Goal: Information Seeking & Learning: Learn about a topic

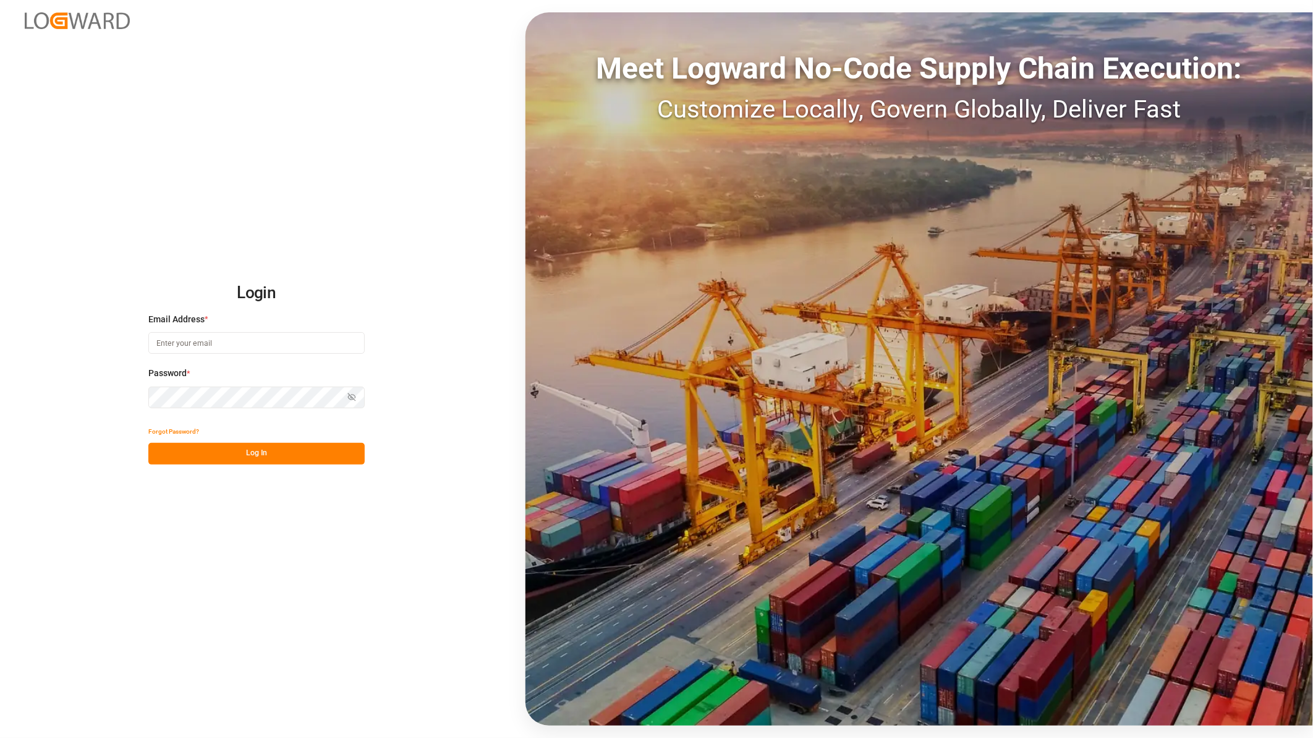
type input "[PERSON_NAME][EMAIL_ADDRESS][PERSON_NAME][DOMAIN_NAME]"
click at [234, 461] on button "Log In" at bounding box center [256, 454] width 216 height 22
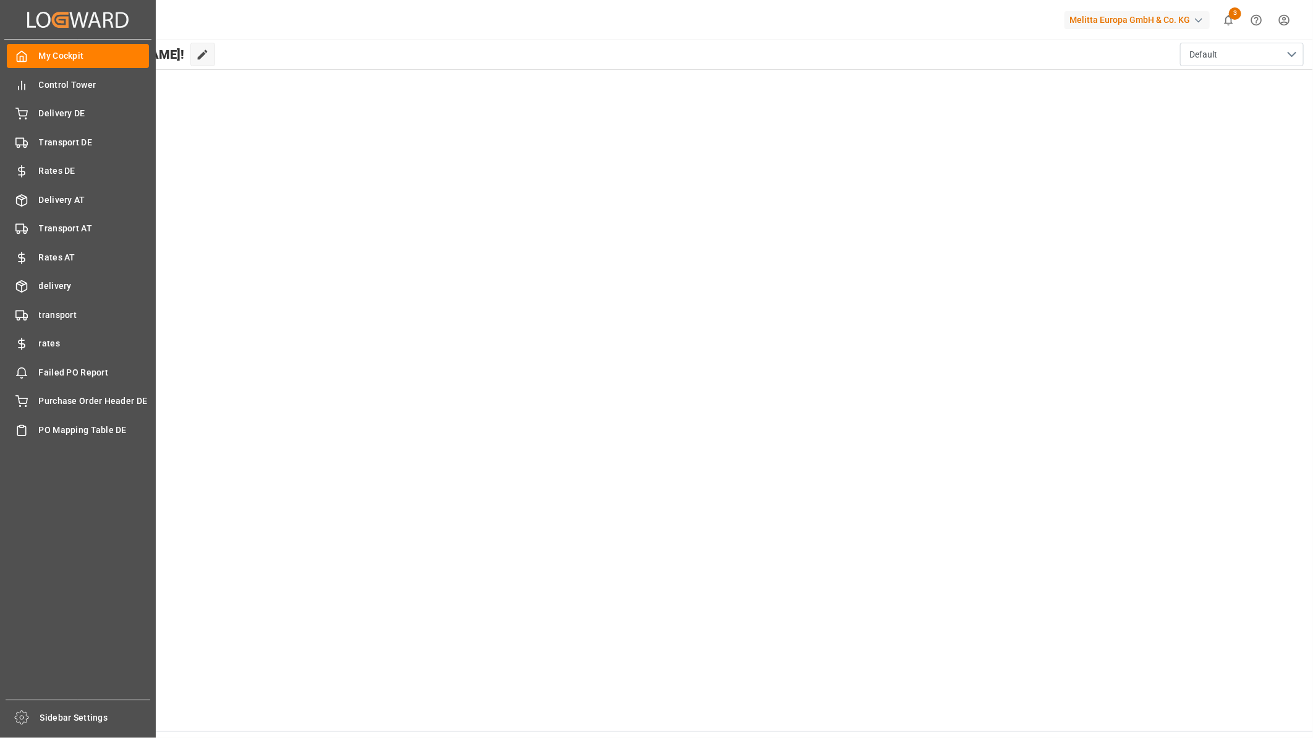
click at [62, 128] on div "My Cockpit My Cockpit Control Tower Control Tower Delivery DE Delivery DE Trans…" at bounding box center [77, 370] width 147 height 660
click at [62, 134] on div "Transport DE Transport DE" at bounding box center [78, 142] width 142 height 24
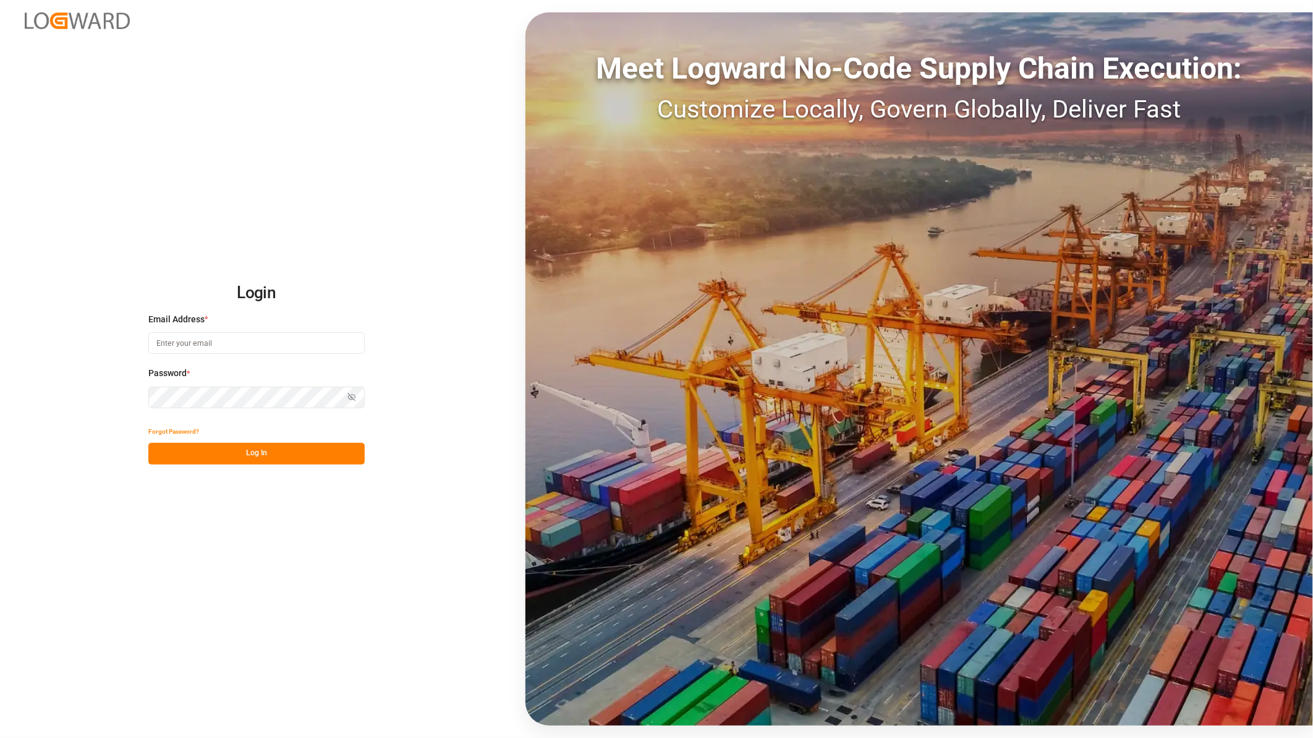
type input "[PERSON_NAME][EMAIL_ADDRESS][PERSON_NAME][DOMAIN_NAME]"
click at [299, 459] on button "Log In" at bounding box center [256, 454] width 216 height 22
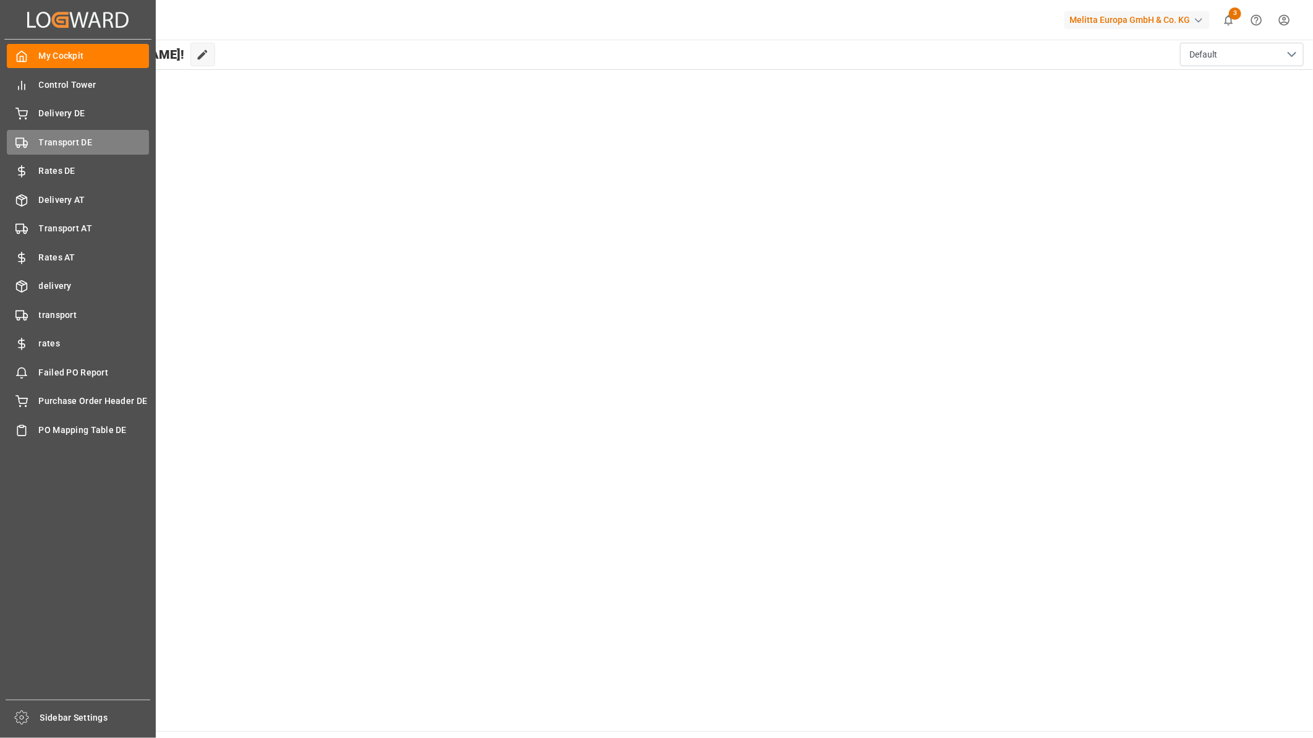
click at [60, 136] on span "Transport DE" at bounding box center [94, 142] width 111 height 13
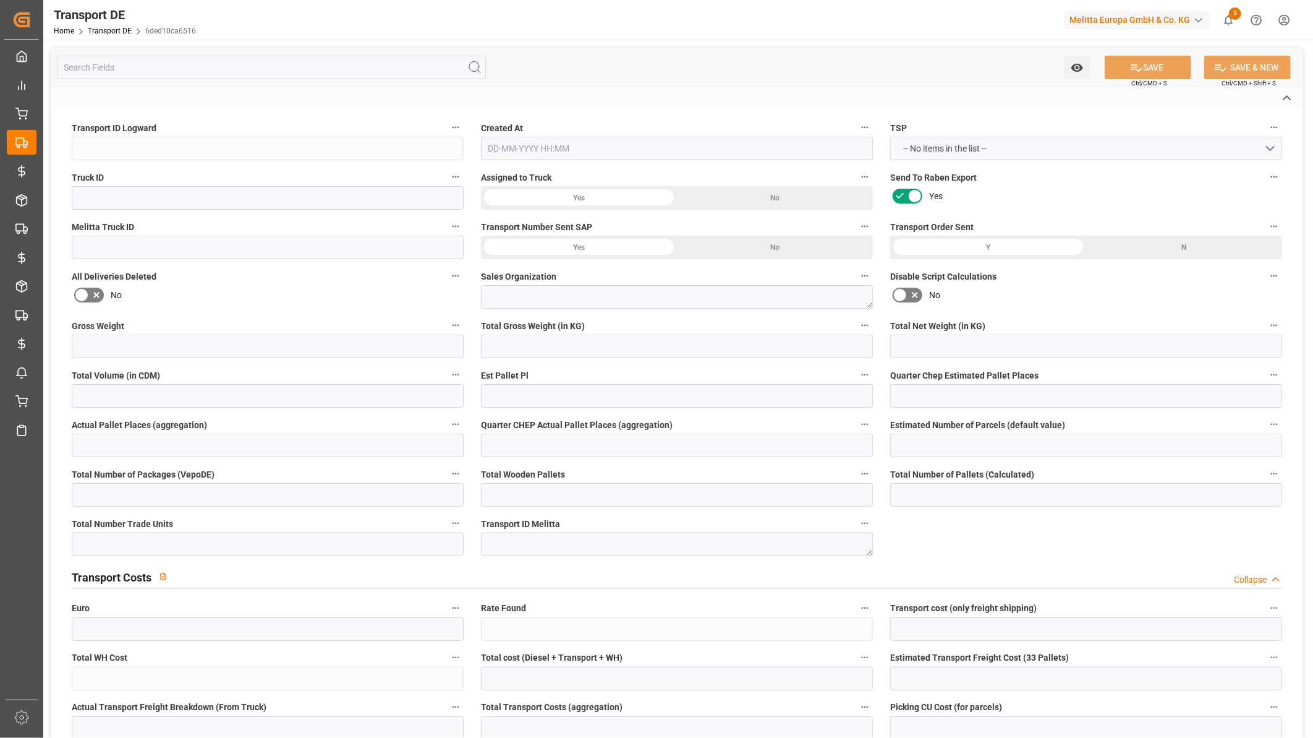
type input "6ded10ca6516"
type input "TRUCKNOTNEEDED"
type textarea "1"
type input "No"
type input "0"
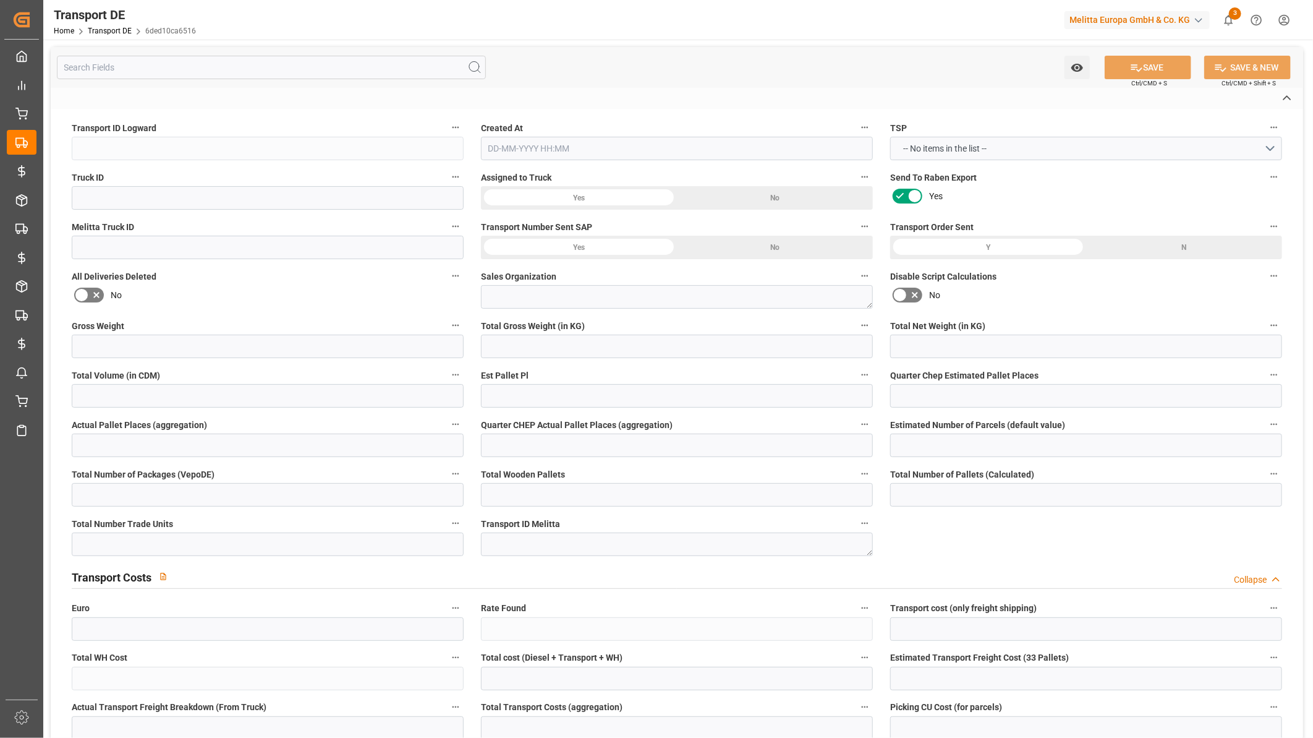
type textarea "0000010656"
type textarea "Max Luening GmbH Co. KG"
type input "Vornholzstr. 1-5"
type input "33449"
type textarea "Langenberg"
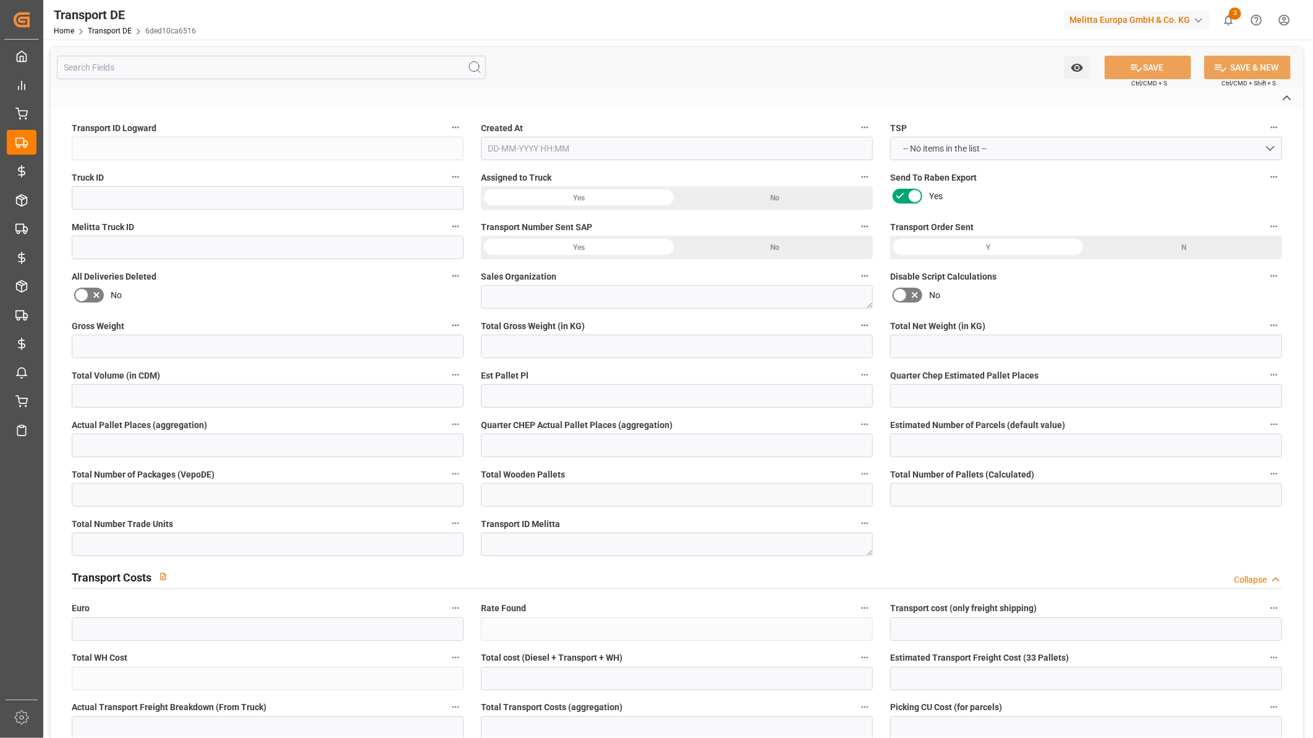
type input "DE"
type input "DE-32423"
type input "Rhenus Retail Services GmbH"
type input "Hans-Böckler-Strasse 37"
type input "32423"
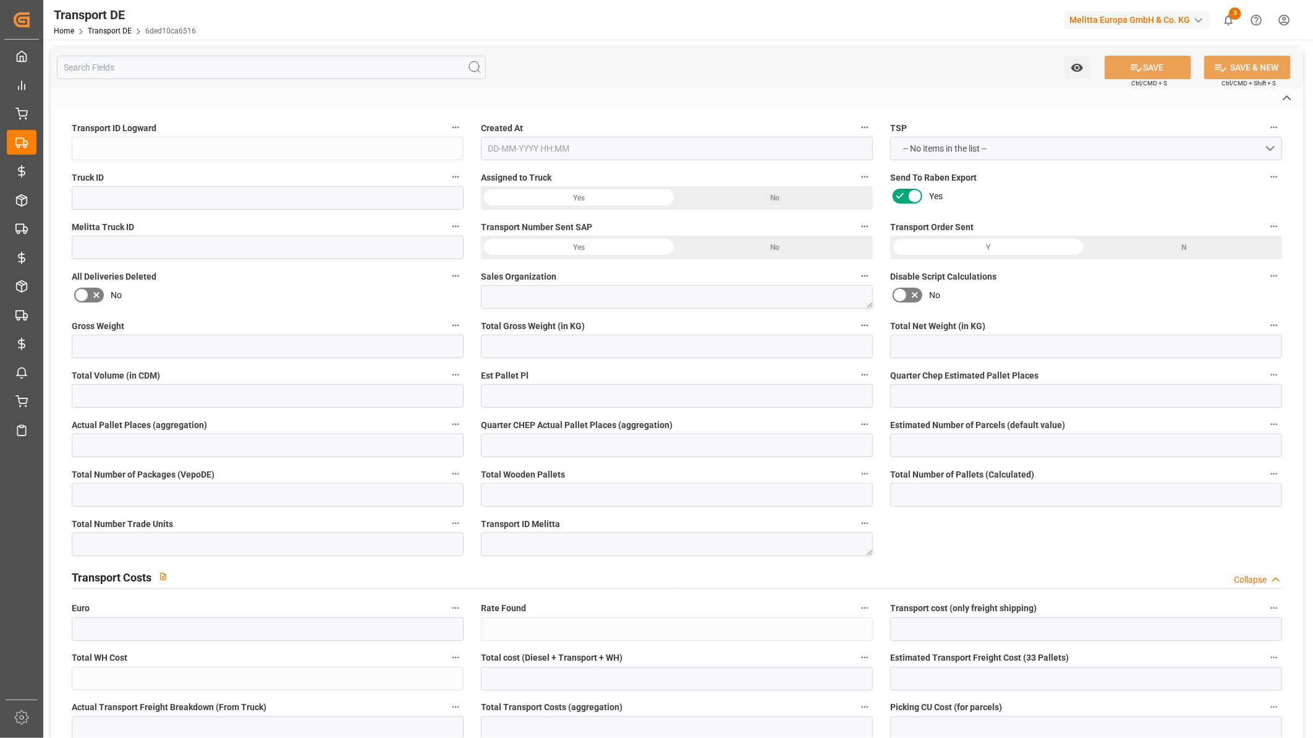
type input "Minden"
type input "DE"
type input "Melitta Europa GmbH & Co. KG"
type input "Ringstraße 99"
type input "32427"
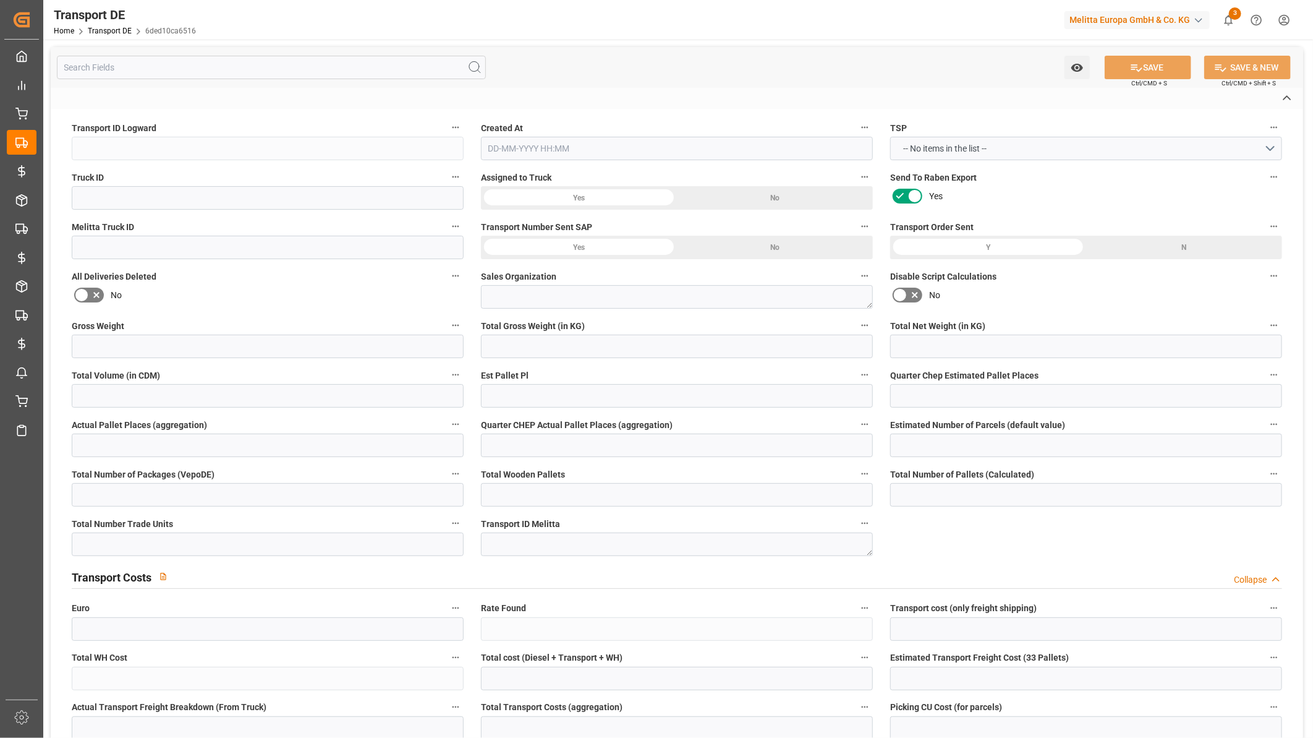
type input "Minden"
type input "DE"
type input "Road"
type input "DE"
type input "32423"
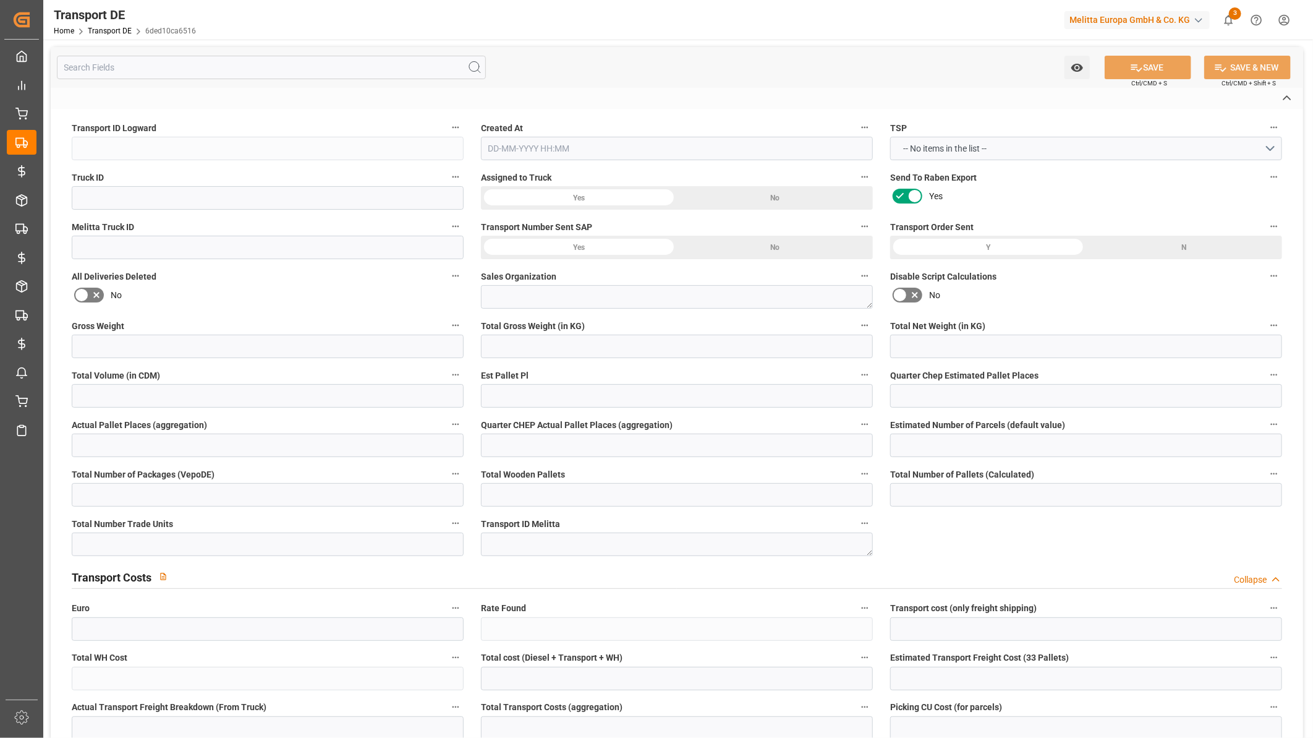
type input "DE"
type input "33449"
type input "Mailing"
type input "3.5-7.5 t"
type input "EURO 6"
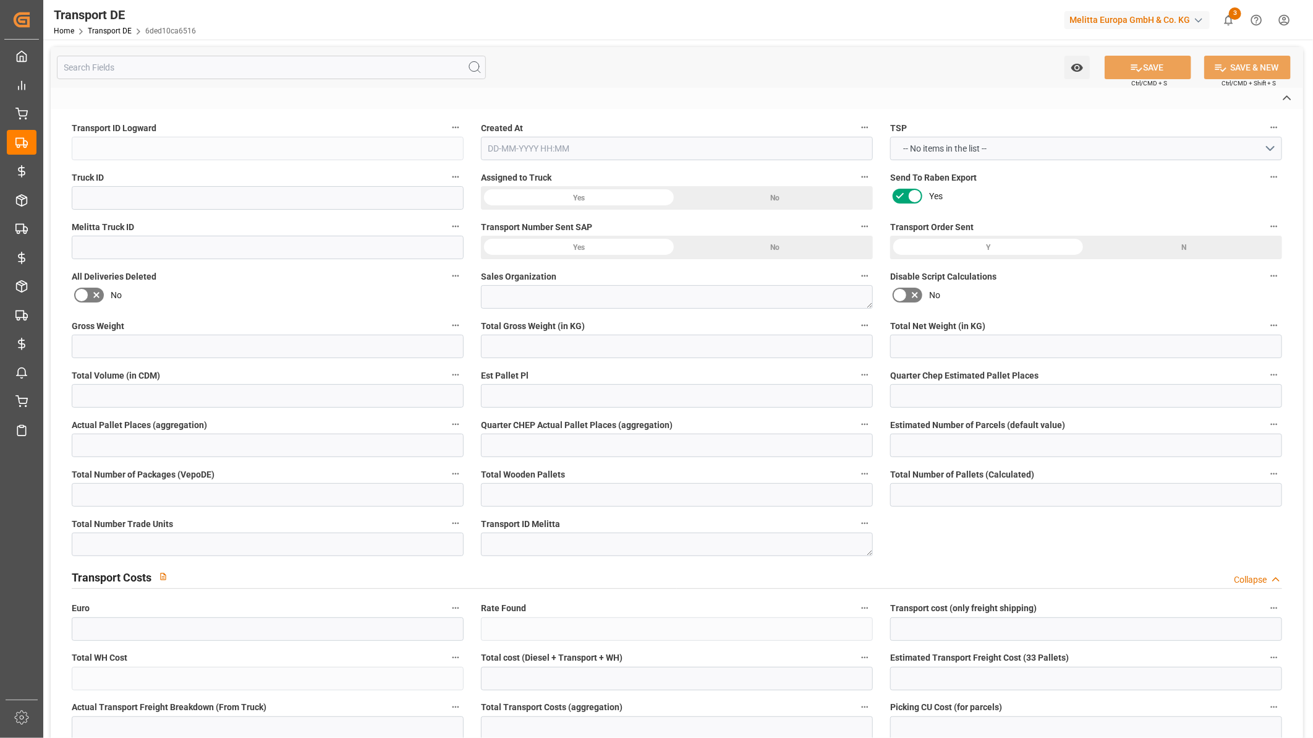
type input "Diesel"
type input "RETURN"
type input "DAP"
type input "DE 126011900"
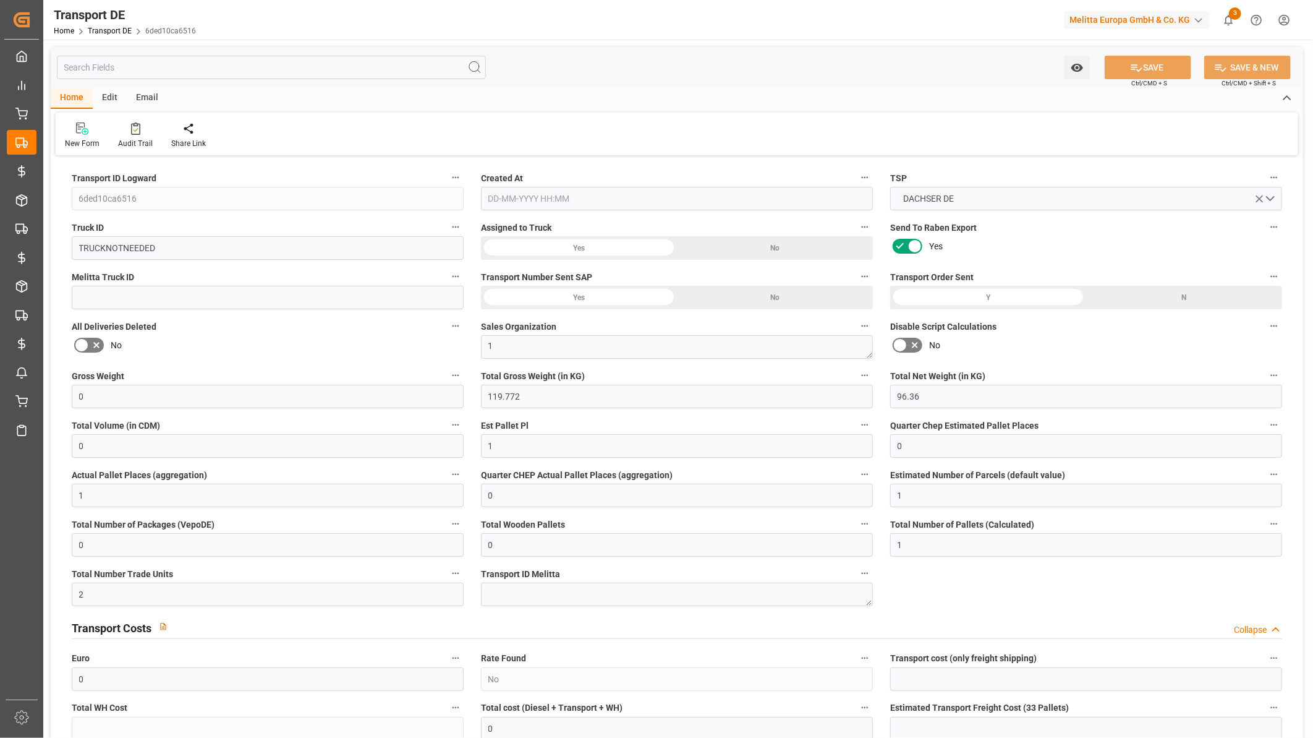
type input "0"
type input "119.772"
type input "96.36"
type input "0"
type input "1"
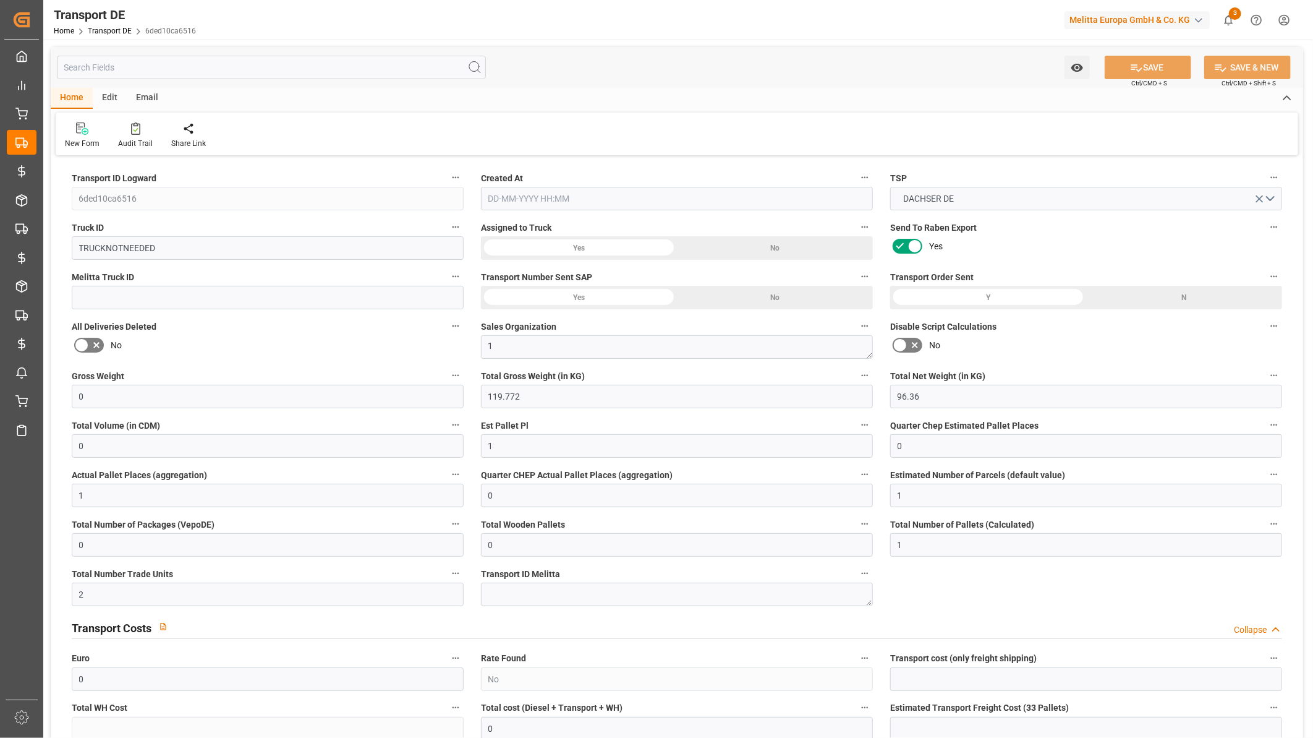
type input "0"
type input "1"
type input "0"
type input "1"
type input "0"
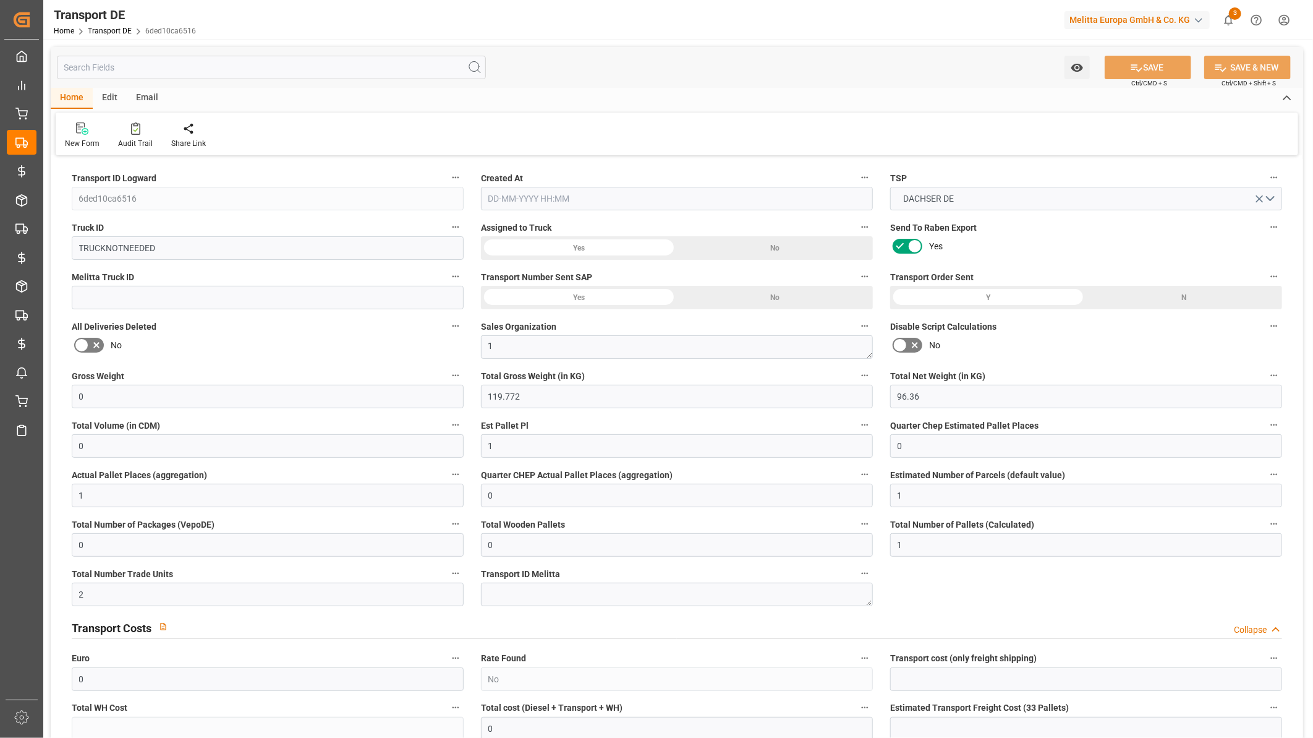
type input "0"
type input "1"
type input "2"
type input "0"
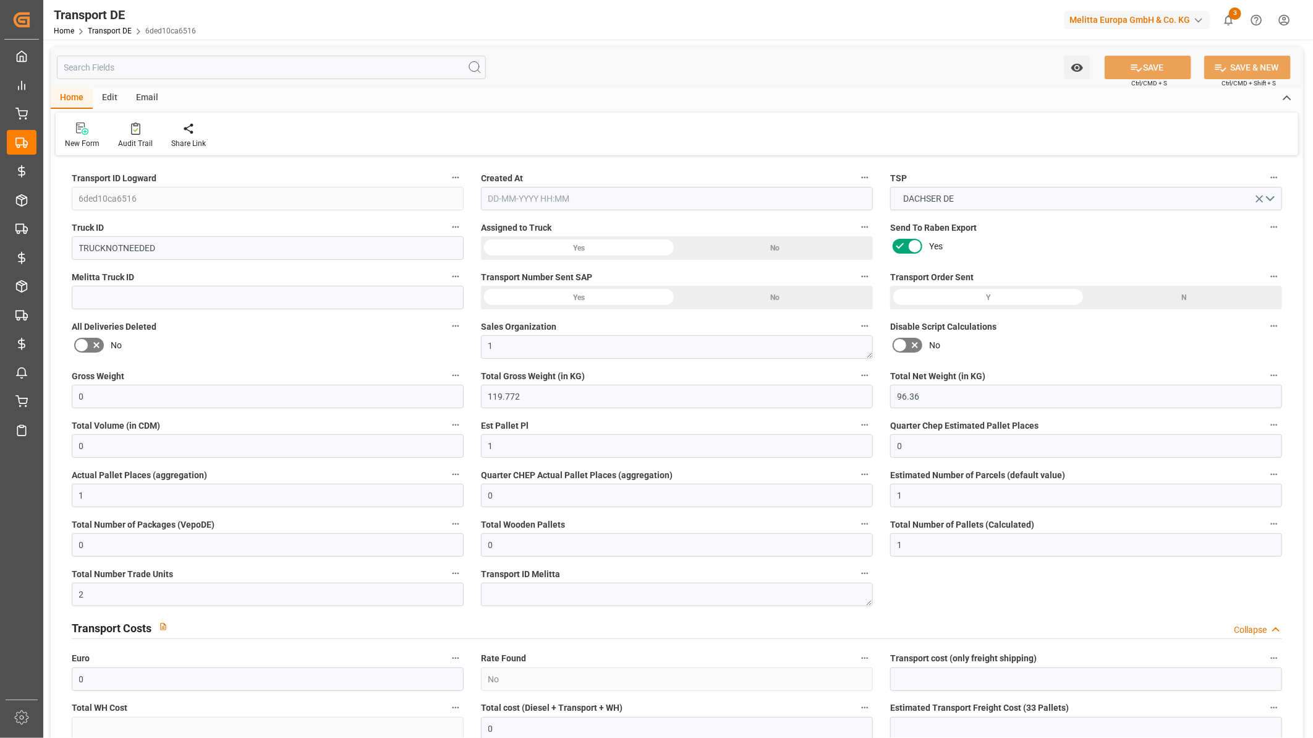
type input "33"
type input "0"
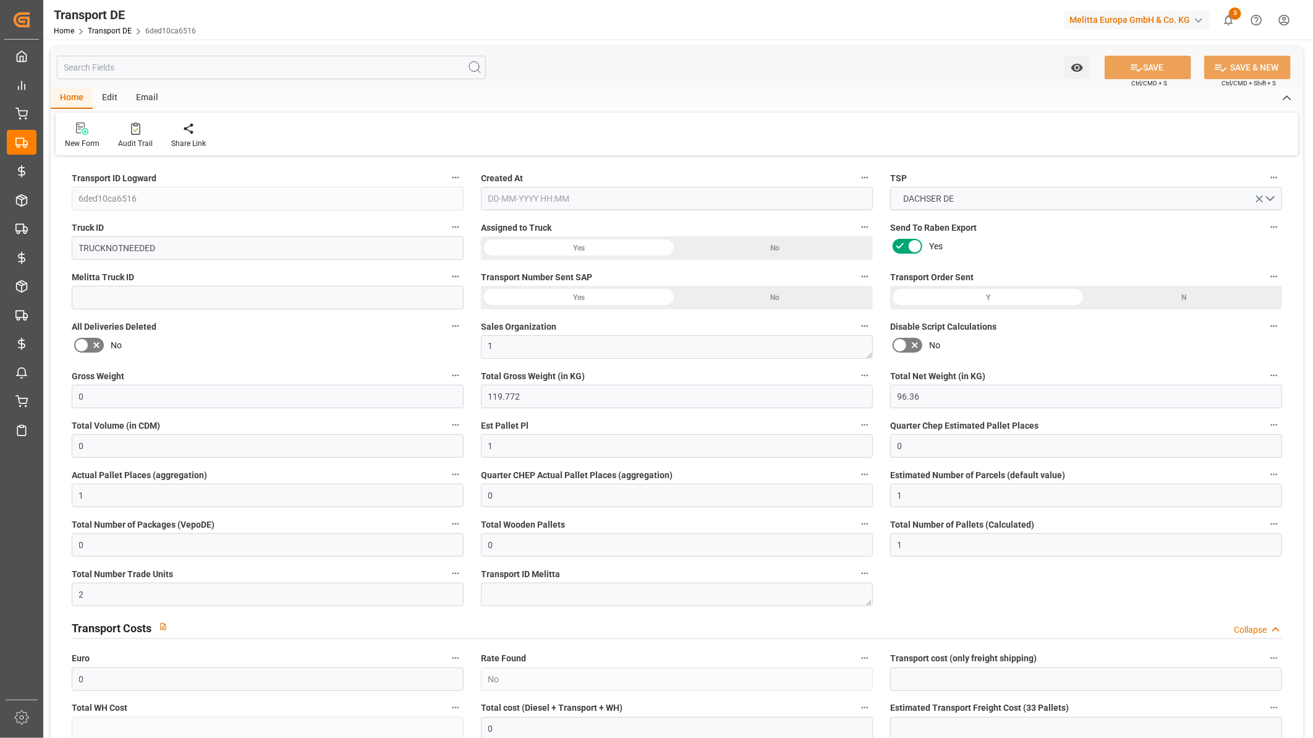
type input "0"
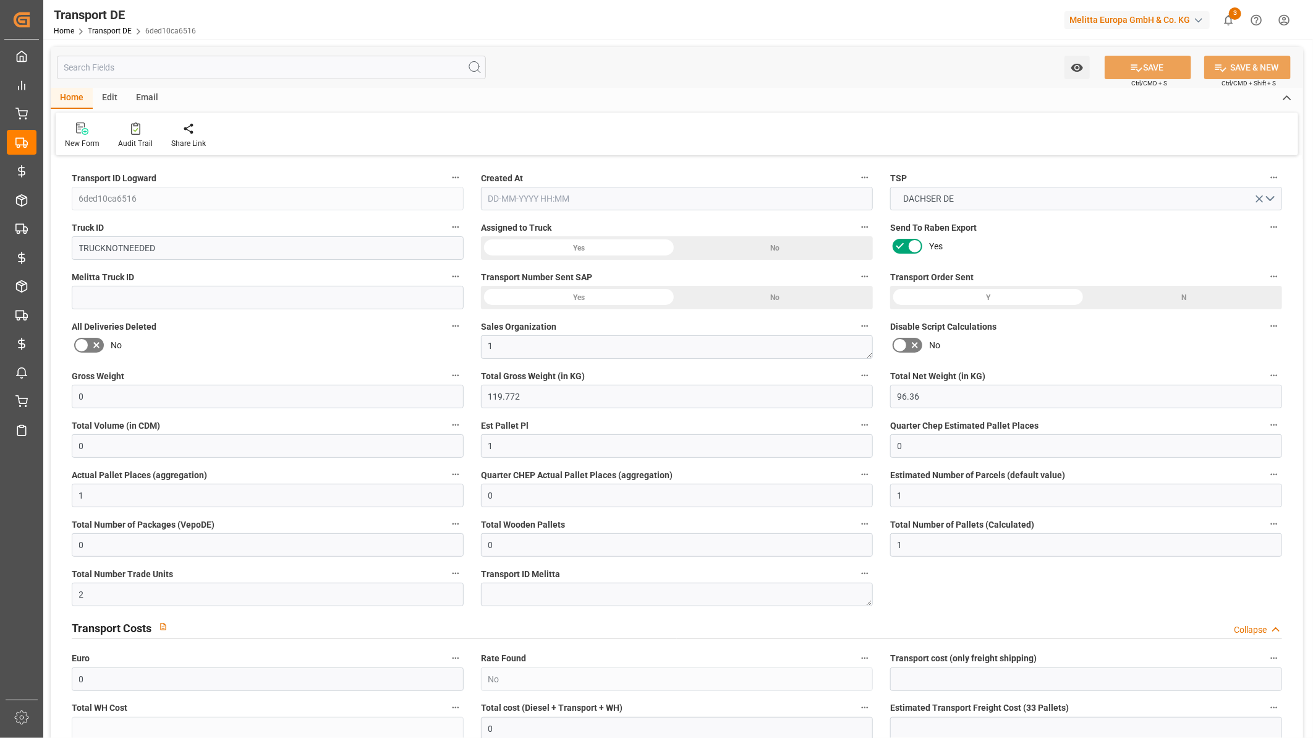
type input "0"
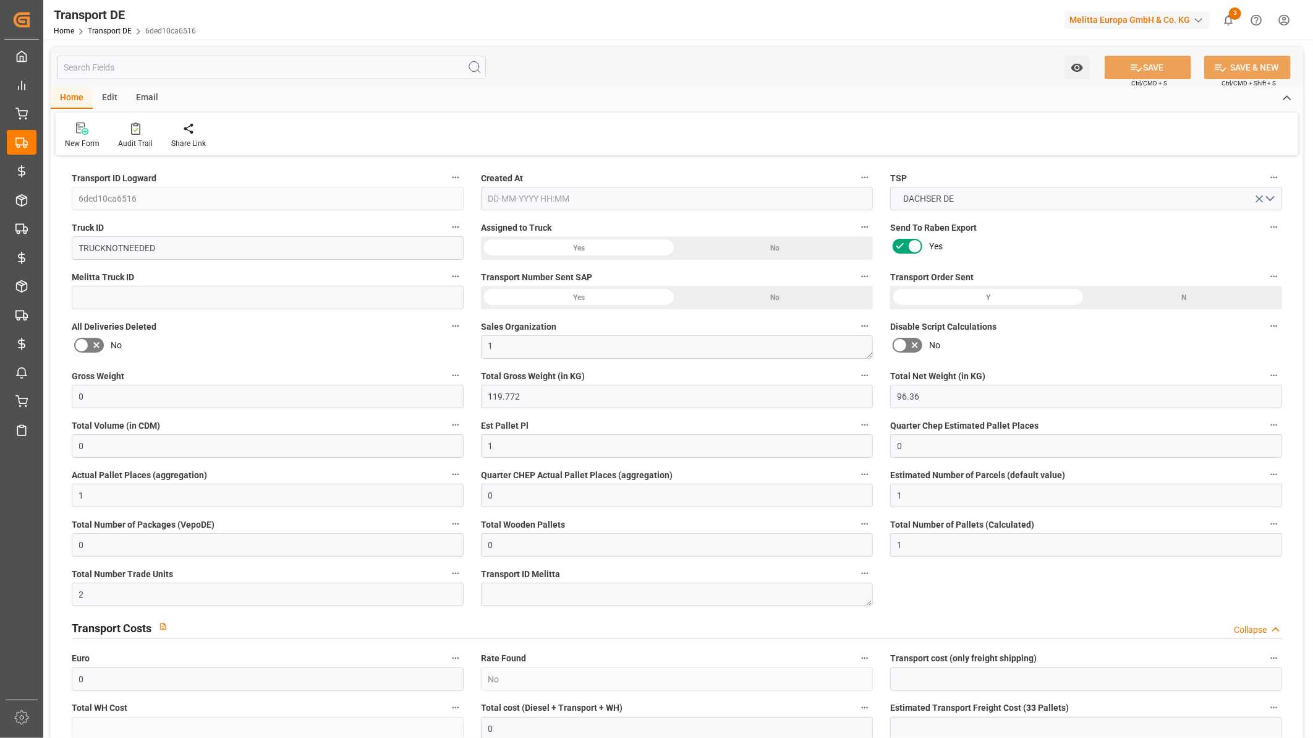
type input "0"
type input "119.772"
type input "2800"
type input "21"
type input "80"
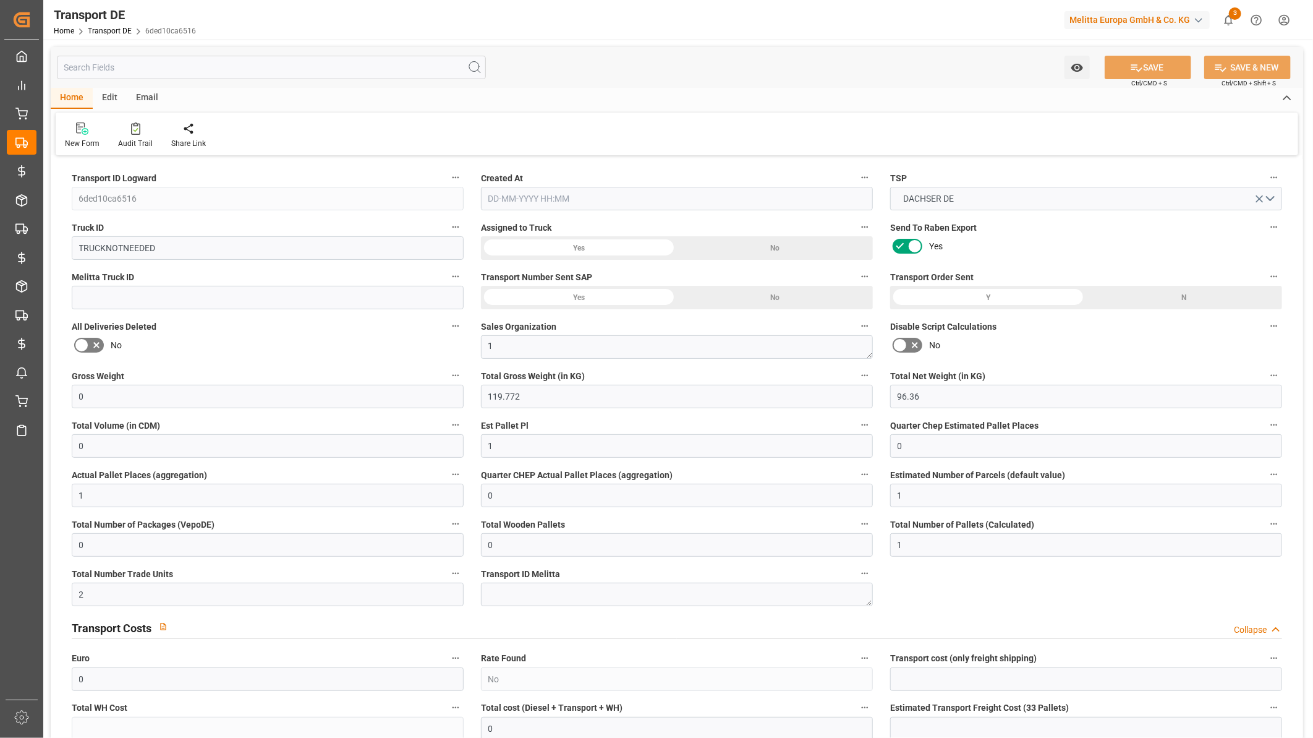
type input "0"
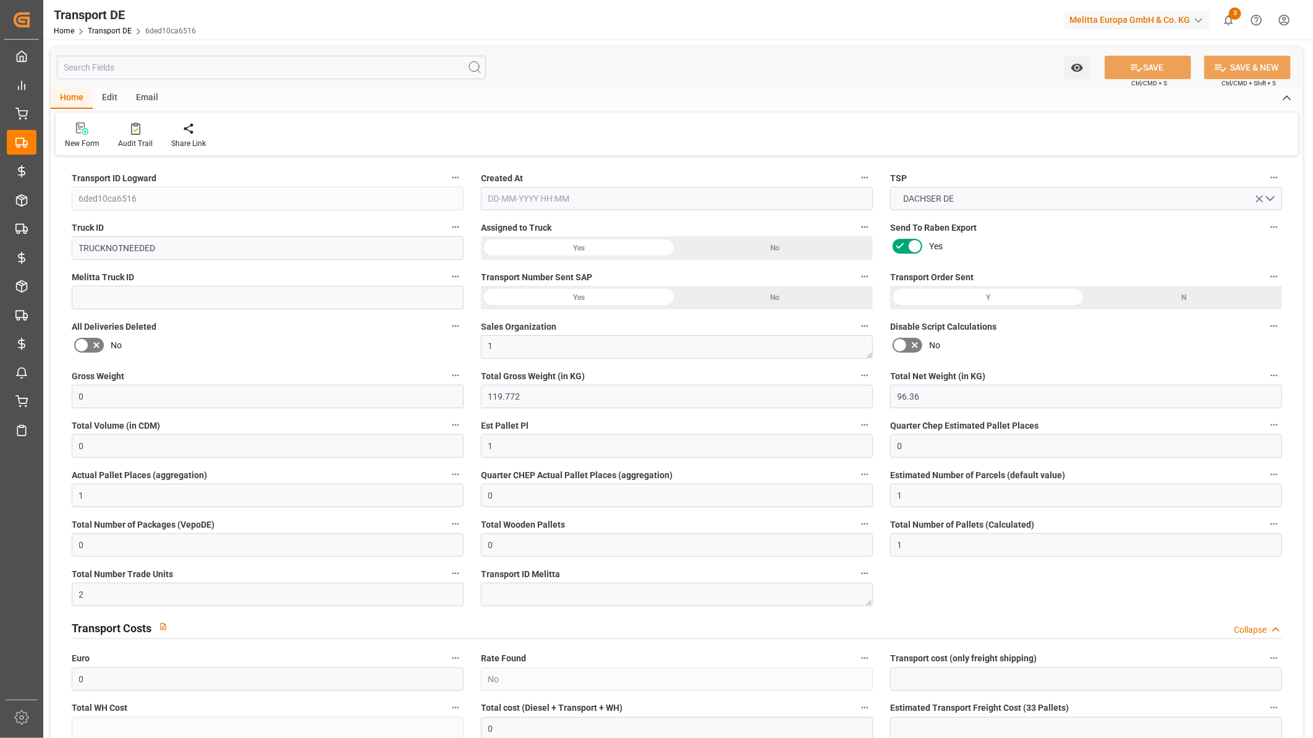
type input "0"
type input "1"
type input "0"
type input "38"
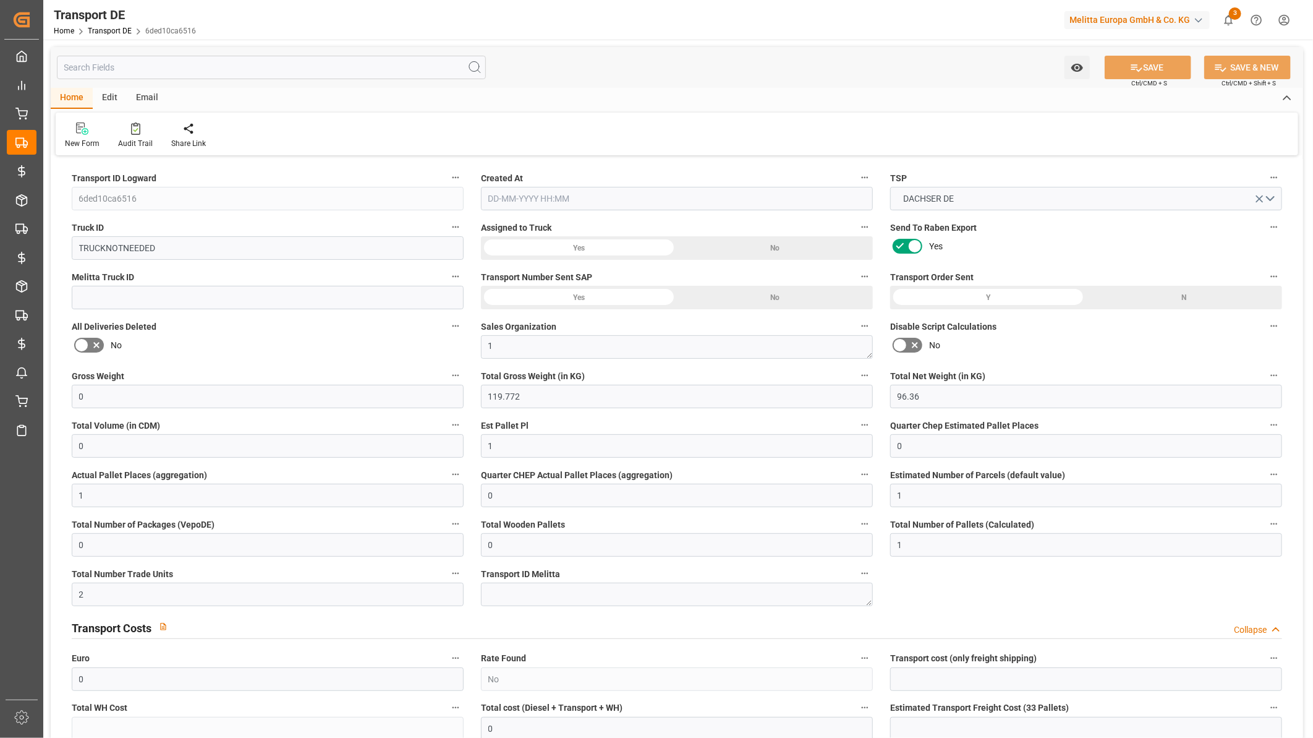
type input "0"
type input "30-09-2025 07:26"
type input "26-09-2025"
type input "30-09-2025"
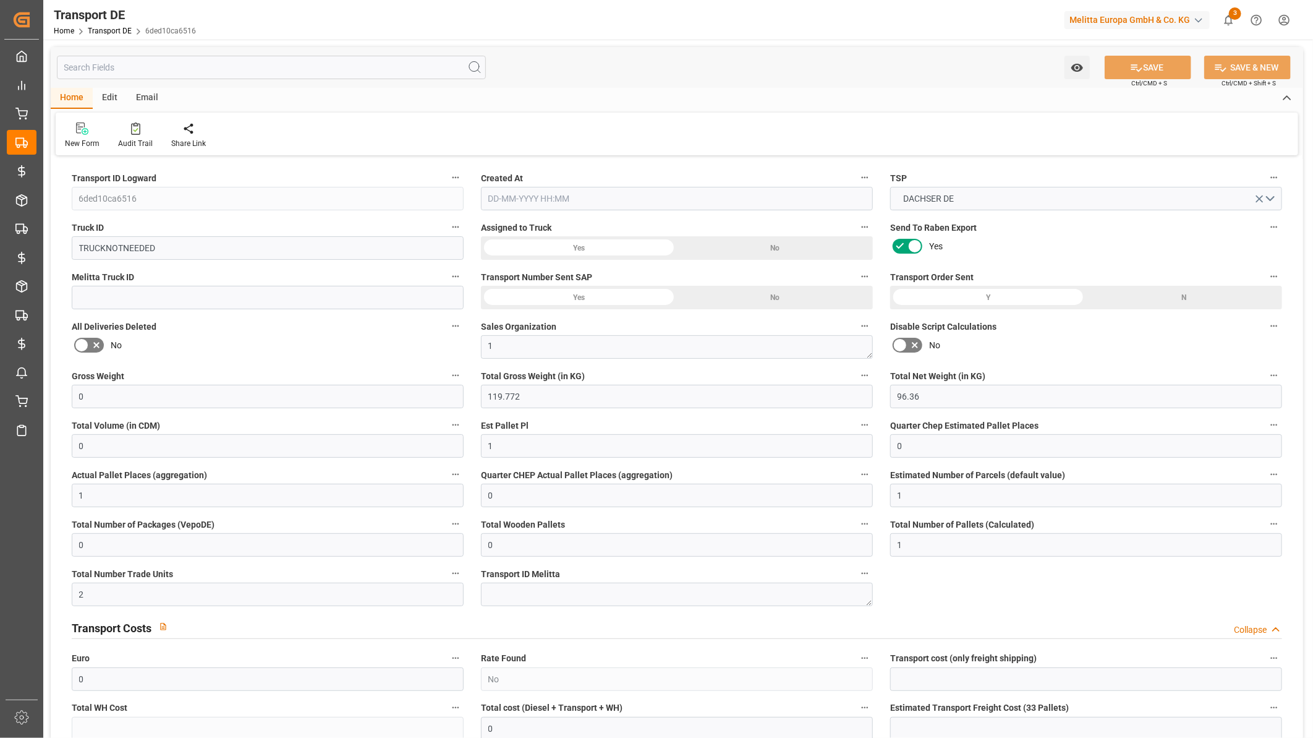
type input "26-09-2025"
click at [131, 134] on icon at bounding box center [135, 128] width 9 height 12
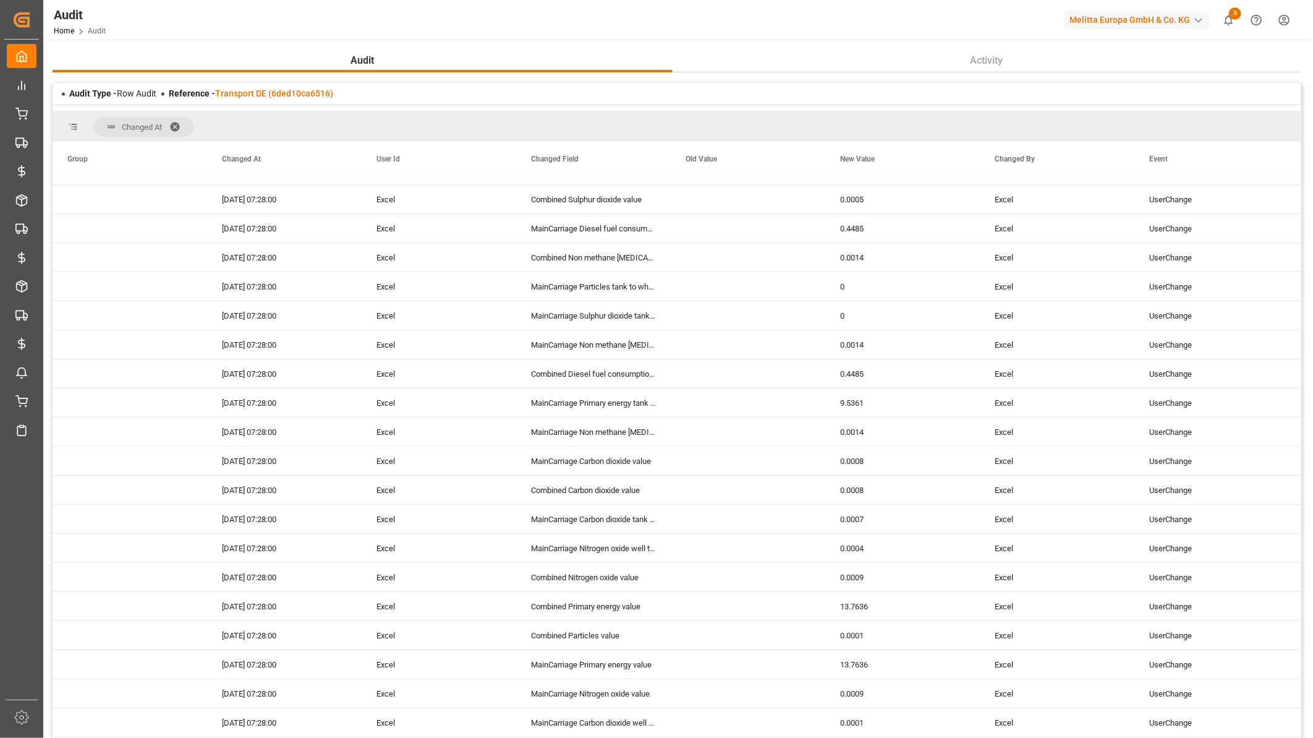
scroll to position [206, 0]
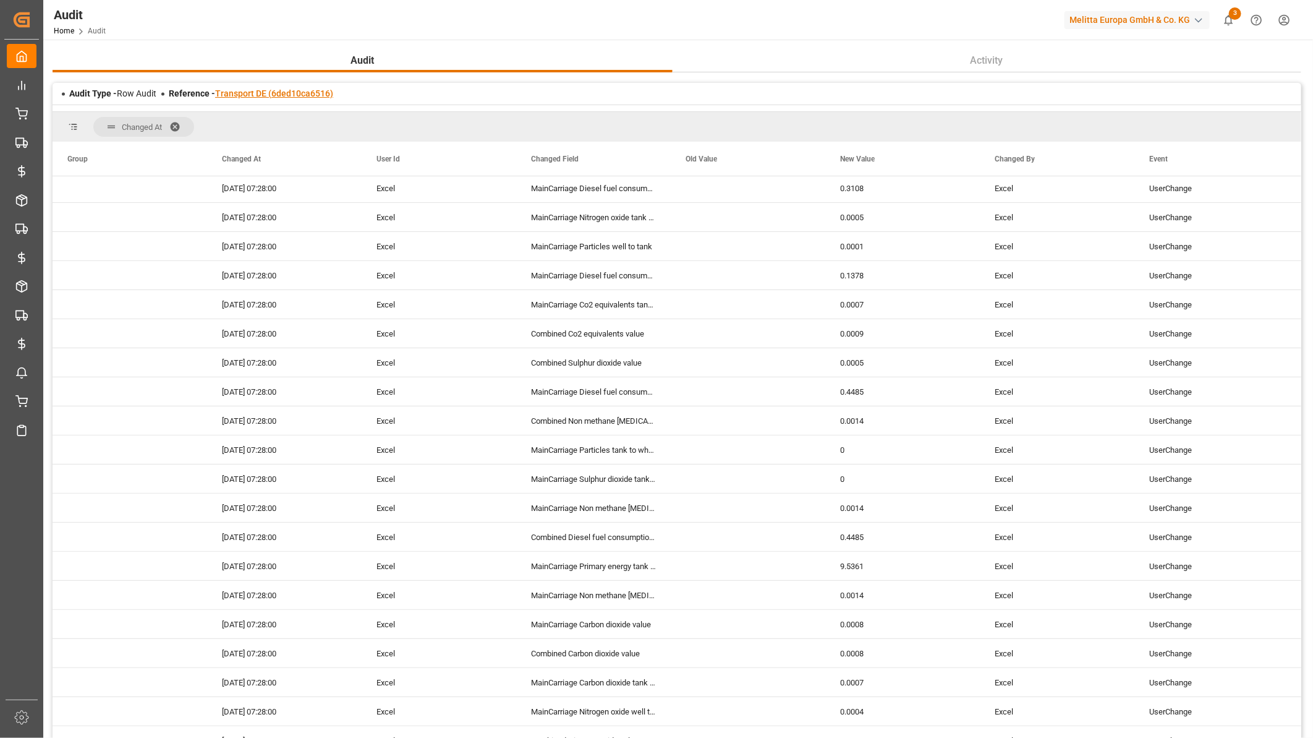
click at [313, 91] on link "Transport DE (6ded10ca6516)" at bounding box center [274, 93] width 118 height 10
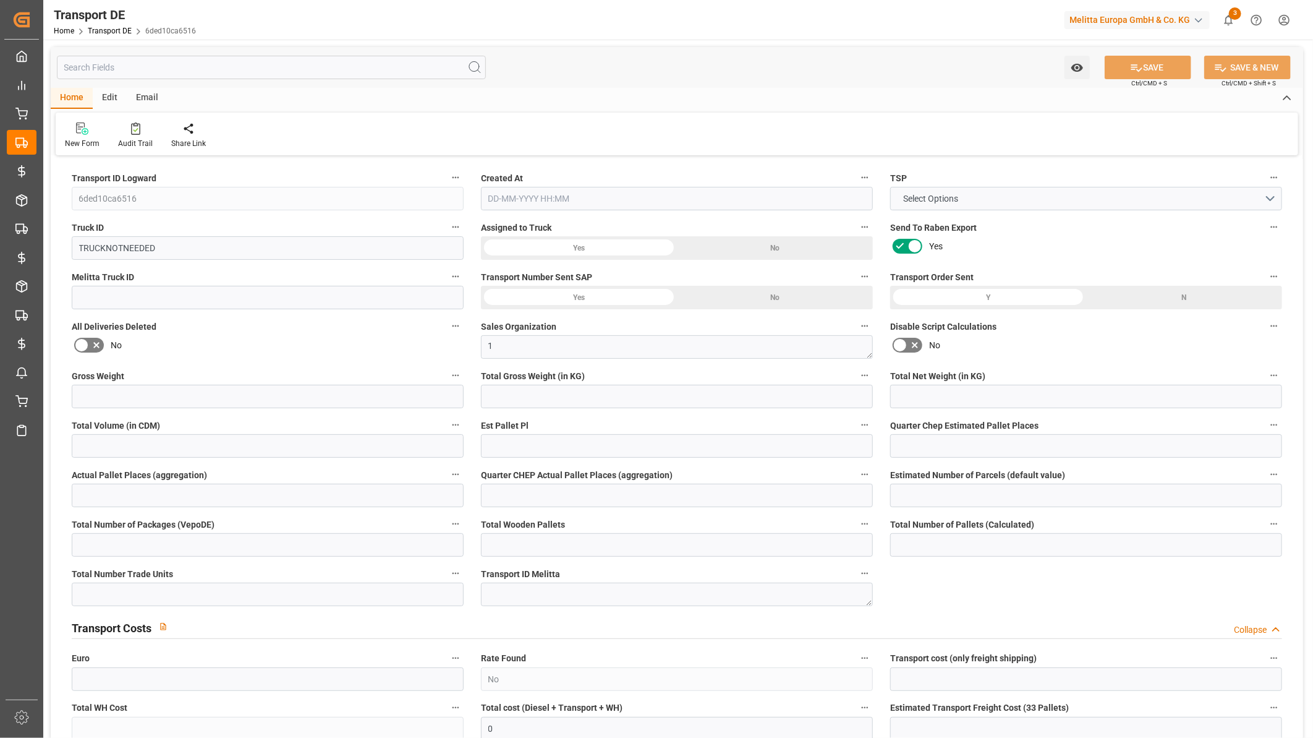
type input "0"
type input "119.772"
type input "96.36"
type input "0"
type input "1"
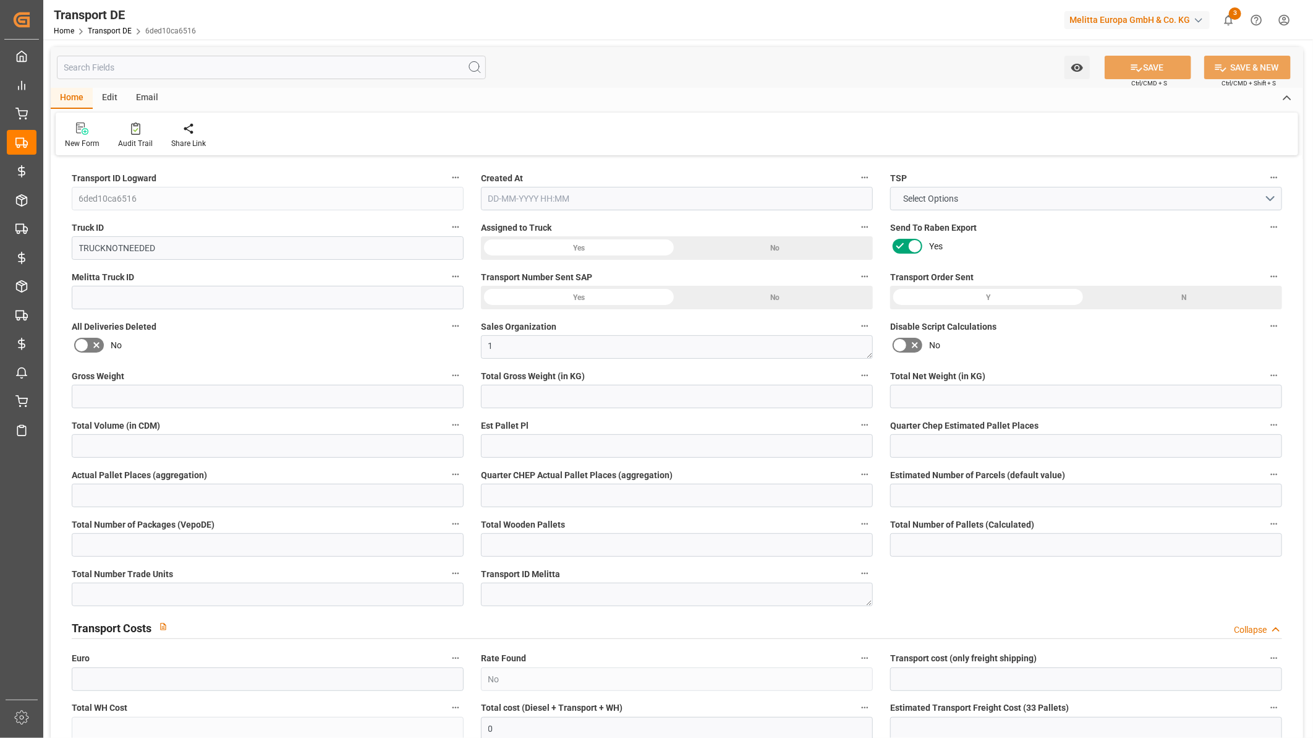
type input "0"
type input "1"
type input "0"
type input "1"
type input "0"
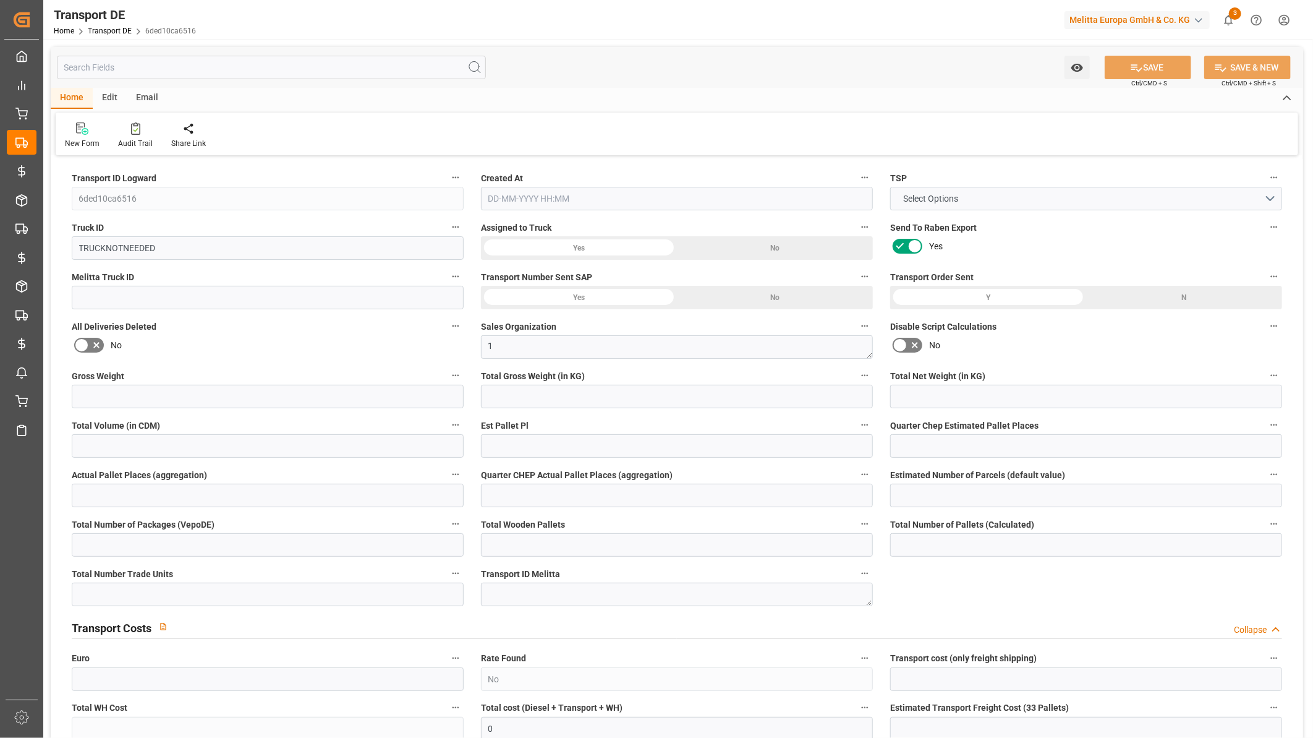
type input "0"
type input "1"
type input "2"
type input "0"
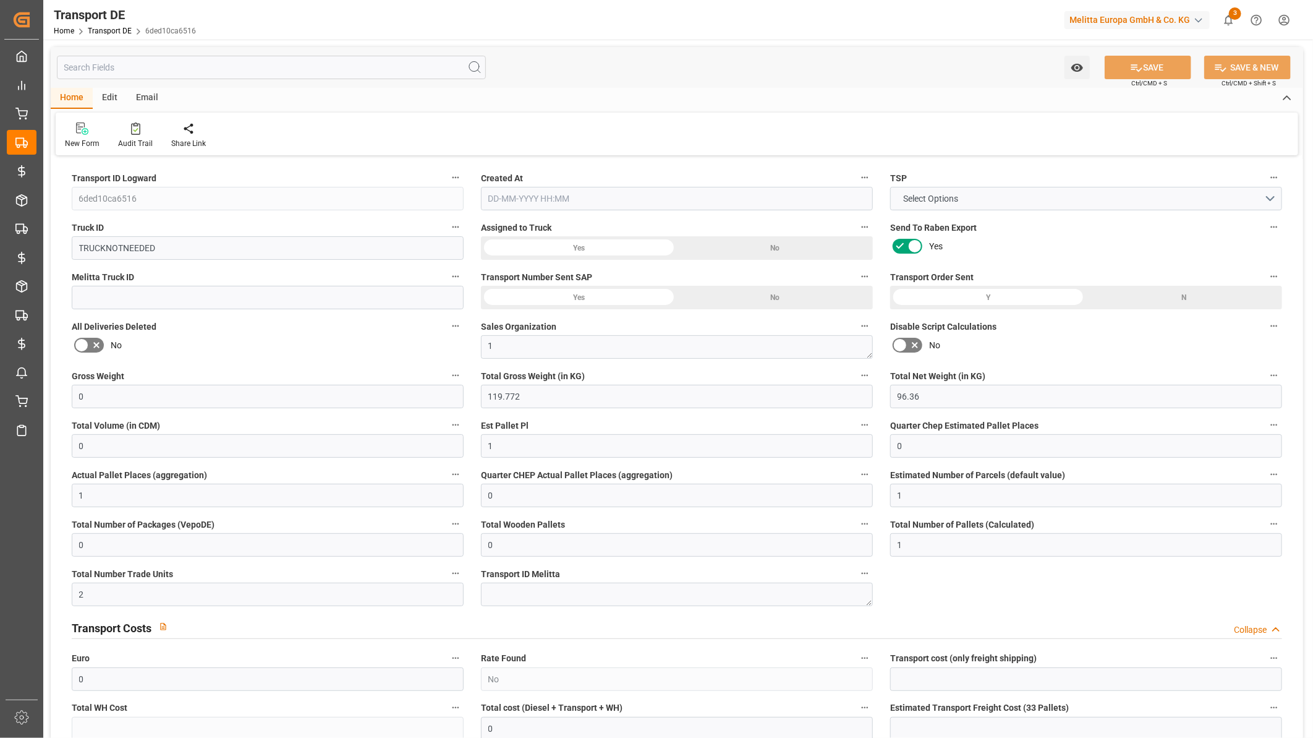
type input "33"
type input "0"
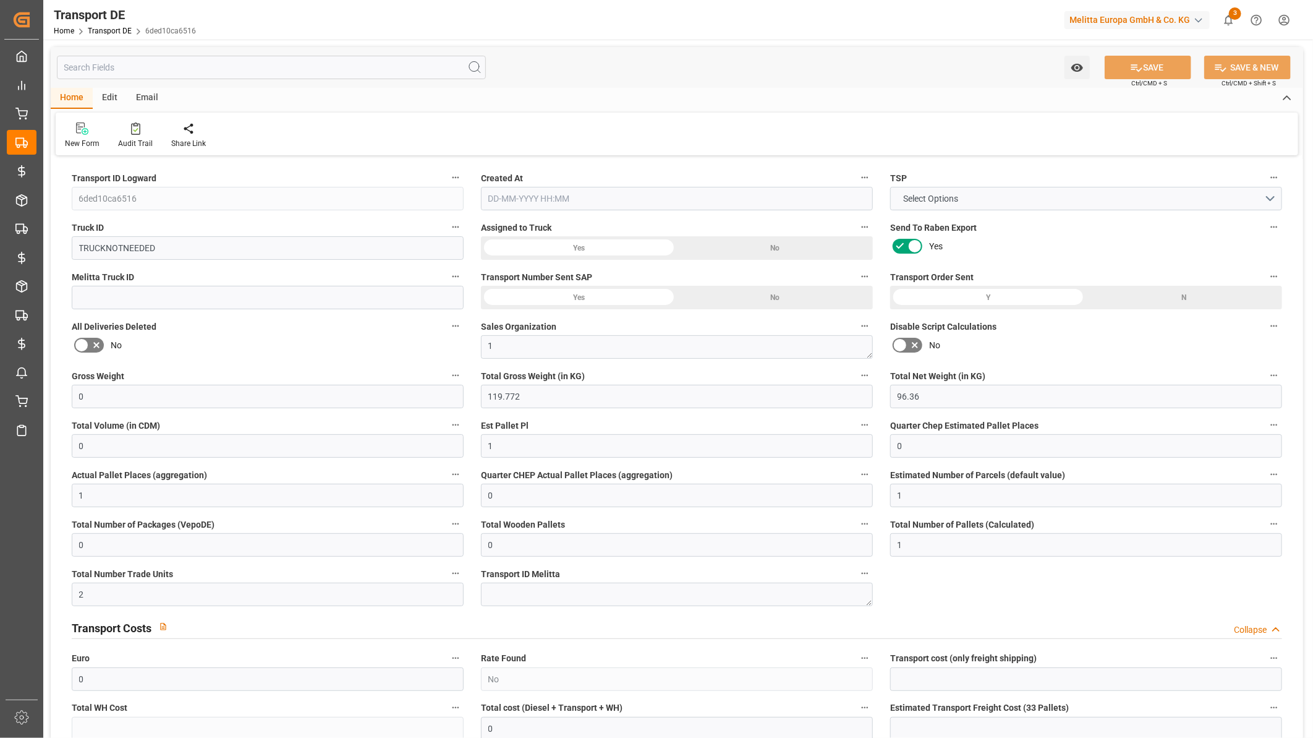
type input "0"
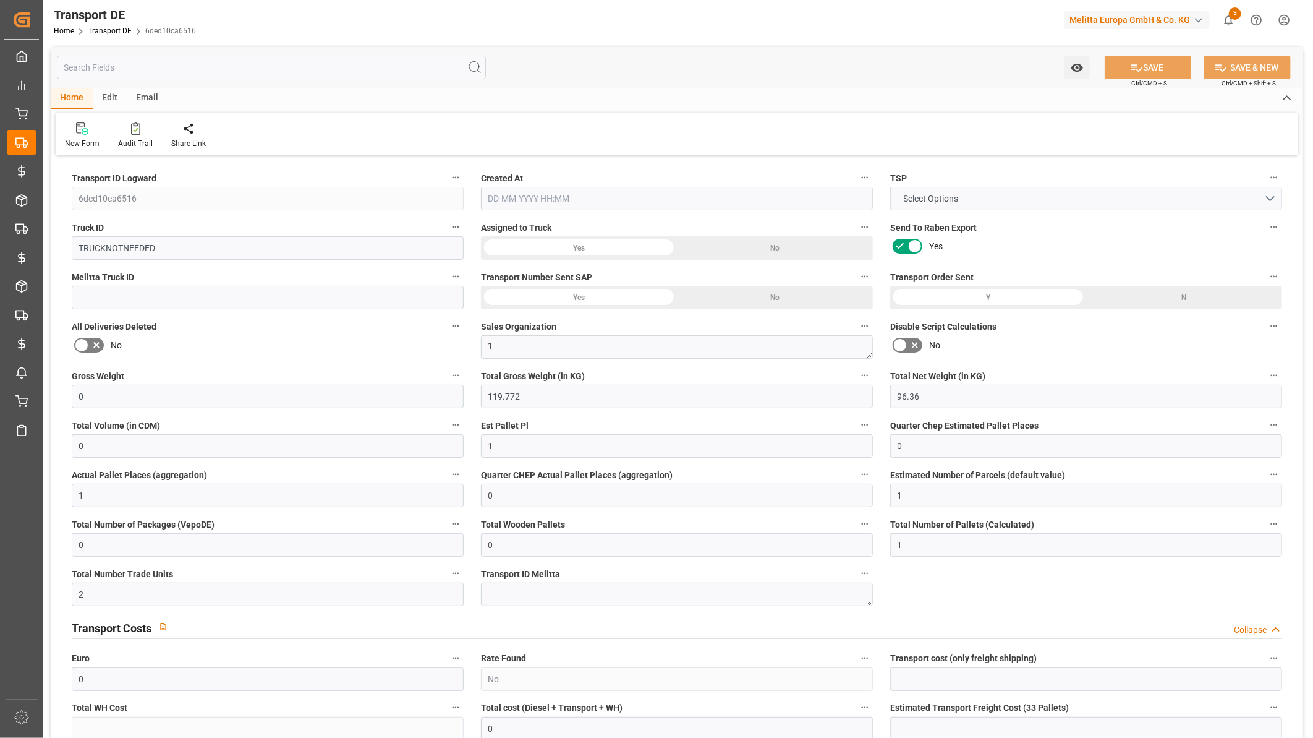
type input "0"
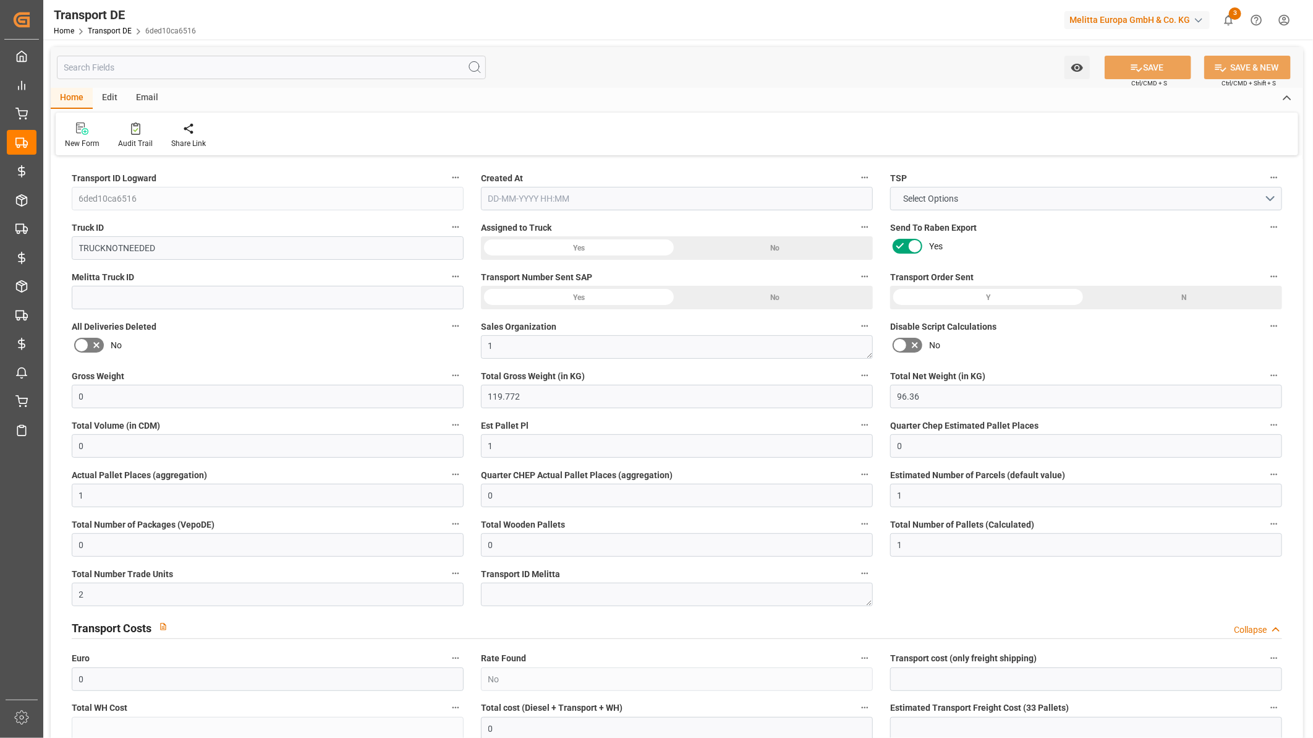
type input "0"
type input "119.772"
type input "2800"
type input "21"
type input "80"
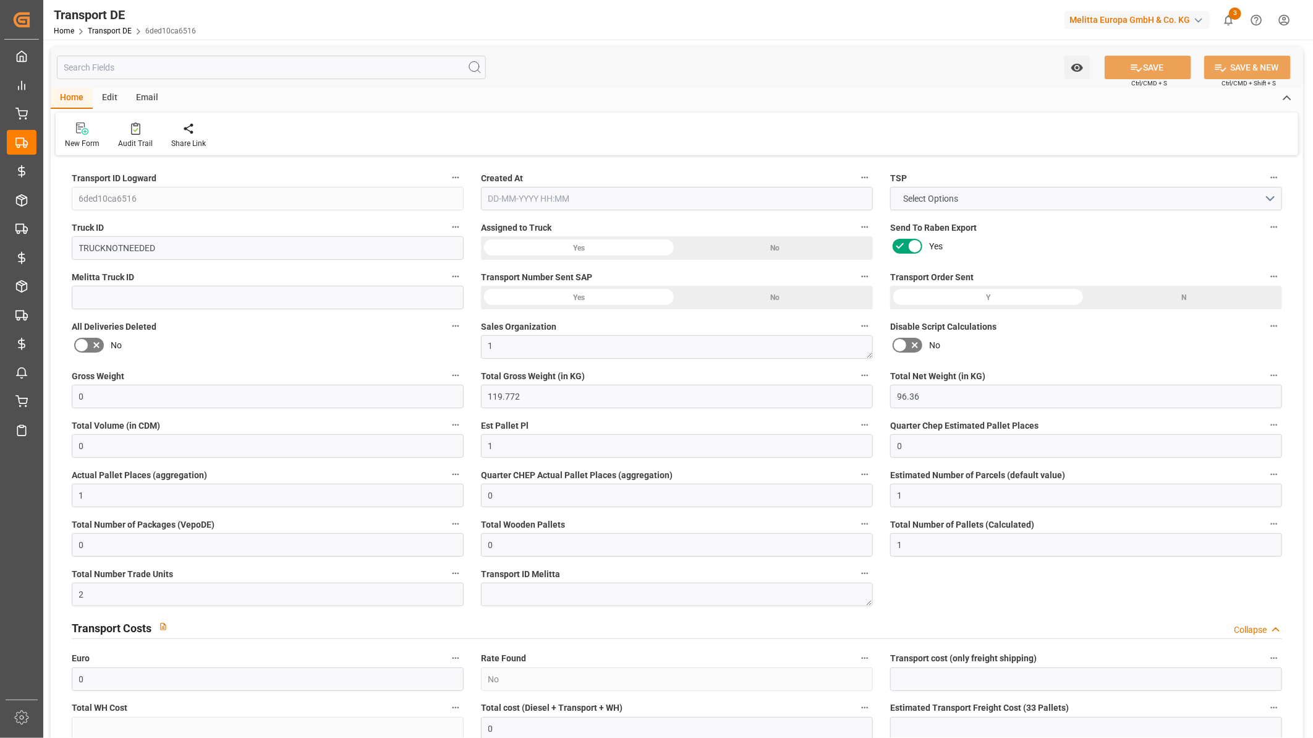
type input "0"
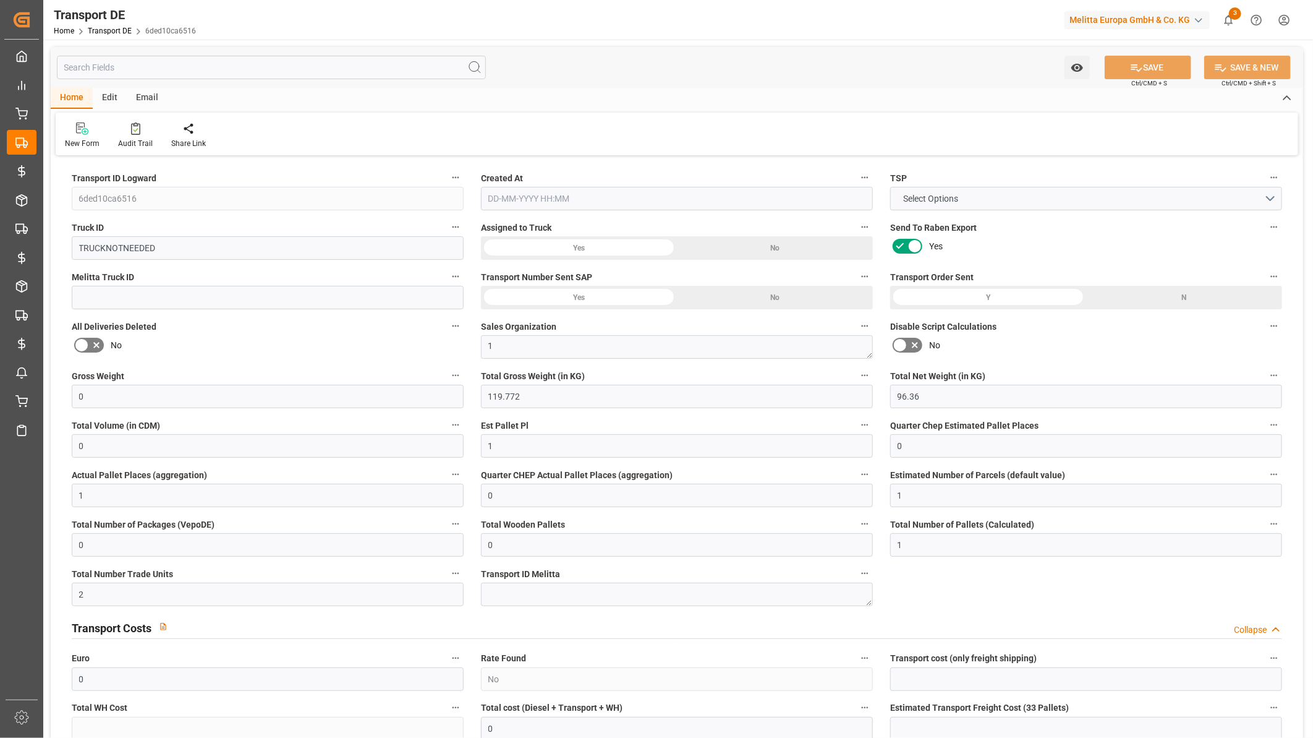
type input "0"
type input "1"
type input "0"
type input "38"
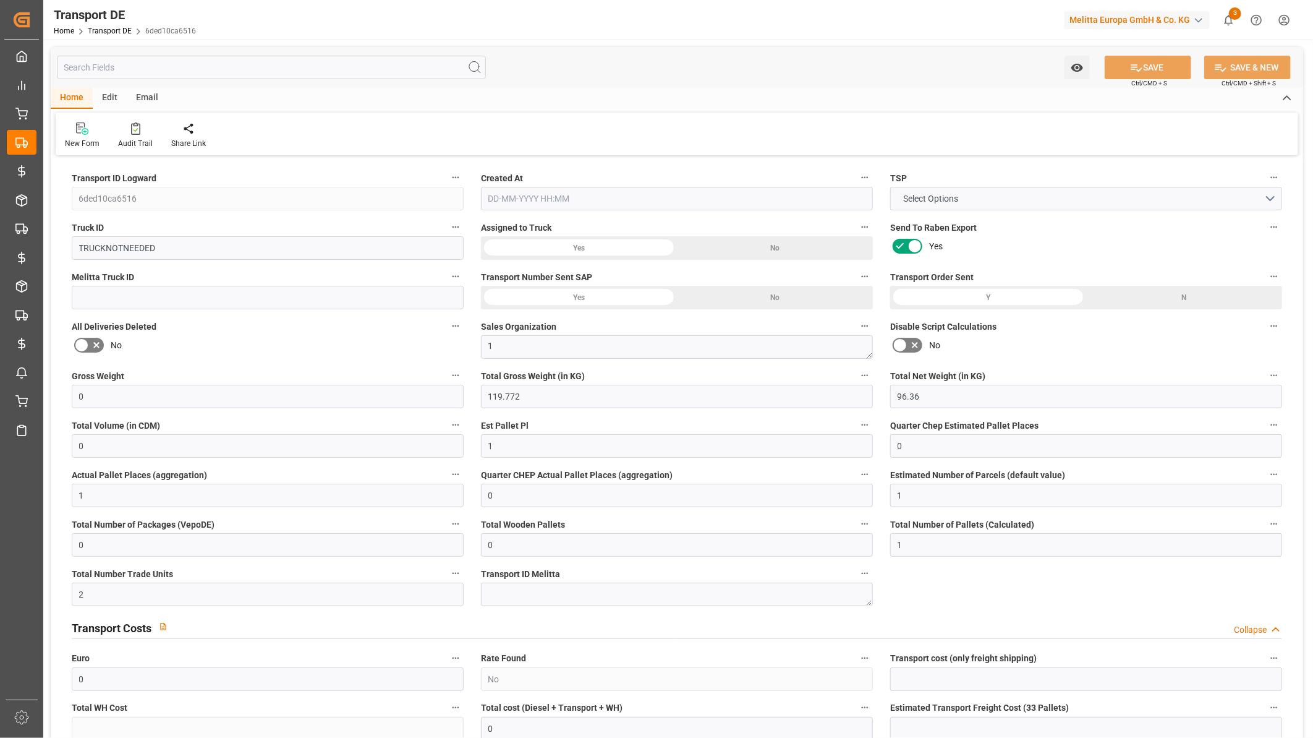
type input "0"
type input "30-09-2025 07:26"
type input "26-09-2025"
type input "30-09-2025"
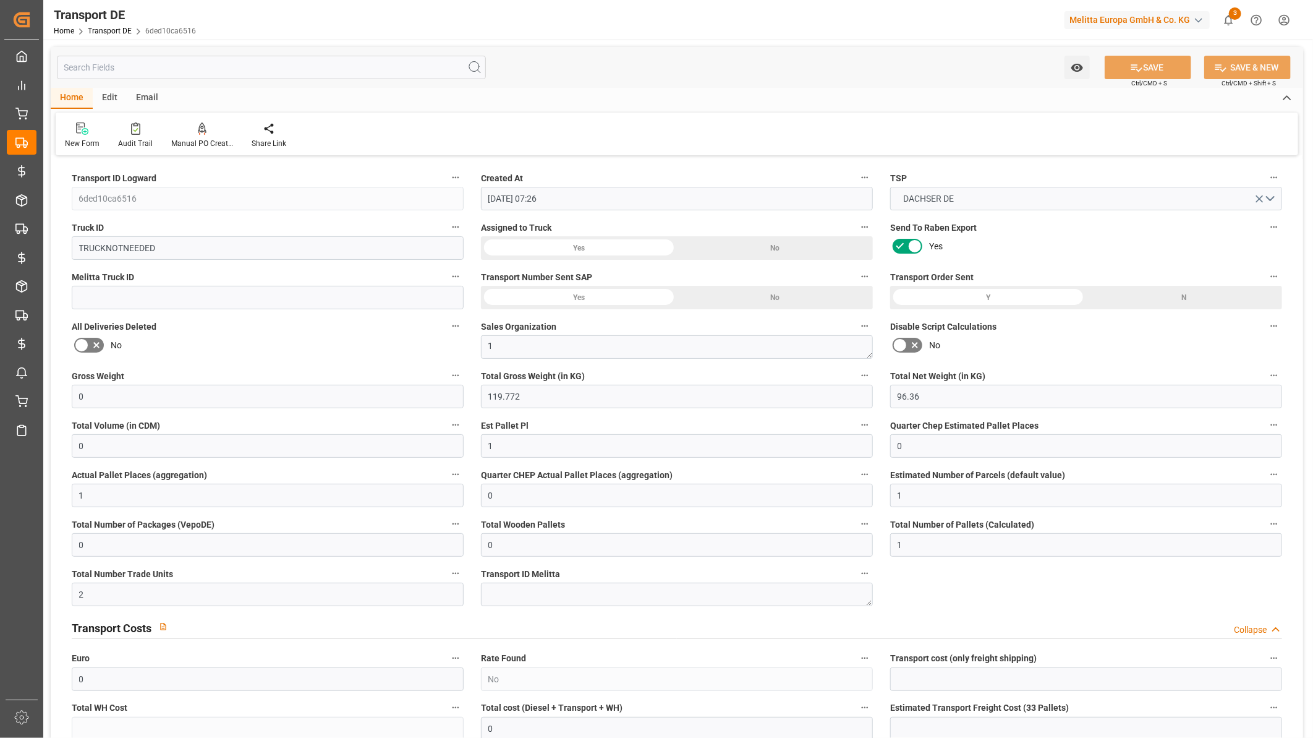
type input "26-09-2025"
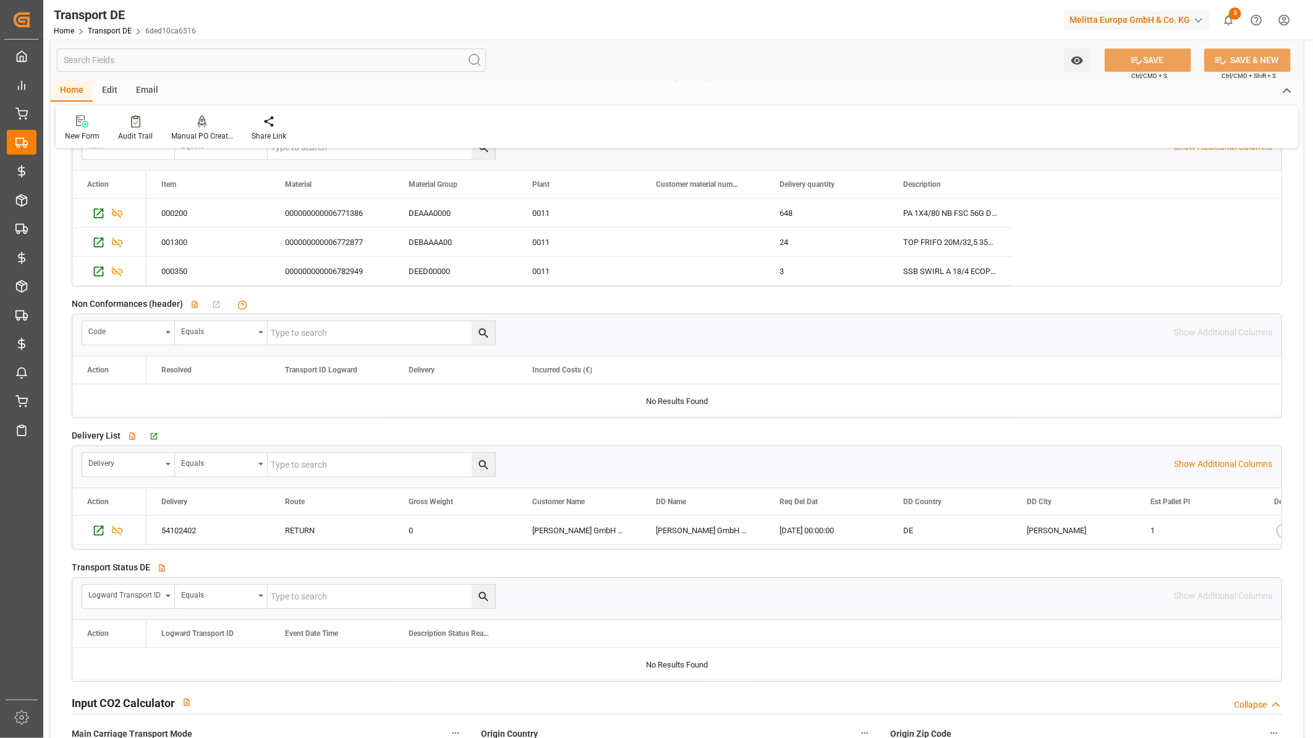
scroll to position [1992, 0]
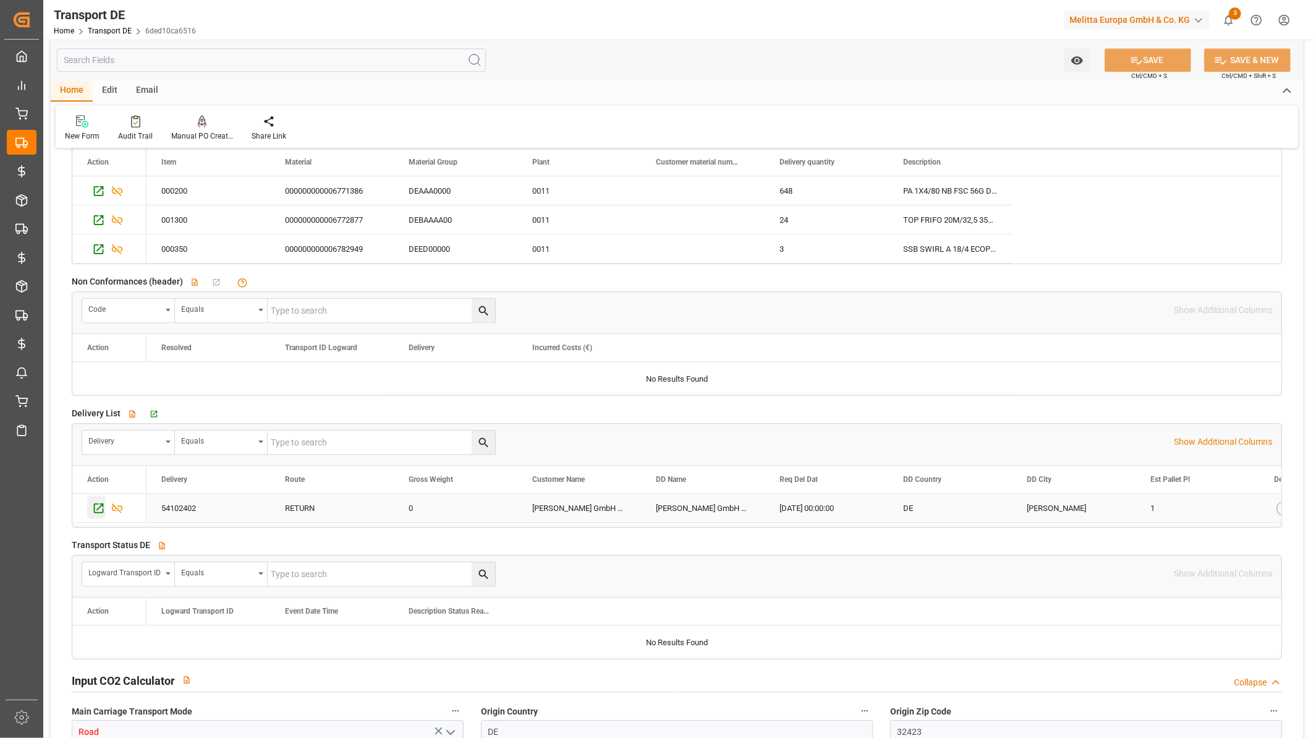
click at [99, 509] on icon "Press SPACE to select this row." at bounding box center [98, 507] width 13 height 13
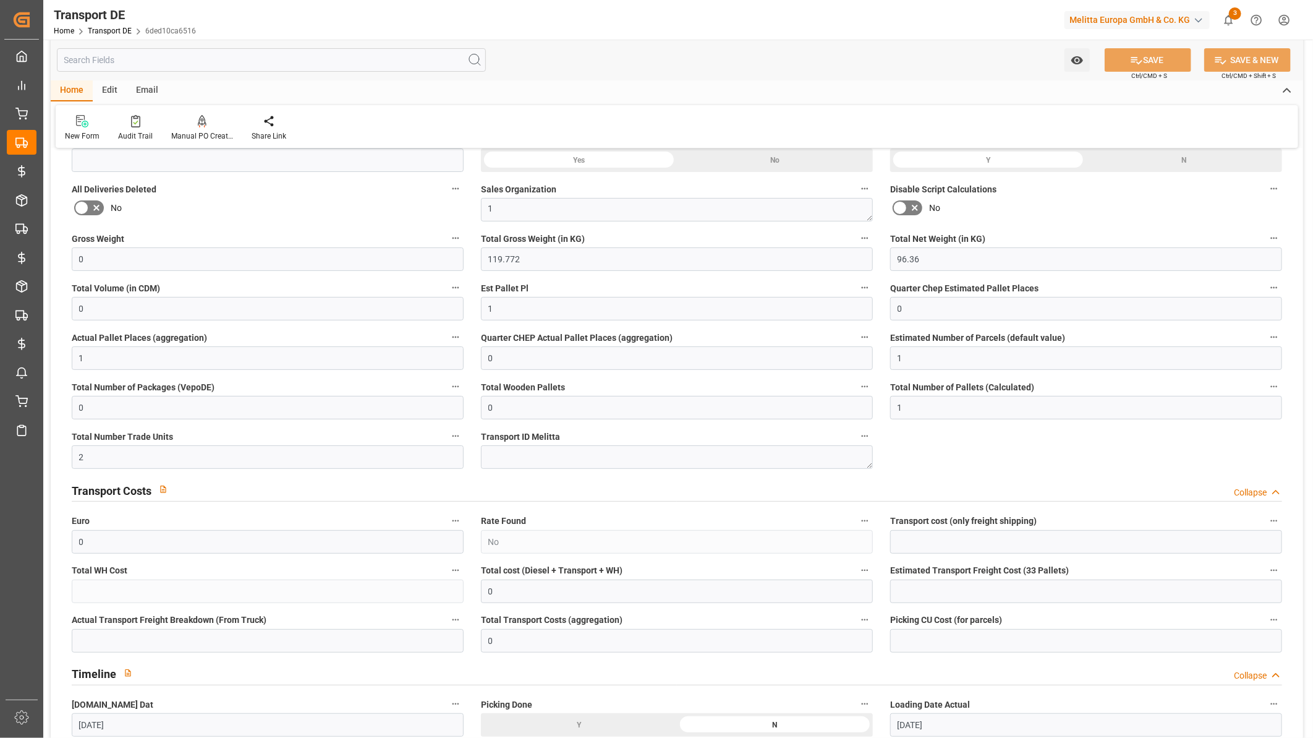
scroll to position [0, 0]
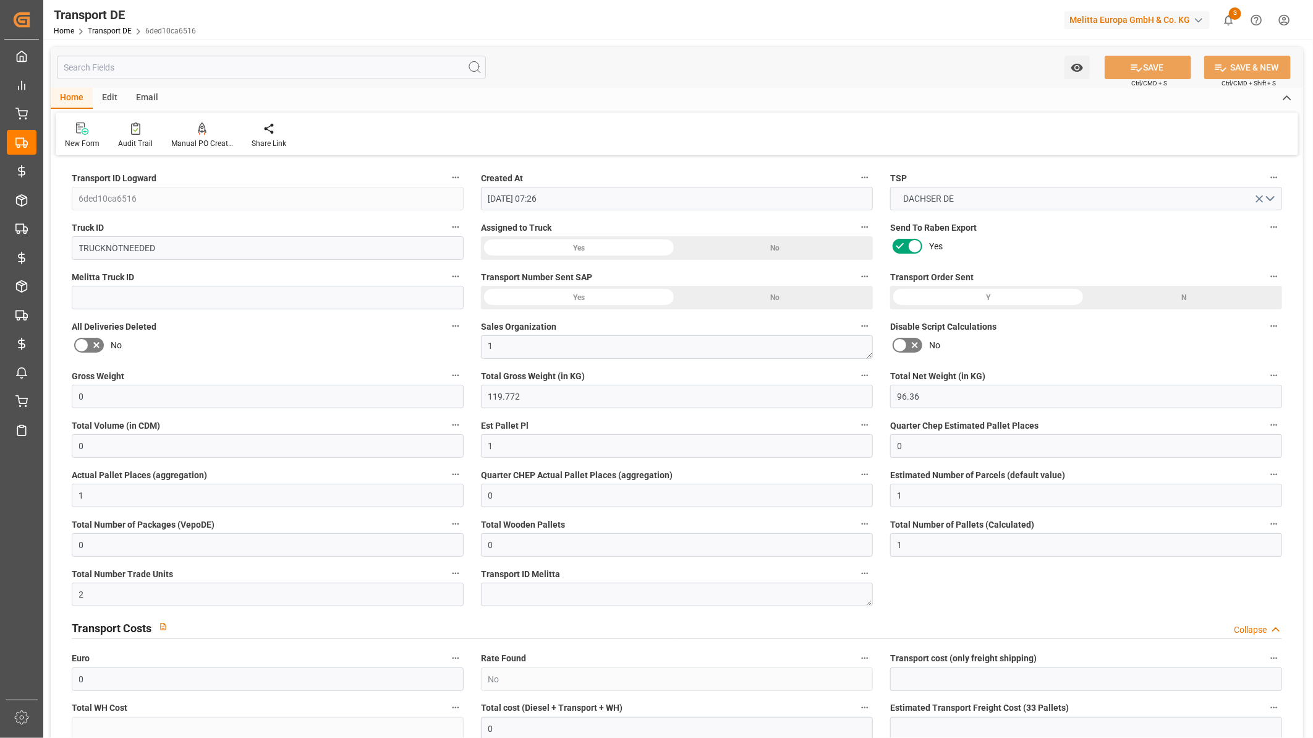
click at [137, 56] on input "text" at bounding box center [271, 67] width 429 height 23
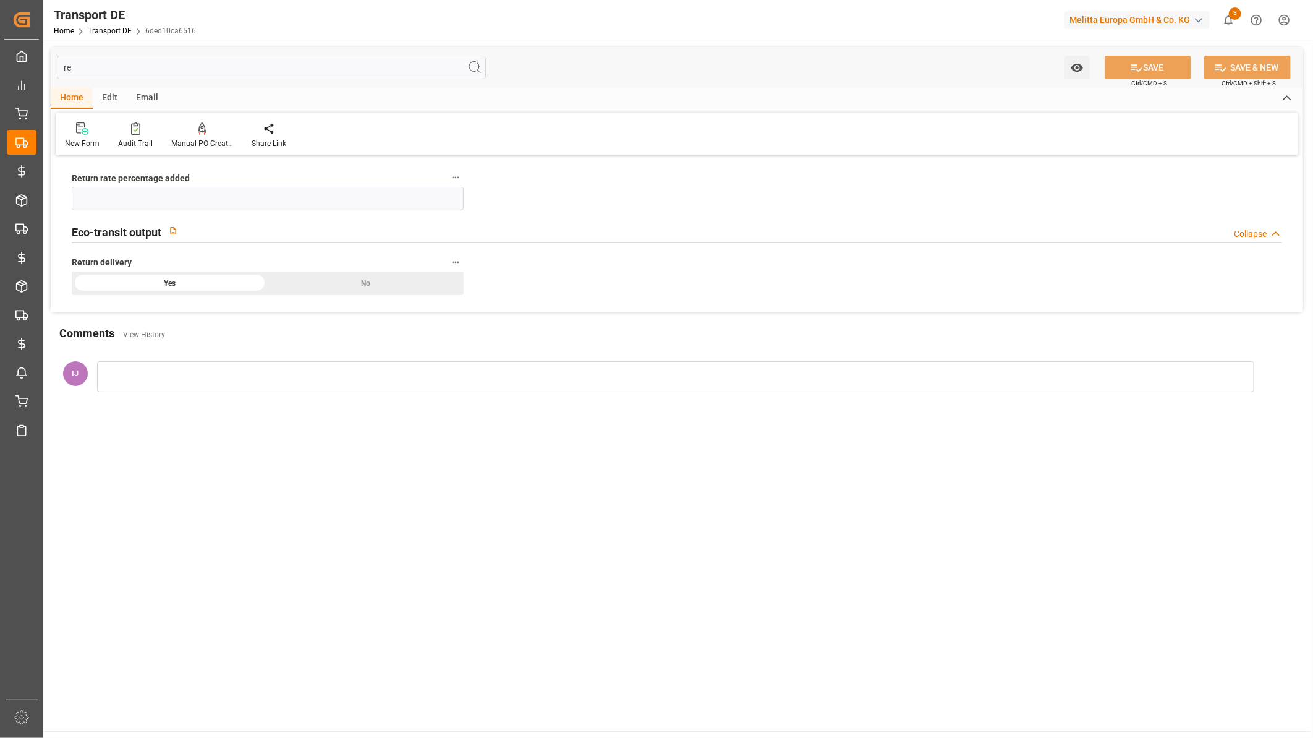
type input "r"
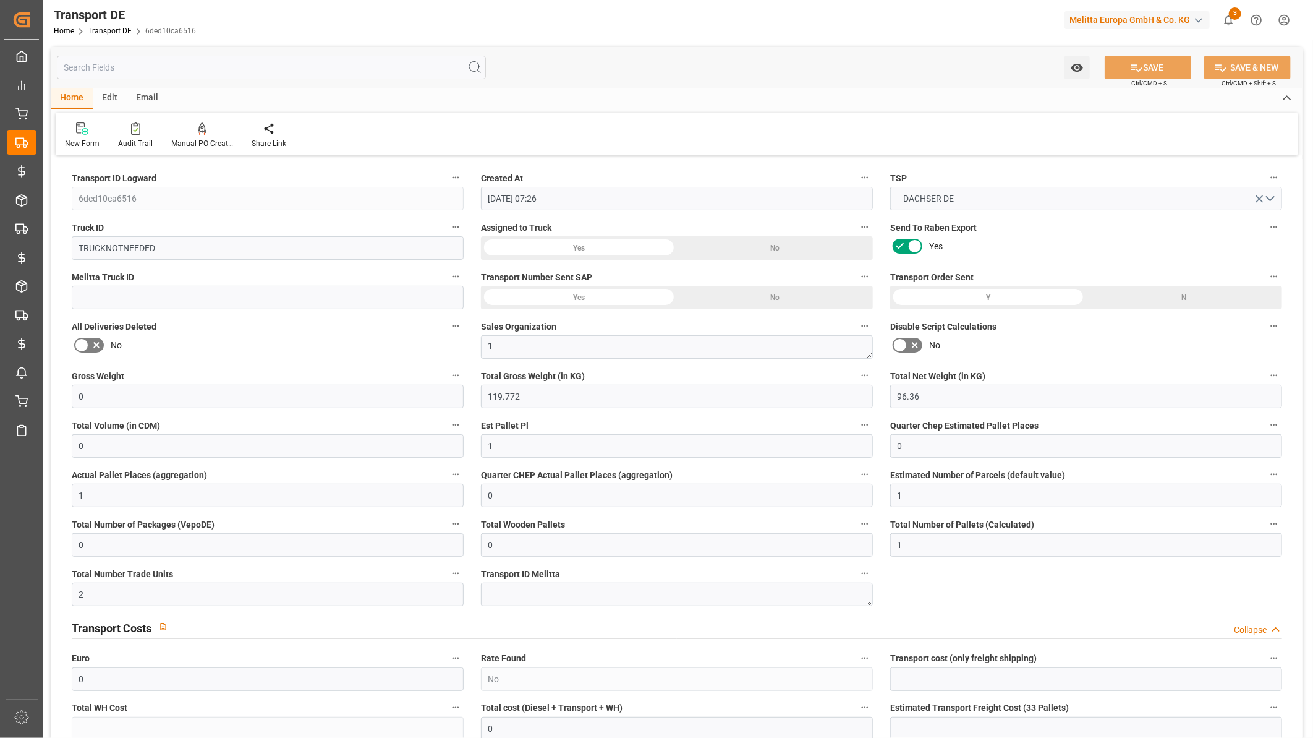
type input "0"
type input "119.772"
type input "96.36"
type input "0"
type input "1"
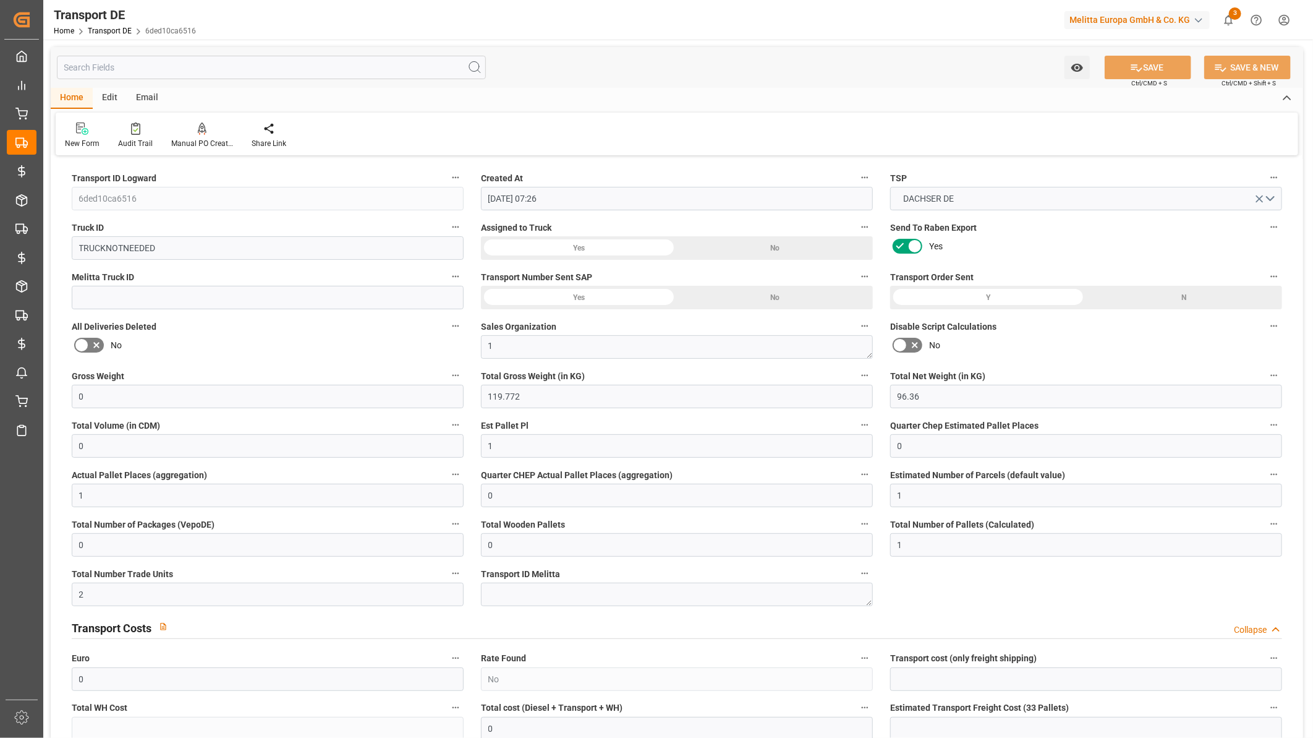
type input "0"
type input "1"
type input "0"
type input "1"
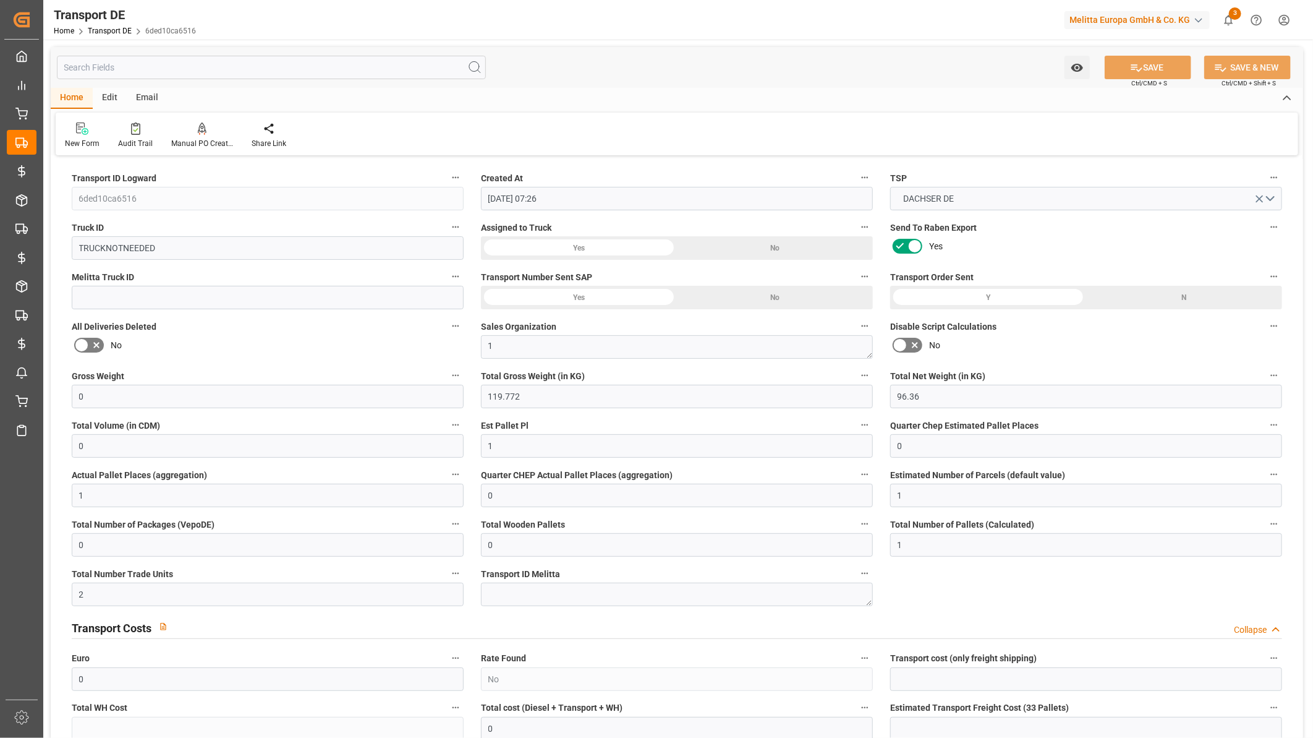
type input "2"
type input "0"
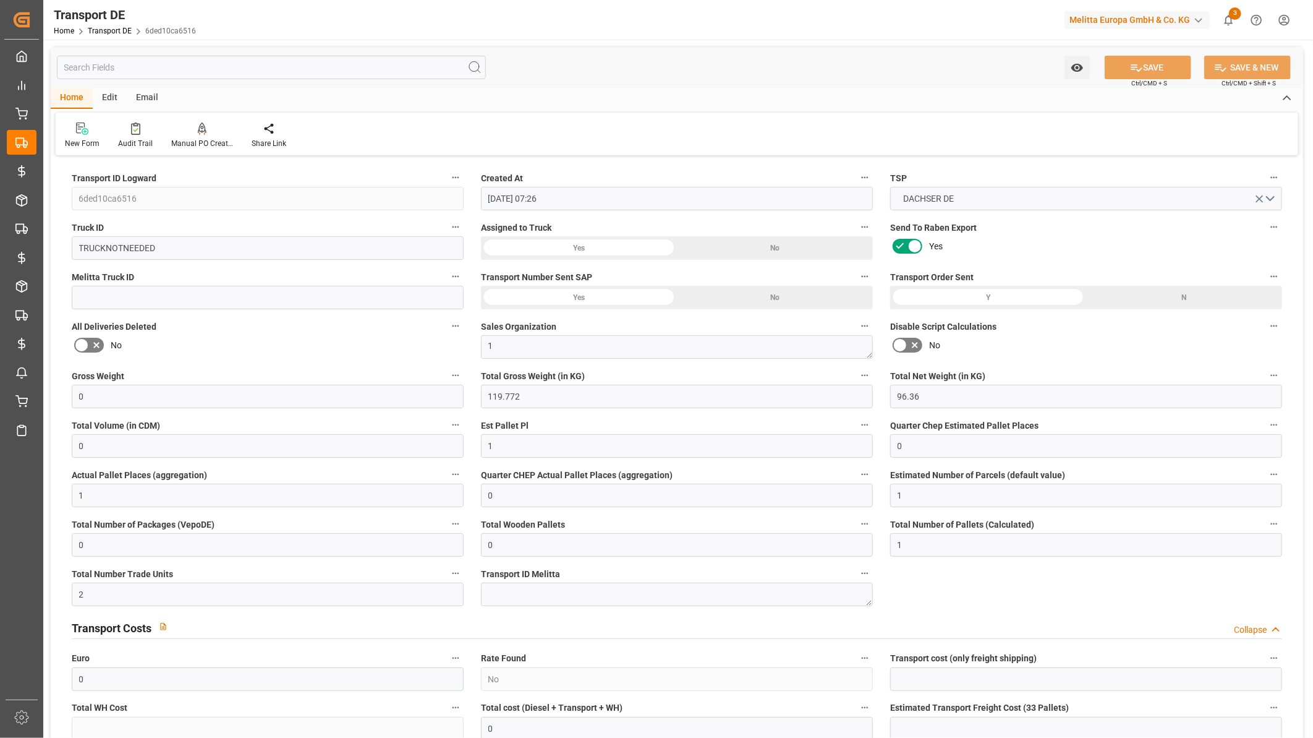
type input "0"
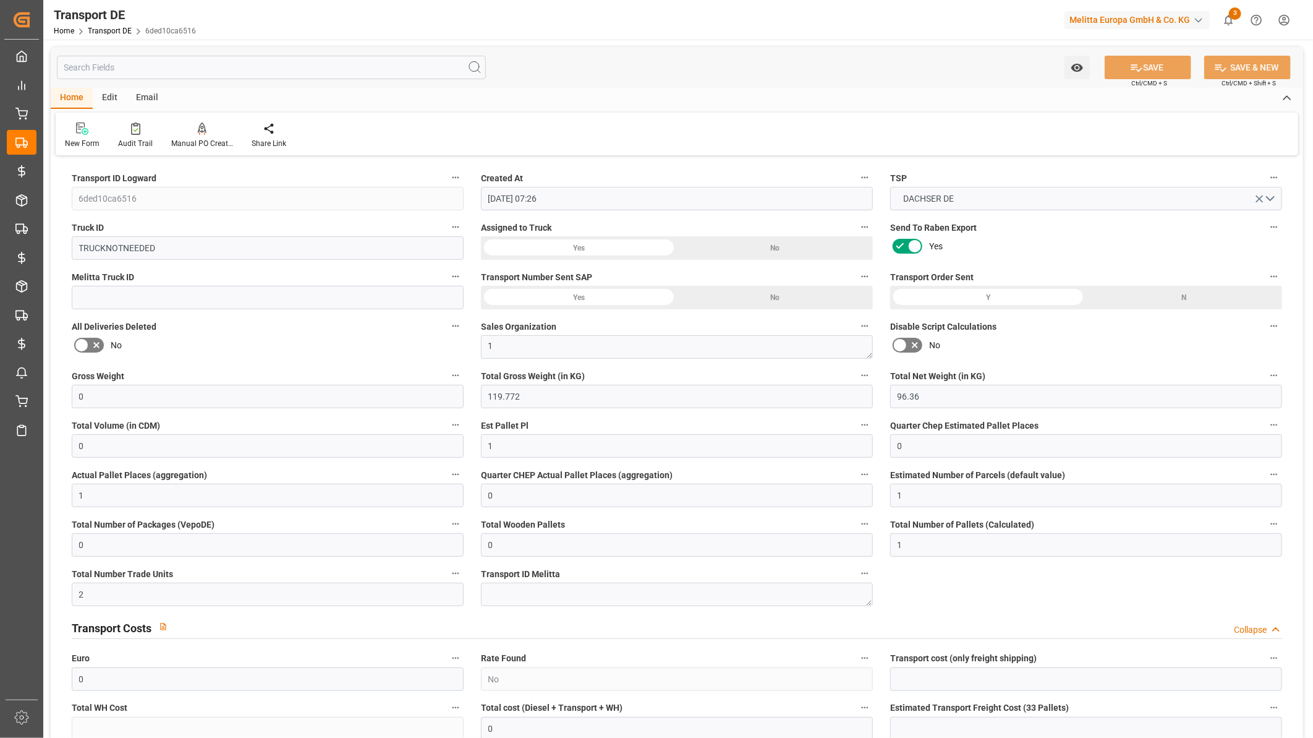
type input "0"
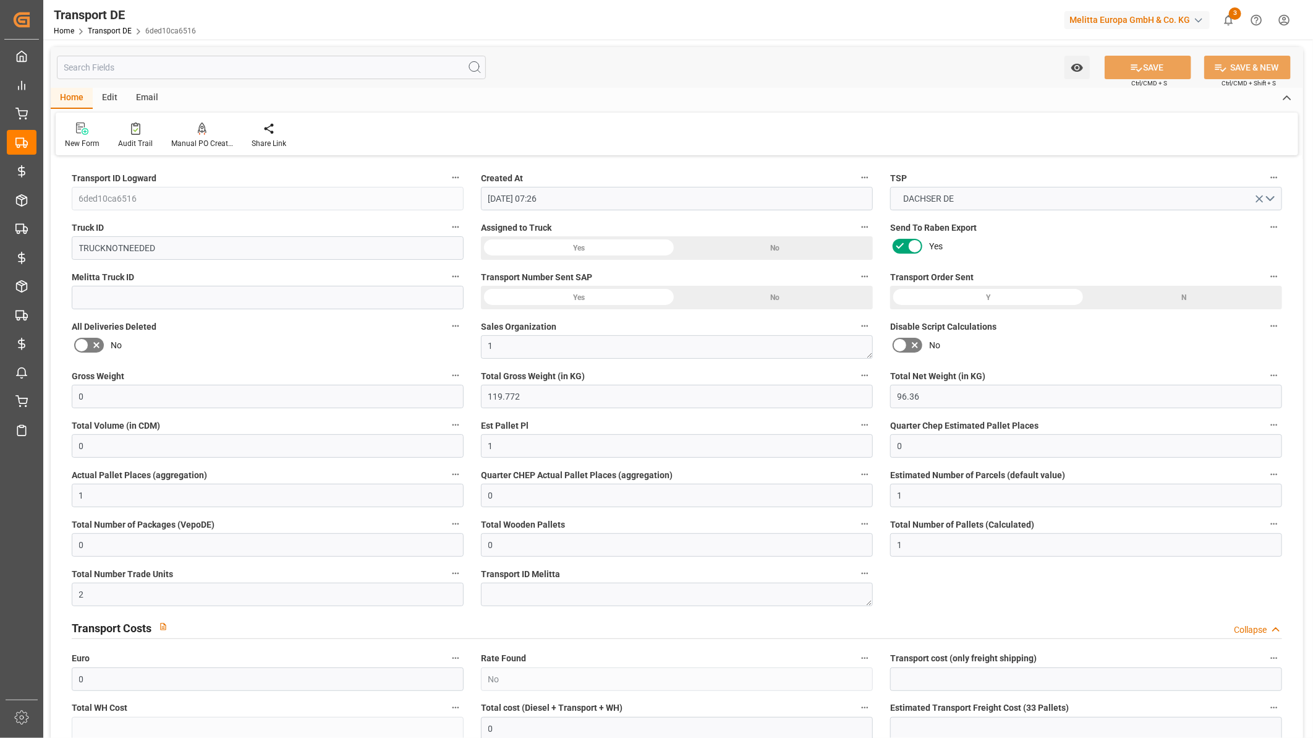
type input "Road"
type input "119.772"
type input "2800"
type input "3.5-7.5 t"
type input "21"
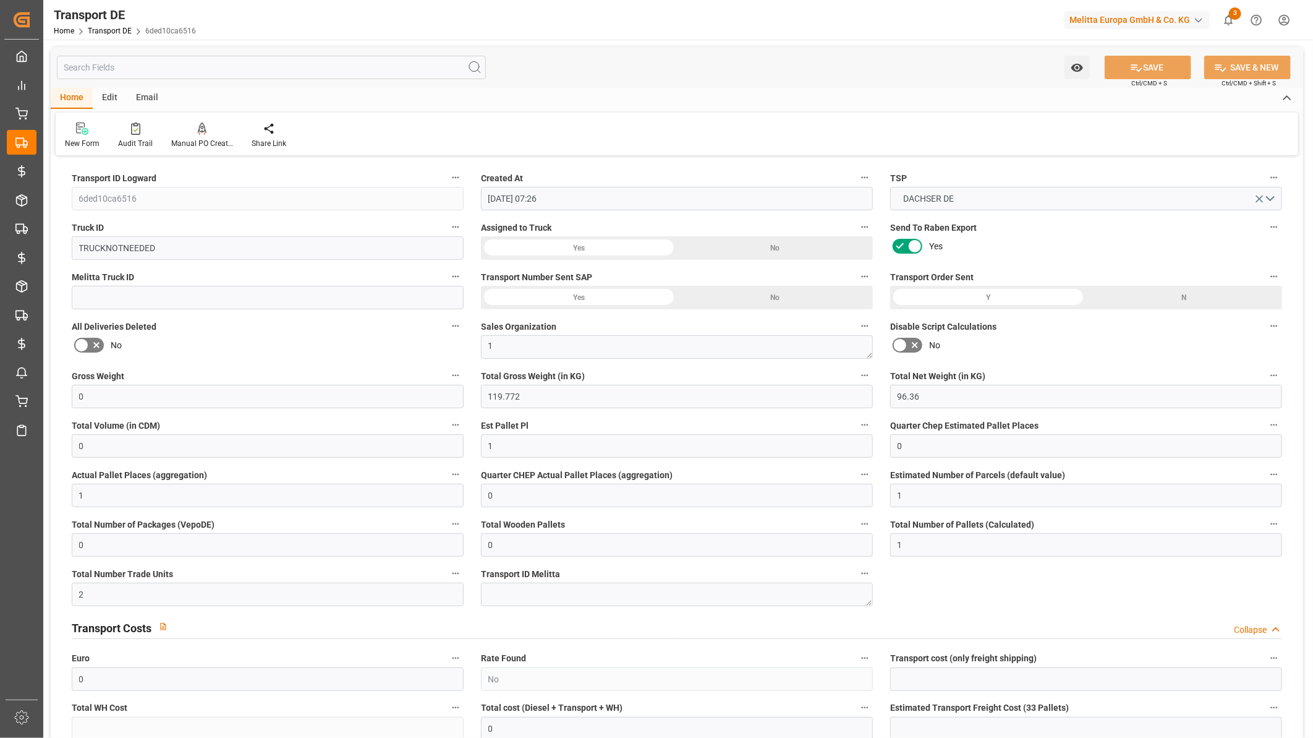
type input "80"
type input "EURO 6"
type input "Diesel"
type input "0"
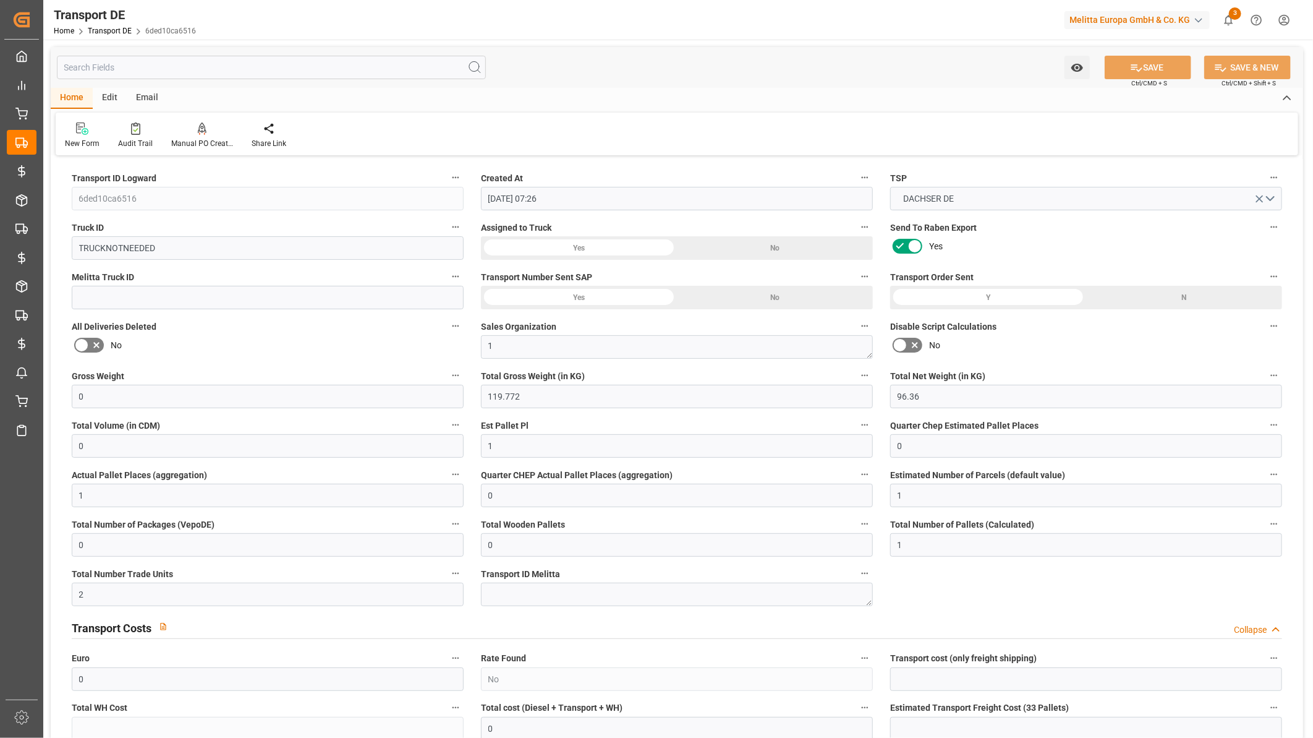
type input "0"
type input "1"
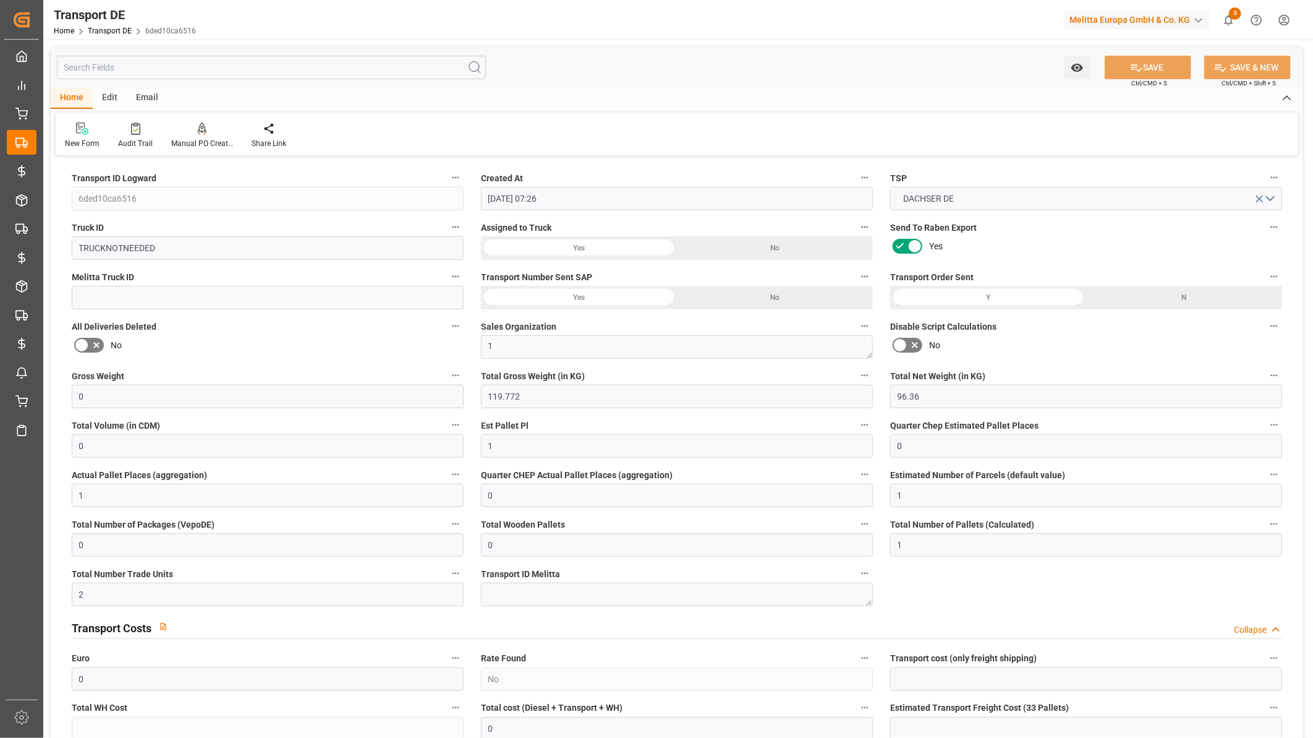
type input "0"
type input "38"
type input "0"
type input "26-09-2025"
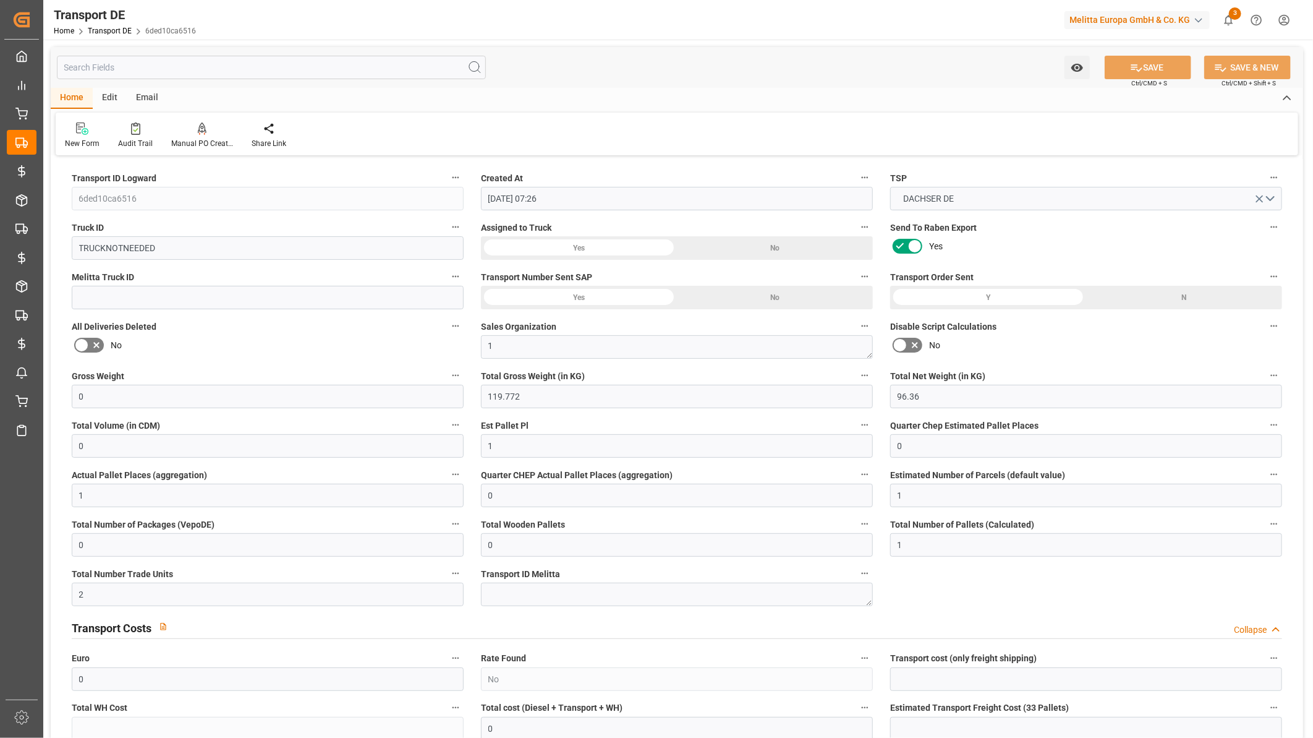
type input "[DATE]"
click at [138, 132] on div at bounding box center [135, 128] width 35 height 13
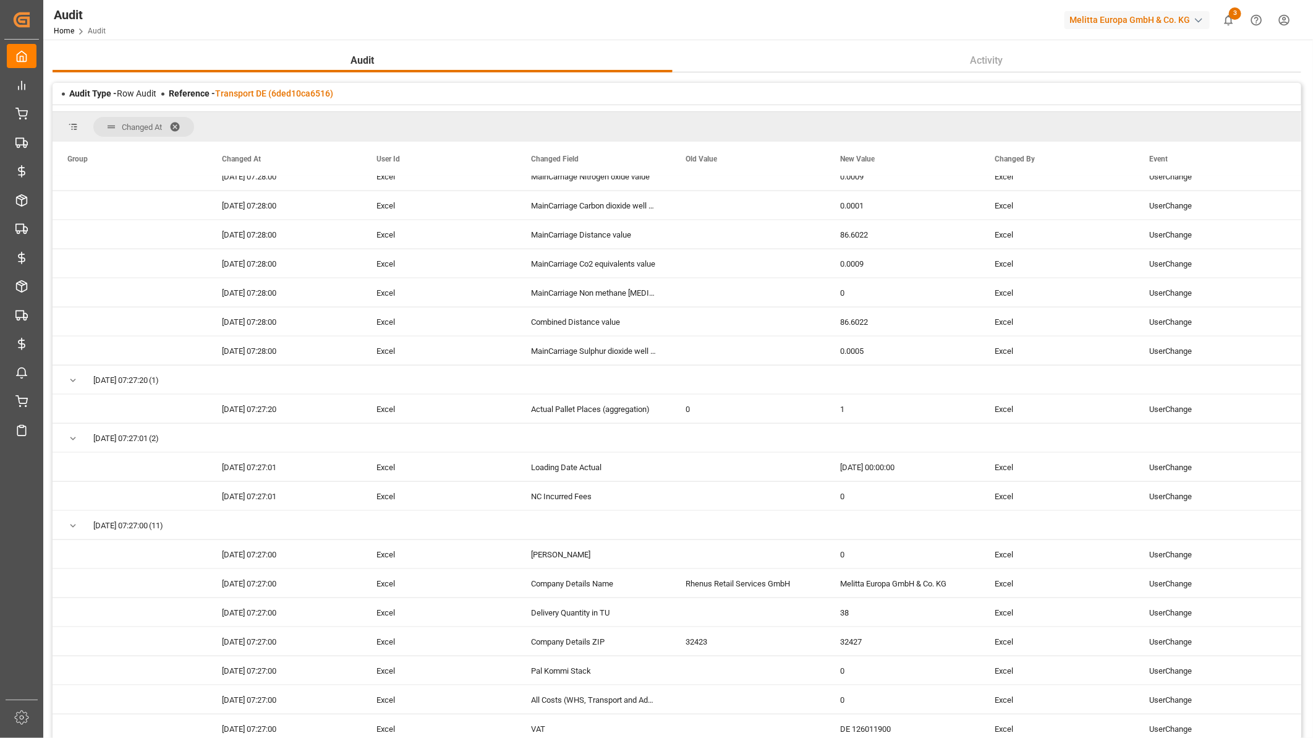
scroll to position [868, 0]
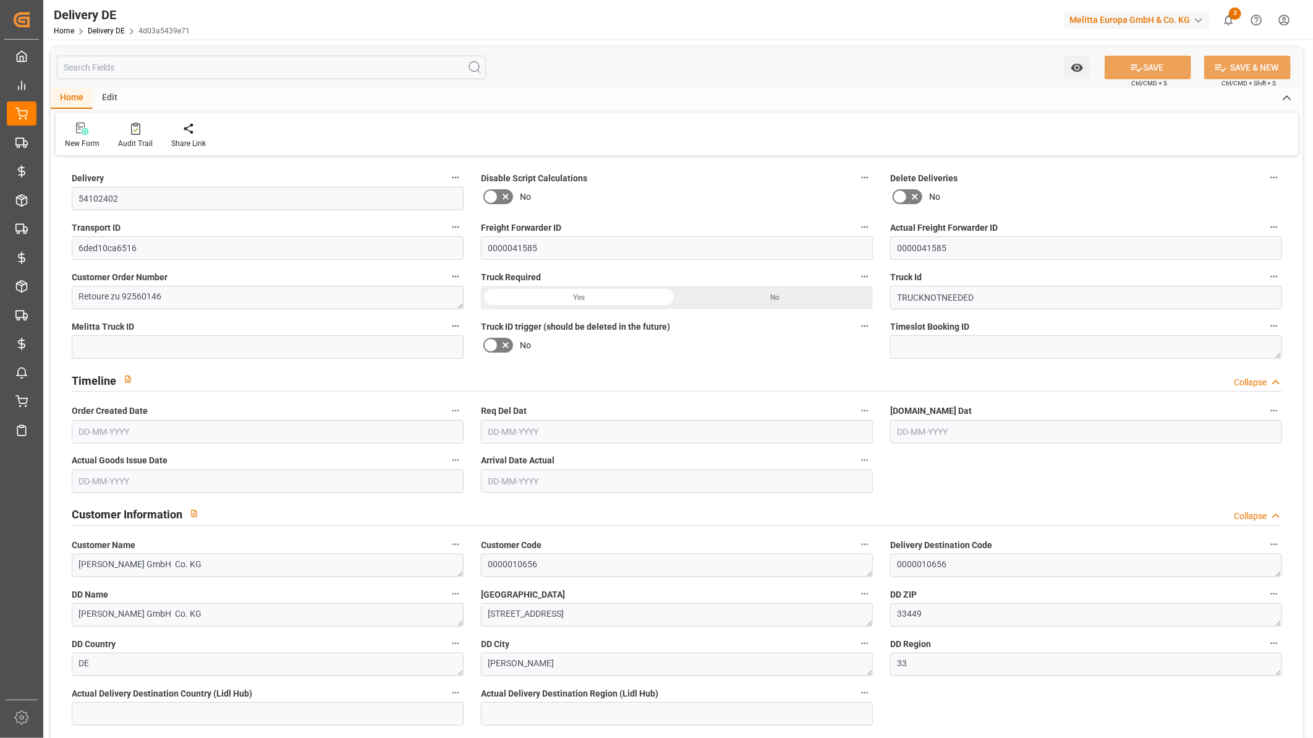
type input "0"
type input "1"
type input "96.36"
type input "0"
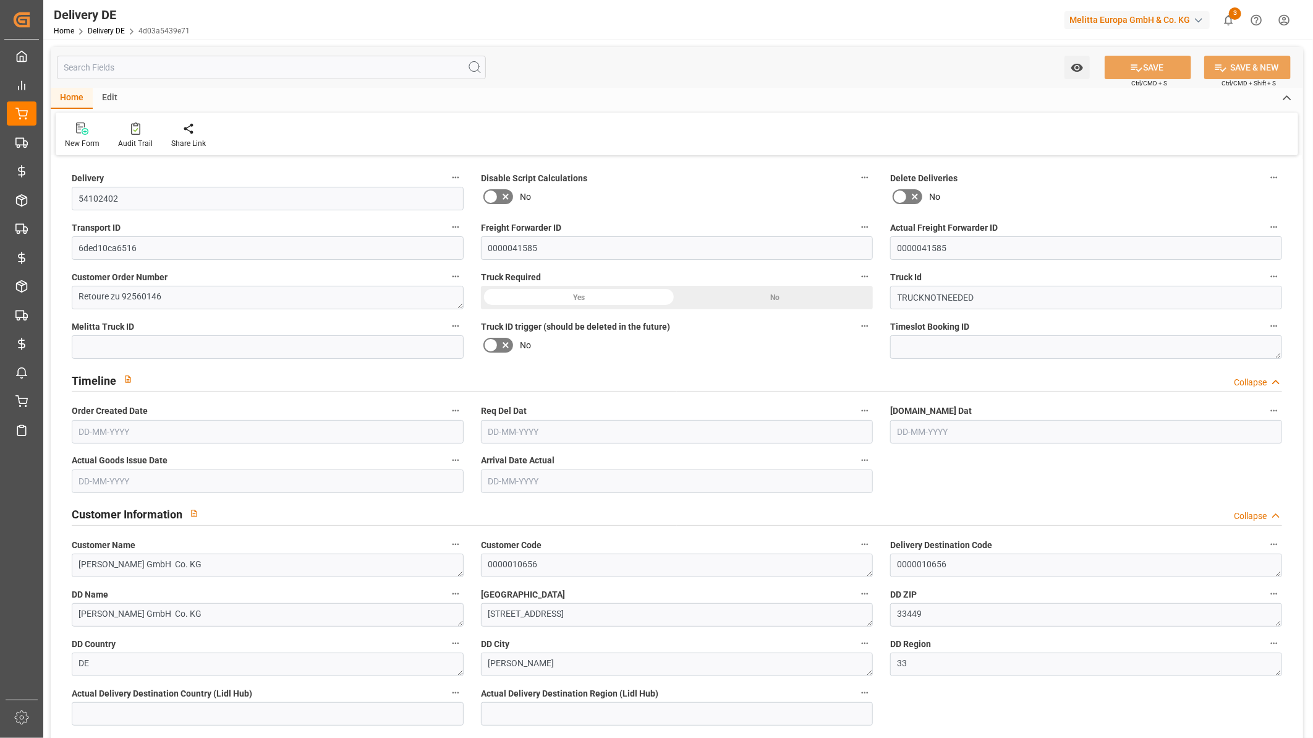
type input "0"
type input "30-09-2025"
type input "26-09-2025"
type input "30-09-2025"
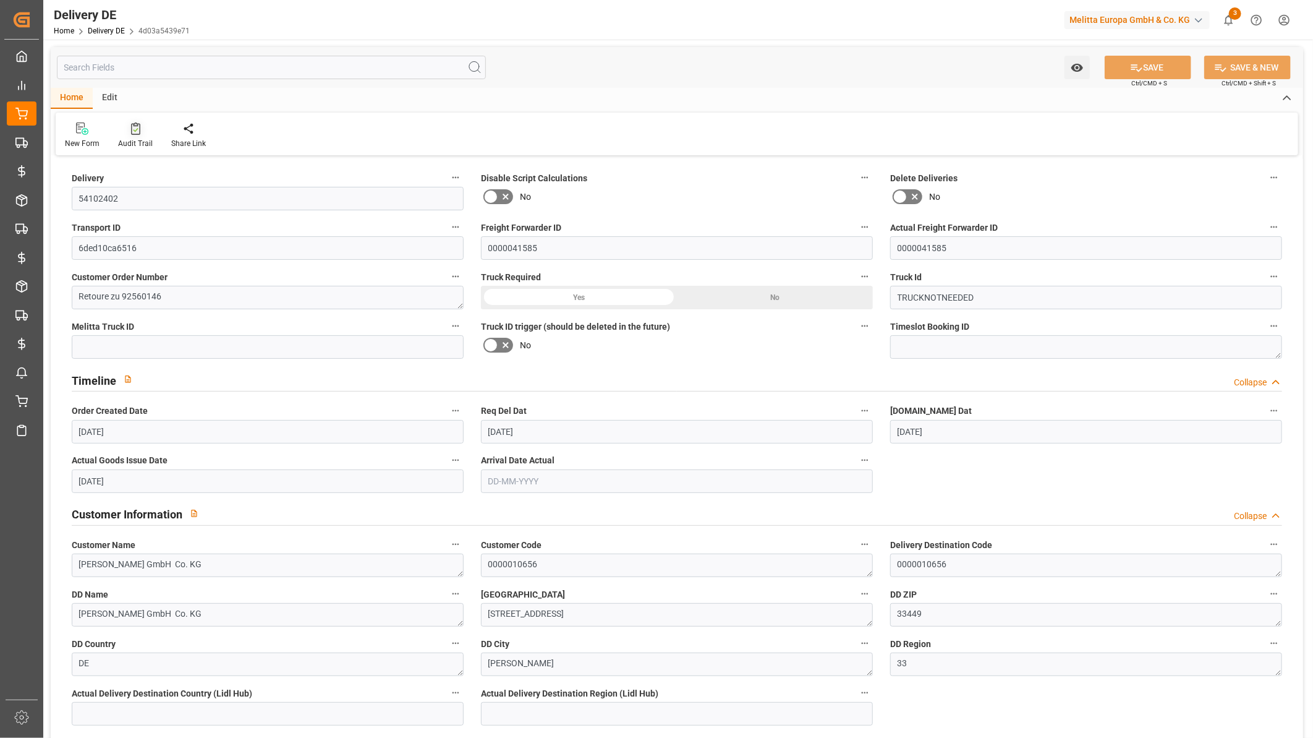
click at [134, 131] on icon at bounding box center [135, 130] width 5 height 4
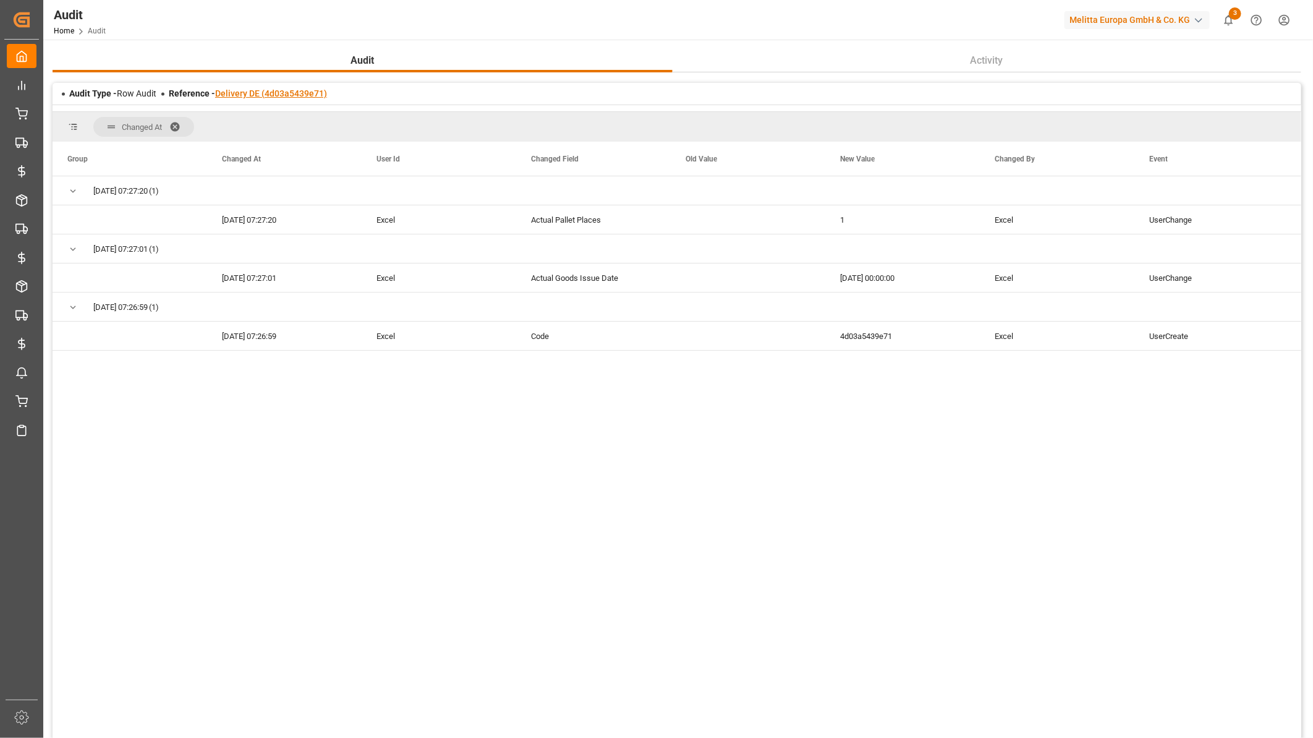
click at [282, 89] on link "Delivery DE (4d03a5439e71)" at bounding box center [271, 93] width 112 height 10
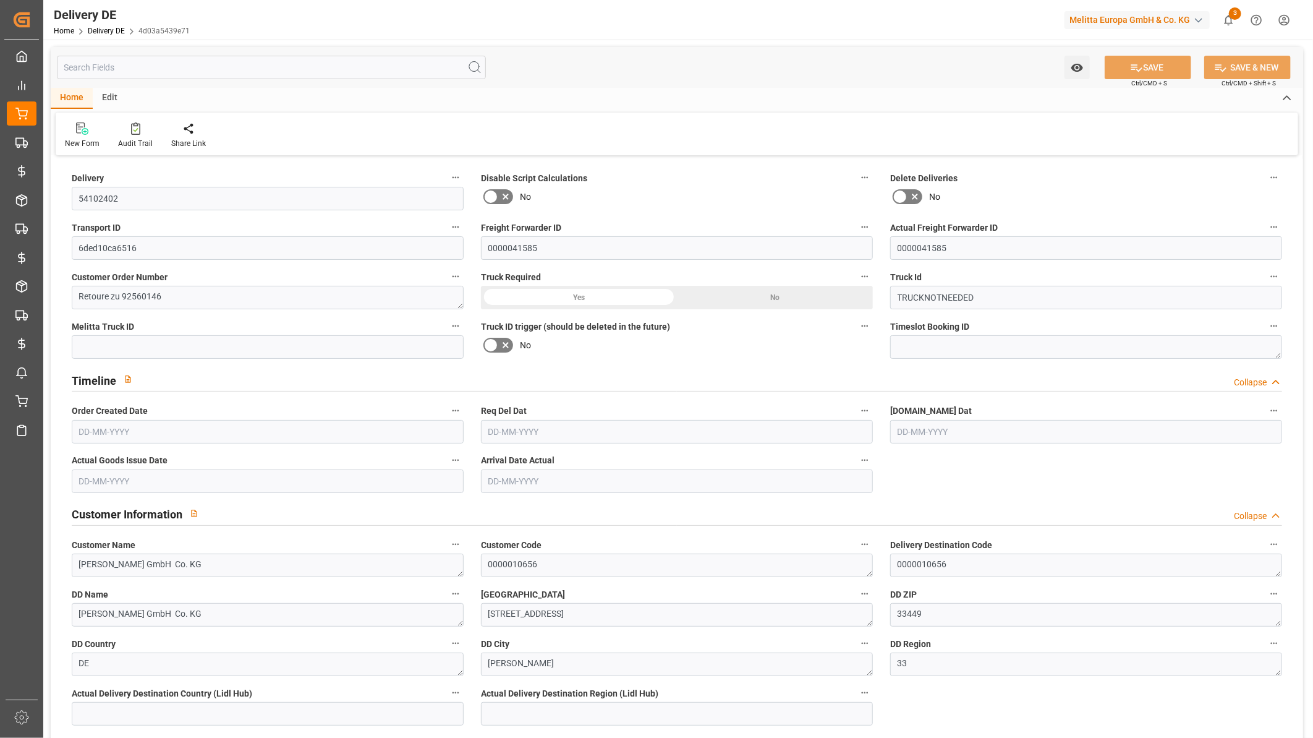
type input "54102402"
type input "6ded10ca6516"
type input "0000041585"
type textarea "Retoure zu 92560146"
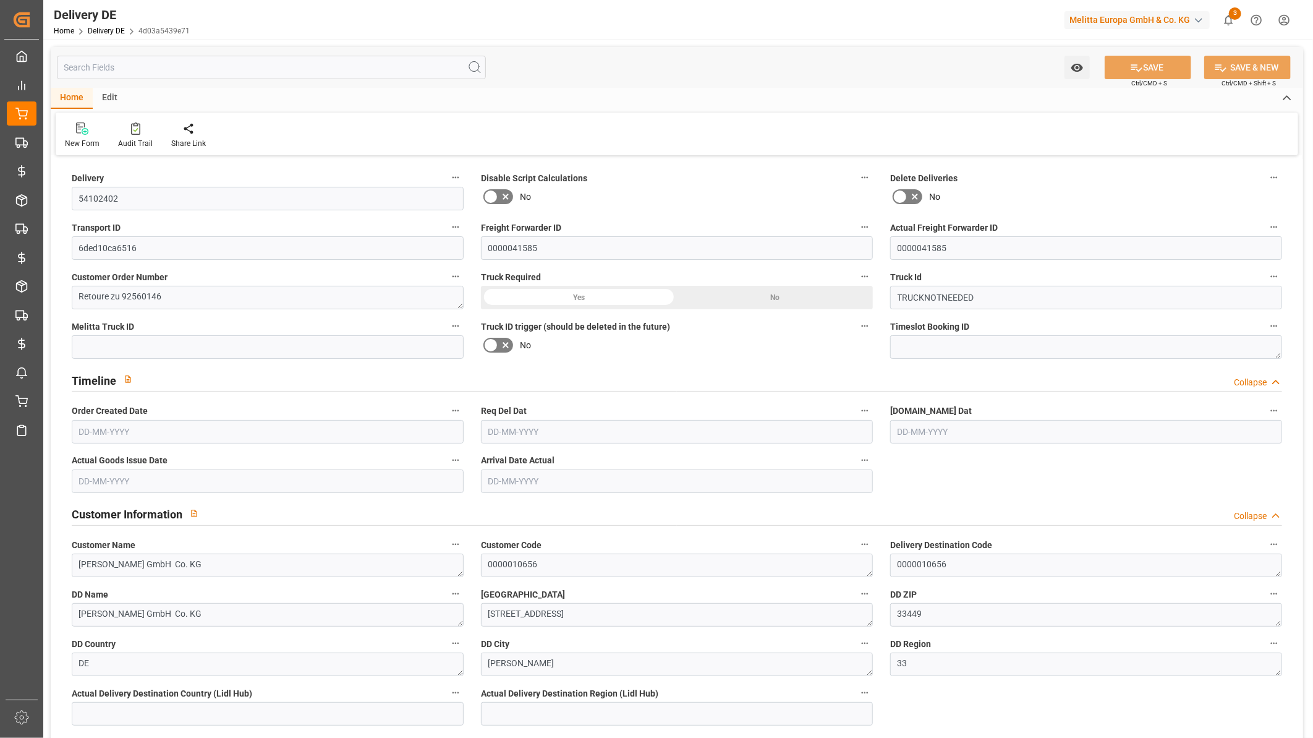
type input "TRUCKNOTNEEDED"
type textarea "Max Luening GmbH Co. KG"
type textarea "0000010656"
type textarea "Max Luening GmbH Co. KG"
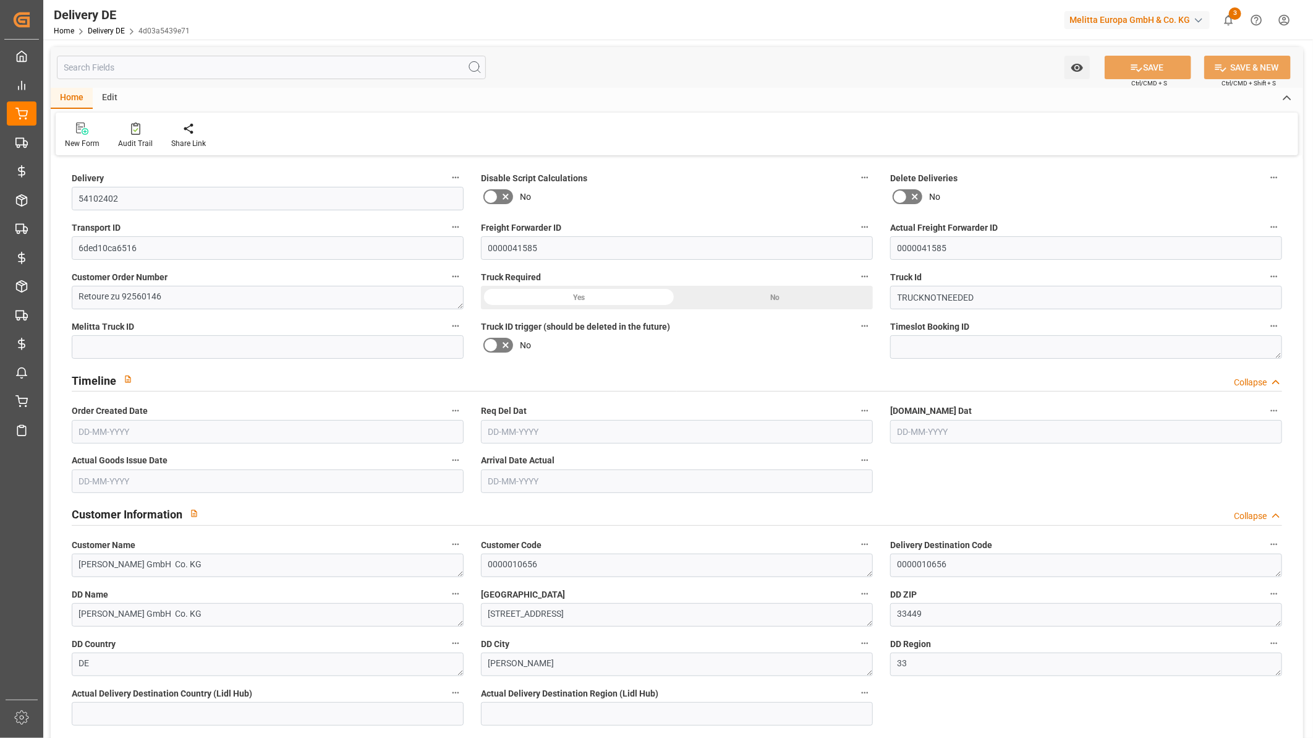
type textarea "Vornholzstr. 1-5"
type textarea "33449"
type textarea "DE"
type textarea "Langenberg"
type textarea "33"
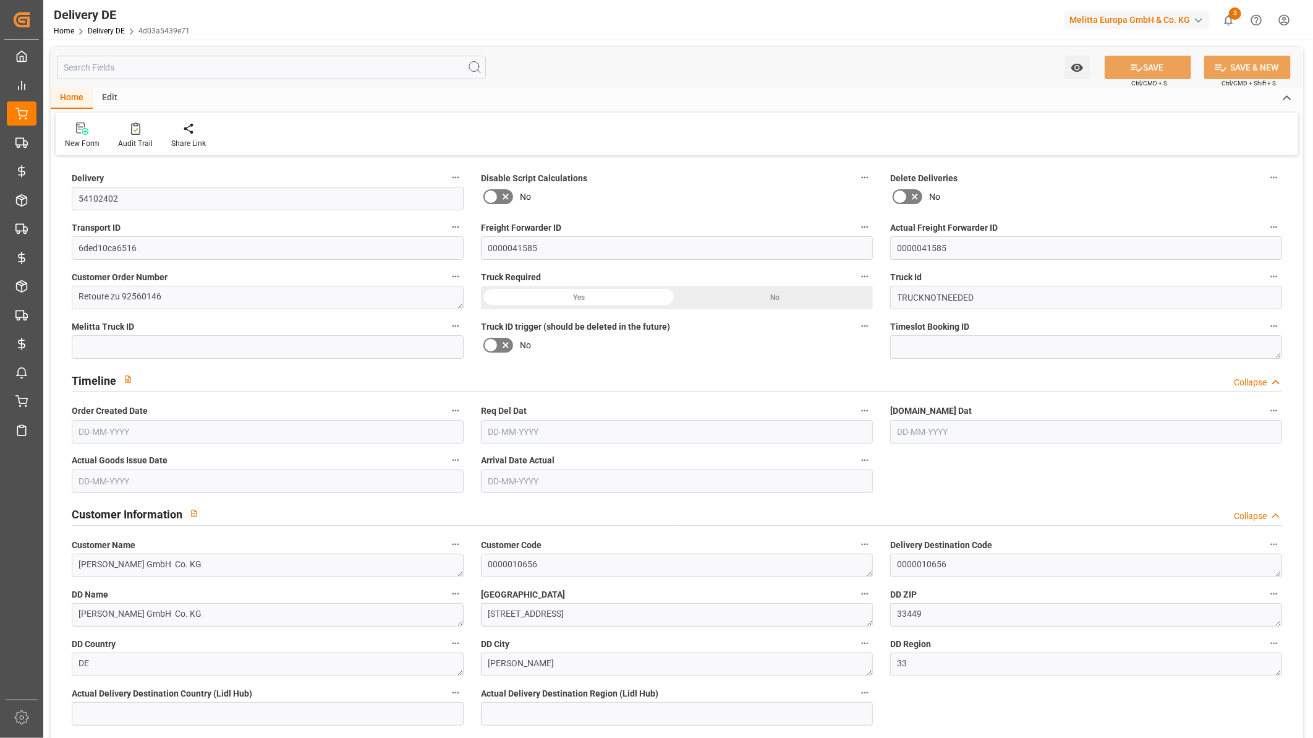
type textarea "0011"
type textarea "1"
type textarea "ZRCK"
type input "Parcel"
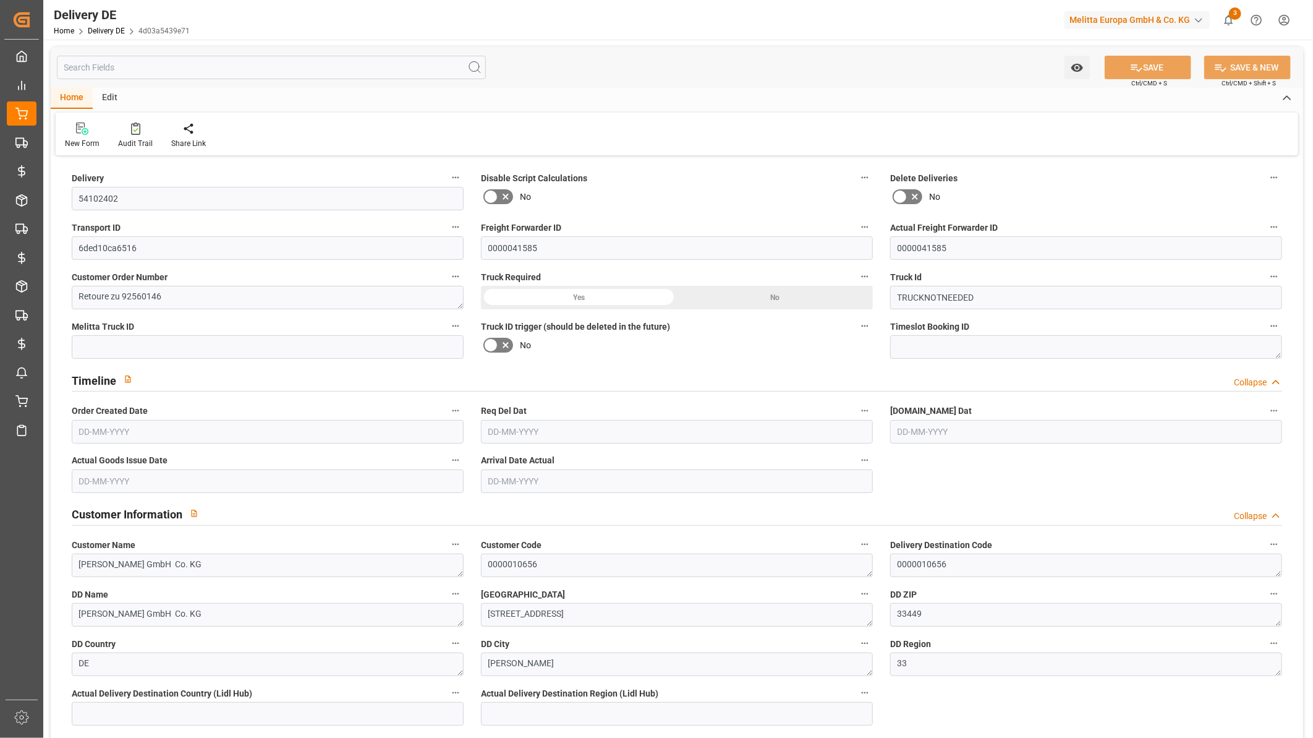
type textarea "RETURN"
type input "RETURN"
type textarea "1 Pal und 2 VE Bruch AV Retoure zu 92560146"
type input "DAP"
type input "2A"
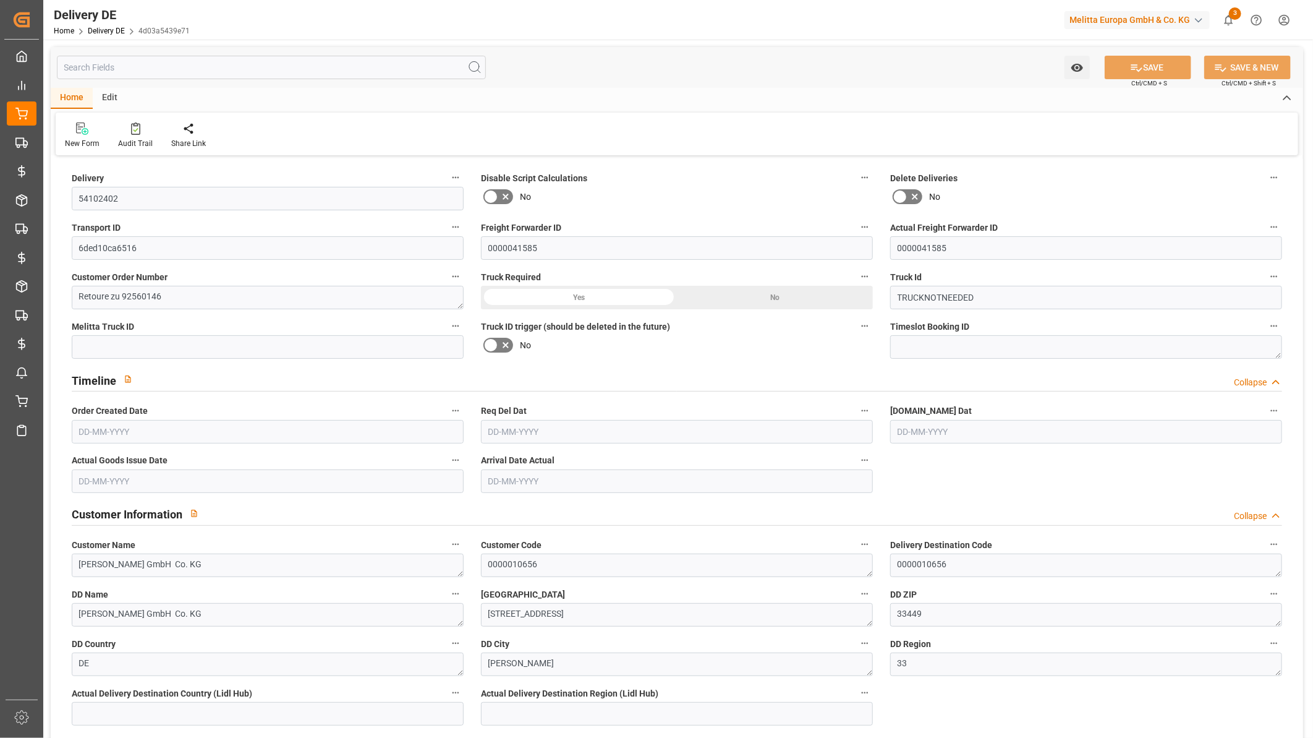
type input "SRAB"
type textarea "Artikel ab voller Lage sortenrein sonst Mischpalette"
type input "SPAL"
type textarea "mit Stützpalette"
type input "0"
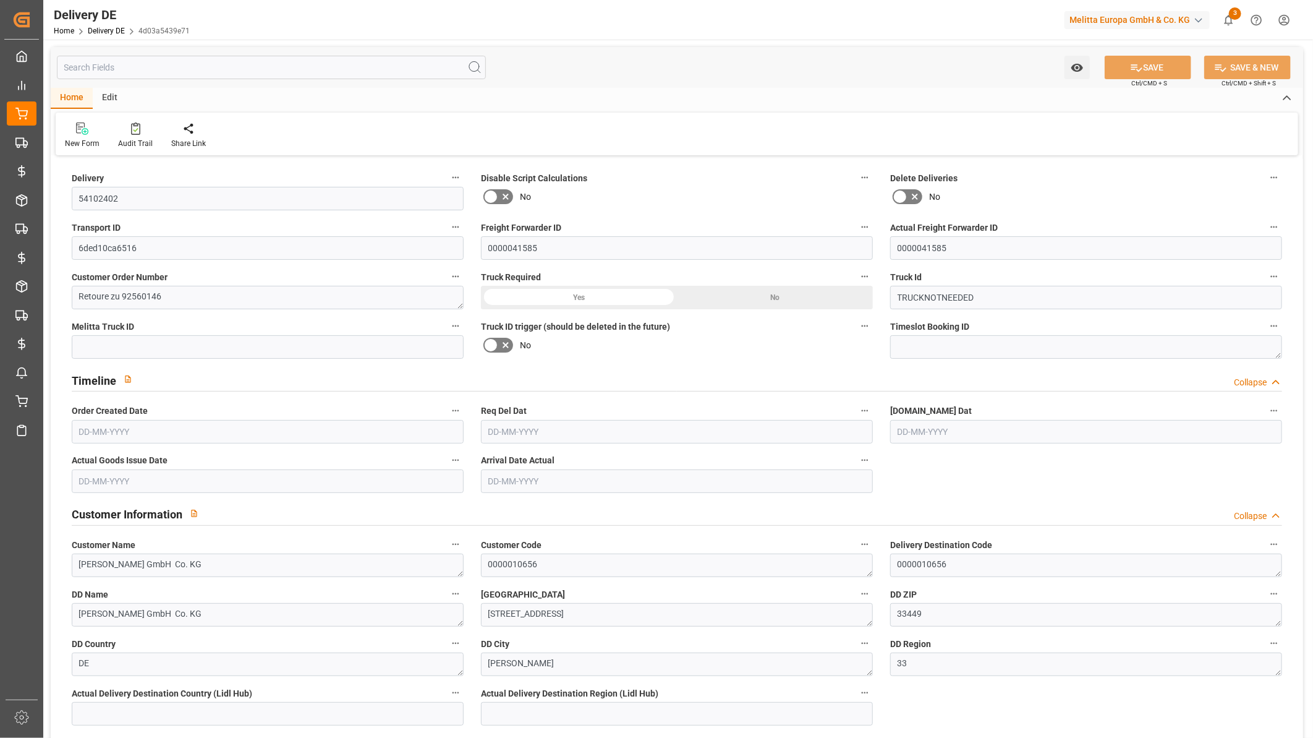
type input "1"
type input "96.36"
type input "0"
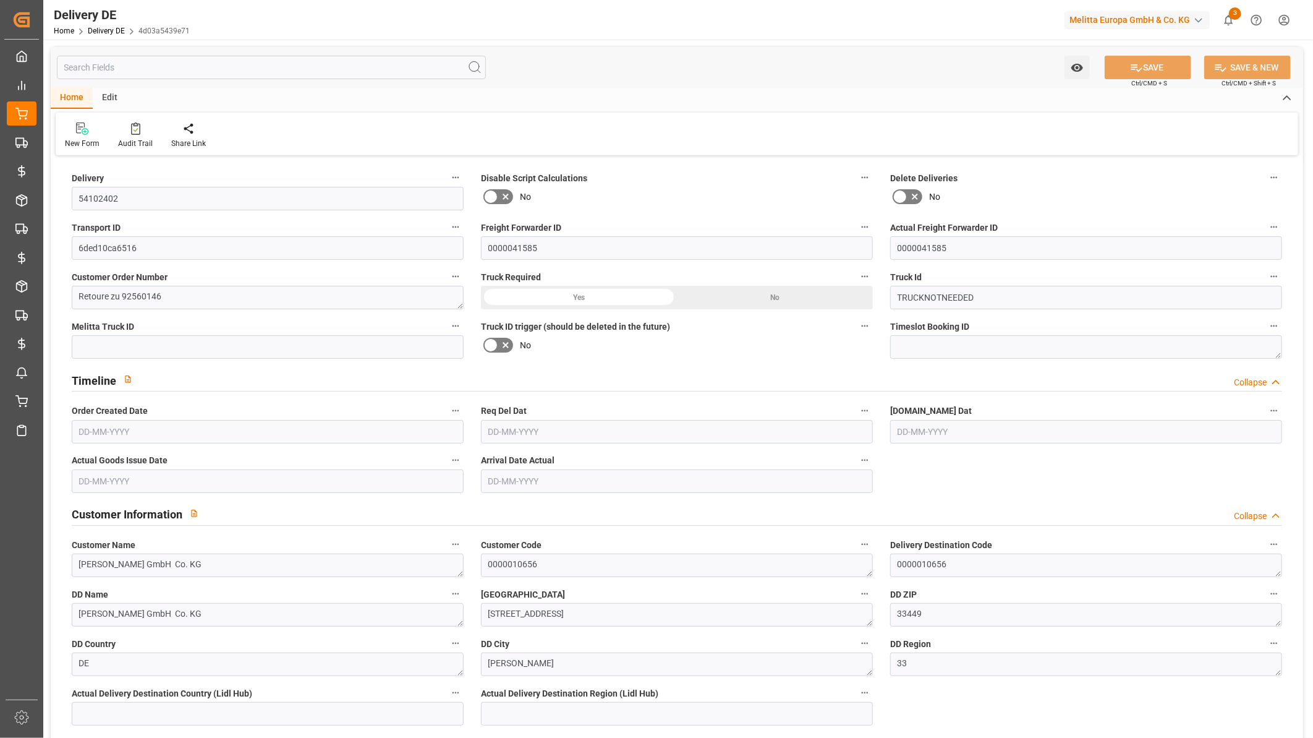
type input "30-09-2025"
type input "26-09-2025"
type input "30-09-2025"
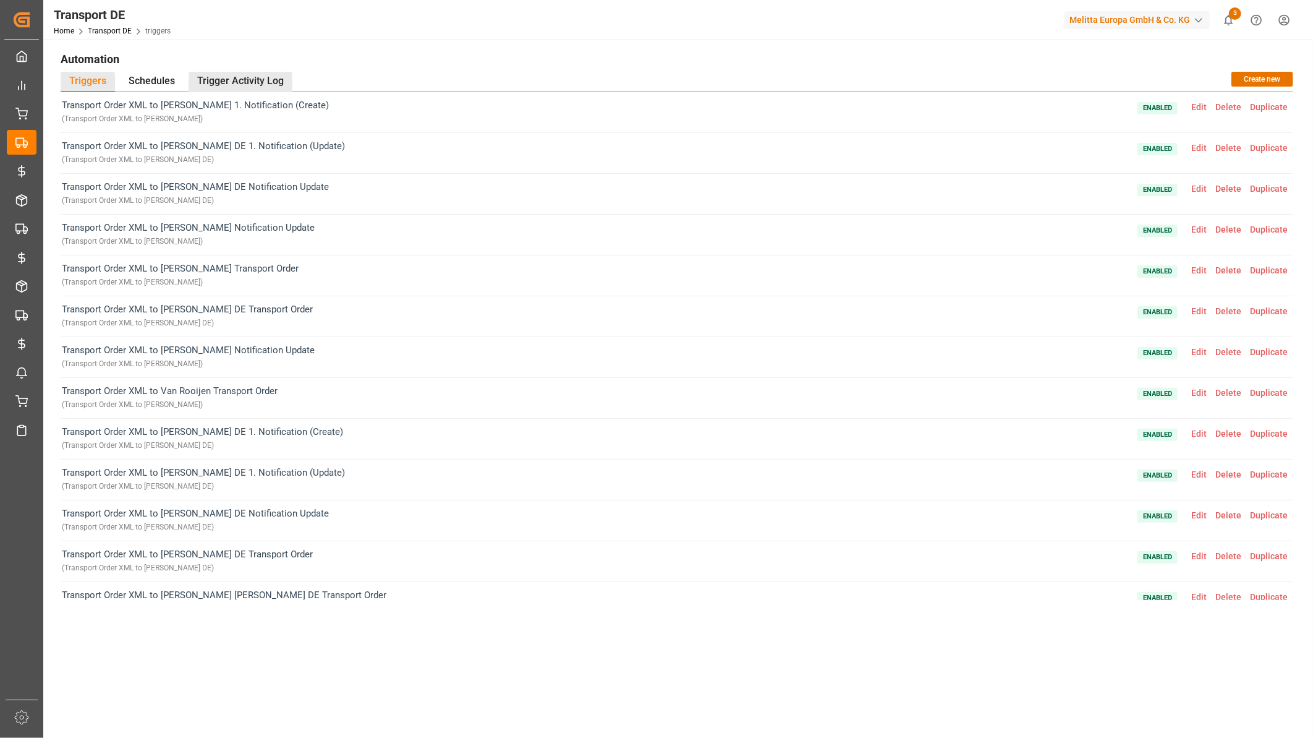
click at [221, 77] on div "Trigger Activity Log" at bounding box center [241, 82] width 104 height 20
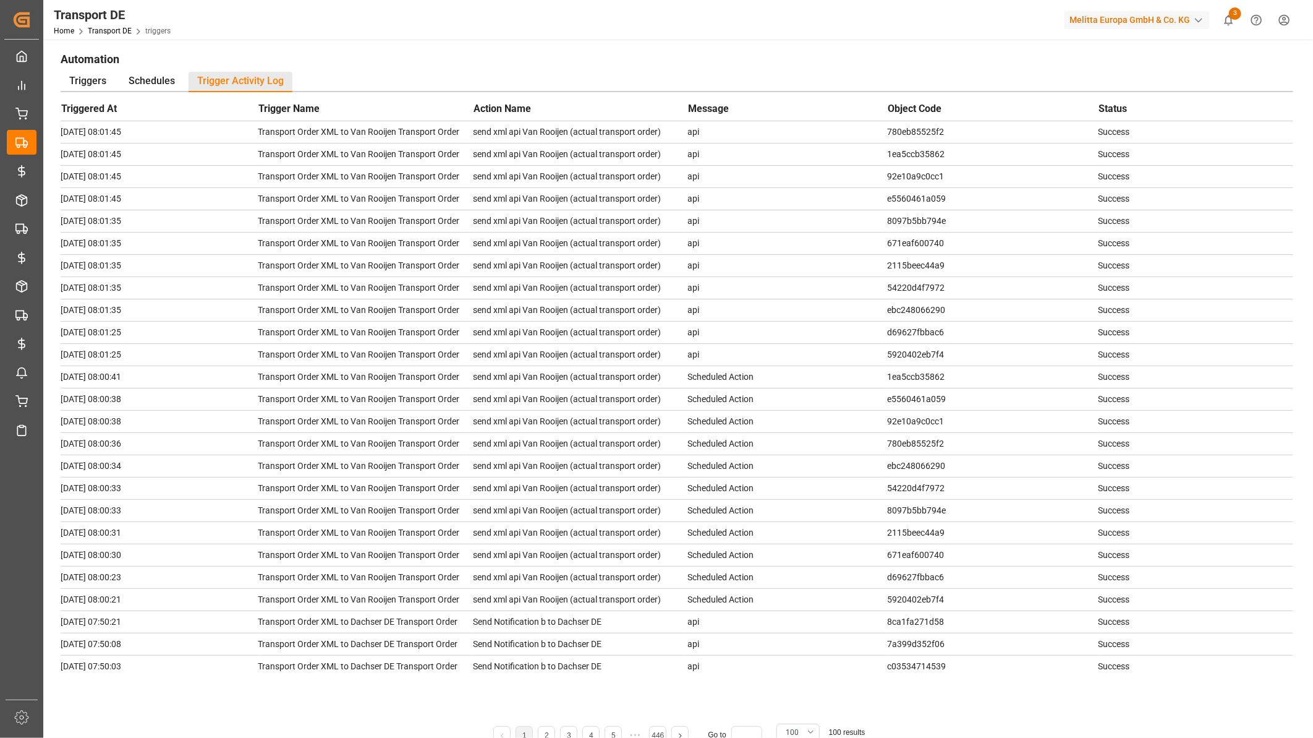
click at [416, 69] on h1 "Automation" at bounding box center [677, 58] width 1233 height 21
click at [584, 62] on h1 "Automation" at bounding box center [677, 58] width 1233 height 21
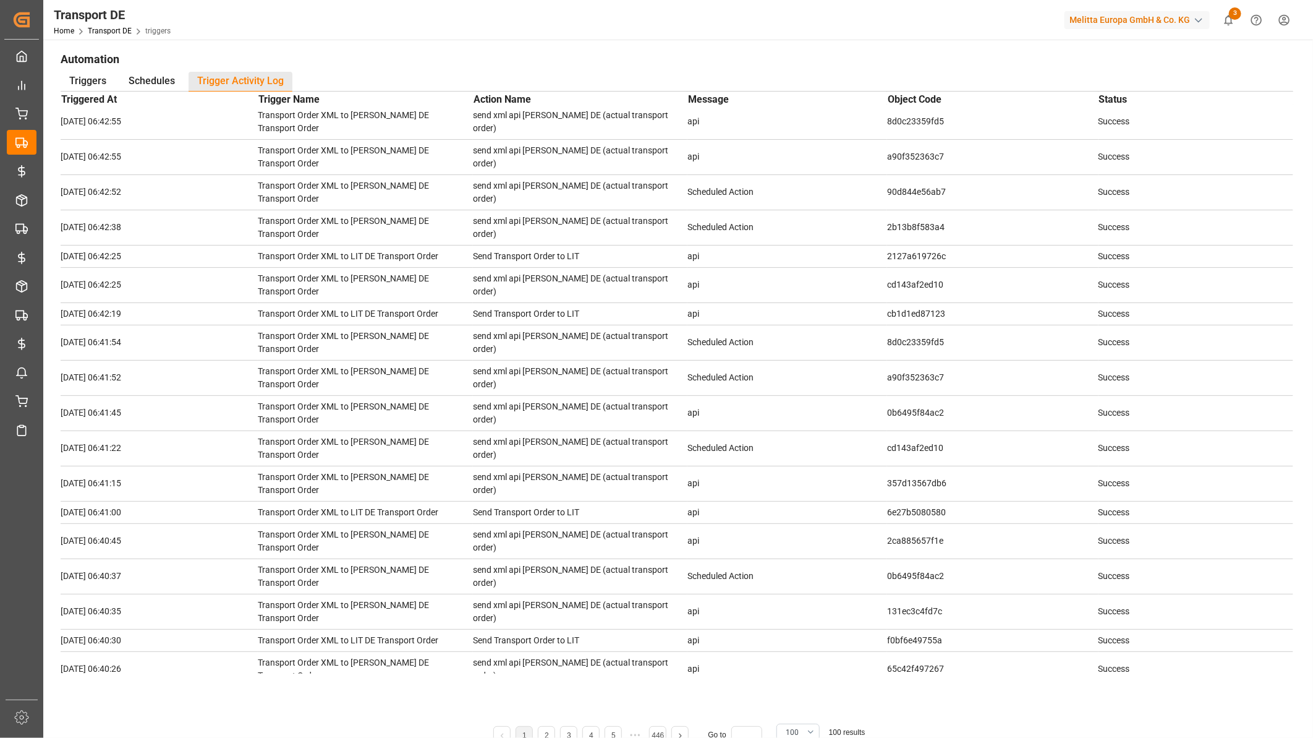
scroll to position [1167, 0]
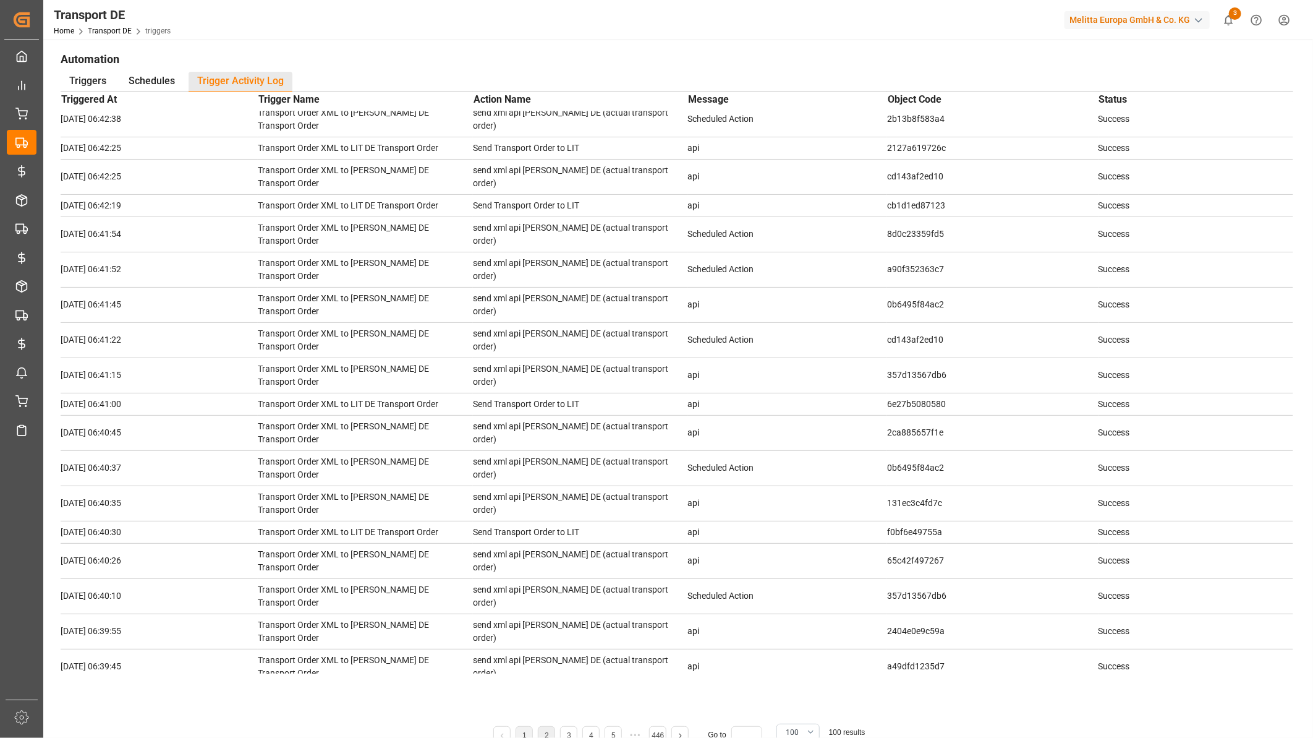
click at [550, 733] on li "2" at bounding box center [546, 734] width 17 height 17
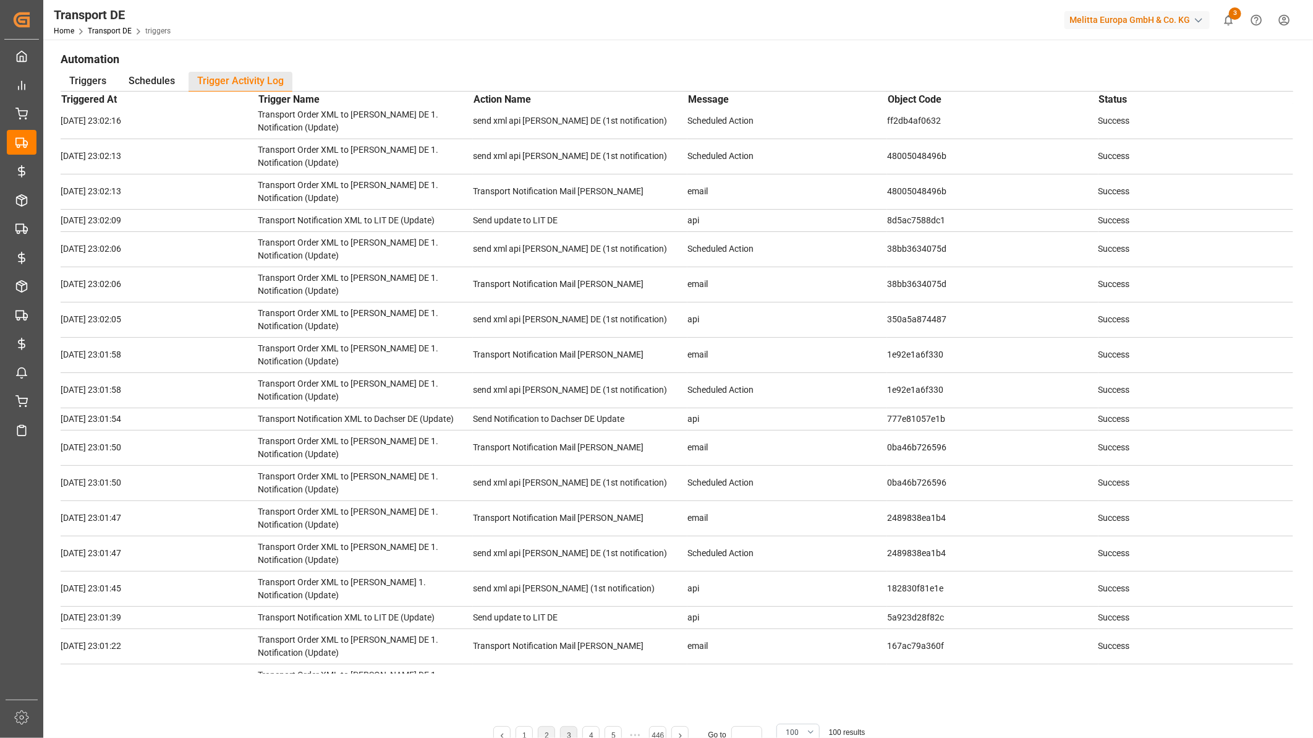
click at [572, 734] on li "3" at bounding box center [568, 734] width 17 height 17
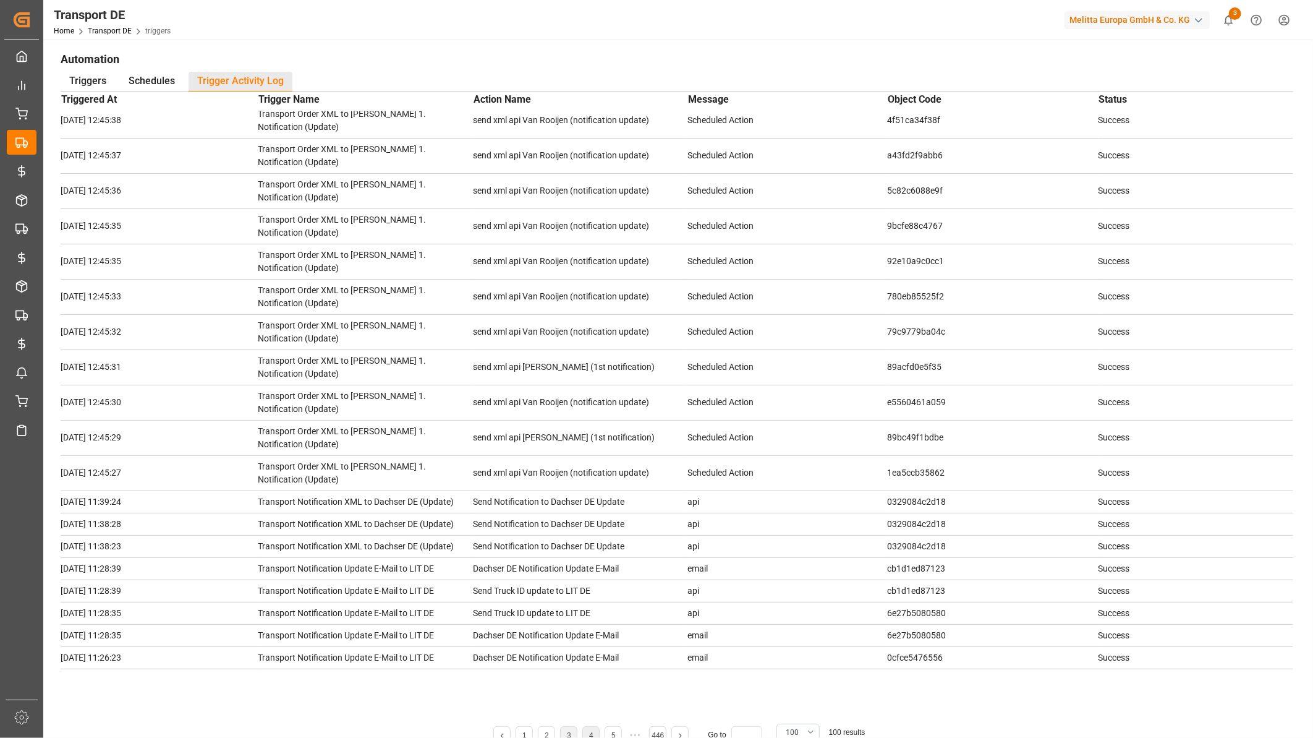
click at [592, 732] on link "4" at bounding box center [591, 735] width 4 height 9
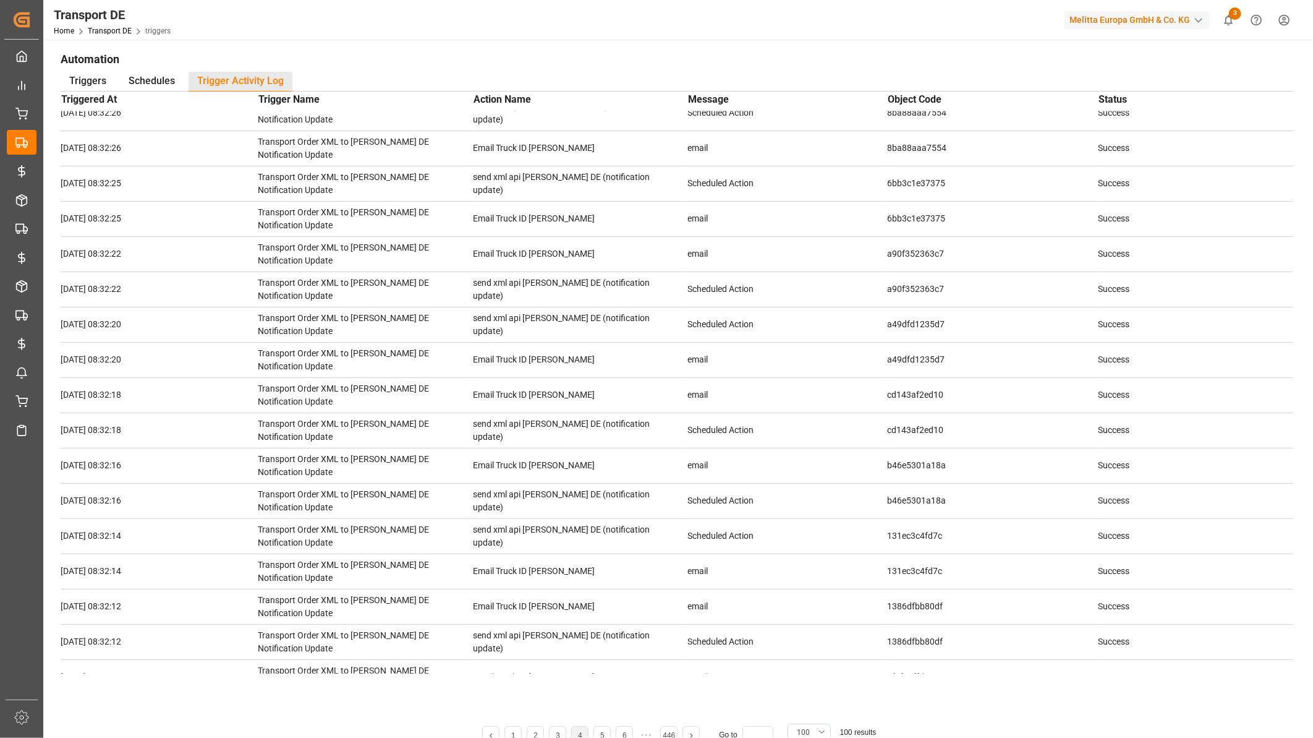
scroll to position [1103, 0]
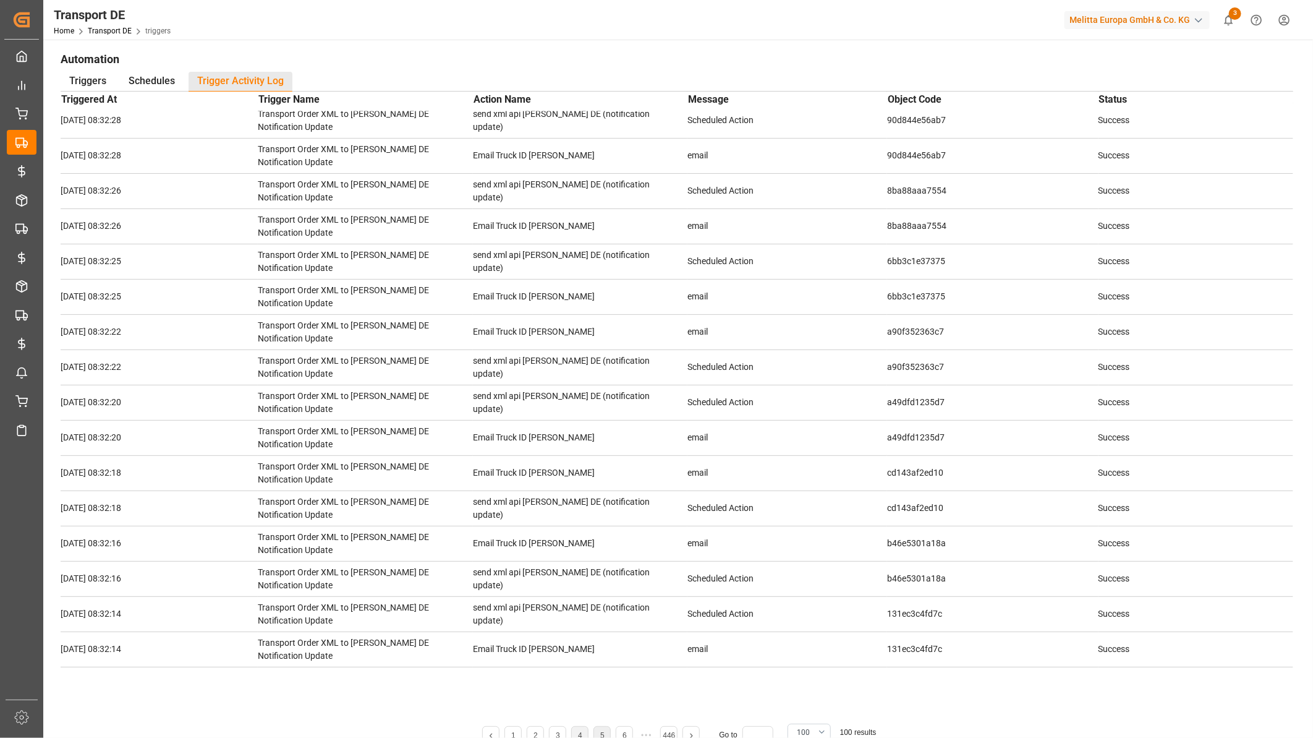
click at [597, 732] on li "5" at bounding box center [602, 734] width 17 height 17
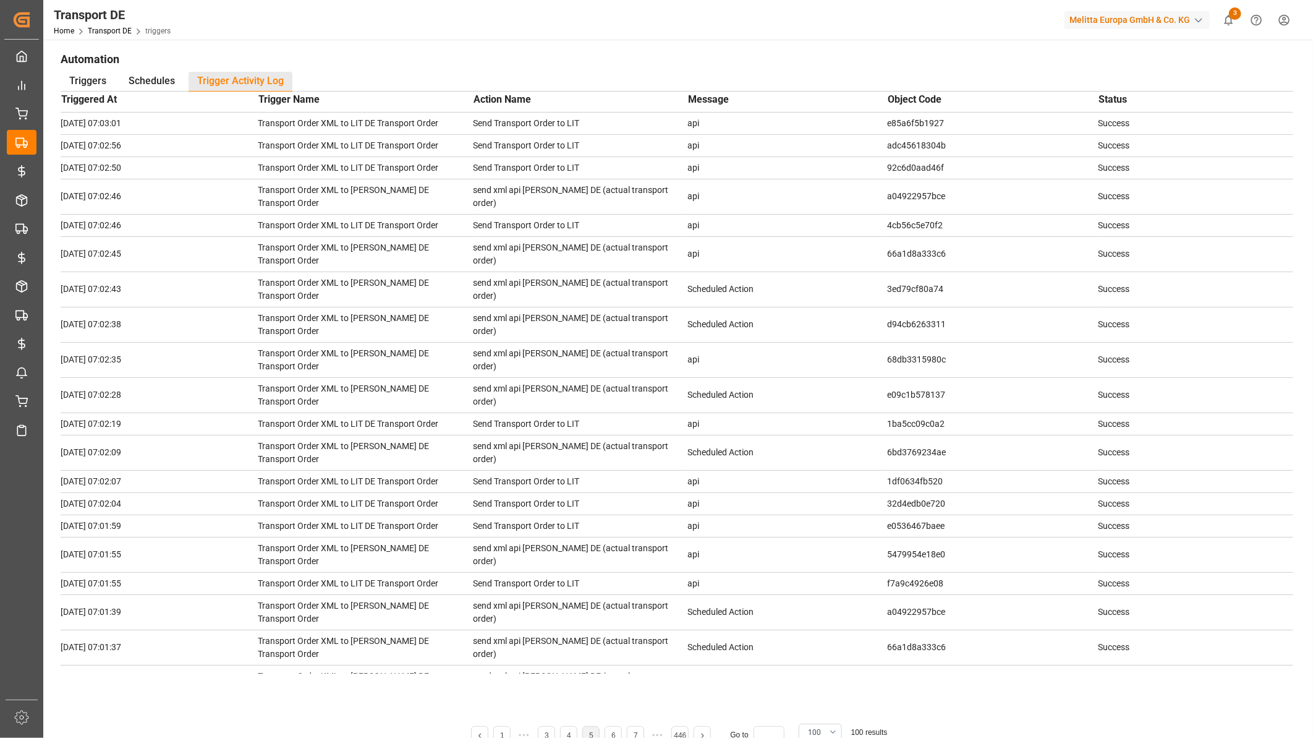
scroll to position [175, 0]
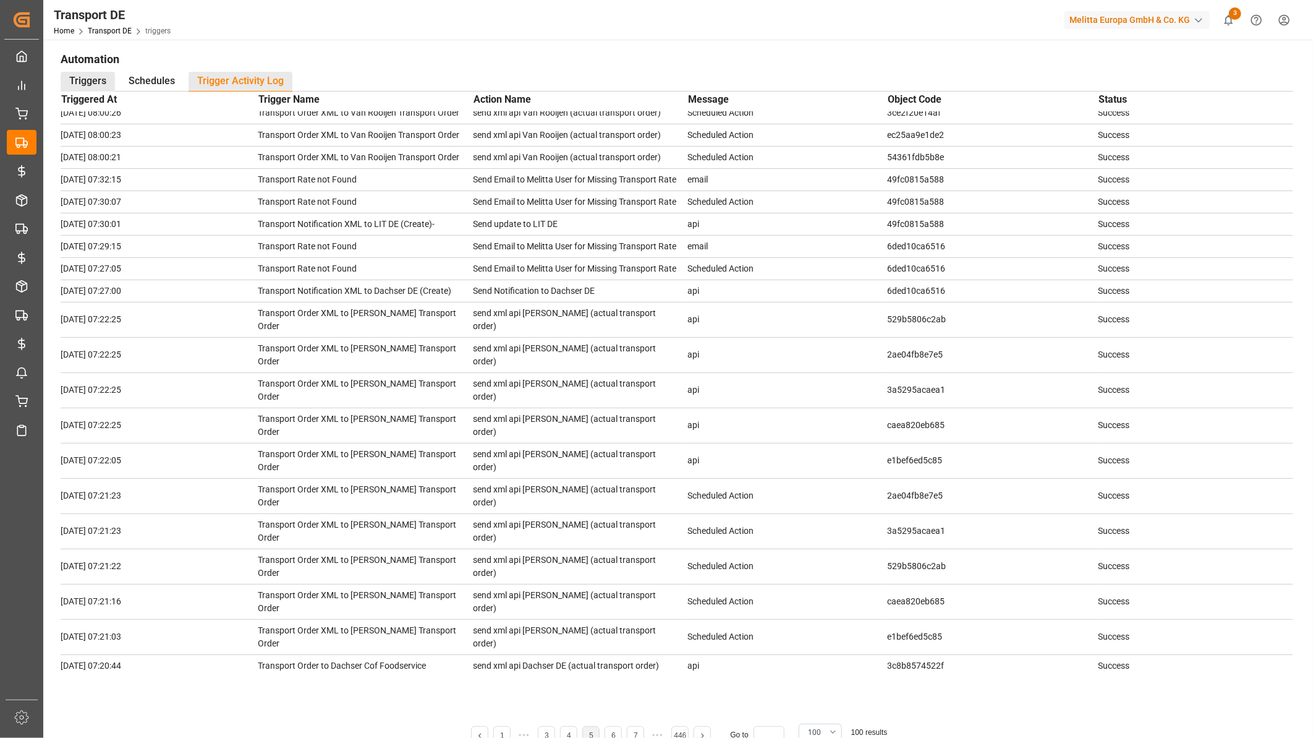
click at [96, 77] on div "Triggers" at bounding box center [88, 82] width 54 height 20
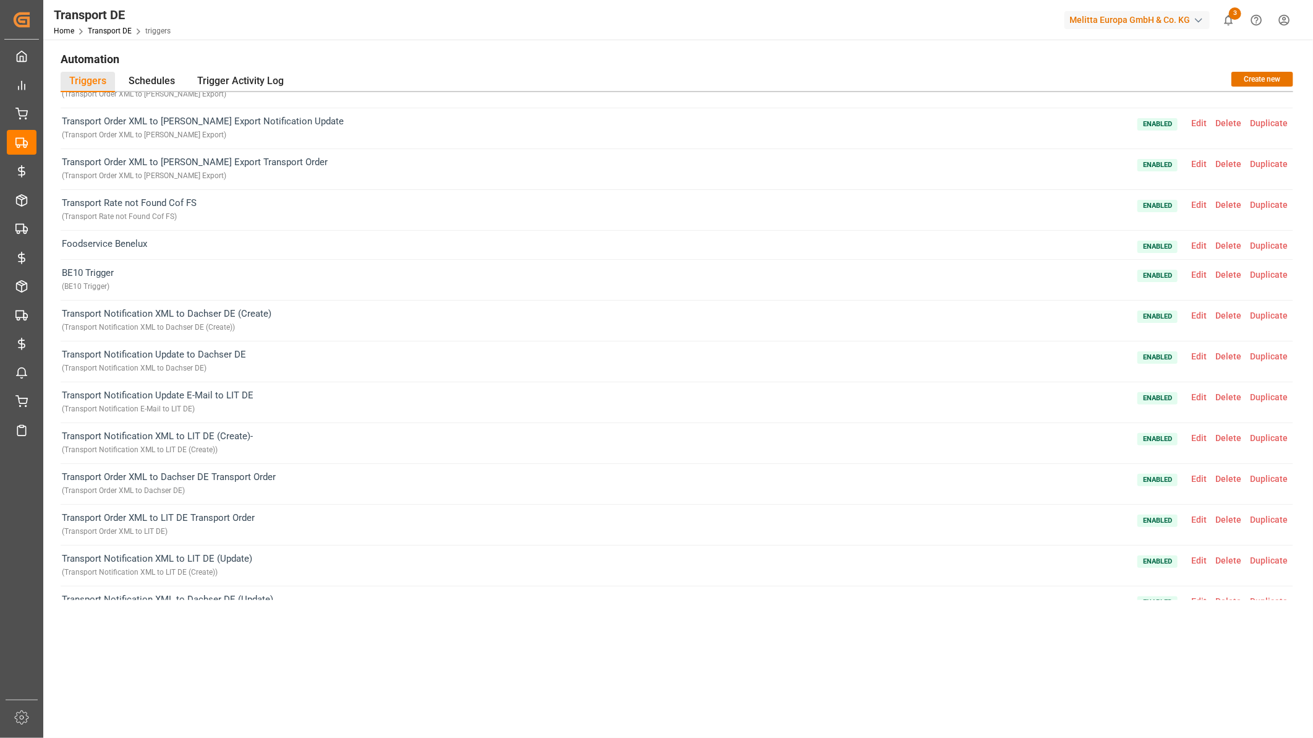
scroll to position [1511, 0]
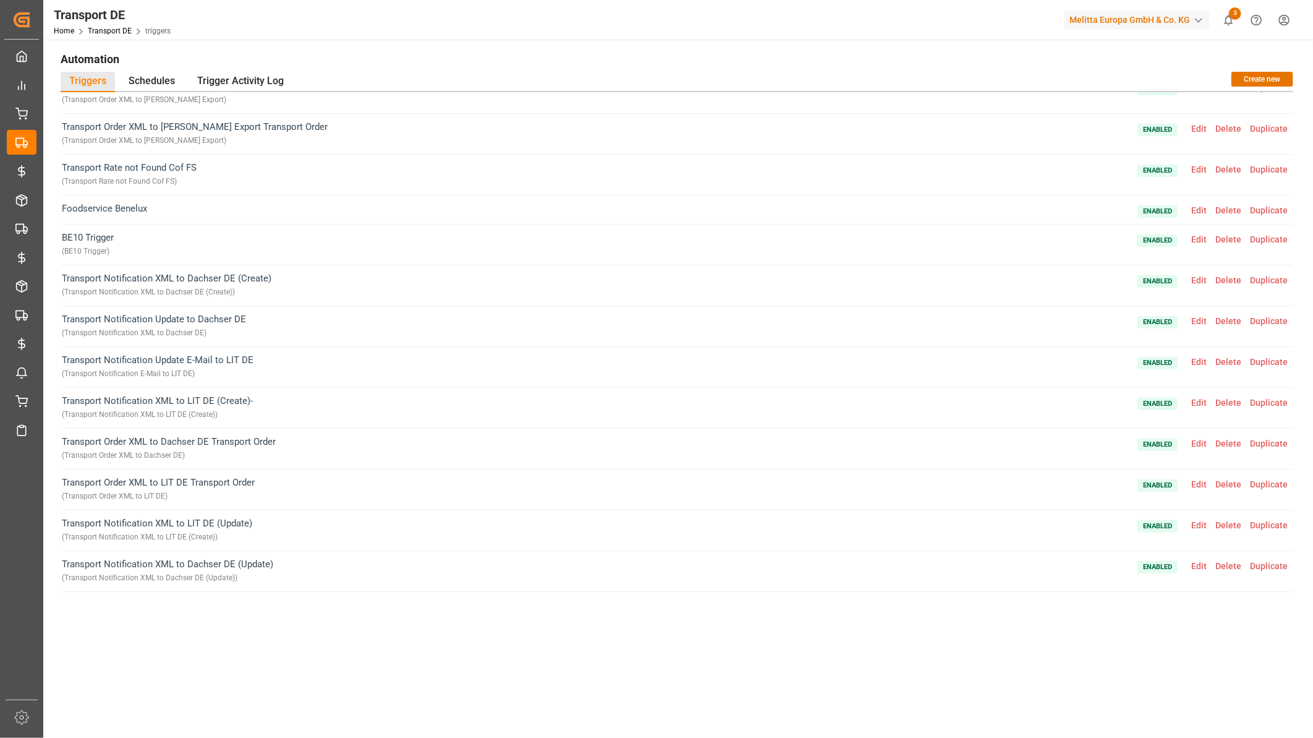
click at [1200, 278] on span "Edit" at bounding box center [1199, 280] width 24 height 10
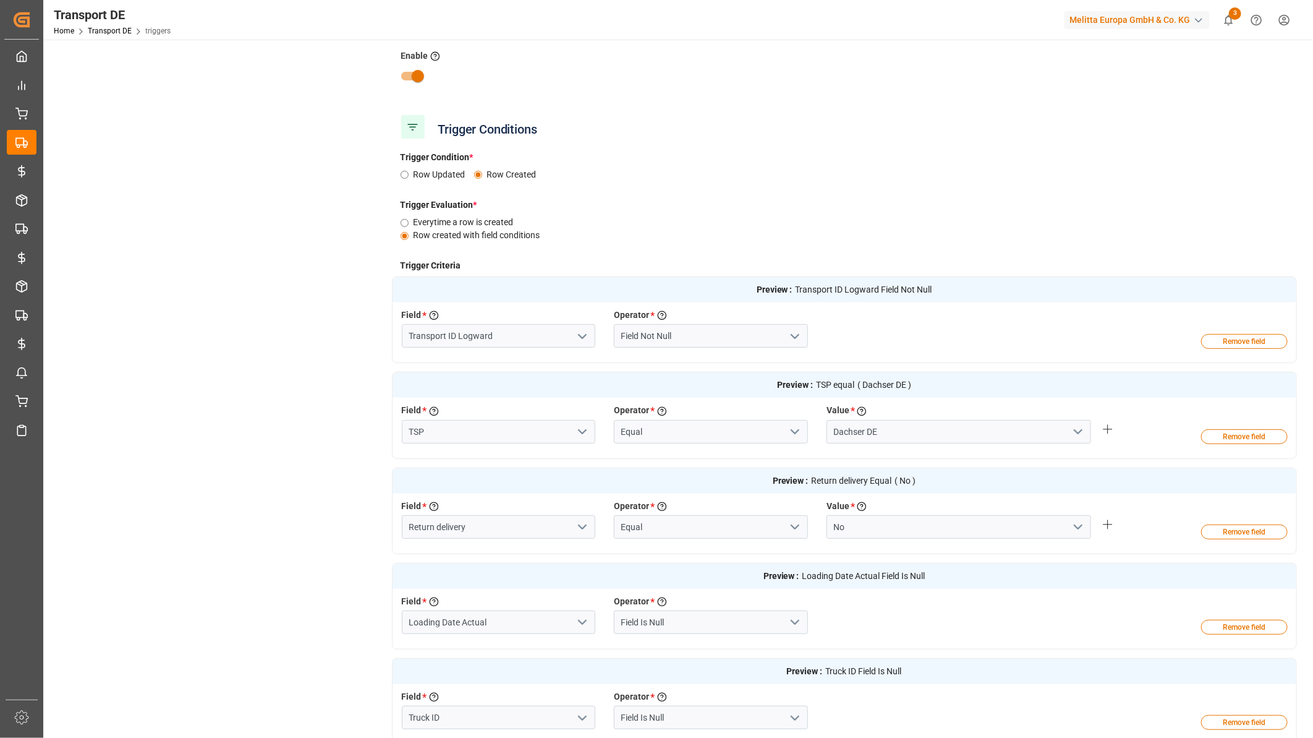
scroll to position [206, 0]
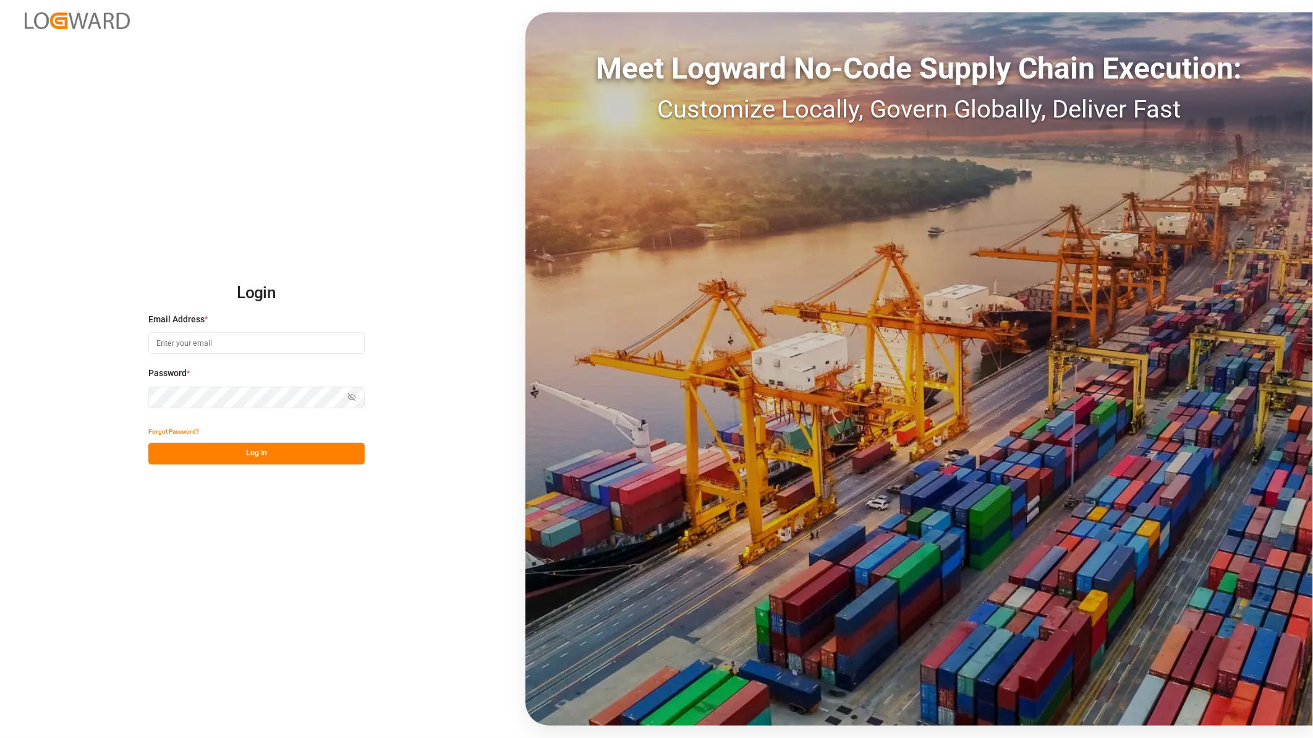
type input "ida.timmen@melitta.de"
click at [232, 456] on button "Log In" at bounding box center [256, 454] width 216 height 22
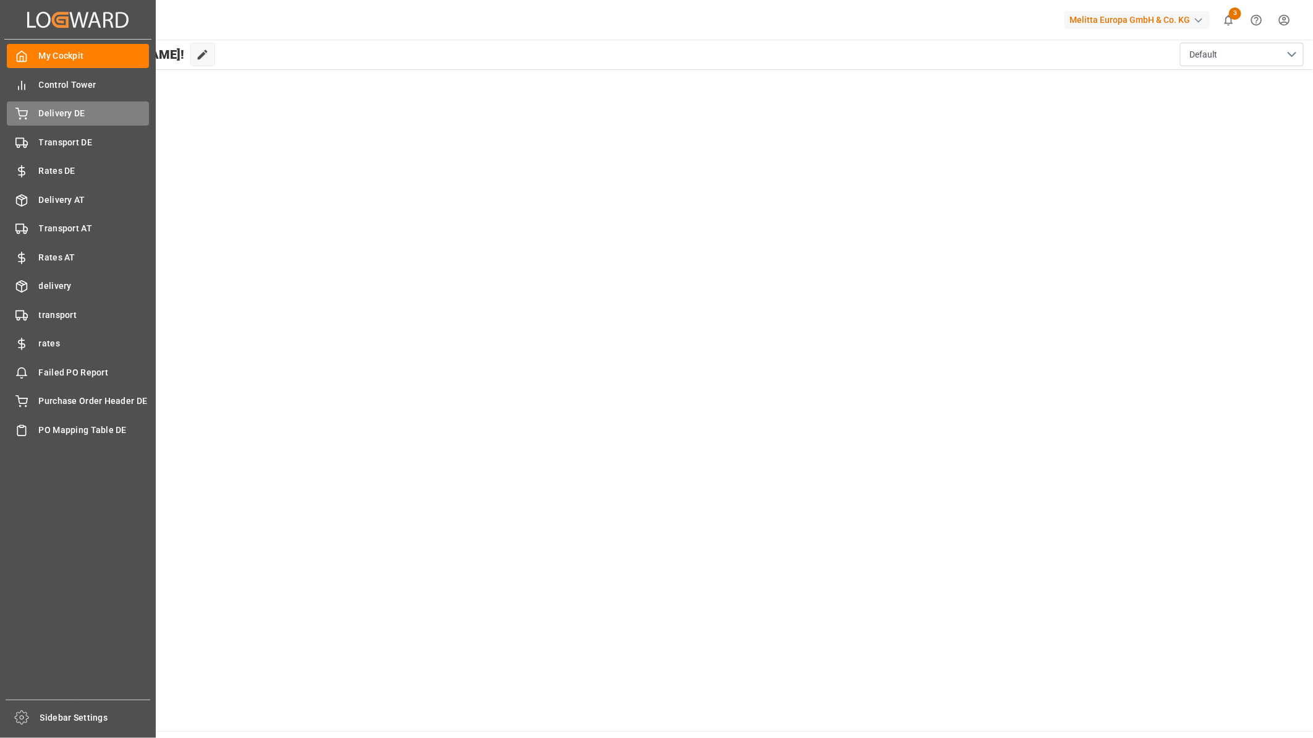
click at [77, 116] on span "Delivery DE" at bounding box center [94, 113] width 111 height 13
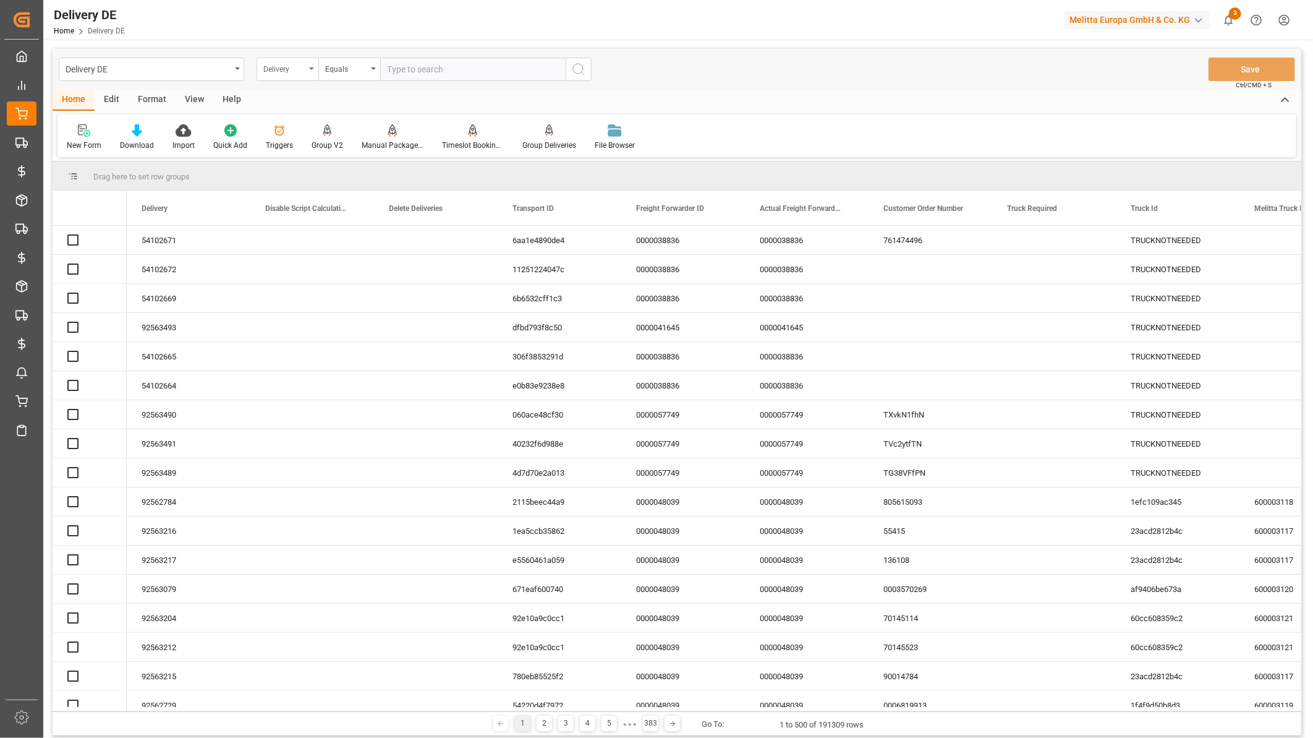
click at [300, 71] on div "Delivery" at bounding box center [284, 68] width 42 height 14
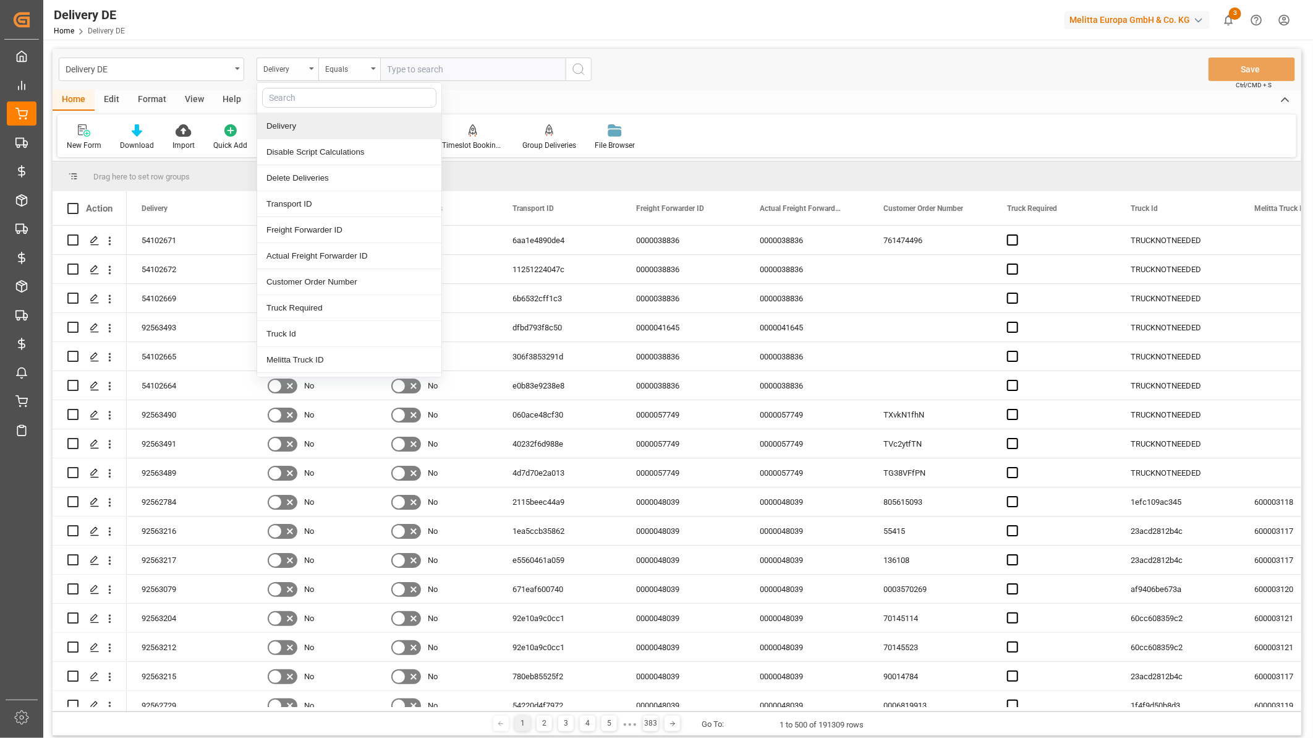
click at [310, 96] on input "text" at bounding box center [349, 98] width 174 height 20
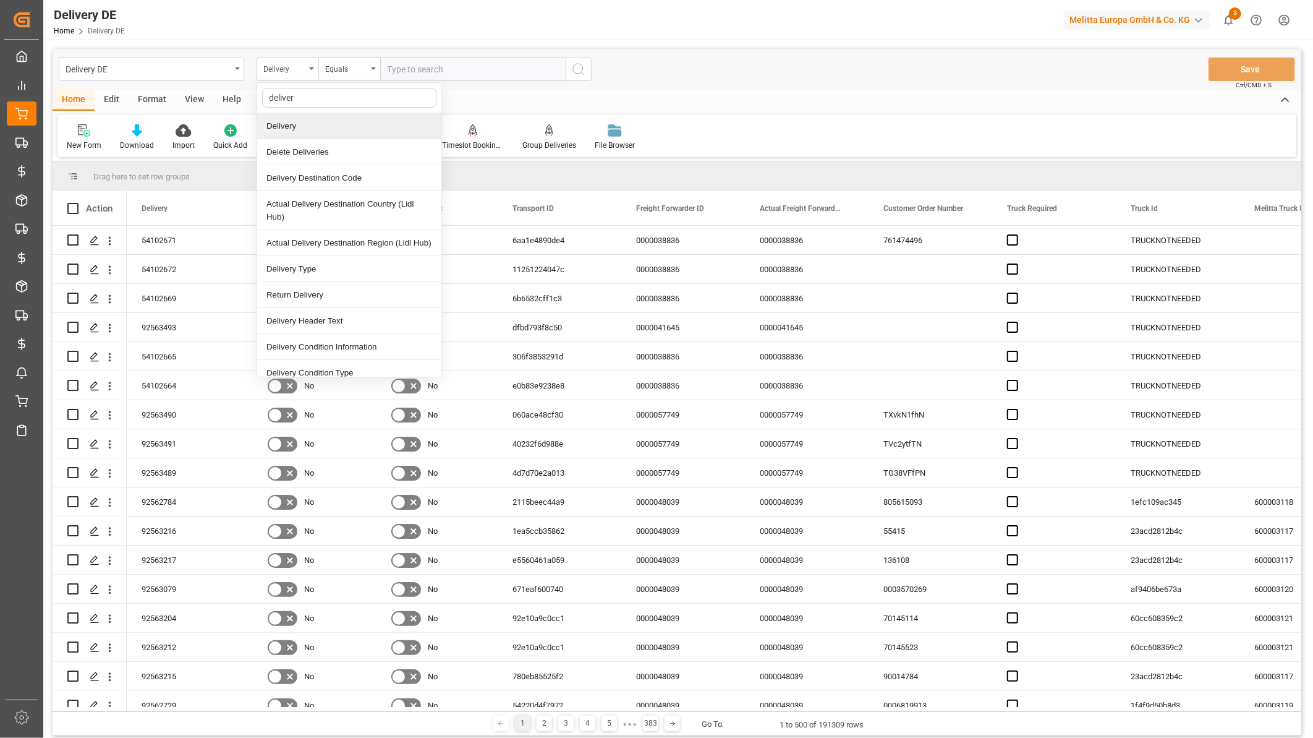
type input "delivery"
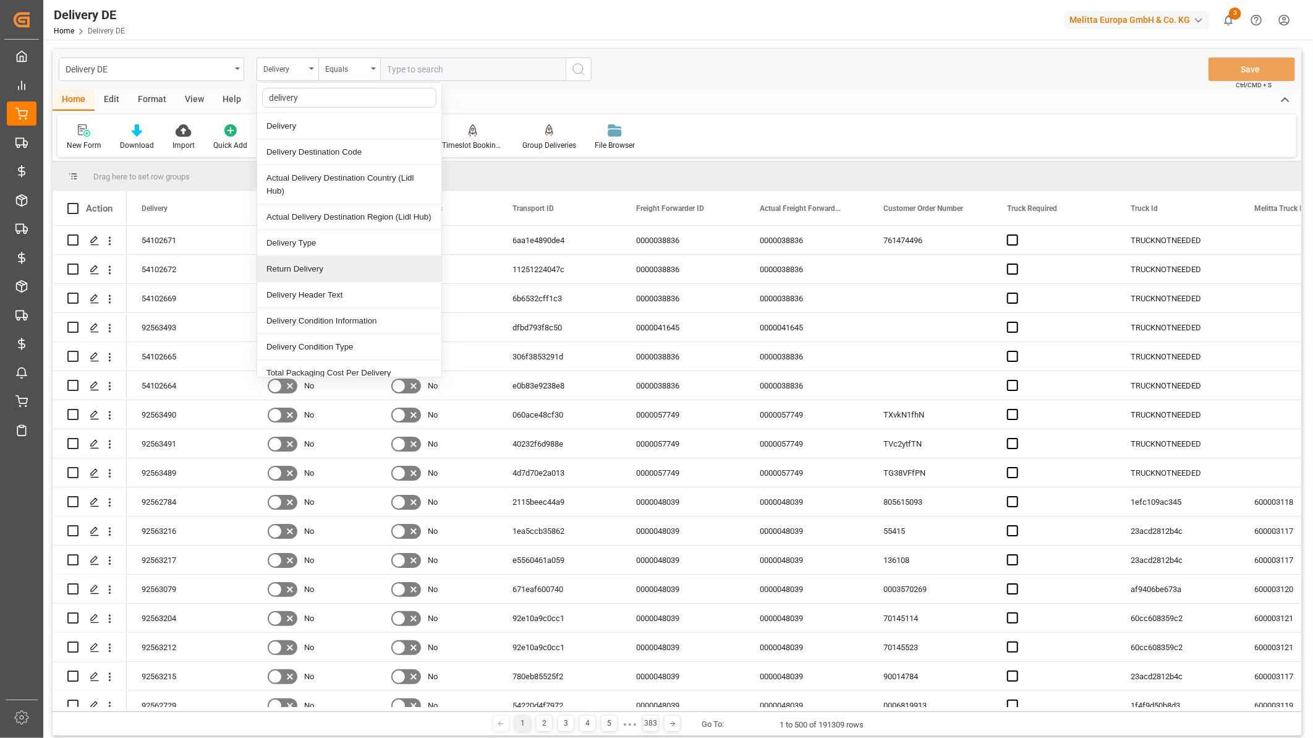
drag, startPoint x: 310, startPoint y: 249, endPoint x: 422, endPoint y: 87, distance: 197.2
click at [310, 248] on div "Delivery Type" at bounding box center [349, 243] width 184 height 26
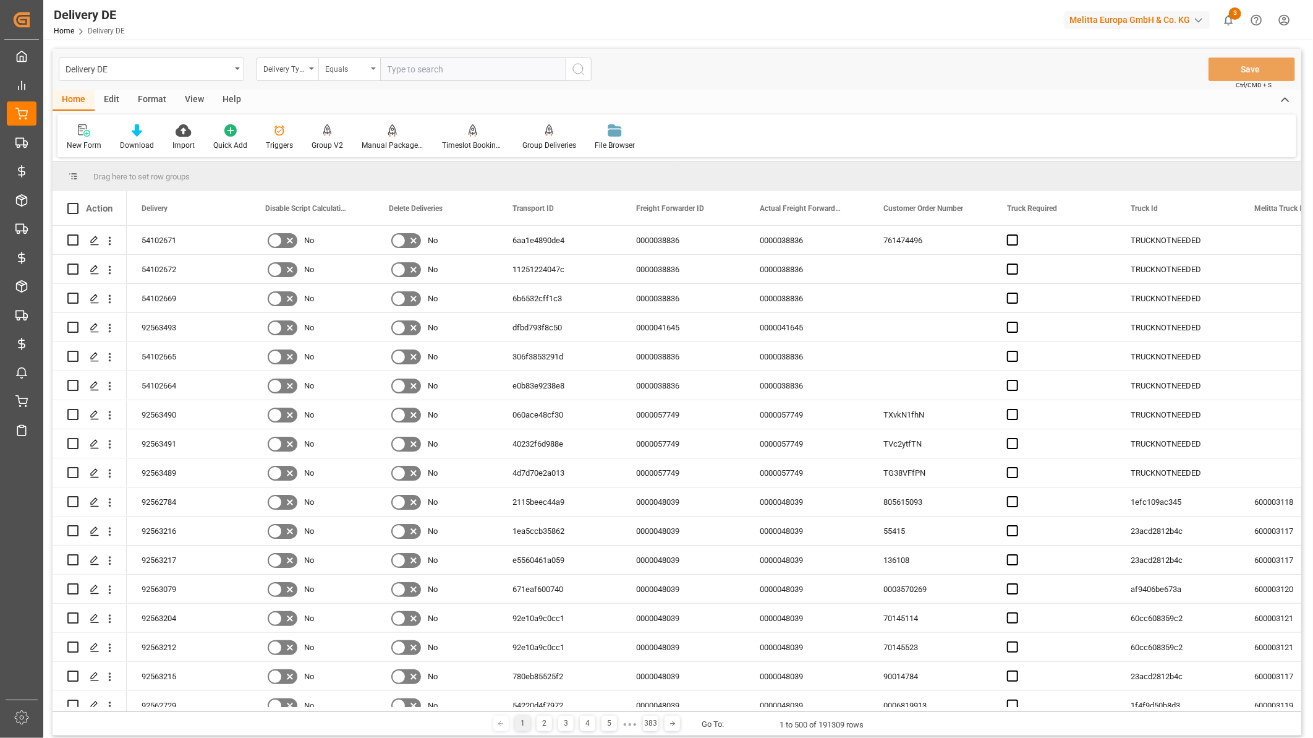
click at [365, 64] on div "Equals" at bounding box center [346, 68] width 42 height 14
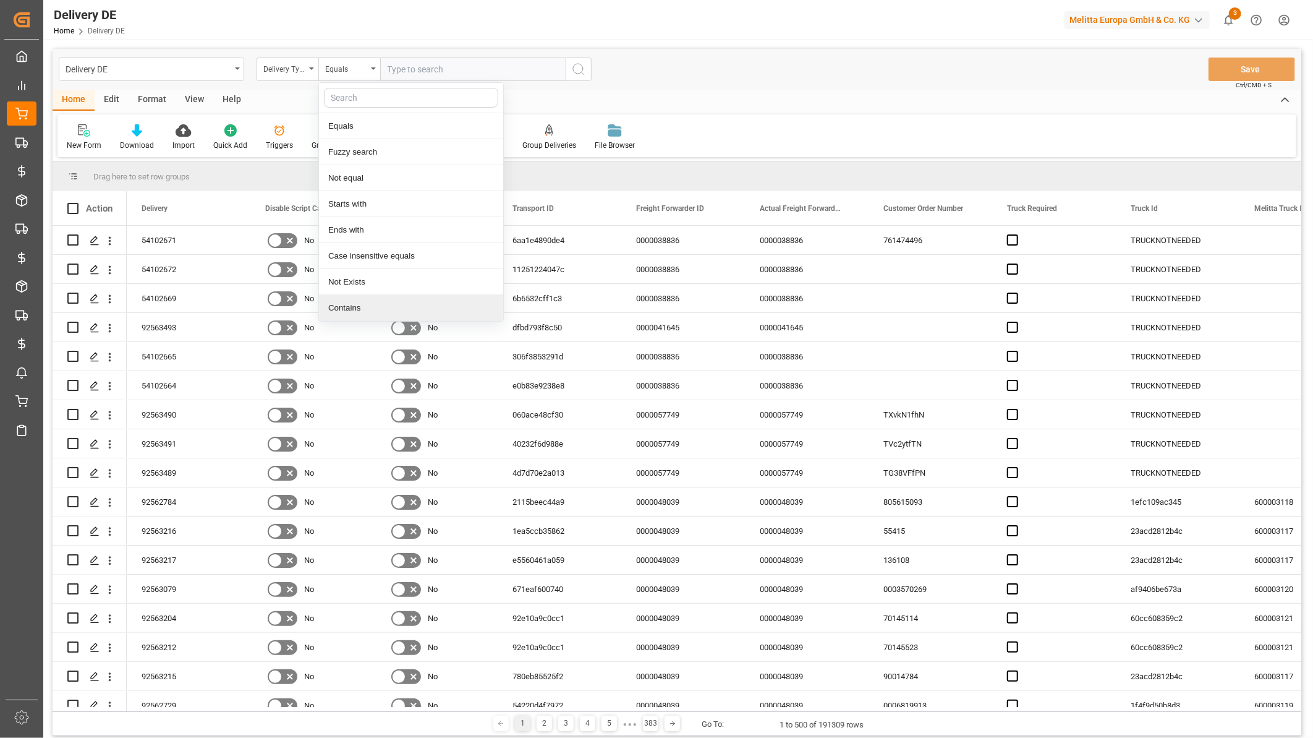
click at [361, 301] on div "Contains" at bounding box center [411, 308] width 184 height 26
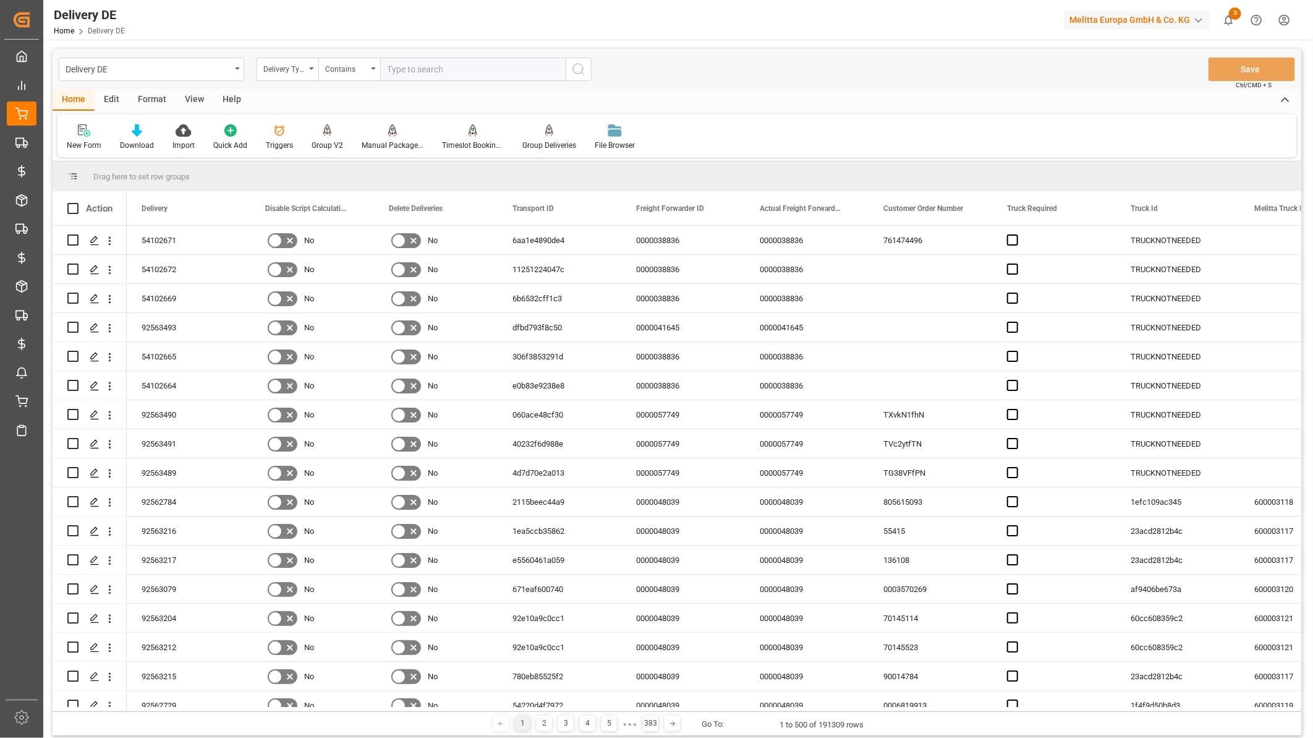
click at [411, 71] on input "text" at bounding box center [472, 68] width 185 height 23
type input "U"
type input "ZZNL,ZLCC"
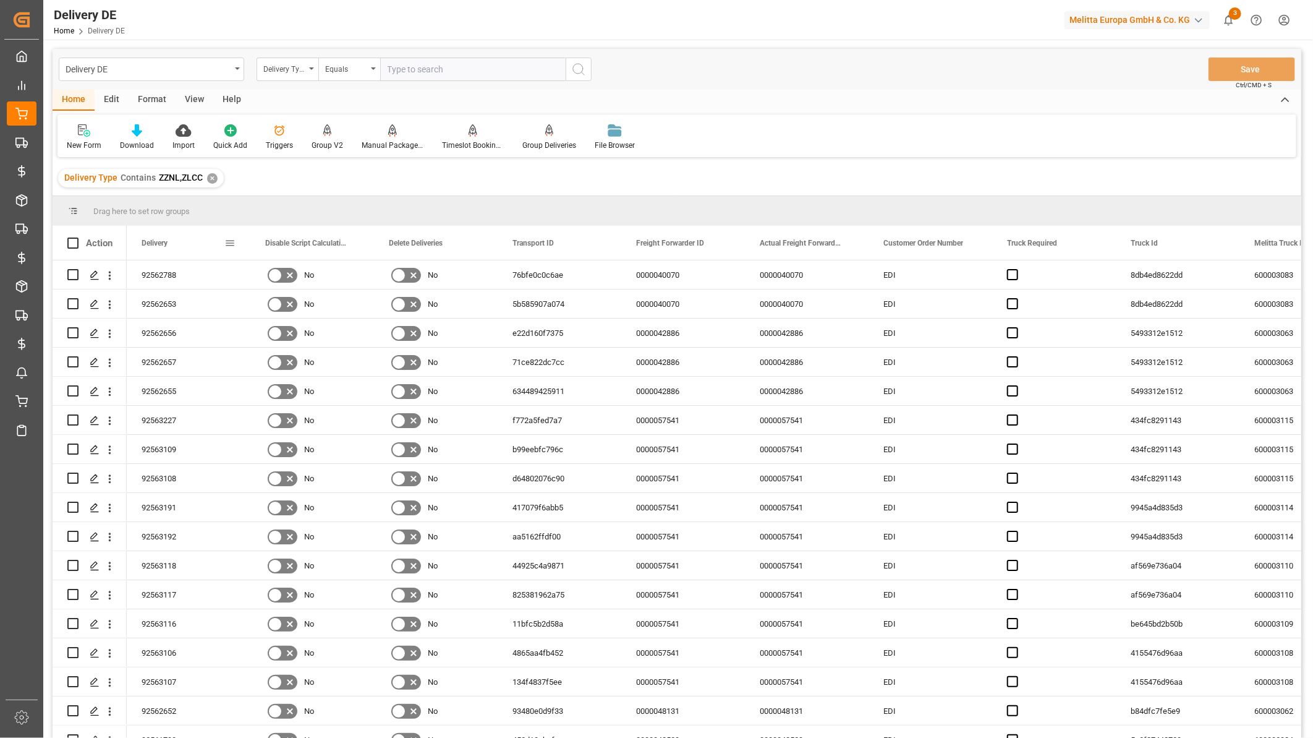
click at [229, 242] on span at bounding box center [229, 242] width 11 height 11
click at [341, 245] on span "columns" at bounding box center [334, 245] width 46 height 22
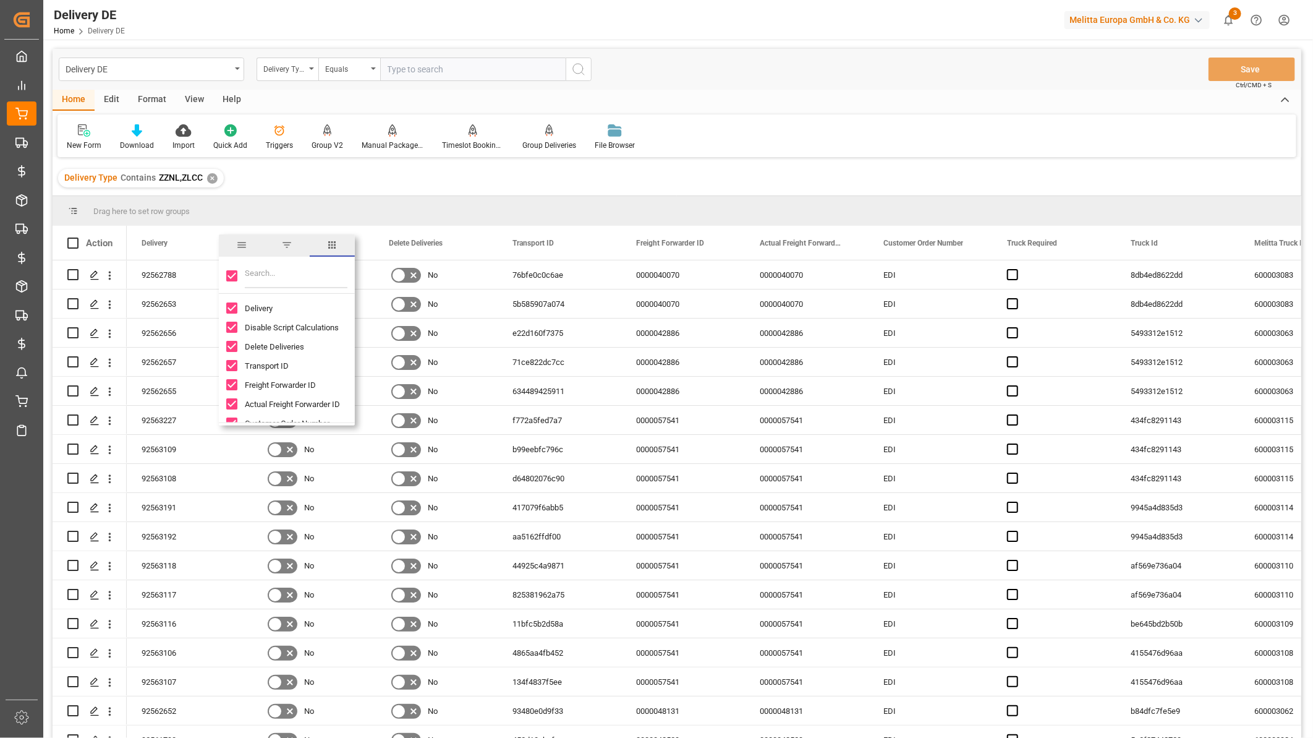
click at [230, 274] on input "Toggle Select All Columns" at bounding box center [231, 275] width 11 height 11
checkbox input "false"
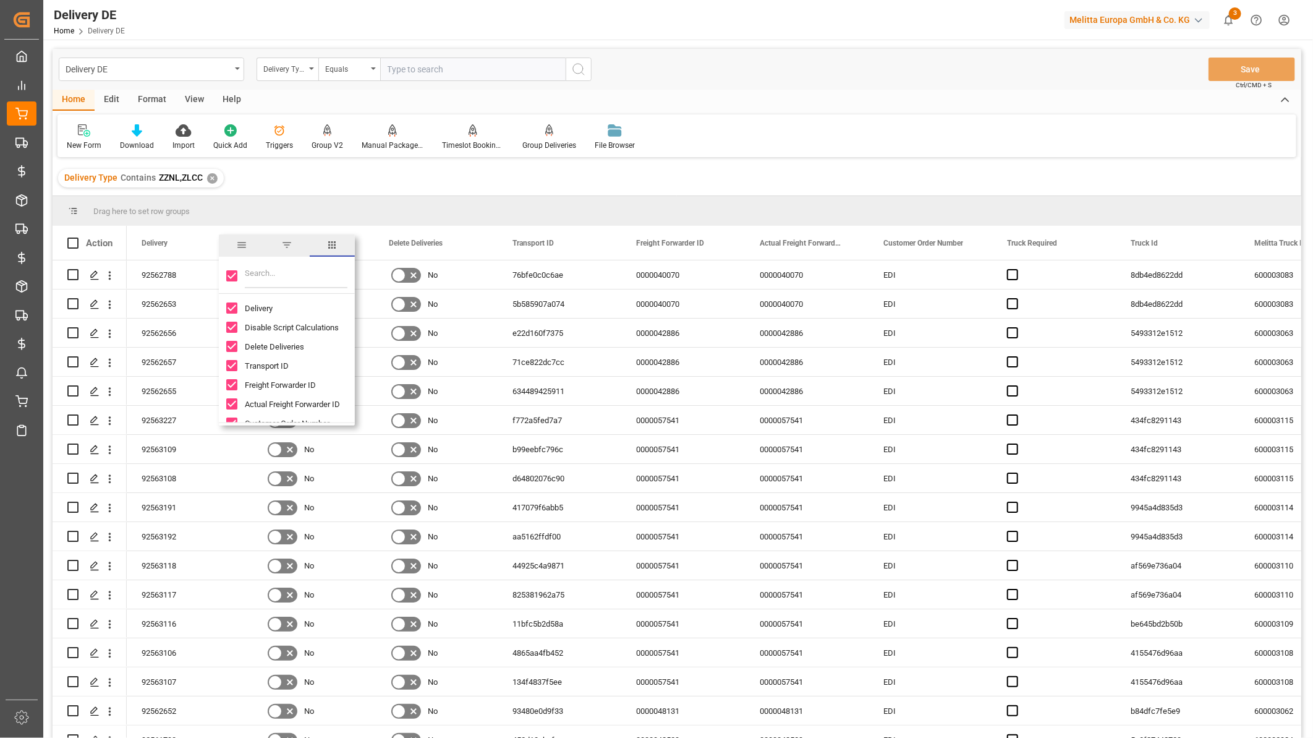
checkbox input "false"
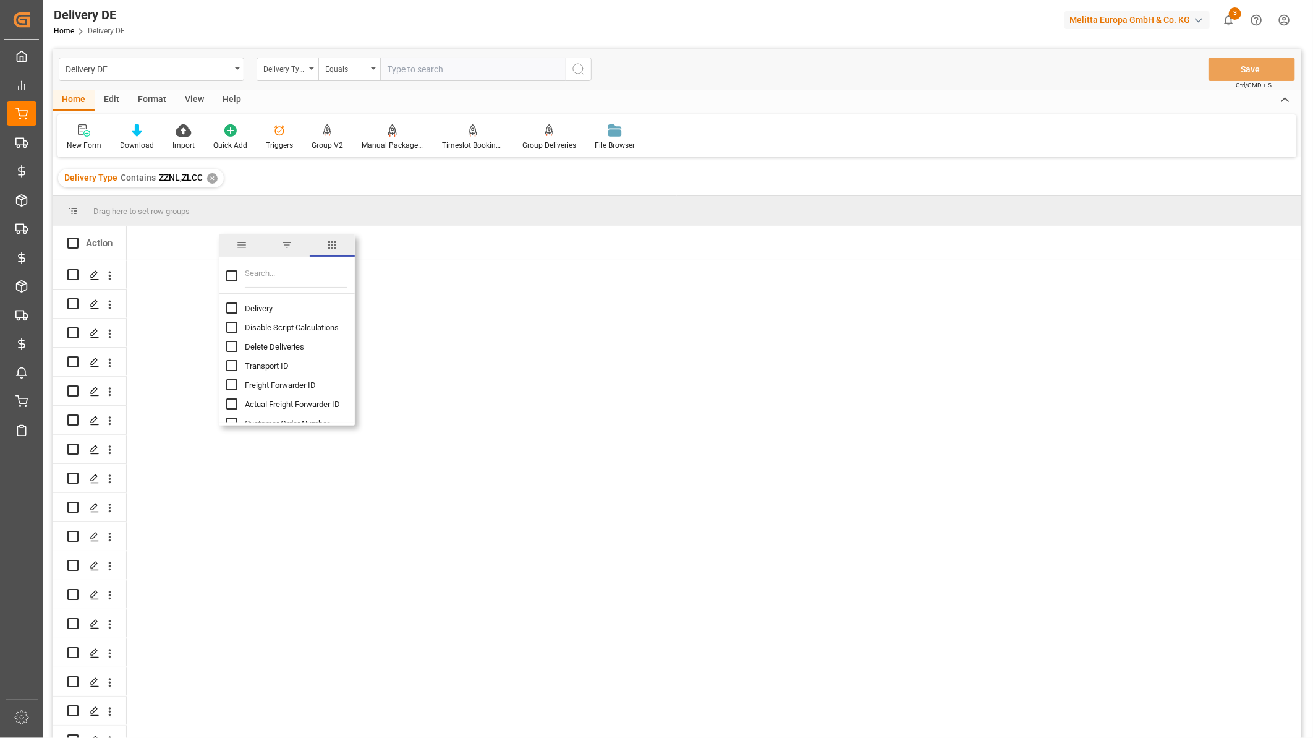
click at [230, 311] on input "Delivery column toggle visibility (hidden)" at bounding box center [231, 307] width 11 height 11
checkbox input "true"
checkbox input "false"
click at [232, 367] on input "Transport ID column toggle visibility (hidden)" at bounding box center [231, 365] width 11 height 11
checkbox input "true"
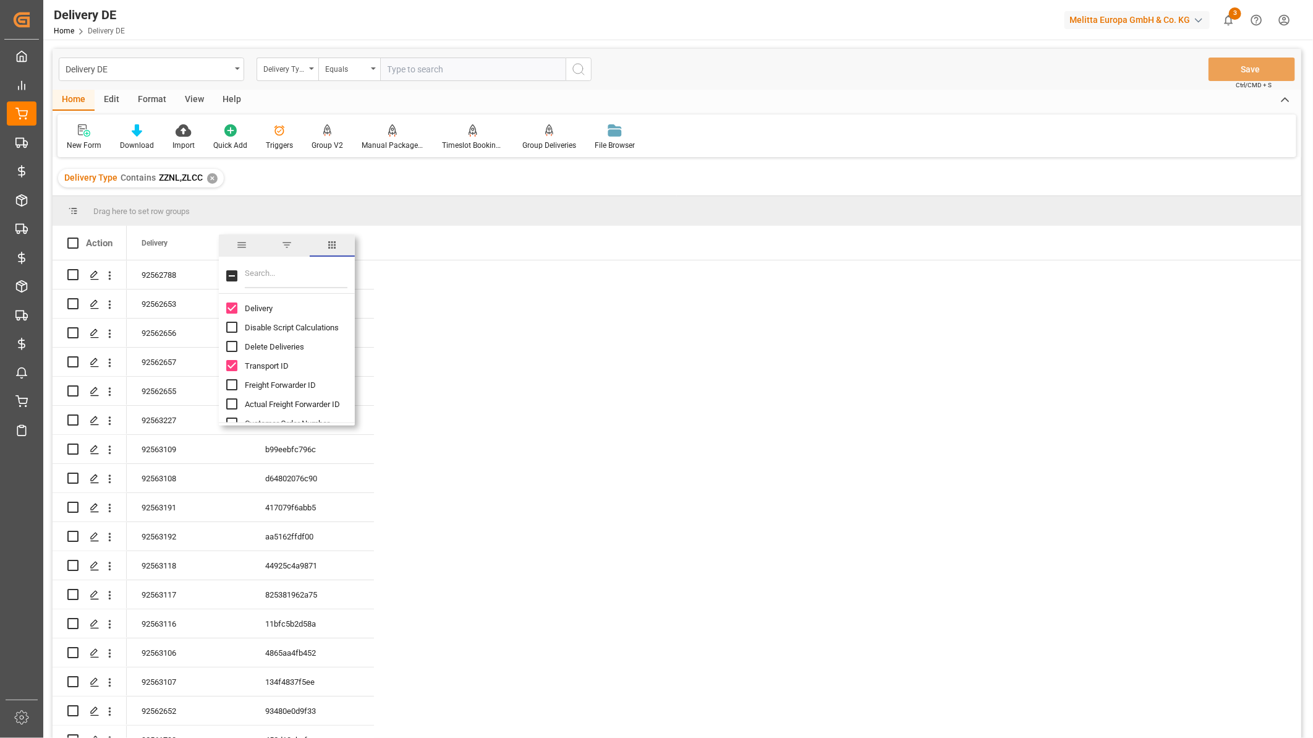
click at [264, 279] on input "Filter Columns Input" at bounding box center [296, 275] width 103 height 25
type input "type"
click at [229, 306] on input "Delivery Type column toggle visibility (hidden)" at bounding box center [231, 307] width 11 height 11
checkbox input "true"
checkbox input "false"
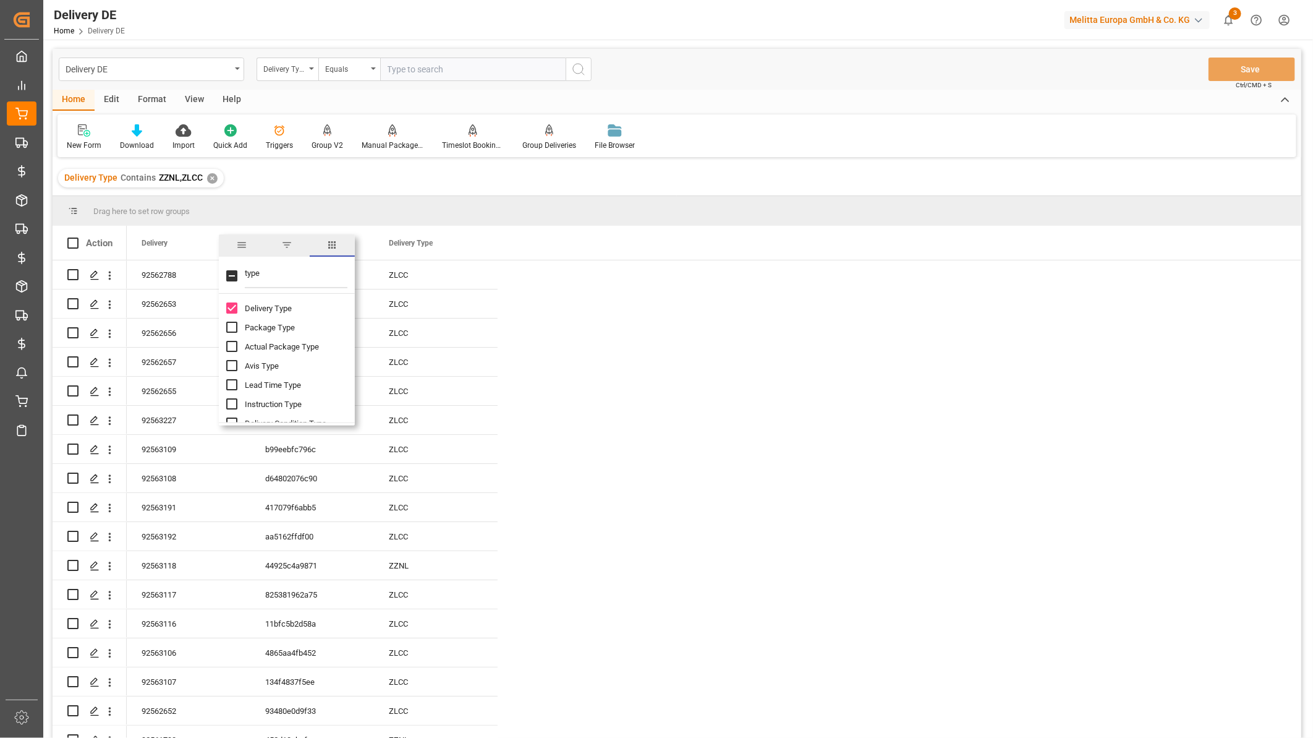
drag, startPoint x: 272, startPoint y: 273, endPoint x: 229, endPoint y: 275, distance: 42.7
click at [229, 275] on div "type" at bounding box center [287, 276] width 136 height 35
type input "count"
click at [245, 305] on span "DD Country" at bounding box center [265, 308] width 40 height 9
checkbox input "false"
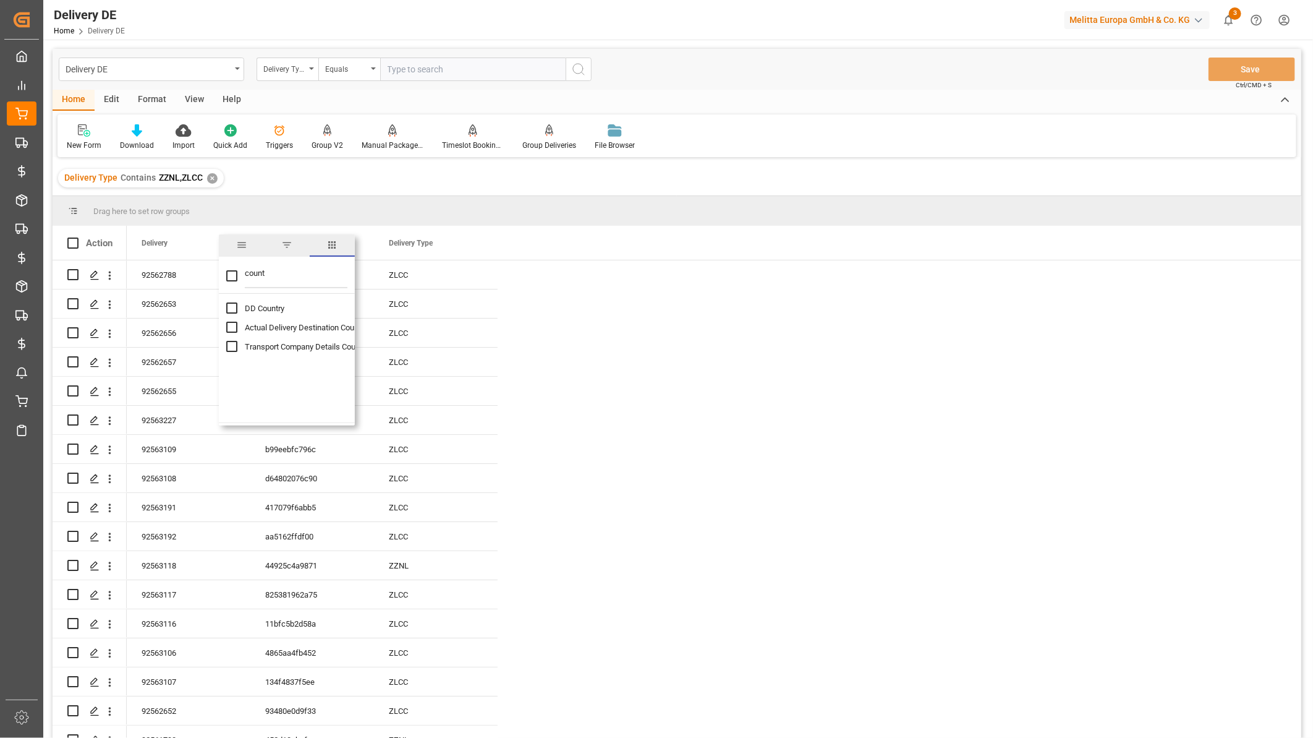
checkbox input "true"
drag, startPoint x: 285, startPoint y: 273, endPoint x: 231, endPoint y: 279, distance: 54.1
click at [232, 279] on div "count" at bounding box center [287, 276] width 136 height 35
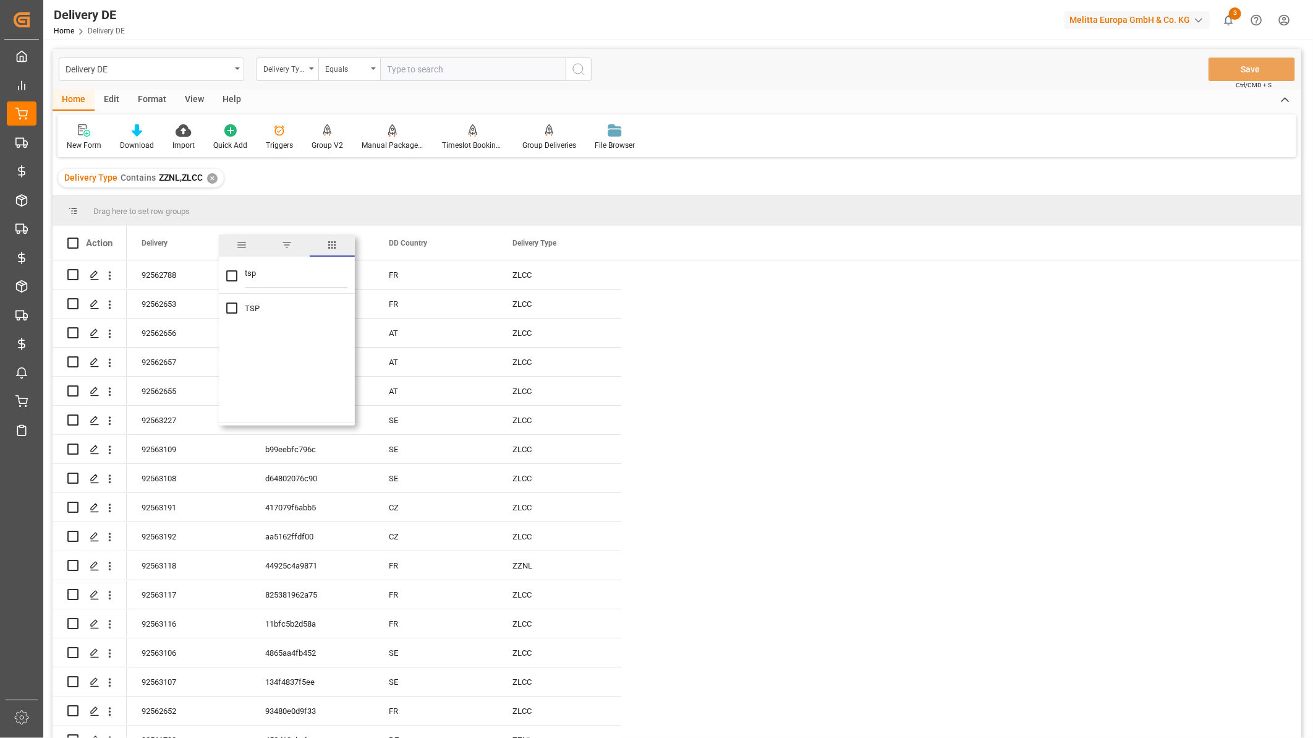
type input "tsp"
click at [235, 307] on input "TSP column toggle visibility (hidden)" at bounding box center [231, 307] width 11 height 11
checkbox input "true"
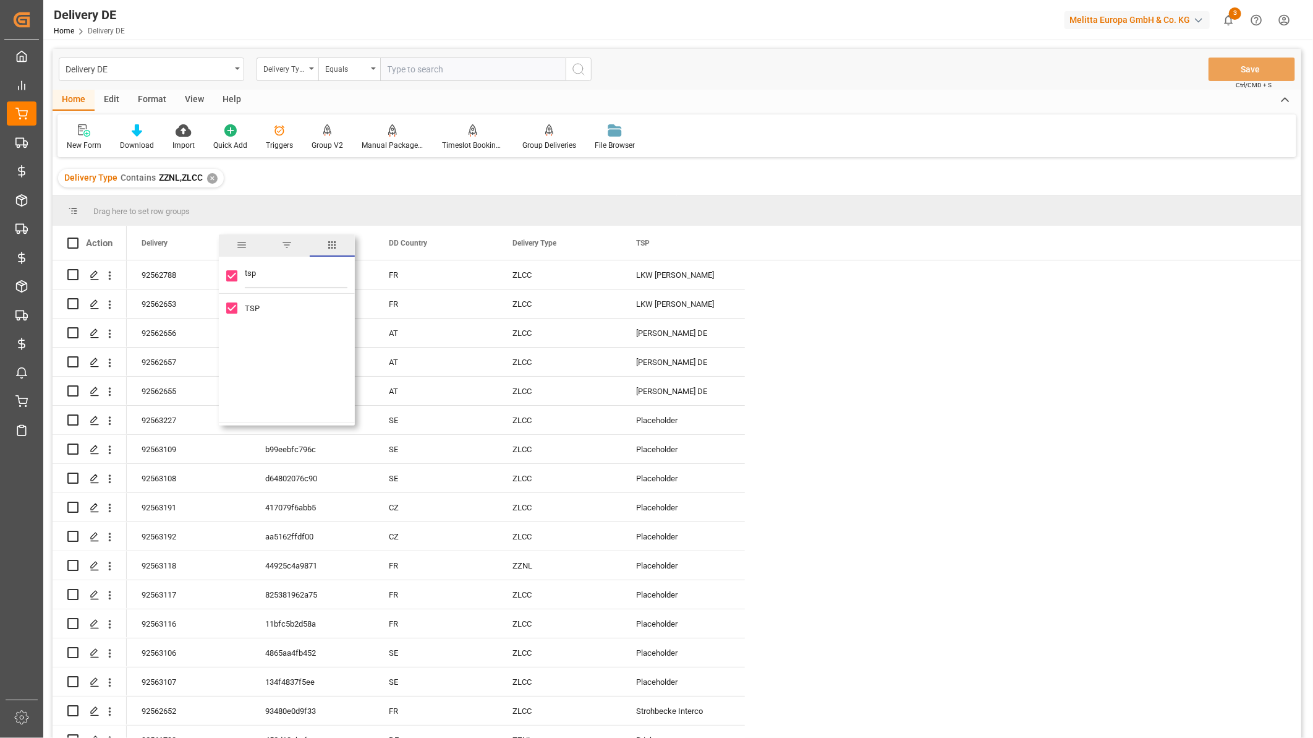
drag, startPoint x: 274, startPoint y: 274, endPoint x: 235, endPoint y: 276, distance: 39.0
click at [235, 276] on div "tsp" at bounding box center [287, 276] width 136 height 35
type input "nam"
checkbox input "false"
type input "name"
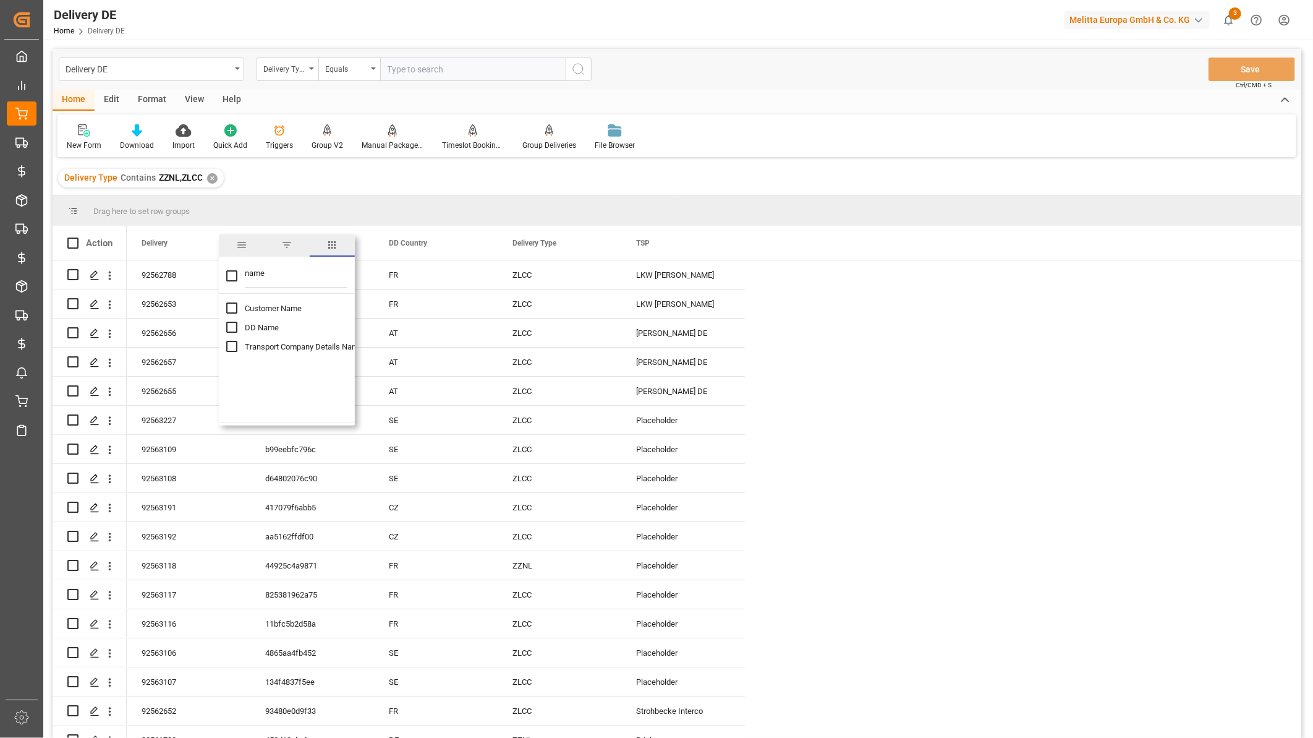
click at [232, 324] on input "DD Name column toggle visibility (hidden)" at bounding box center [231, 326] width 11 height 11
checkbox input "true"
checkbox input "false"
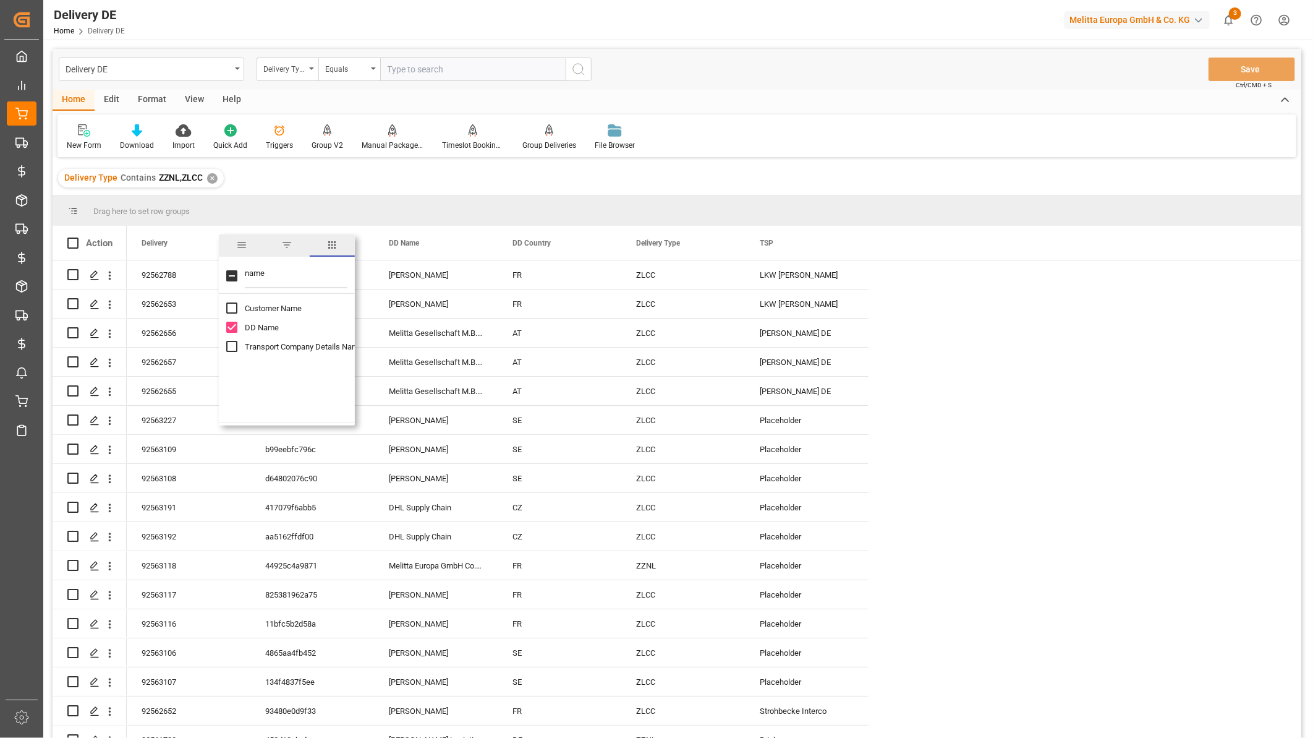
click at [1037, 178] on div "Delivery Type Contains ZZNL,ZLCC ✕" at bounding box center [677, 178] width 1249 height 35
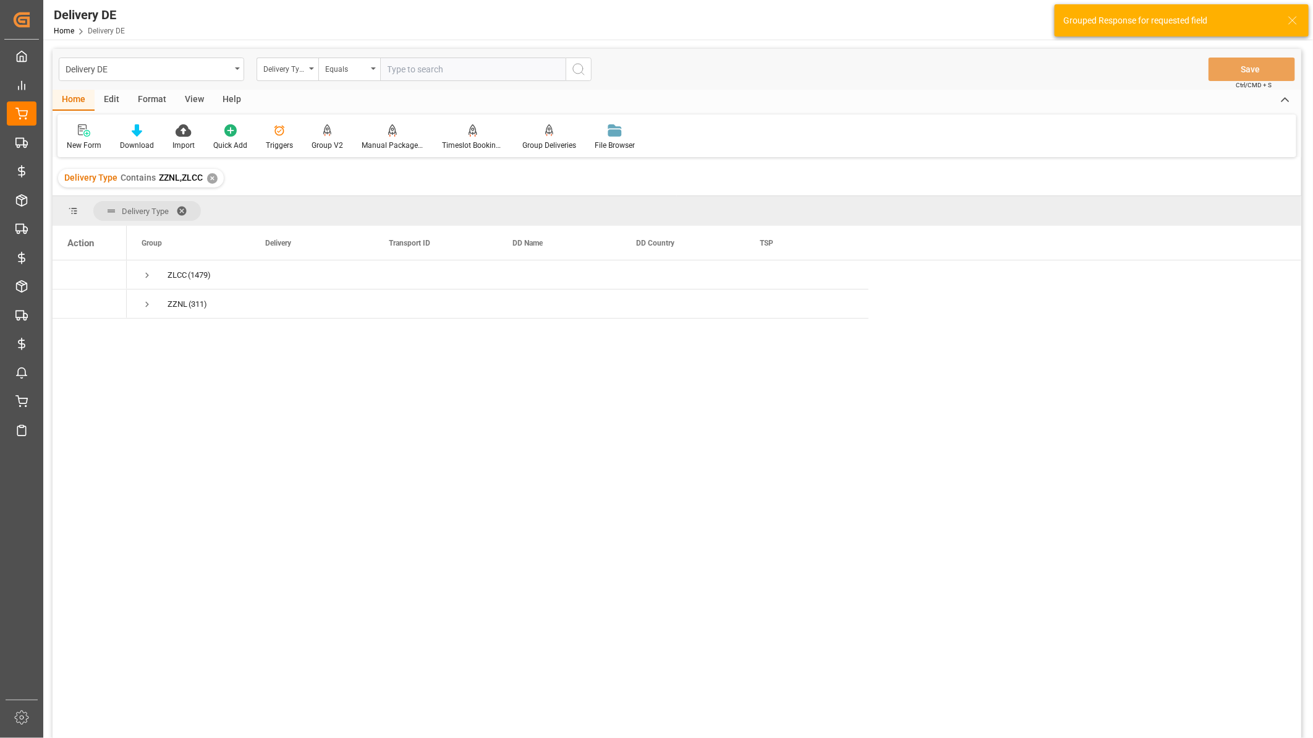
scroll to position [114, 0]
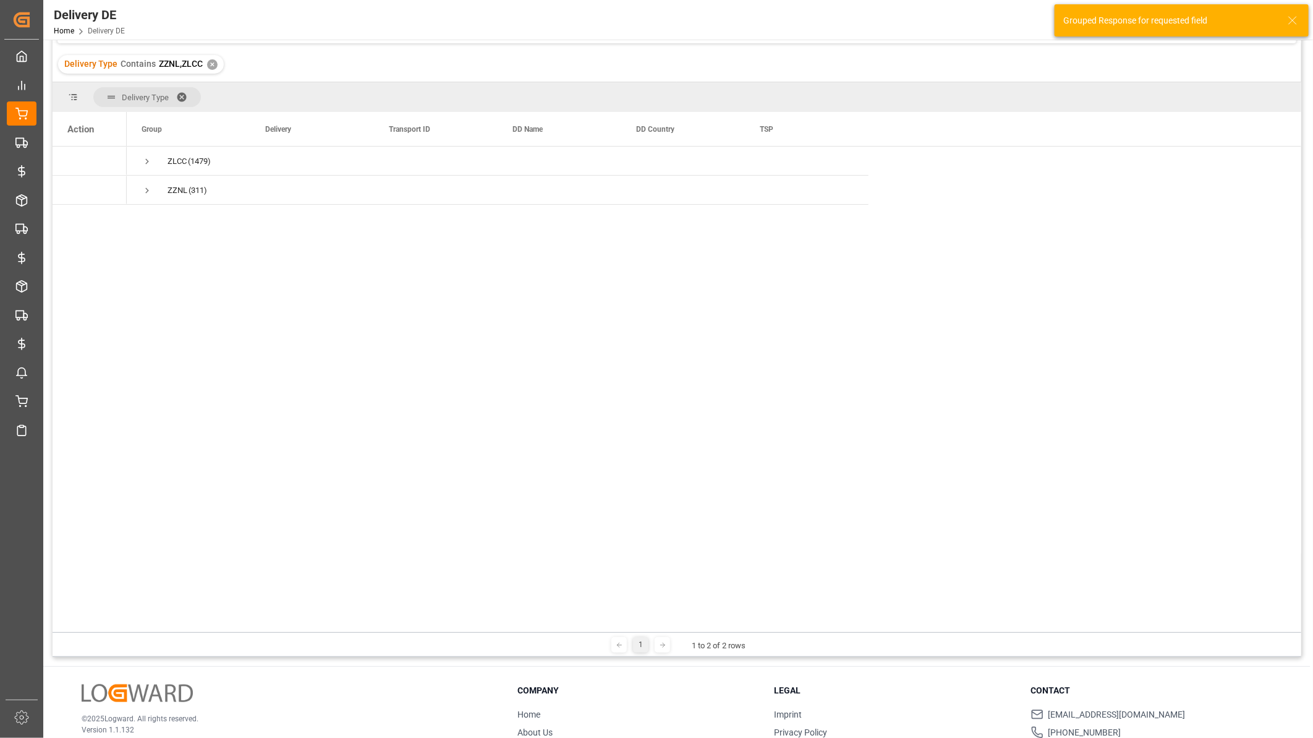
click at [181, 94] on span at bounding box center [186, 96] width 20 height 11
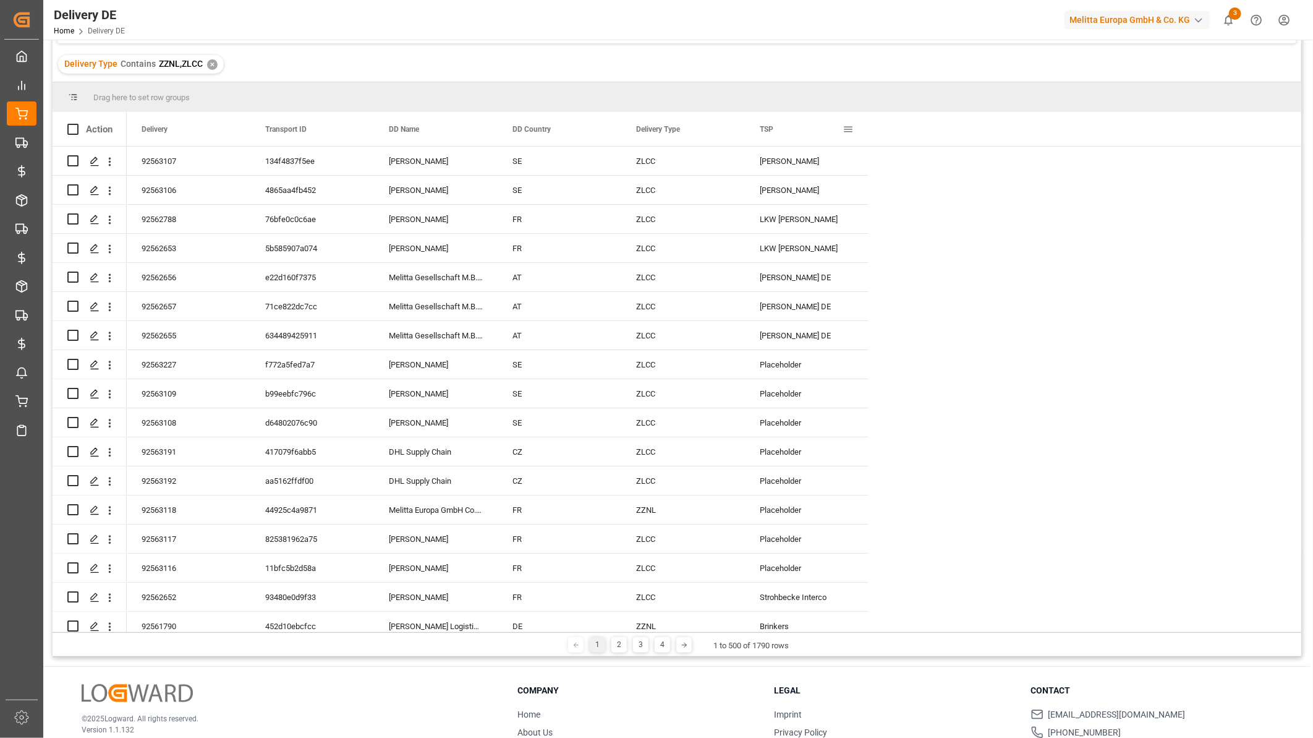
click at [847, 129] on span at bounding box center [848, 129] width 11 height 11
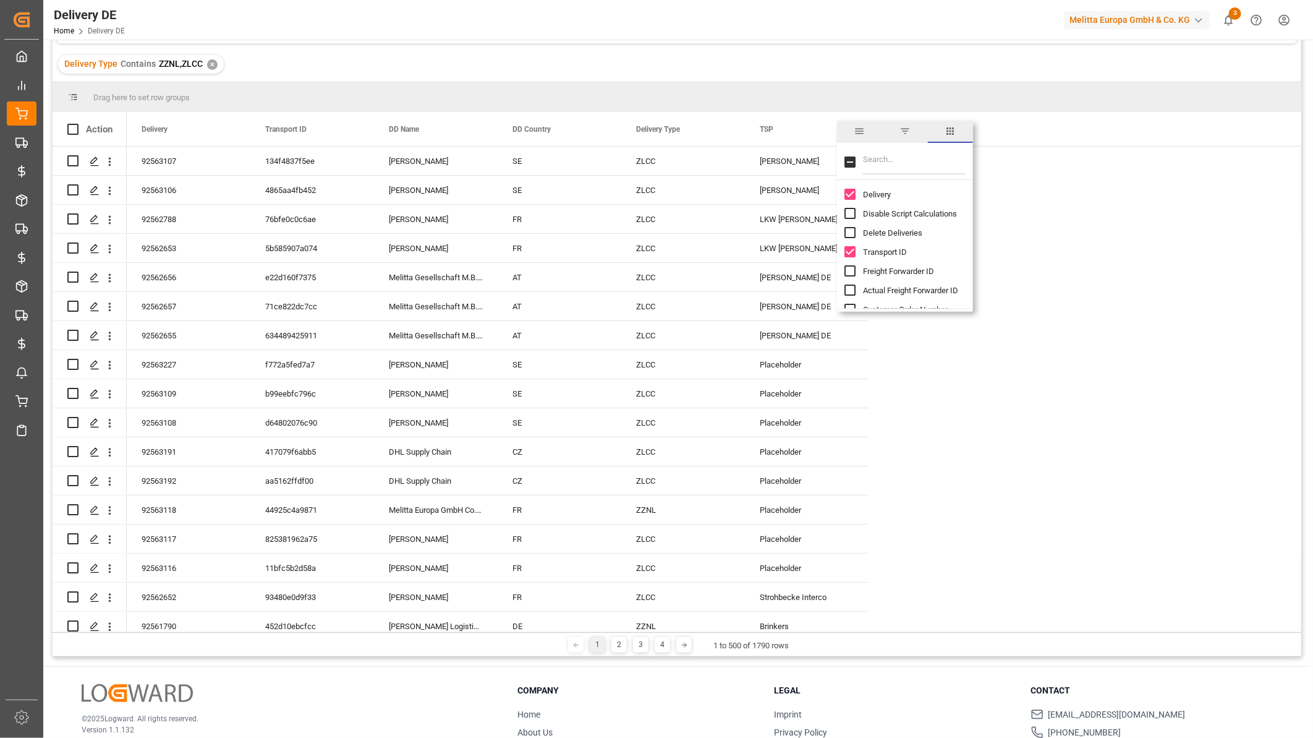
click at [898, 164] on input "Filter Columns Input" at bounding box center [914, 162] width 103 height 25
type input "route"
click at [852, 213] on input "Route column toggle visibility (hidden)" at bounding box center [850, 213] width 11 height 11
checkbox input "true"
checkbox input "false"
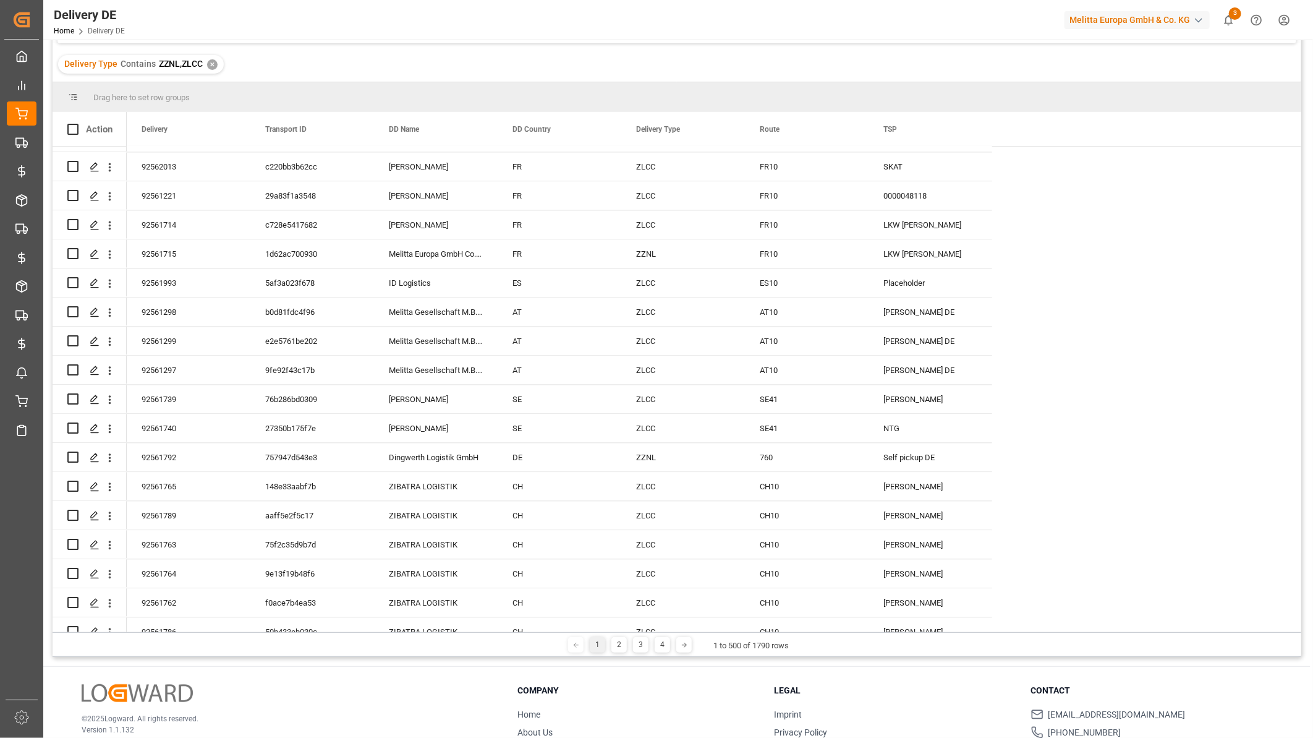
scroll to position [1717, 0]
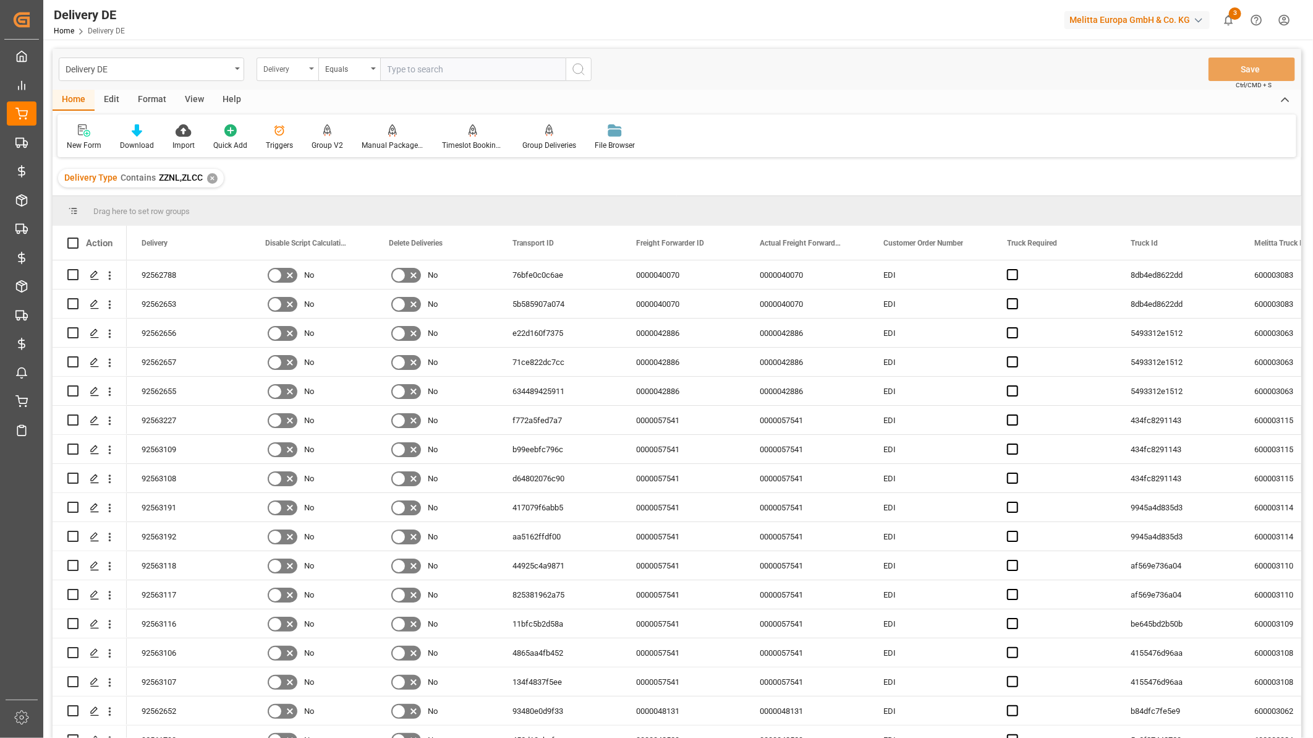
click at [289, 57] on div "Delivery" at bounding box center [288, 68] width 62 height 23
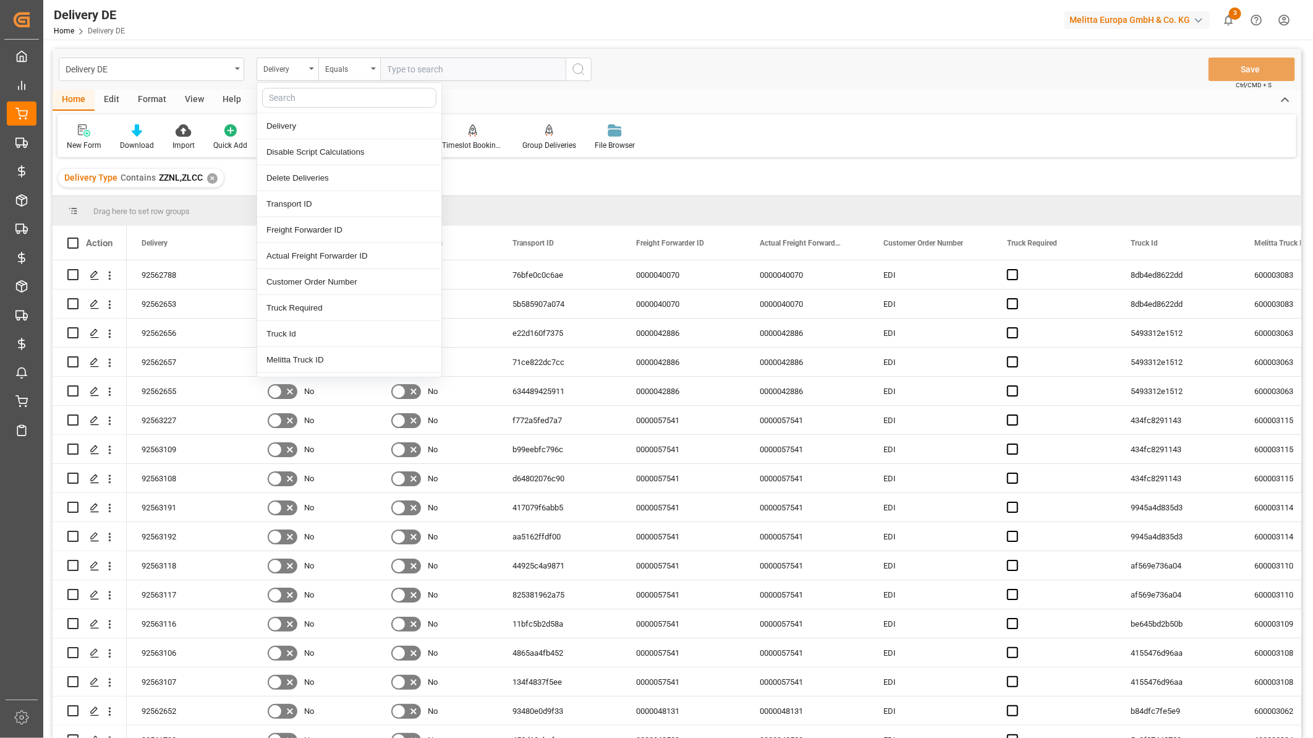
click at [301, 97] on input "text" at bounding box center [349, 98] width 174 height 20
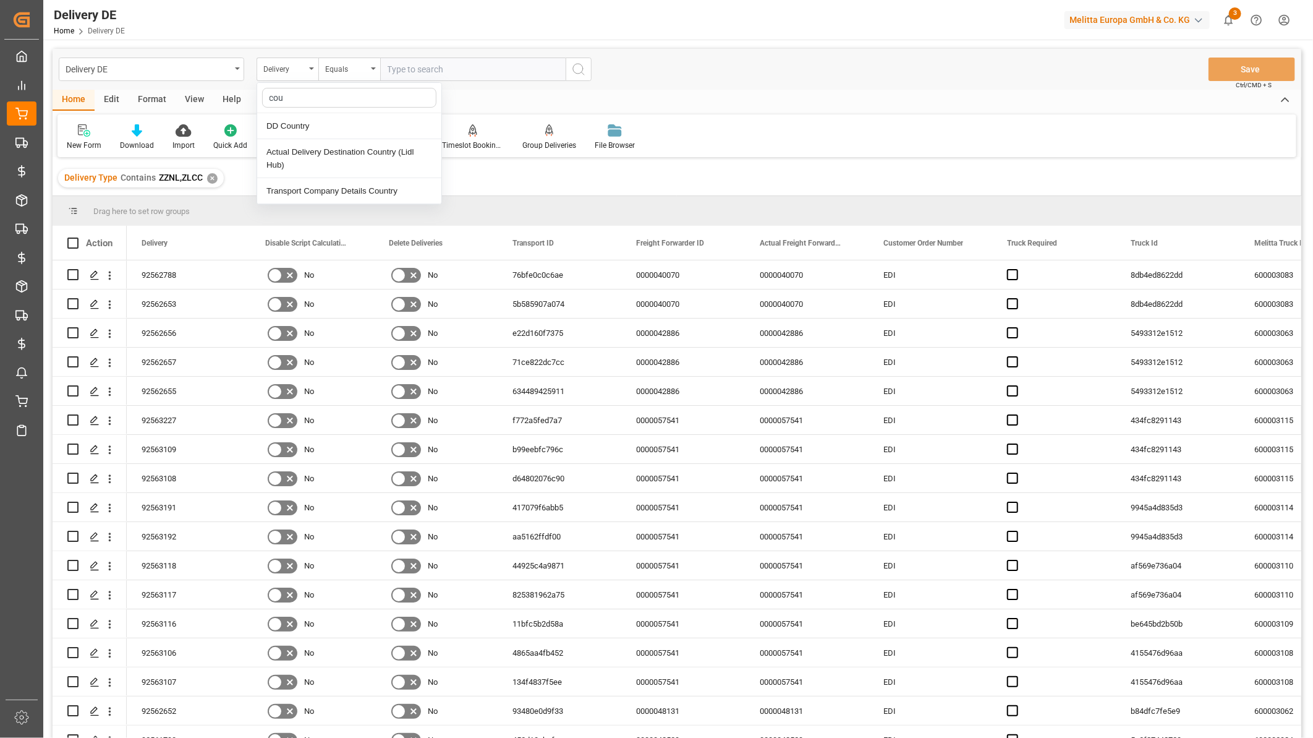
click at [308, 128] on div "DD Country" at bounding box center [349, 126] width 184 height 26
click at [368, 65] on div "Equals" at bounding box center [349, 68] width 62 height 23
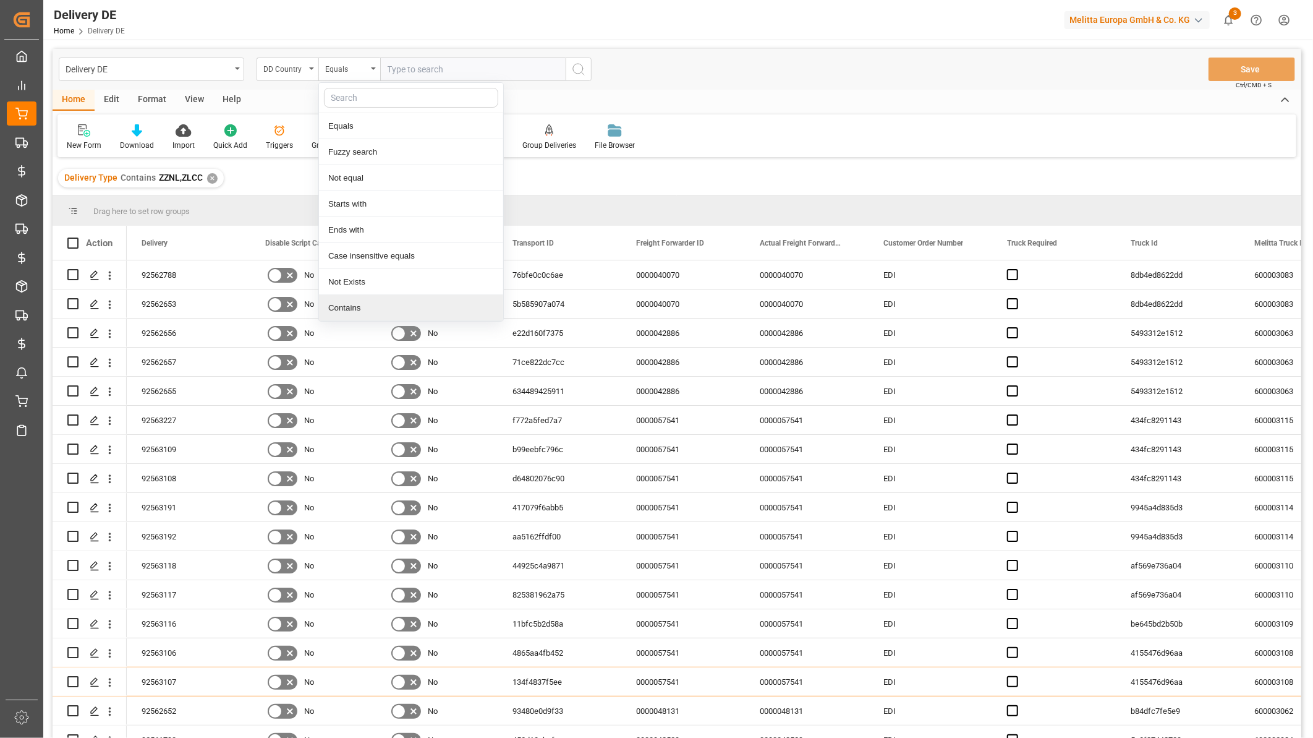
click at [351, 302] on div "Contains" at bounding box center [411, 308] width 184 height 26
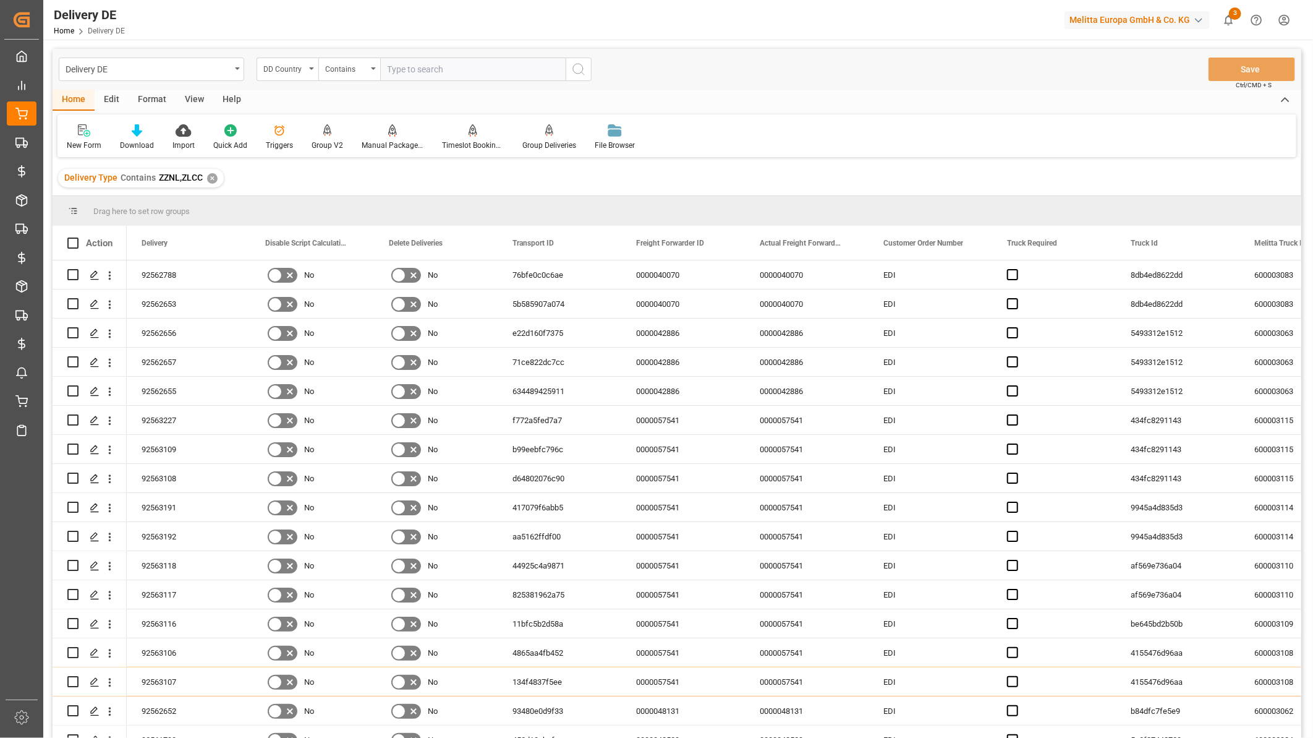
click at [409, 77] on input "text" at bounding box center [472, 68] width 185 height 23
click at [453, 63] on input "AT,SE,CZ,FR,ES" at bounding box center [472, 68] width 185 height 23
type input "AT,SE,CZ,FR,ES,CH"
click at [577, 70] on icon "search button" at bounding box center [578, 69] width 15 height 15
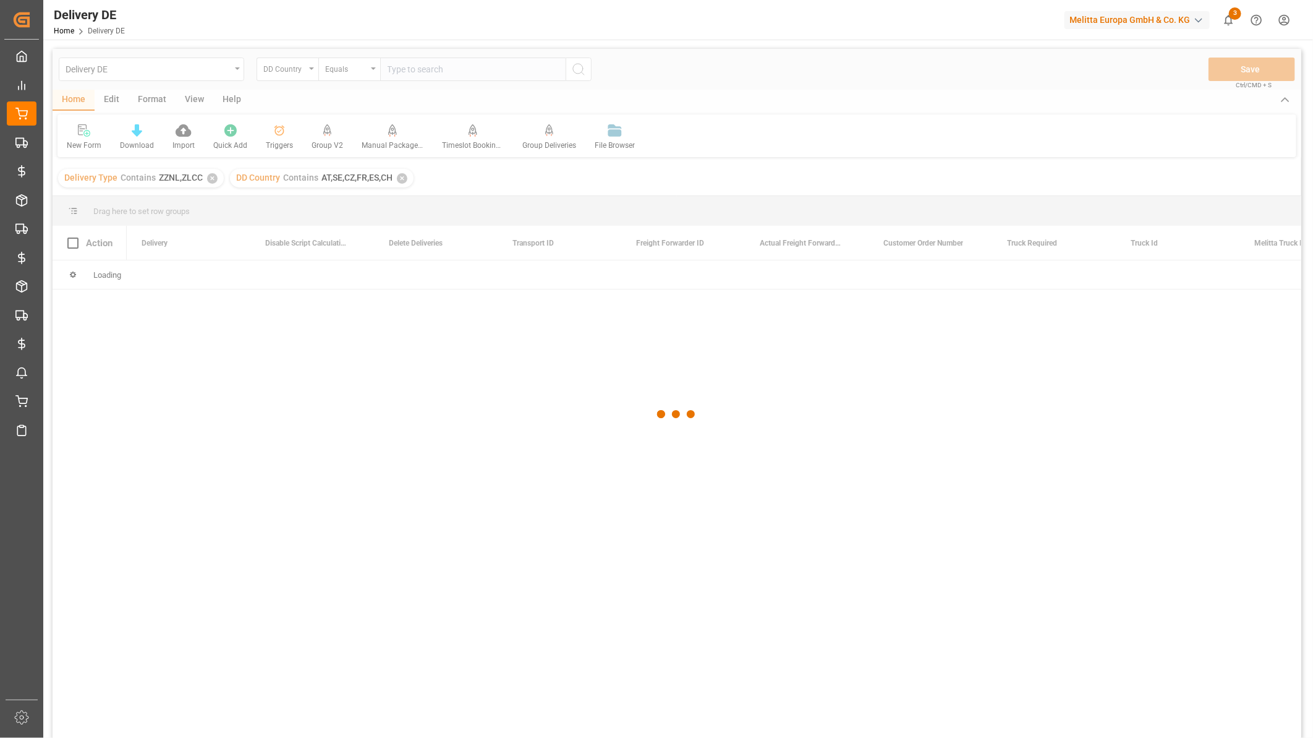
click at [209, 174] on div at bounding box center [677, 414] width 1249 height 730
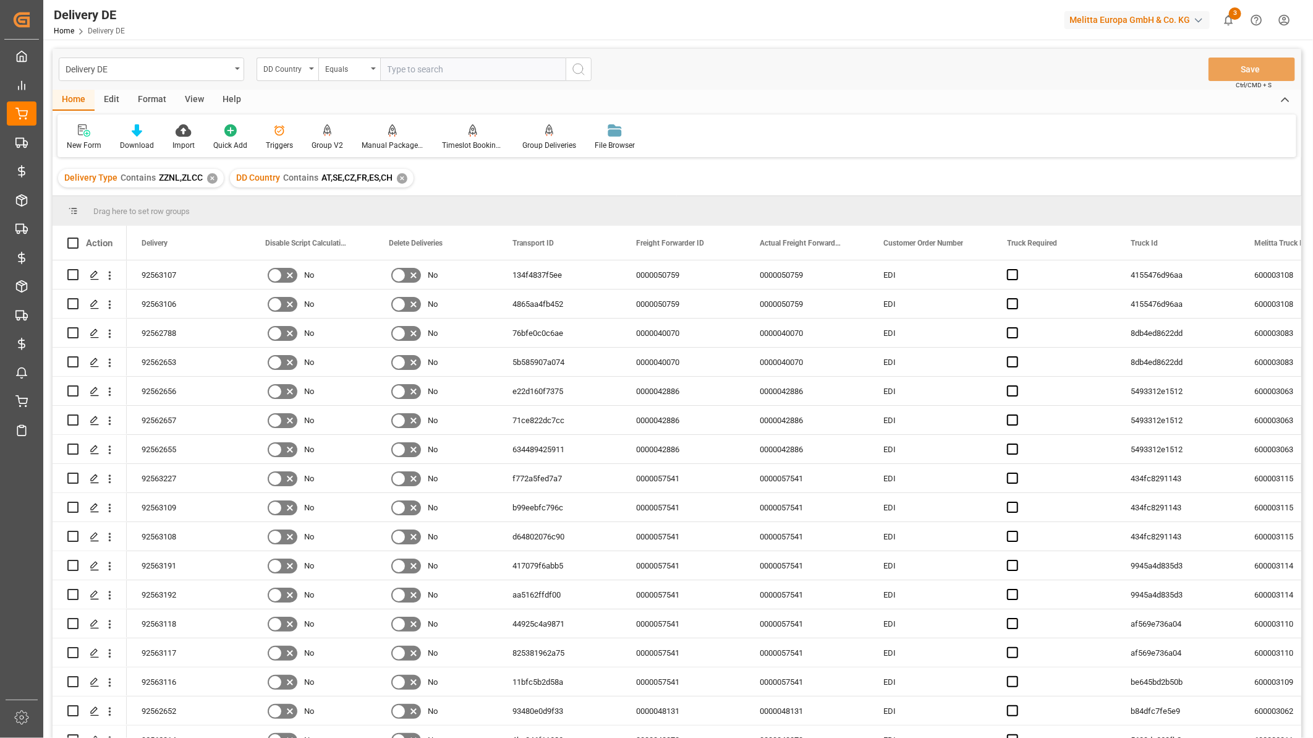
click at [207, 180] on div "✕" at bounding box center [212, 178] width 11 height 11
click at [287, 66] on div "DD Country" at bounding box center [284, 68] width 42 height 14
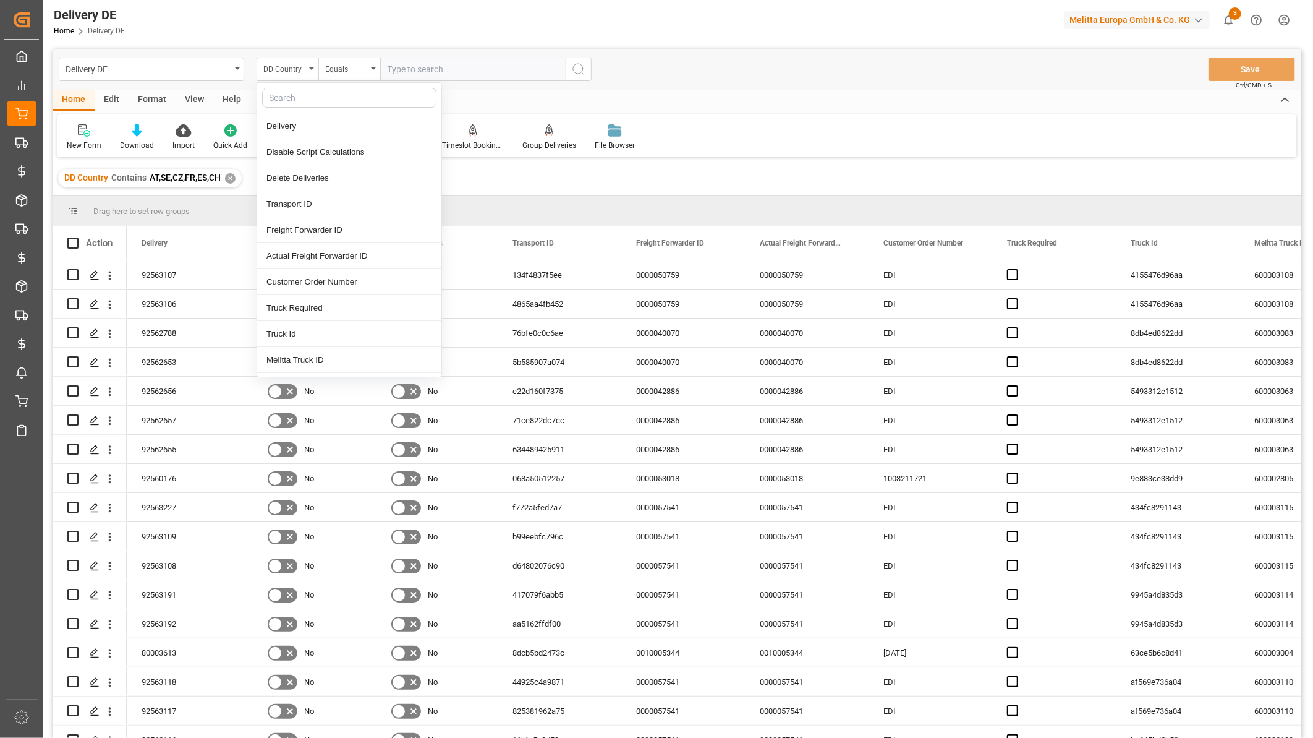
click at [289, 95] on input "text" at bounding box center [349, 98] width 174 height 20
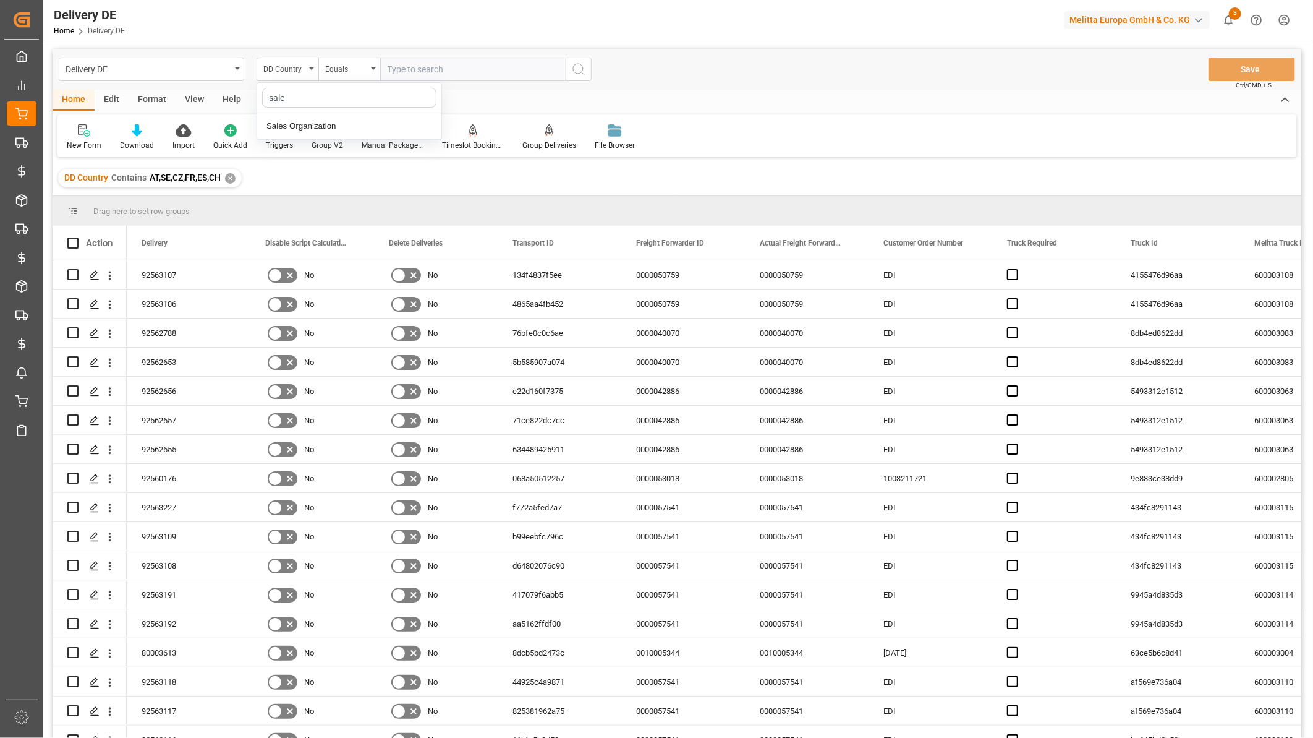
type input "sales"
click at [291, 124] on div "Sales Organization" at bounding box center [349, 126] width 184 height 26
click at [406, 71] on input "text" at bounding box center [472, 68] width 185 height 23
type input "3"
click at [231, 241] on span at bounding box center [229, 242] width 11 height 11
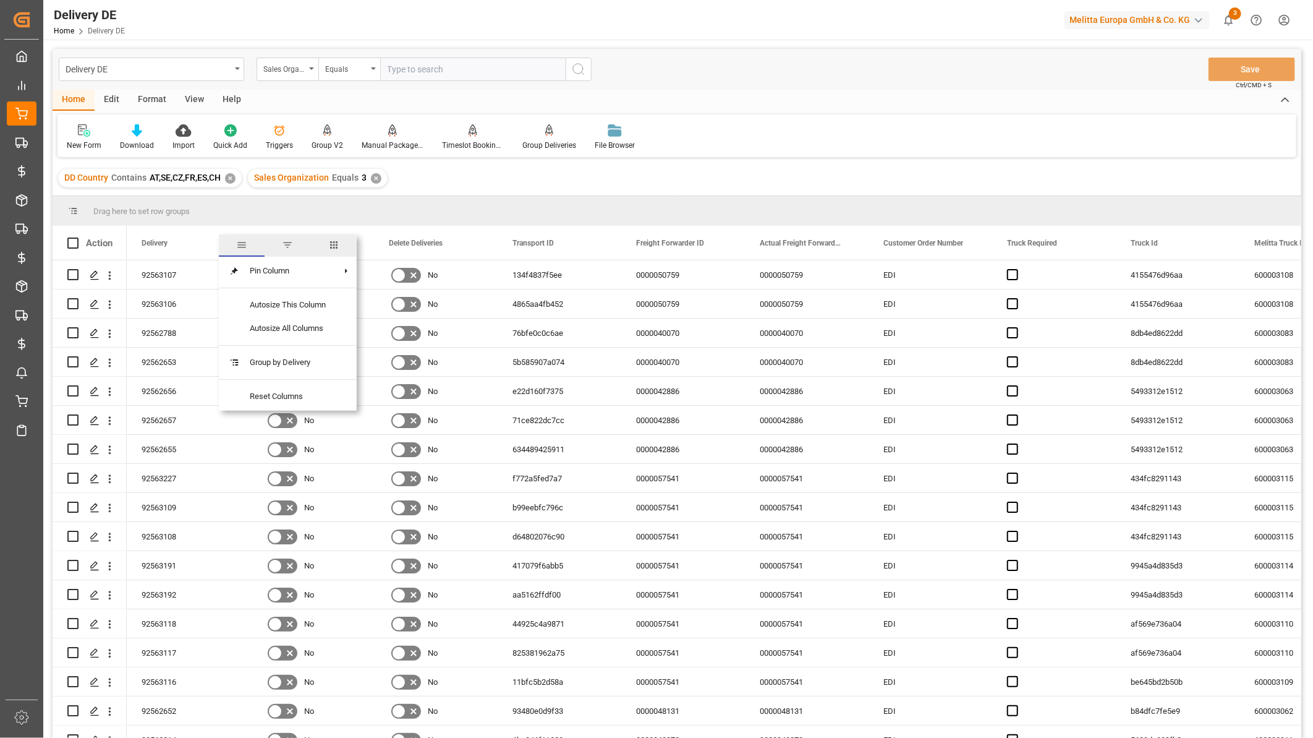
click at [338, 245] on span "columns" at bounding box center [333, 244] width 11 height 11
click at [231, 274] on input "Toggle Select All Columns" at bounding box center [231, 275] width 11 height 11
checkbox input "false"
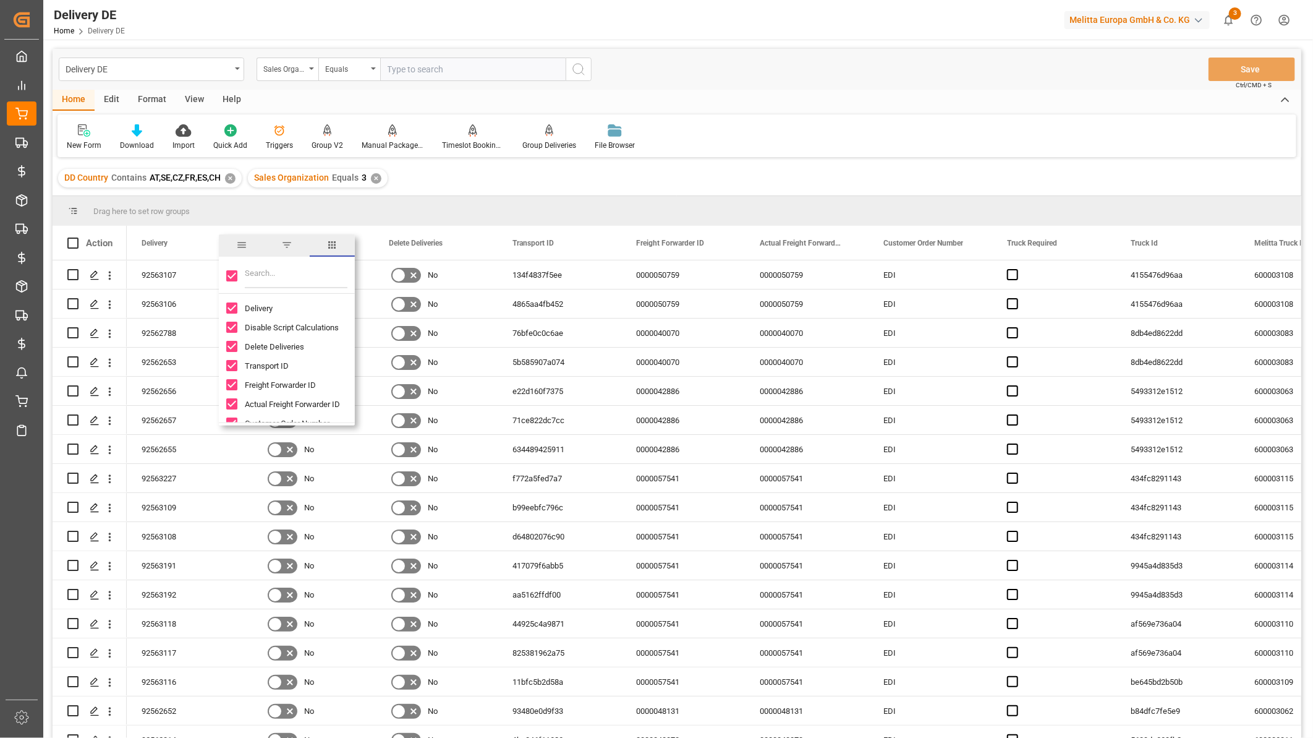
checkbox input "false"
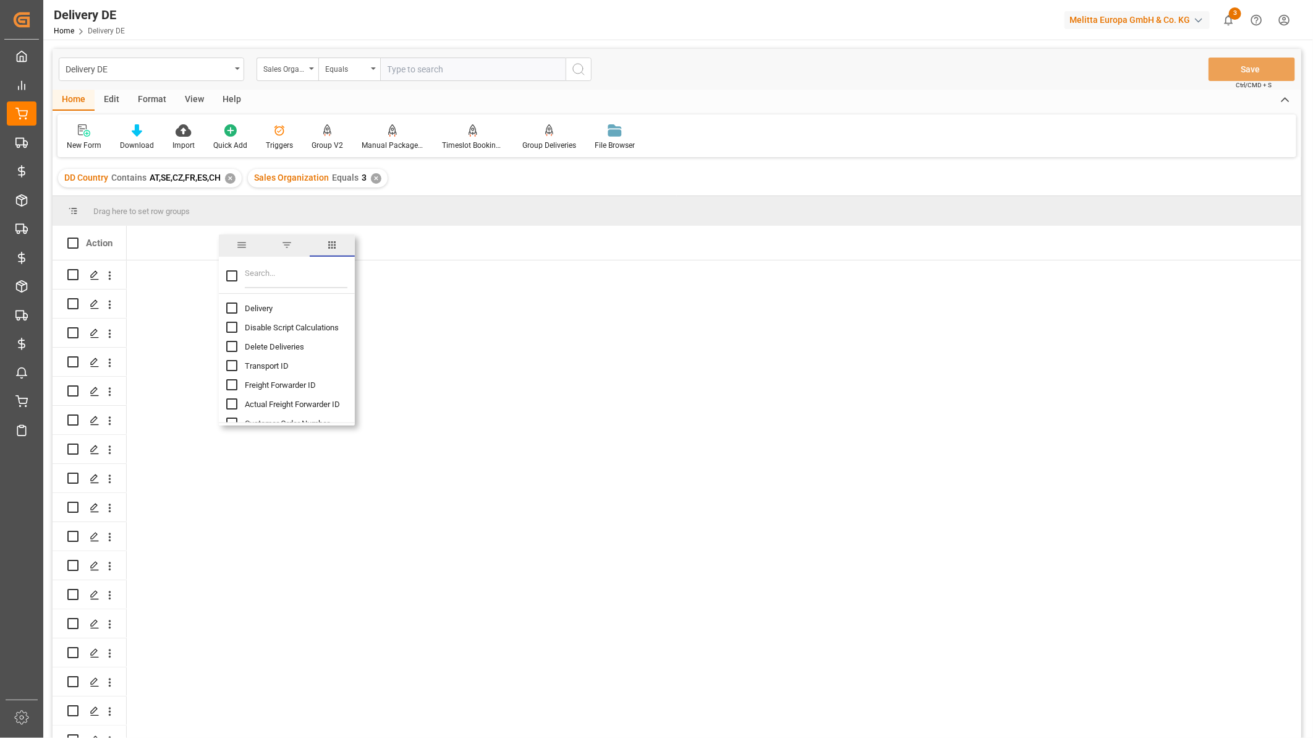
click at [229, 308] on input "Delivery column toggle visibility (hidden)" at bounding box center [231, 307] width 11 height 11
checkbox input "true"
click at [232, 366] on input "Transport ID column toggle visibility (hidden)" at bounding box center [231, 365] width 11 height 11
checkbox input "true"
checkbox input "false"
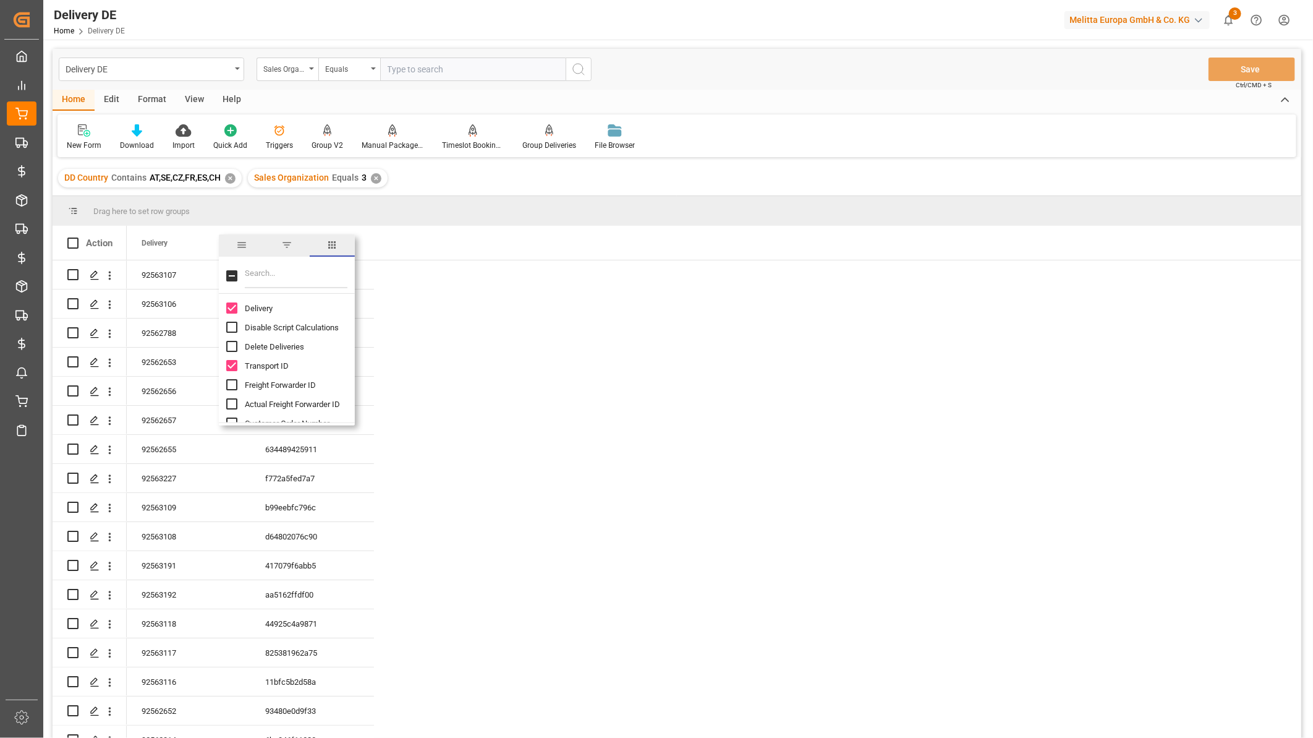
click at [261, 273] on input "Filter Columns Input" at bounding box center [296, 275] width 103 height 25
type input "type"
click at [232, 307] on input "Delivery Type column toggle visibility (hidden)" at bounding box center [231, 307] width 11 height 11
checkbox input "true"
click at [268, 273] on input "type" at bounding box center [296, 275] width 103 height 25
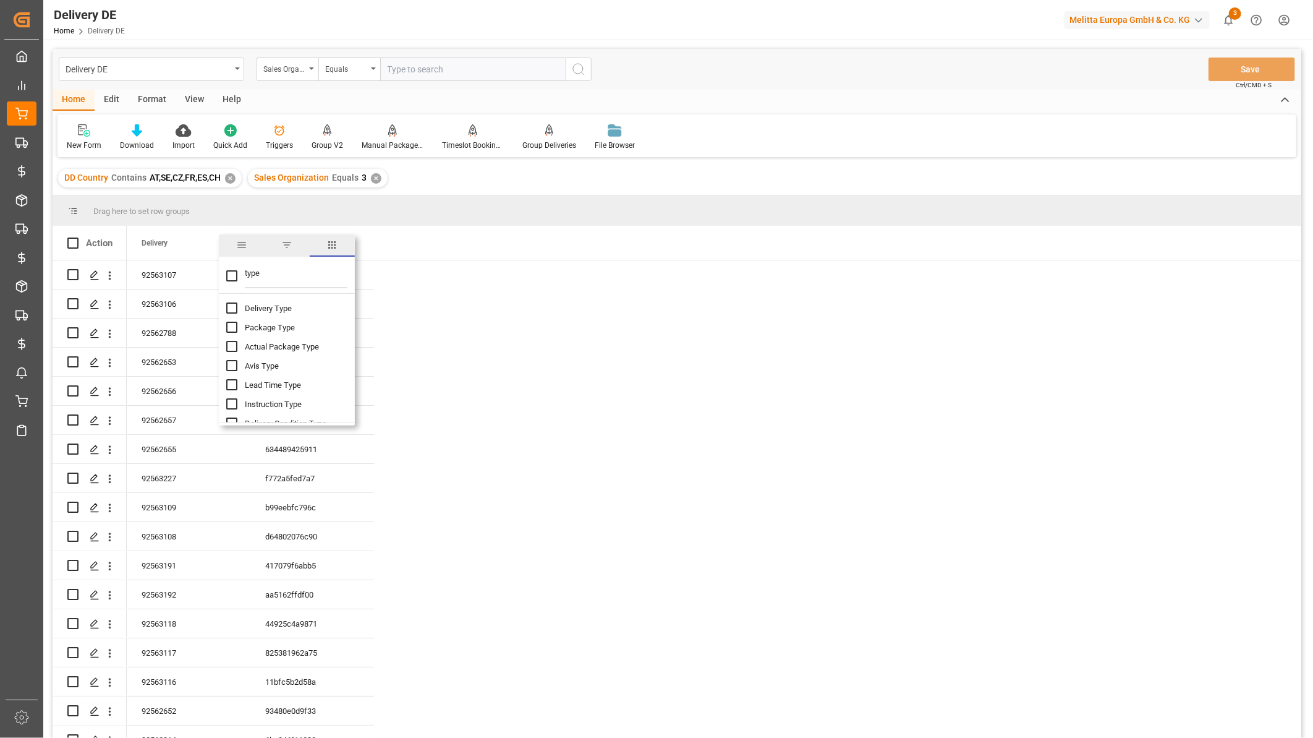
checkbox input "false"
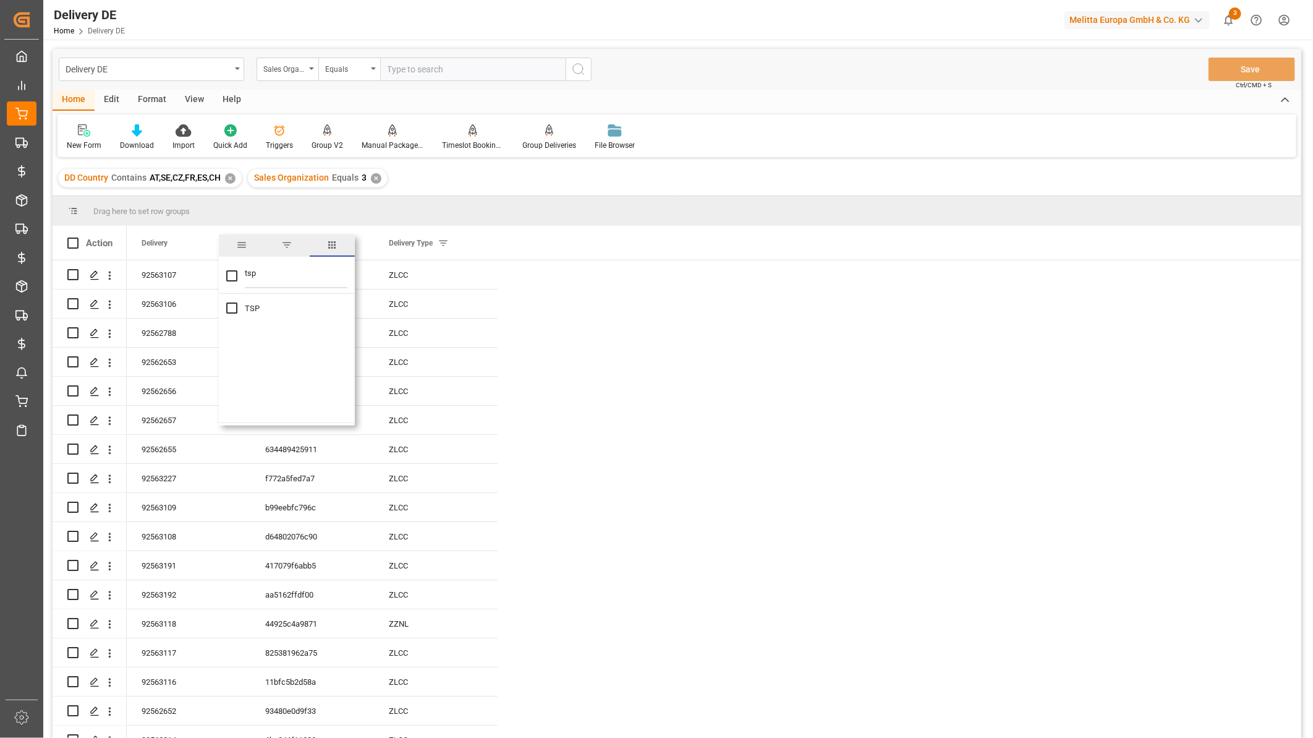
type input "tsp"
click at [232, 307] on input "TSP column toggle visibility (hidden)" at bounding box center [231, 307] width 11 height 11
checkbox input "true"
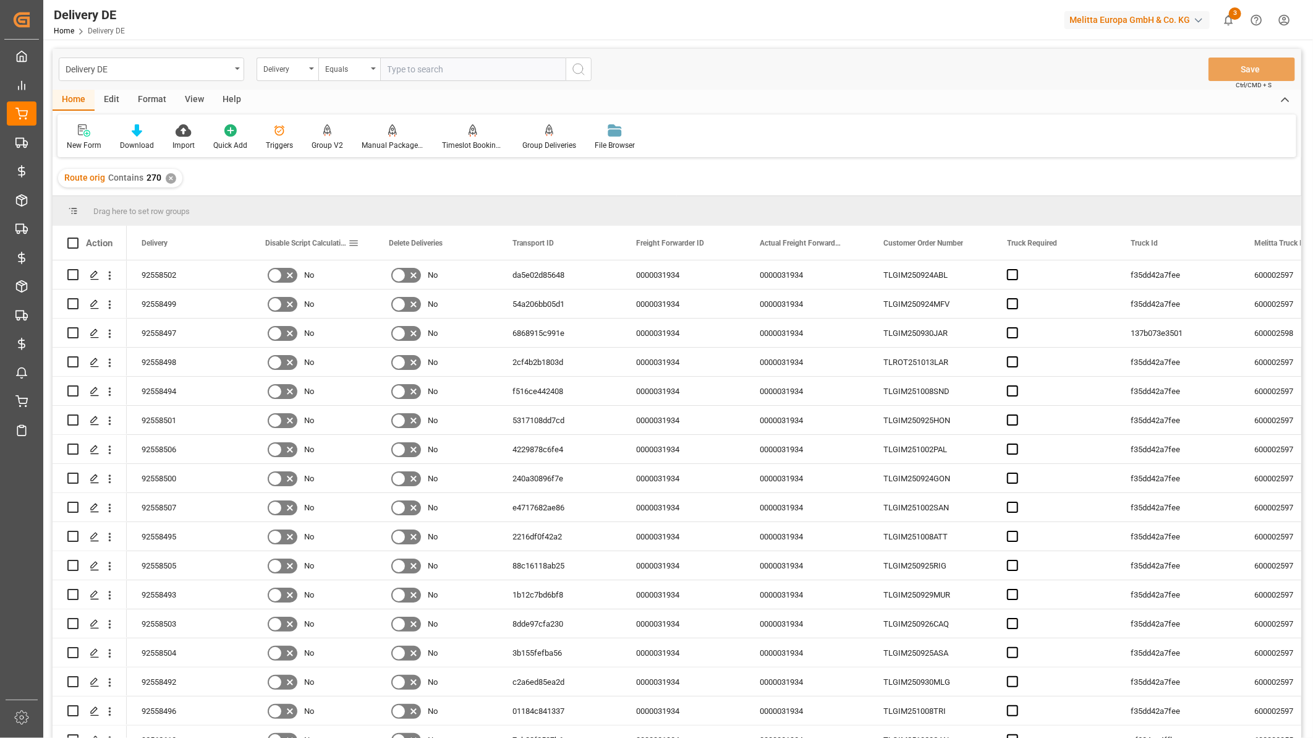
click at [355, 244] on span at bounding box center [353, 242] width 11 height 11
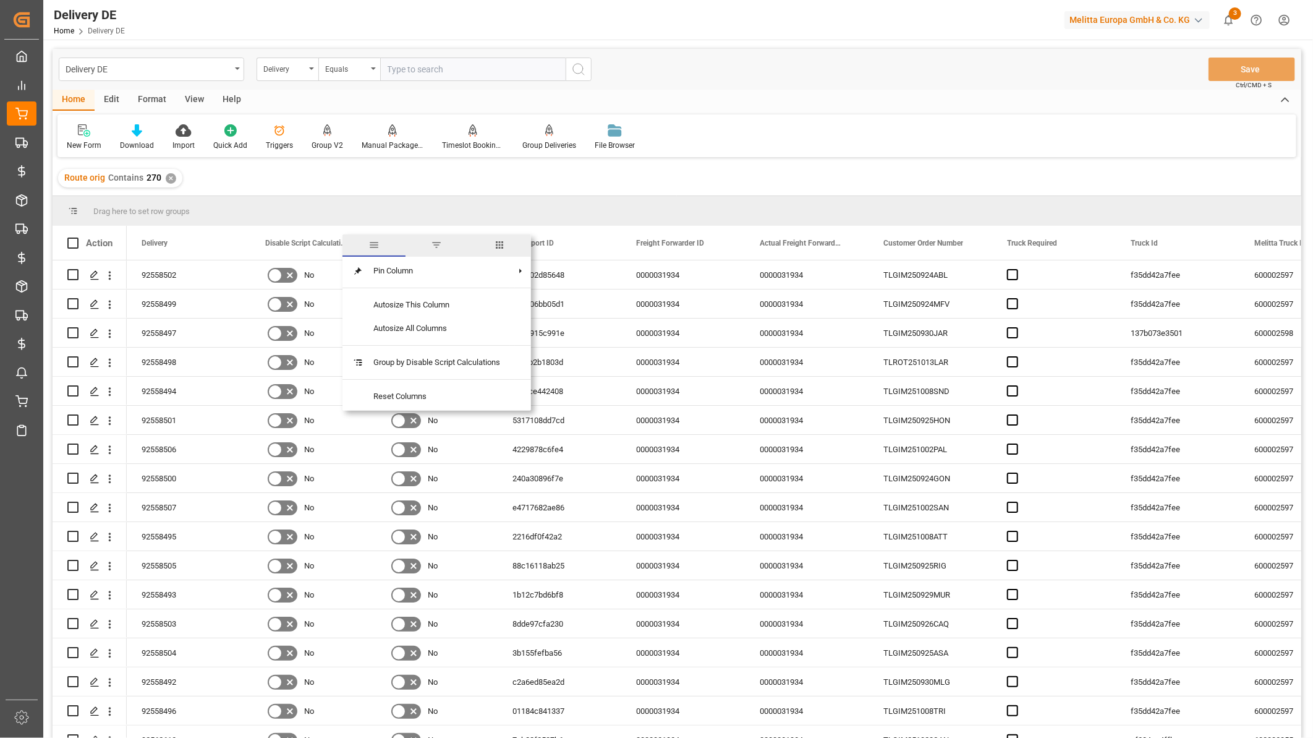
click at [509, 252] on span "columns" at bounding box center [499, 245] width 63 height 22
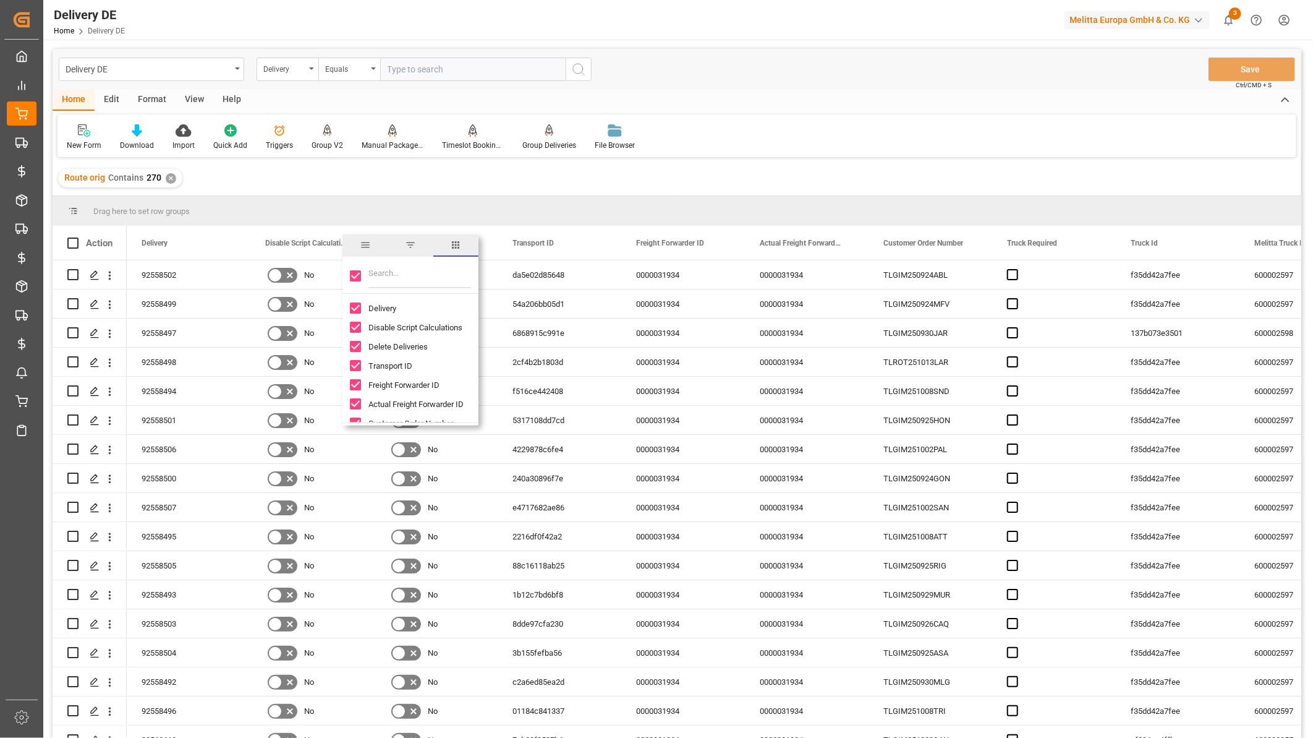
click at [357, 277] on input "Toggle Select All Columns" at bounding box center [355, 275] width 11 height 11
checkbox input "false"
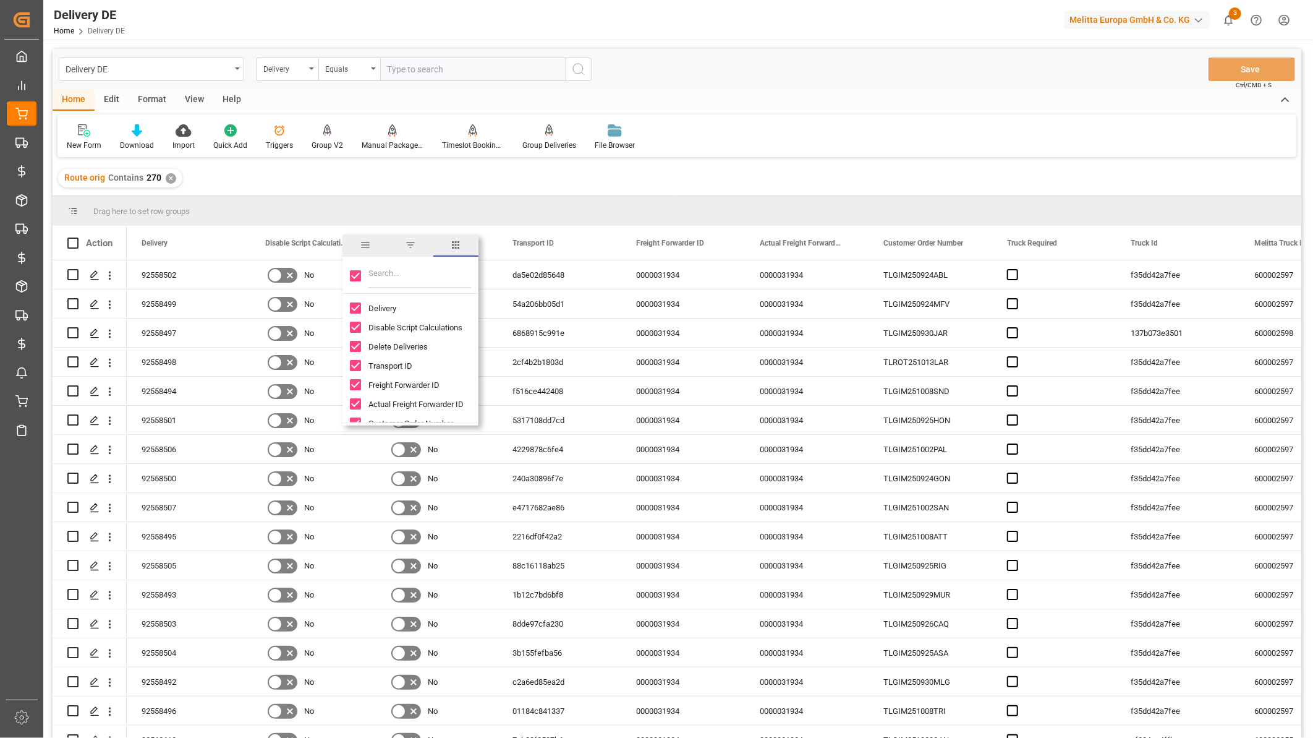
checkbox input "false"
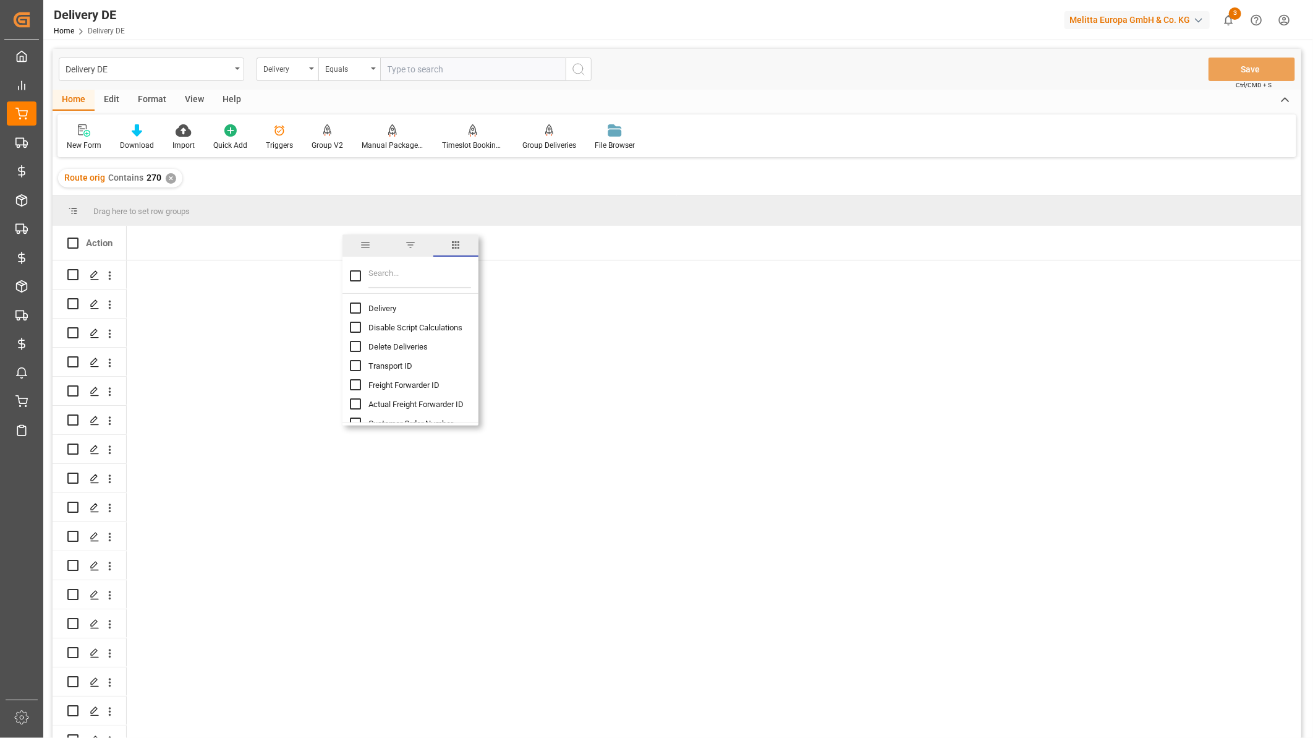
click at [354, 311] on input "Delivery column toggle visibility (hidden)" at bounding box center [355, 307] width 11 height 11
checkbox input "true"
click at [394, 273] on input "Filter Columns Input" at bounding box center [419, 275] width 103 height 25
checkbox input "false"
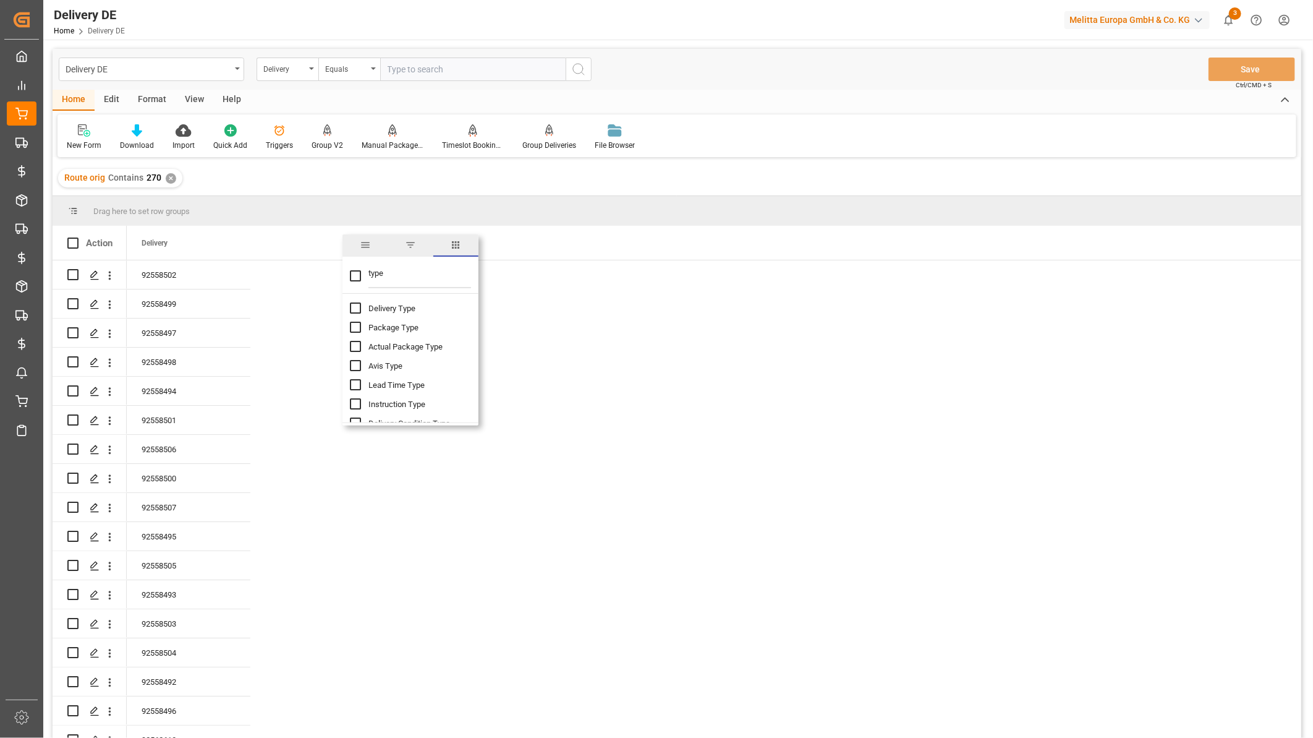
type input "type"
click at [353, 304] on input "Delivery Type column toggle visibility (hidden)" at bounding box center [355, 307] width 11 height 11
checkbox input "true"
checkbox input "false"
drag, startPoint x: 399, startPoint y: 277, endPoint x: 326, endPoint y: 265, distance: 74.6
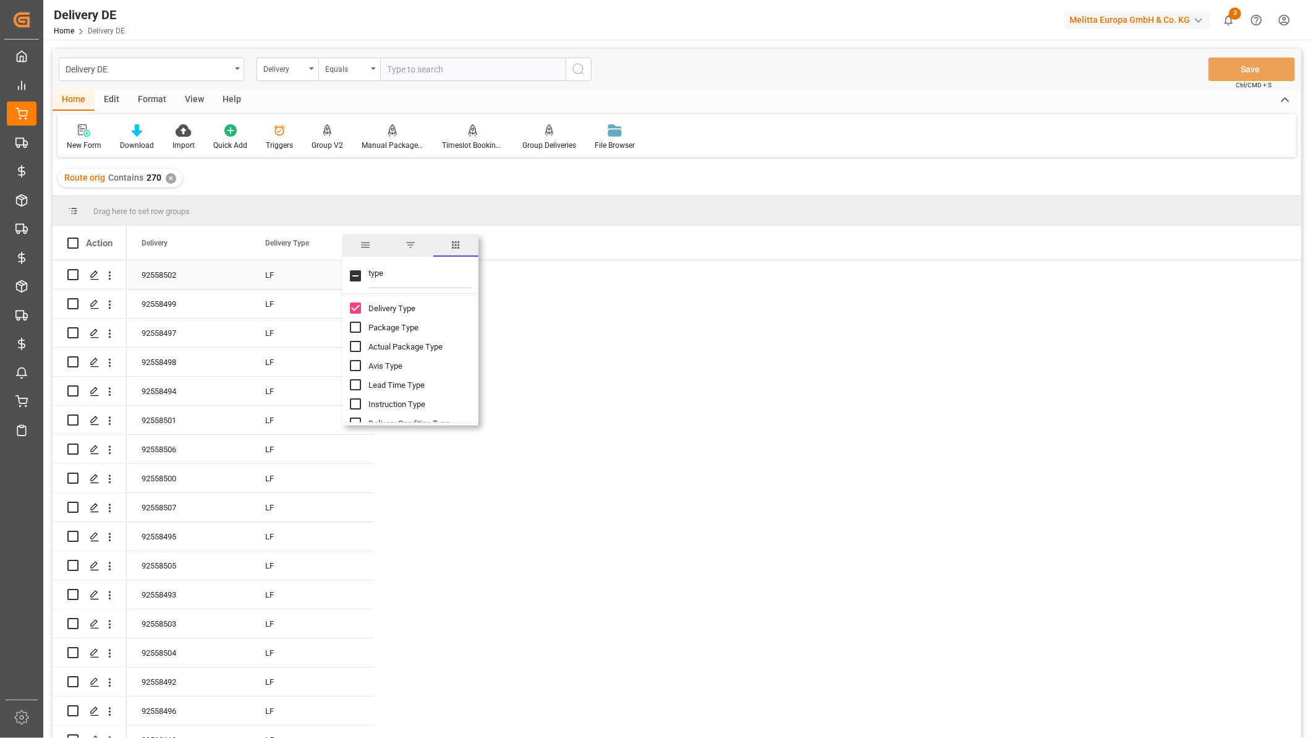
click at [328, 267] on div "Drag here to set row groups Drag here to set column labels Action Delivery Deli…" at bounding box center [677, 471] width 1249 height 550
type input "rout"
click at [359, 330] on input "Route column toggle visibility (hidden)" at bounding box center [355, 326] width 11 height 11
checkbox input "true"
checkbox input "false"
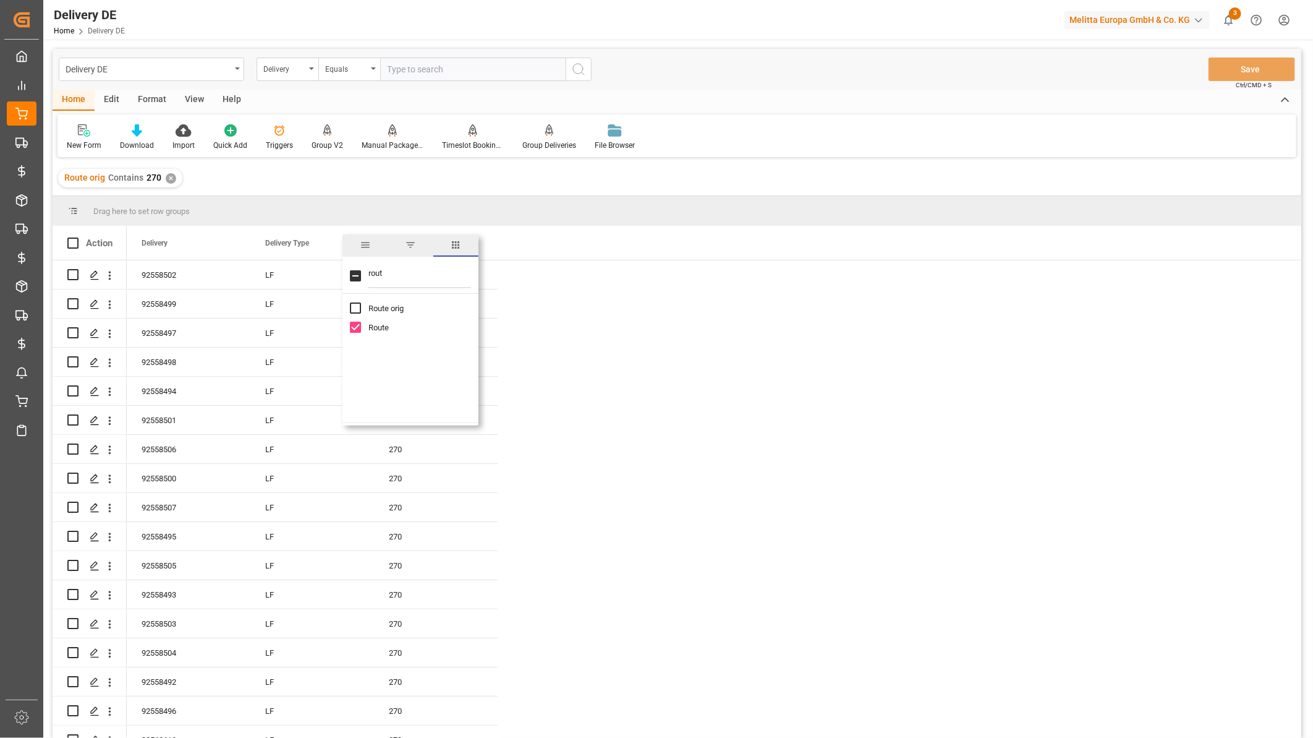
click at [483, 242] on div "Route" at bounding box center [436, 243] width 124 height 34
click at [477, 243] on span at bounding box center [477, 242] width 11 height 11
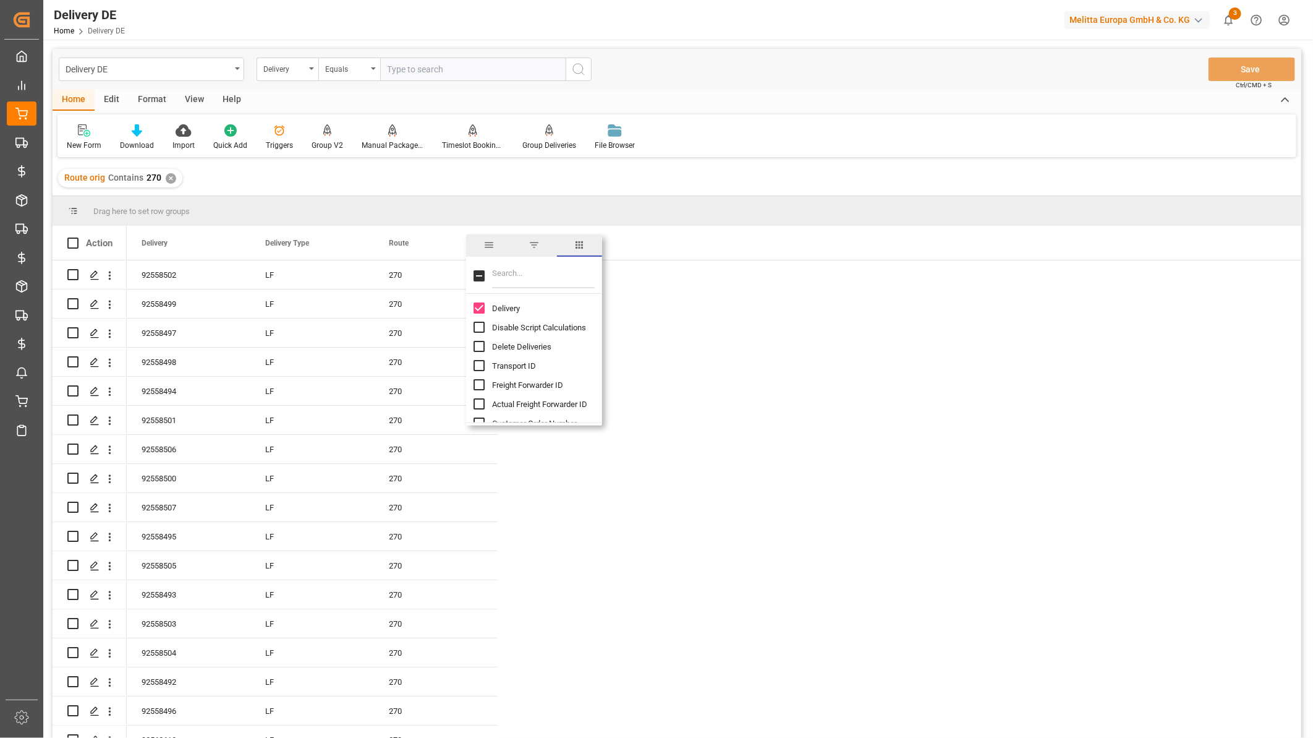
click at [524, 274] on input "Filter Columns Input" at bounding box center [543, 275] width 103 height 25
type input "pl"
click at [481, 326] on input "Est Pallet Pl column toggle visibility (hidden)" at bounding box center [479, 326] width 11 height 11
checkbox input "true"
click at [479, 349] on input "Actual Pallet Places column toggle visibility (hidden)" at bounding box center [479, 346] width 11 height 11
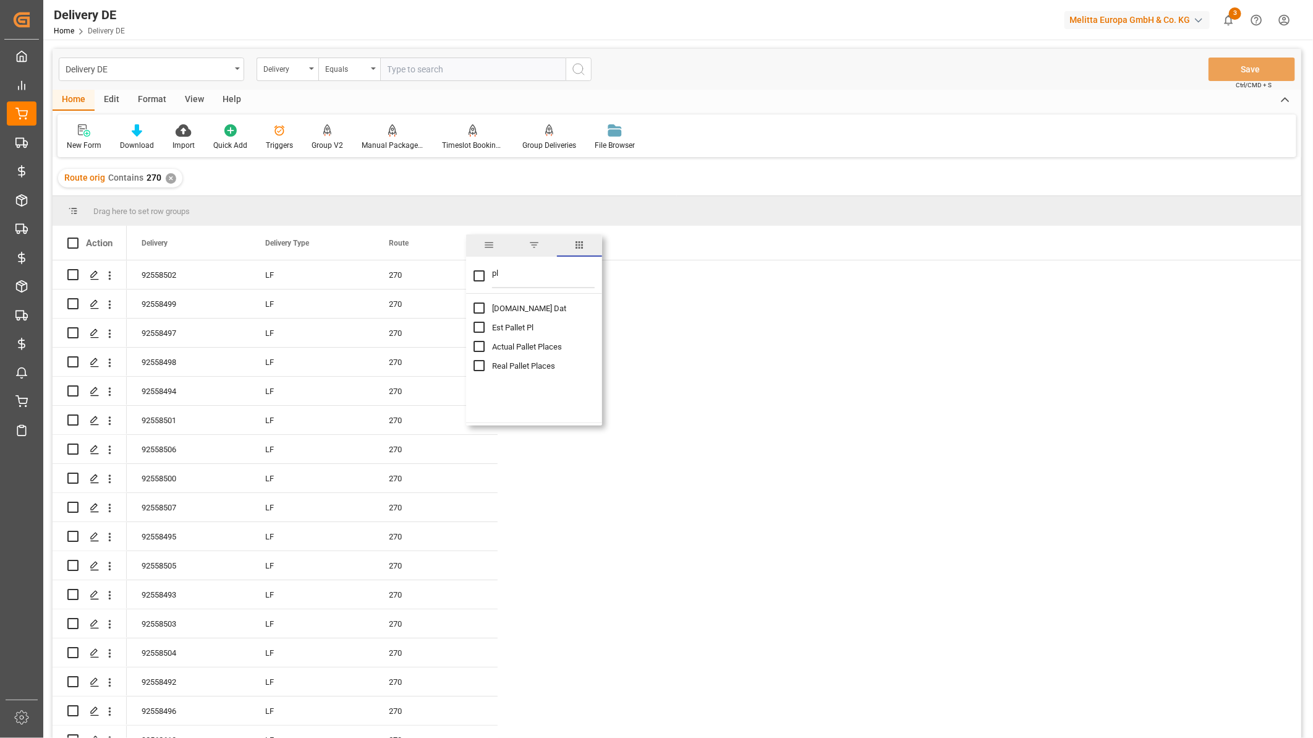
checkbox input "true"
checkbox input "false"
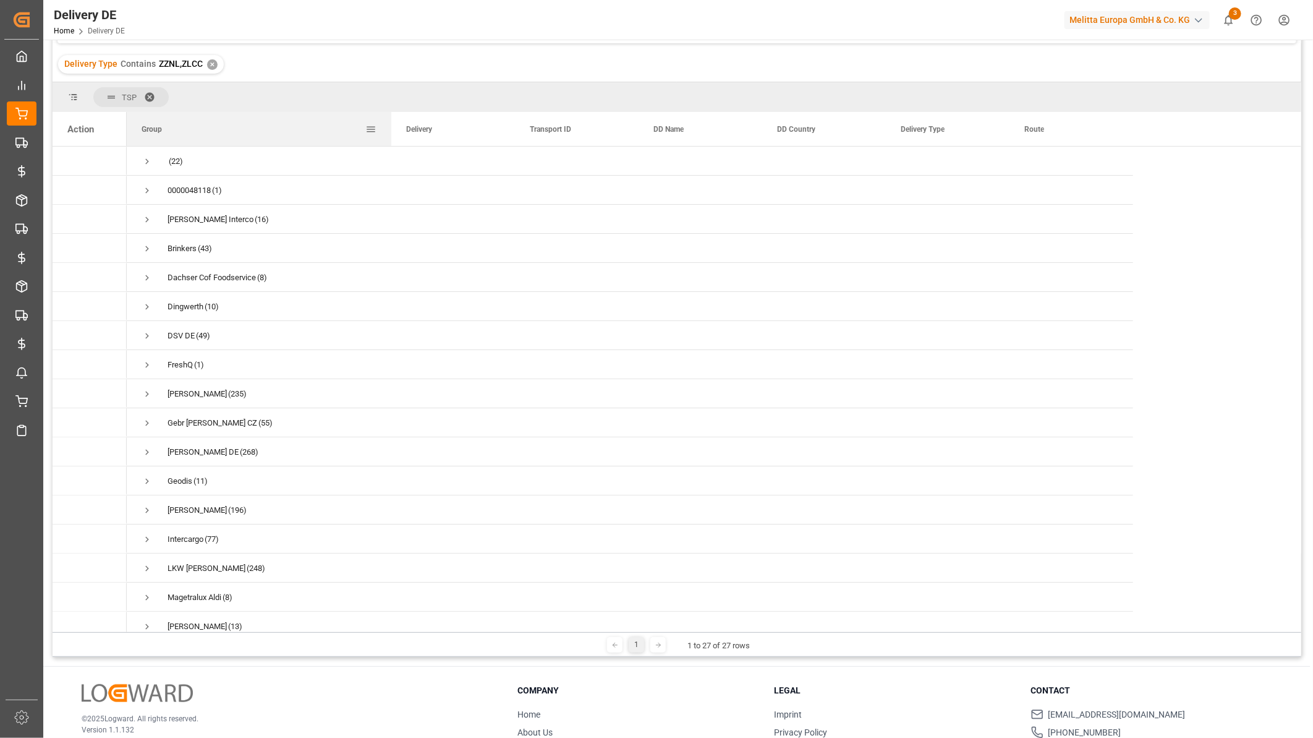
drag, startPoint x: 249, startPoint y: 128, endPoint x: 391, endPoint y: 134, distance: 141.7
click at [391, 134] on div at bounding box center [391, 129] width 5 height 34
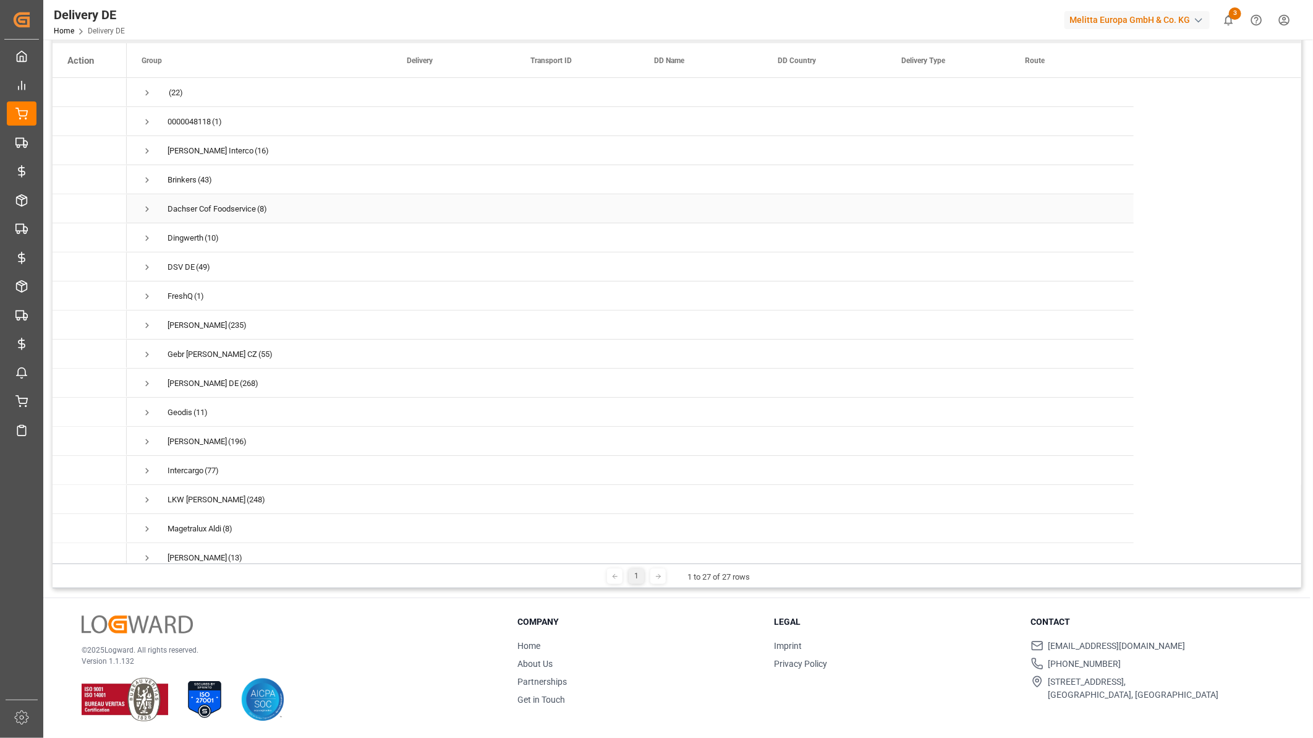
click at [147, 205] on span "Press SPACE to select this row." at bounding box center [147, 208] width 11 height 11
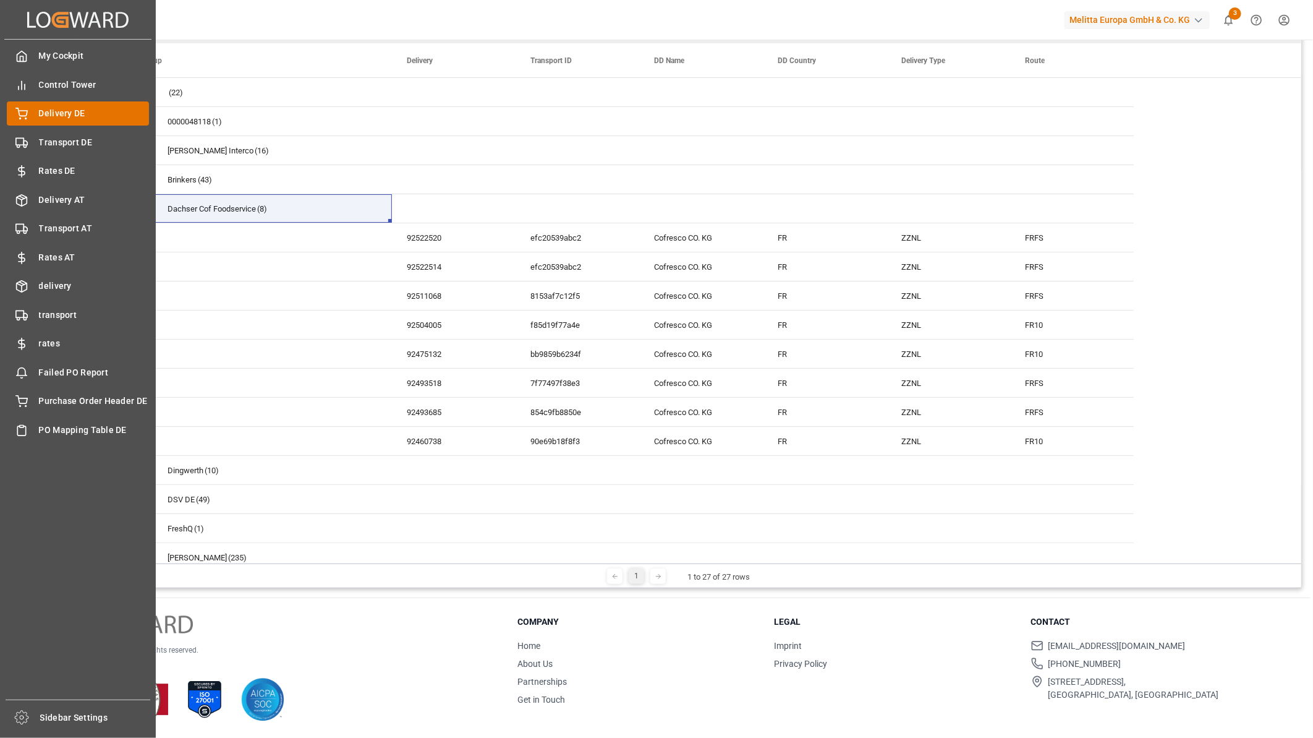
click at [27, 112] on icon at bounding box center [21, 112] width 11 height 8
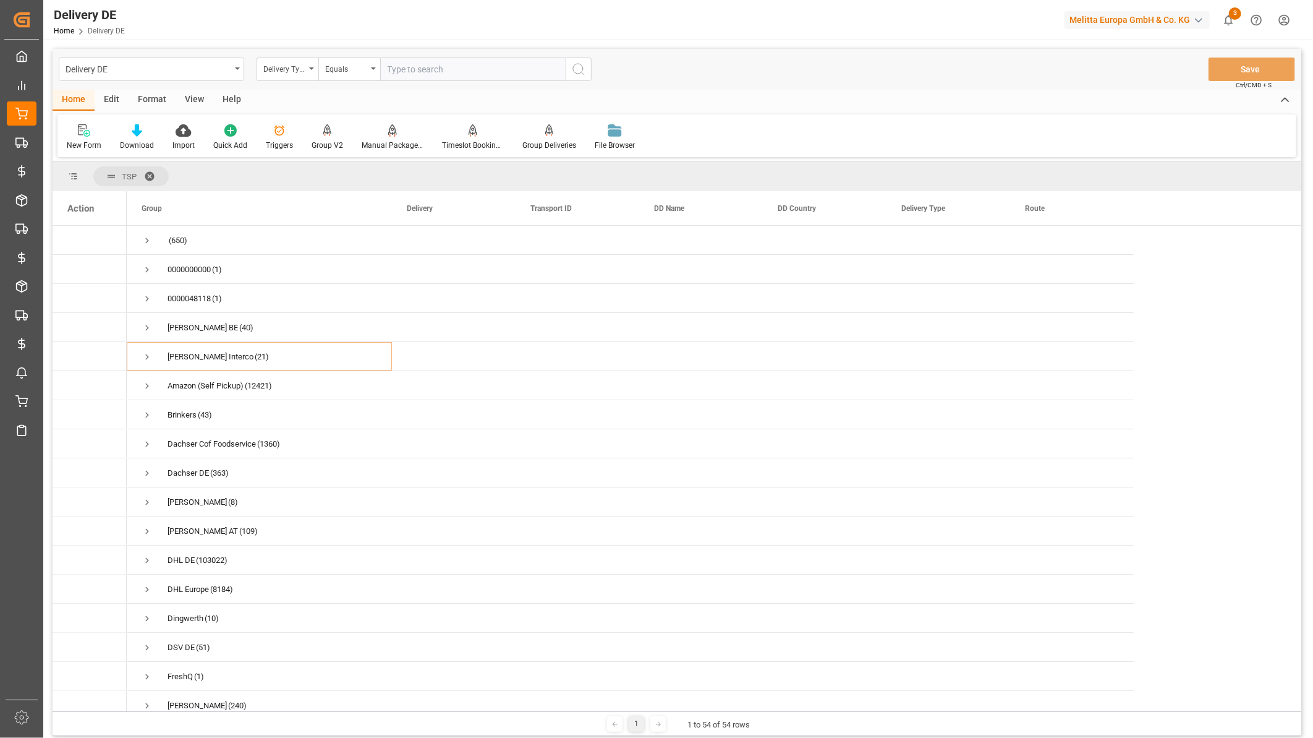
click at [151, 175] on span at bounding box center [154, 176] width 20 height 11
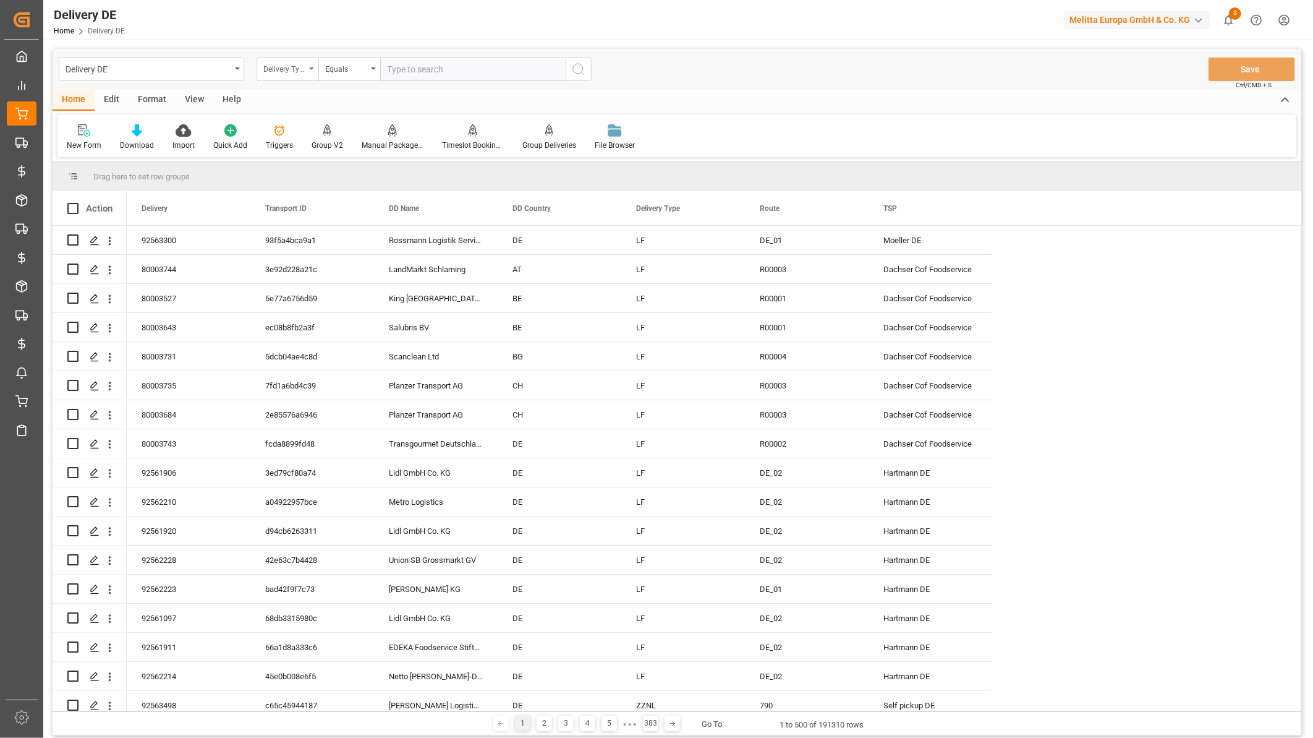
click at [285, 74] on div "Delivery Type" at bounding box center [284, 68] width 42 height 14
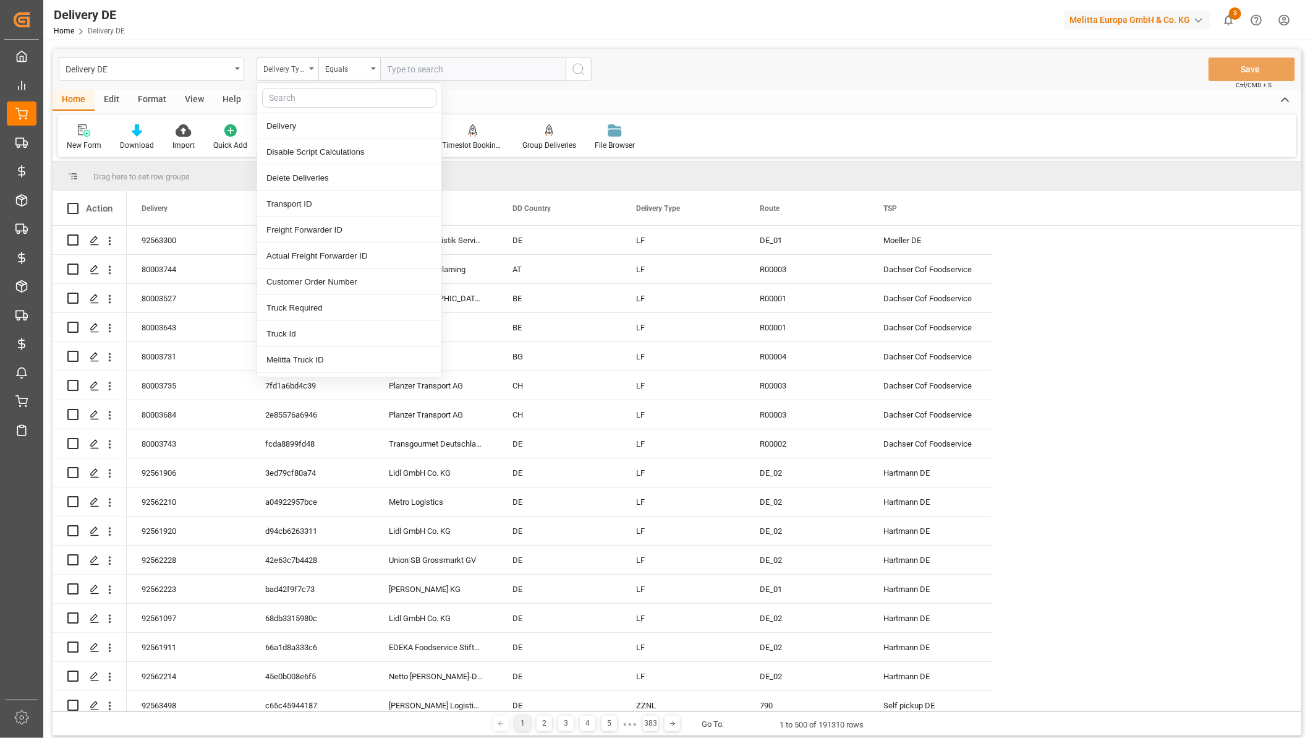
click at [300, 105] on input "text" at bounding box center [349, 98] width 174 height 20
type input "dat"
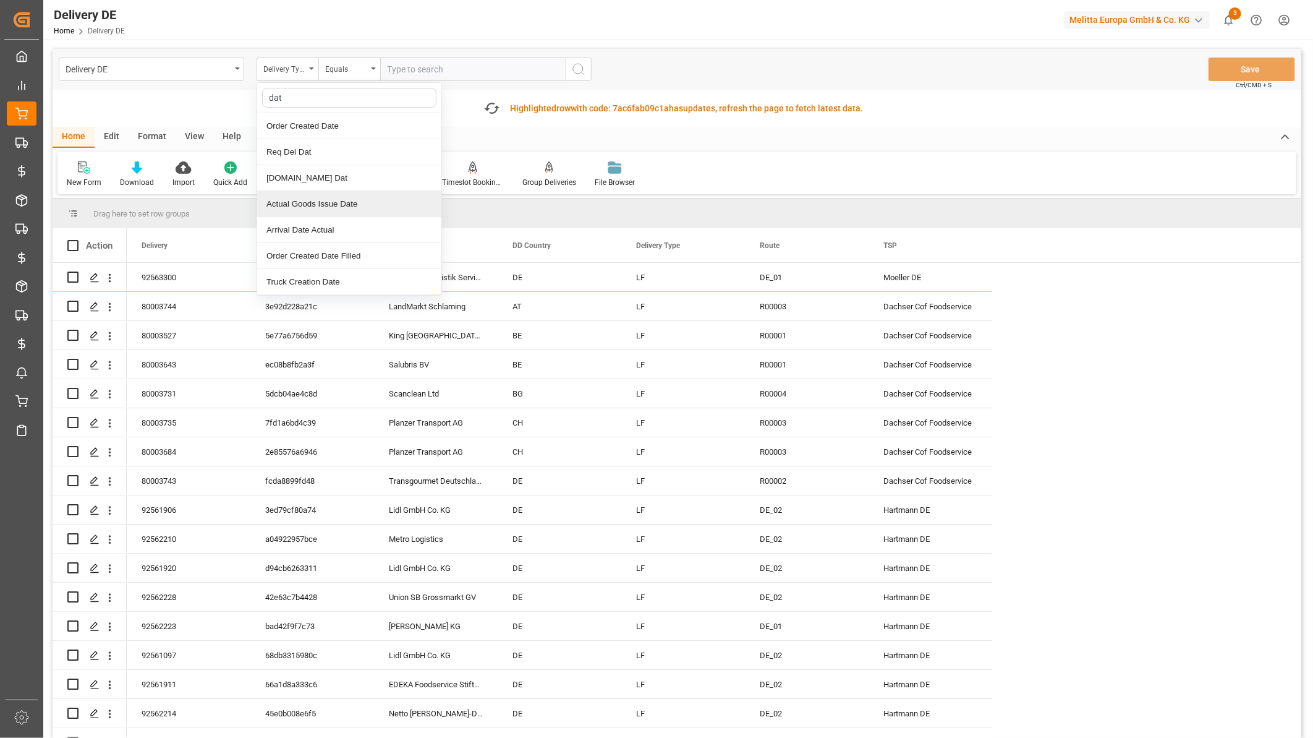
click at [302, 205] on div "Actual Goods Issue Date" at bounding box center [349, 204] width 184 height 26
click at [346, 75] on div "Equals" at bounding box center [349, 68] width 62 height 23
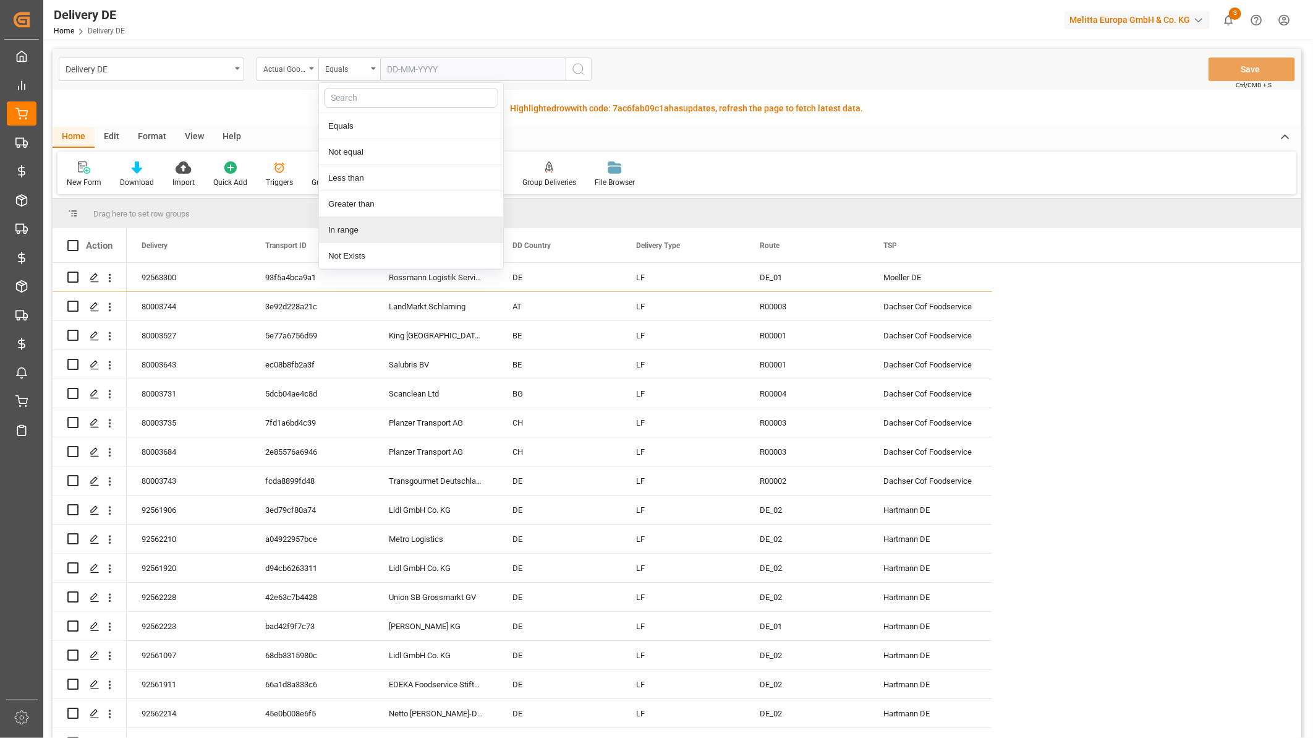
click at [353, 230] on div "In range" at bounding box center [411, 230] width 184 height 26
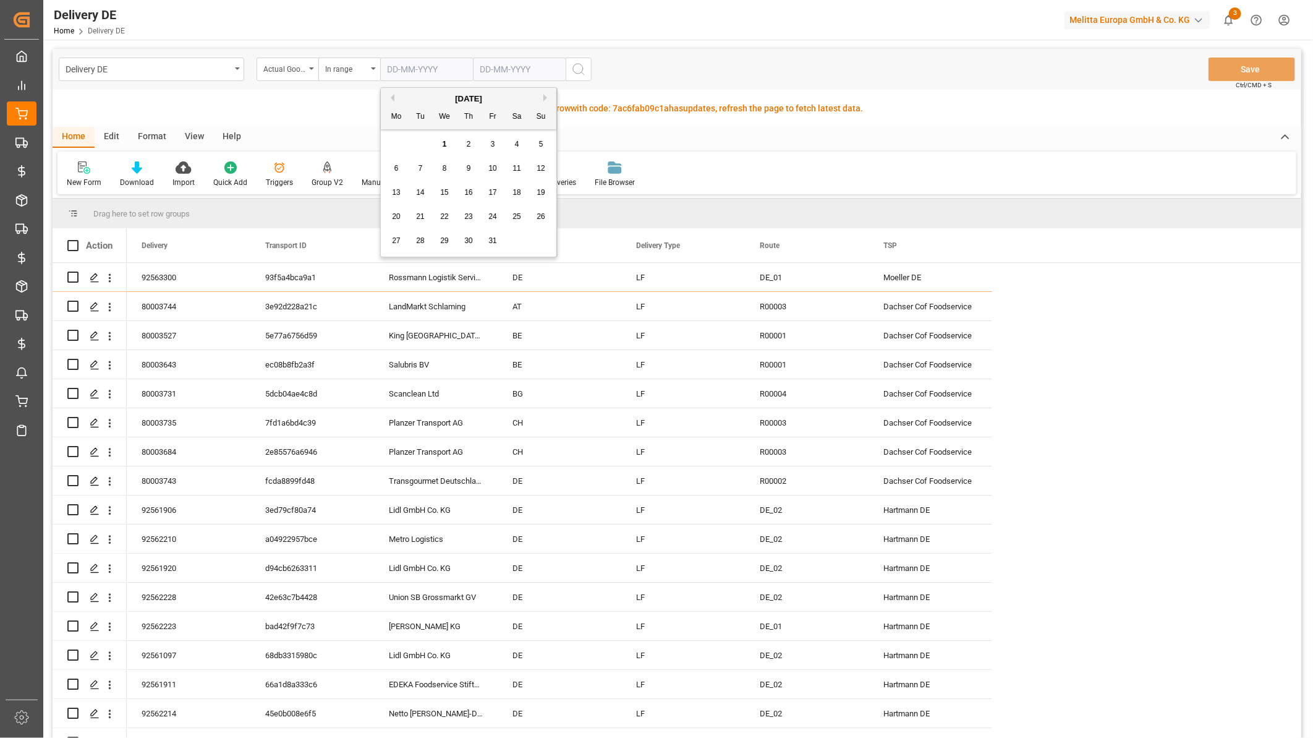
click at [417, 64] on input "text" at bounding box center [426, 68] width 93 height 23
click at [391, 100] on button "Previous Month" at bounding box center [390, 97] width 7 height 7
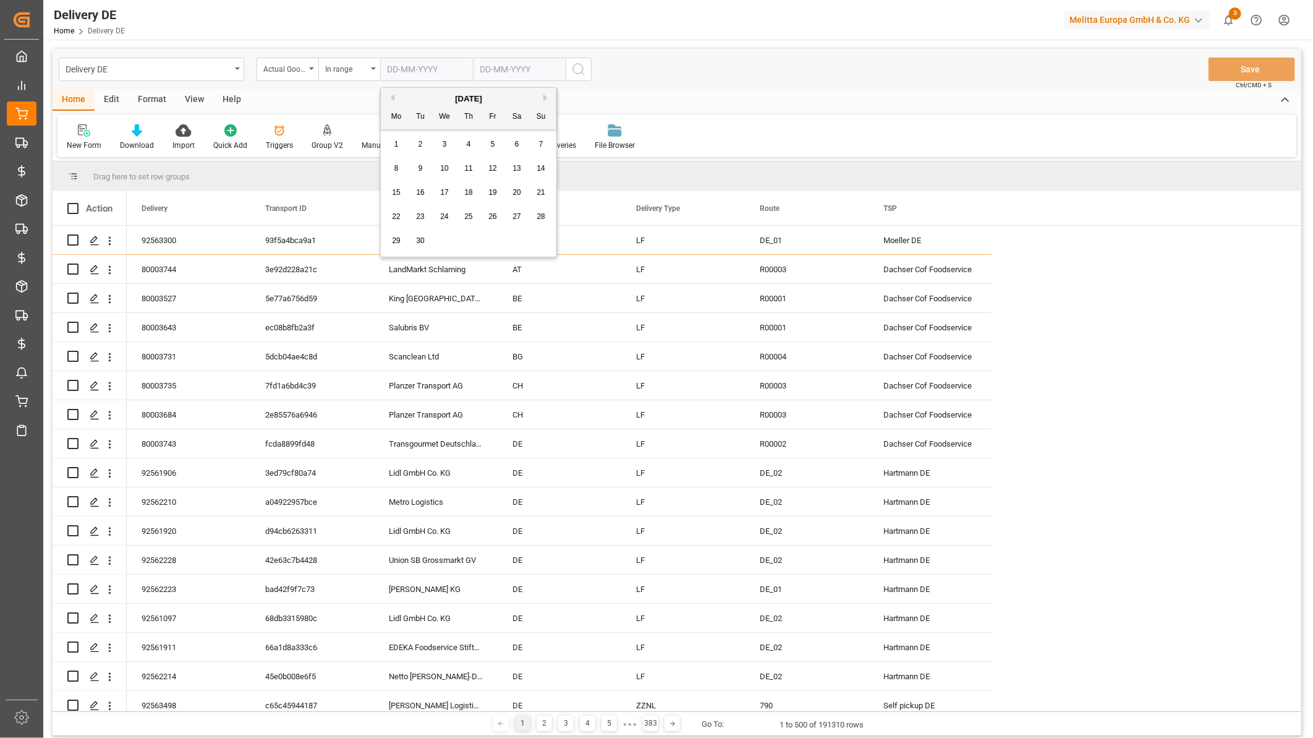
click at [396, 142] on span "1" at bounding box center [396, 144] width 4 height 9
type input "[DATE]"
click at [503, 70] on input "text" at bounding box center [519, 68] width 93 height 23
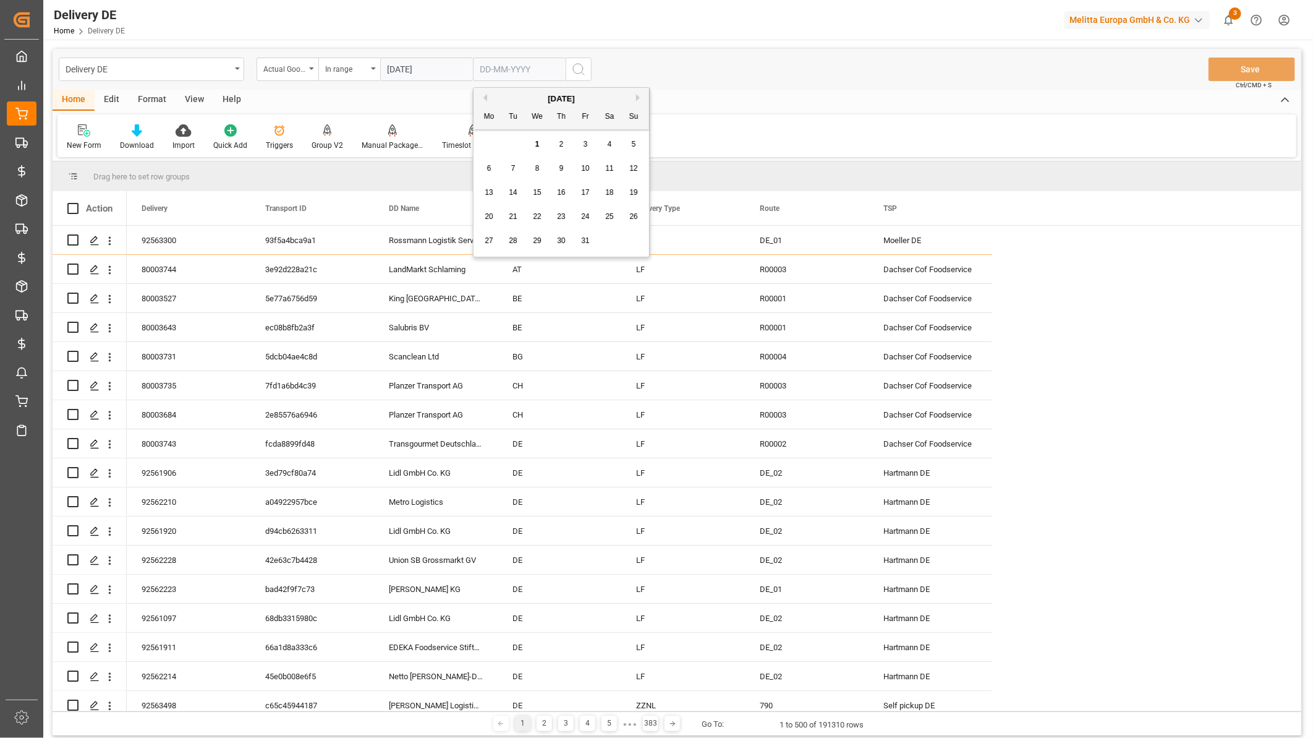
click at [485, 146] on div "29 30 1 2 3 4 5" at bounding box center [561, 144] width 169 height 24
click at [486, 100] on button "Previous Month" at bounding box center [483, 97] width 7 height 7
click at [510, 242] on span "30" at bounding box center [513, 240] width 8 height 9
type input "[DATE]"
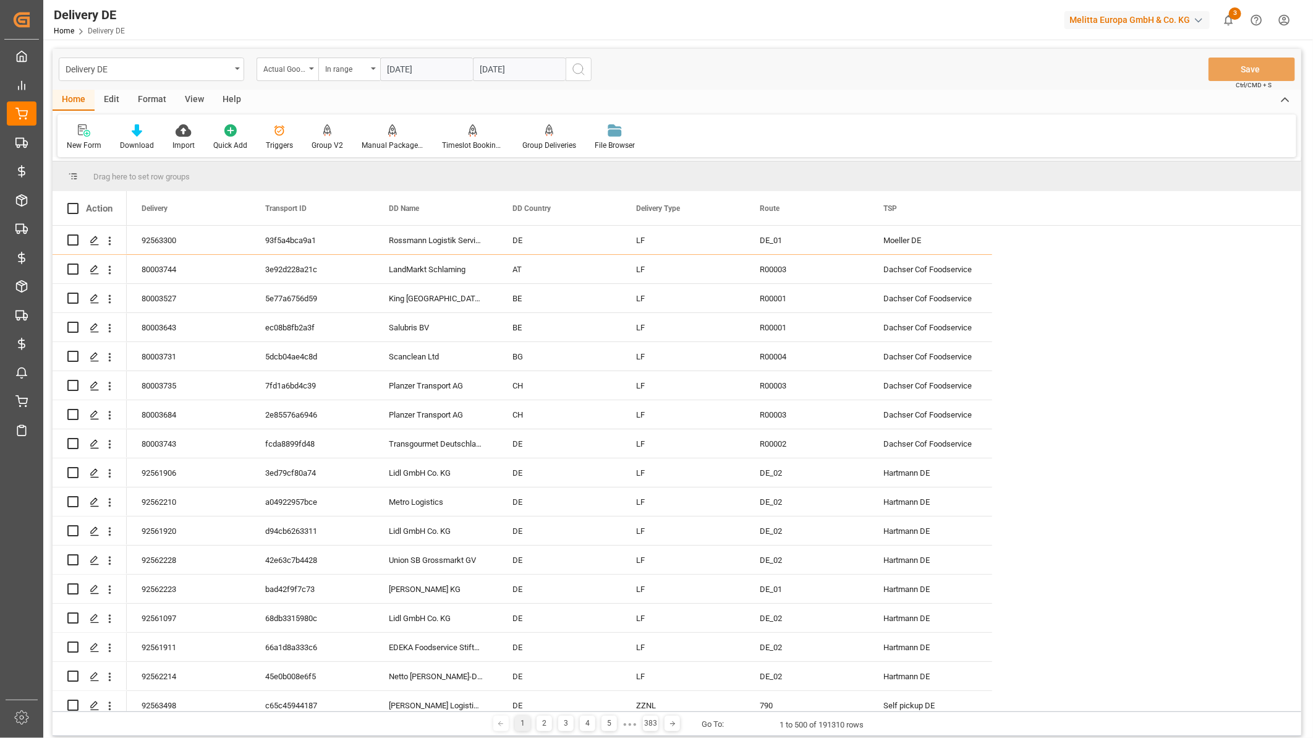
click at [572, 65] on icon "search button" at bounding box center [578, 69] width 15 height 15
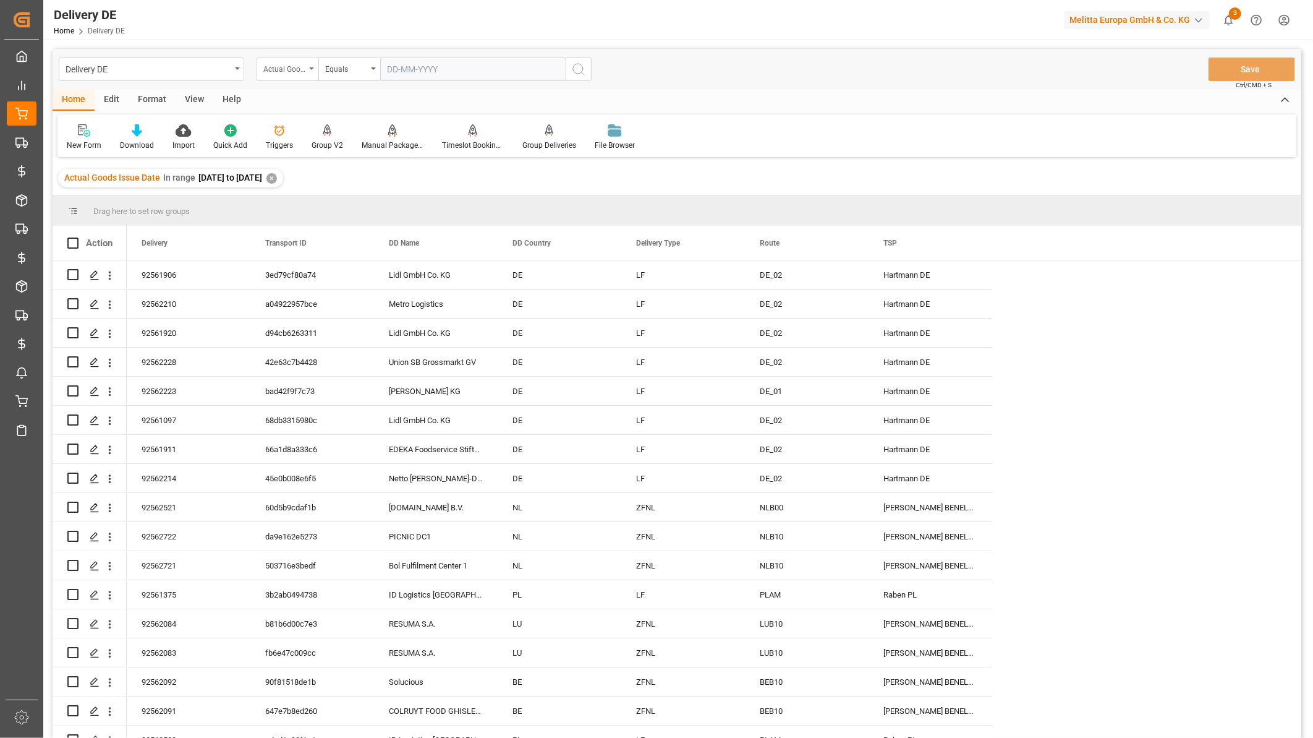
click at [291, 79] on div "Actual Goods Issue Date" at bounding box center [288, 68] width 62 height 23
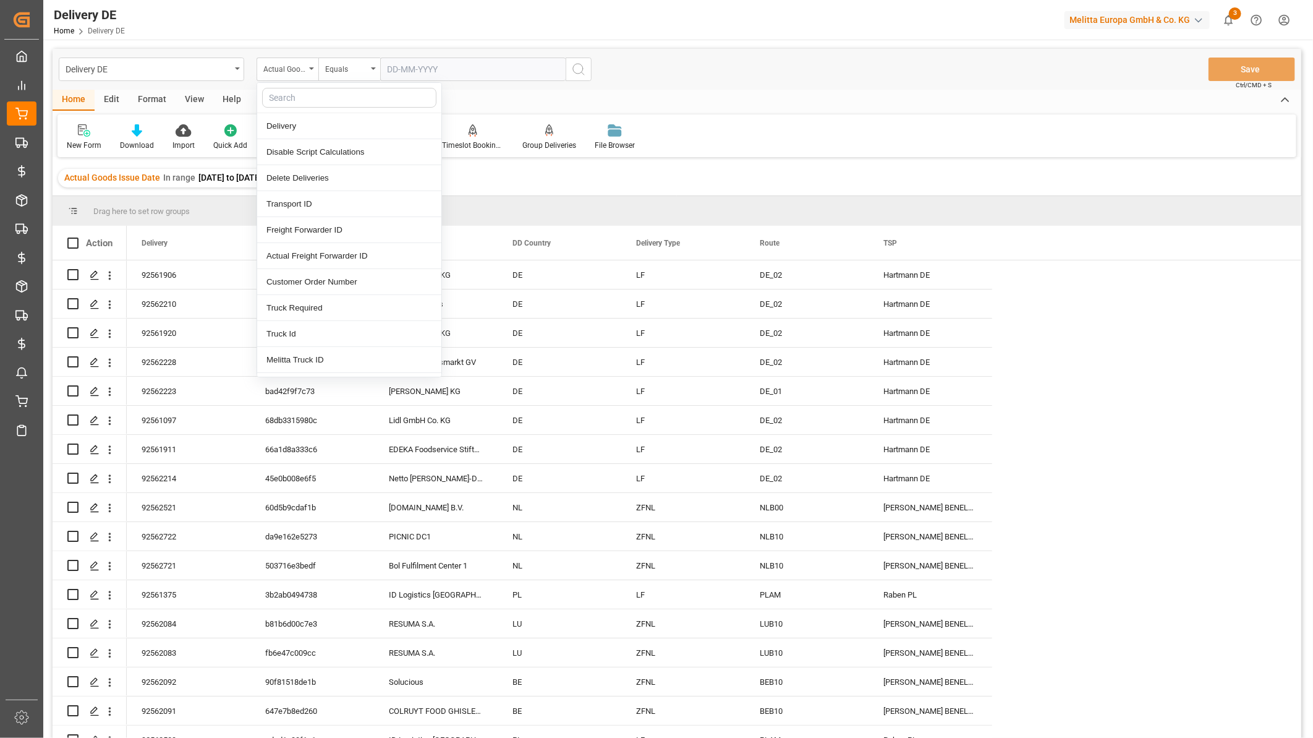
click at [304, 101] on input "text" at bounding box center [349, 98] width 174 height 20
type input "tsp"
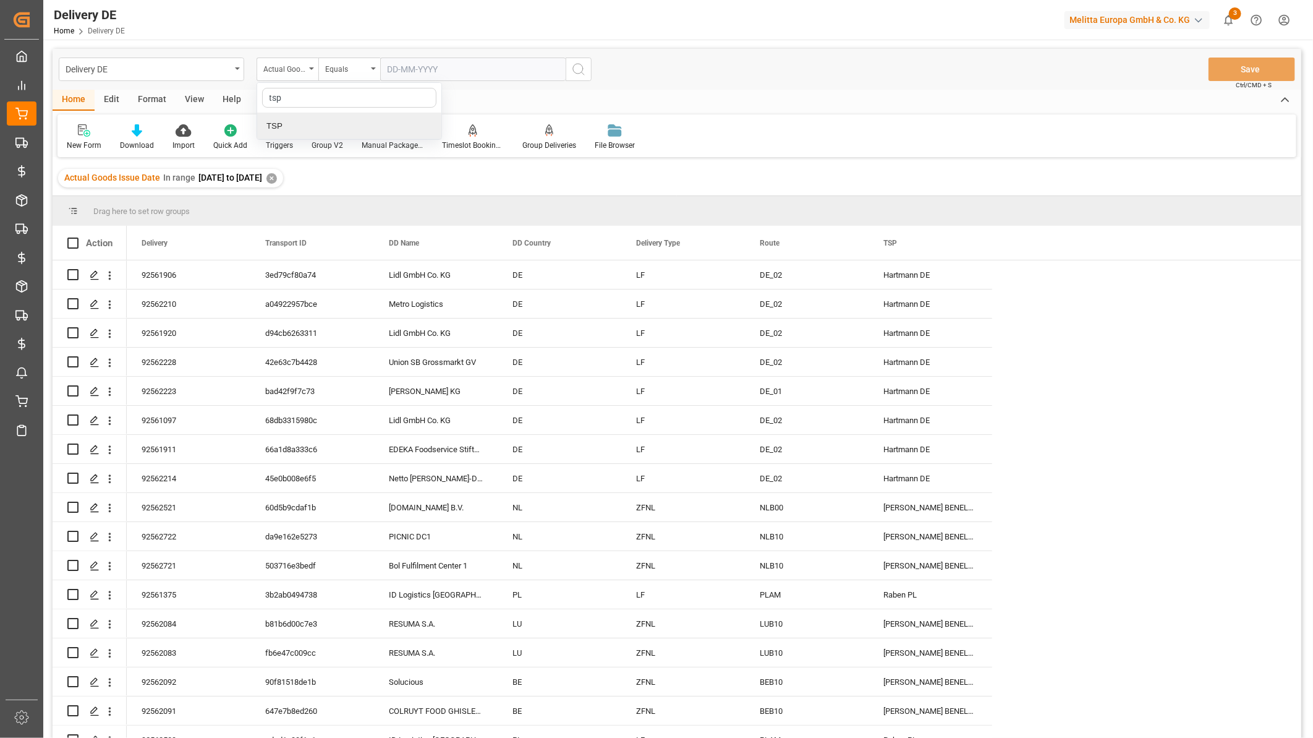
click at [309, 122] on div "TSP" at bounding box center [349, 126] width 184 height 26
click at [353, 69] on div "Equals" at bounding box center [346, 68] width 42 height 14
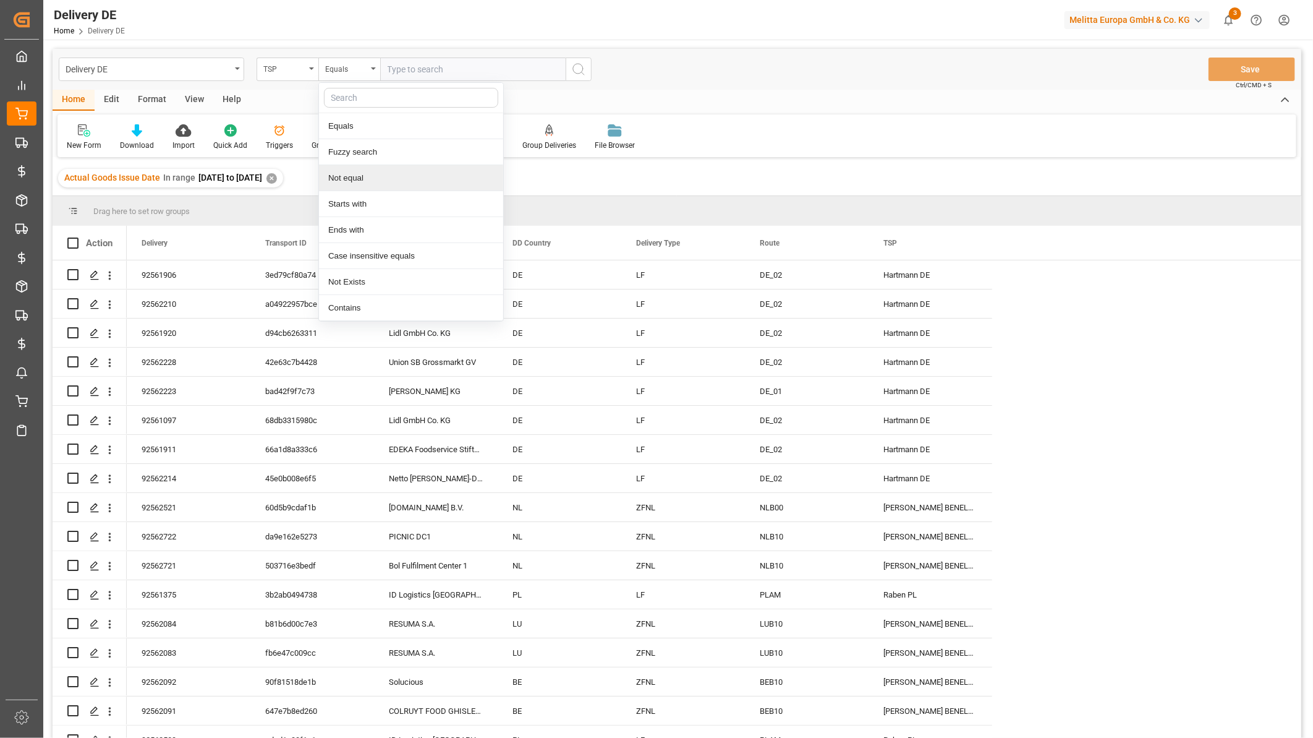
click at [371, 185] on div "Not equal" at bounding box center [411, 178] width 184 height 26
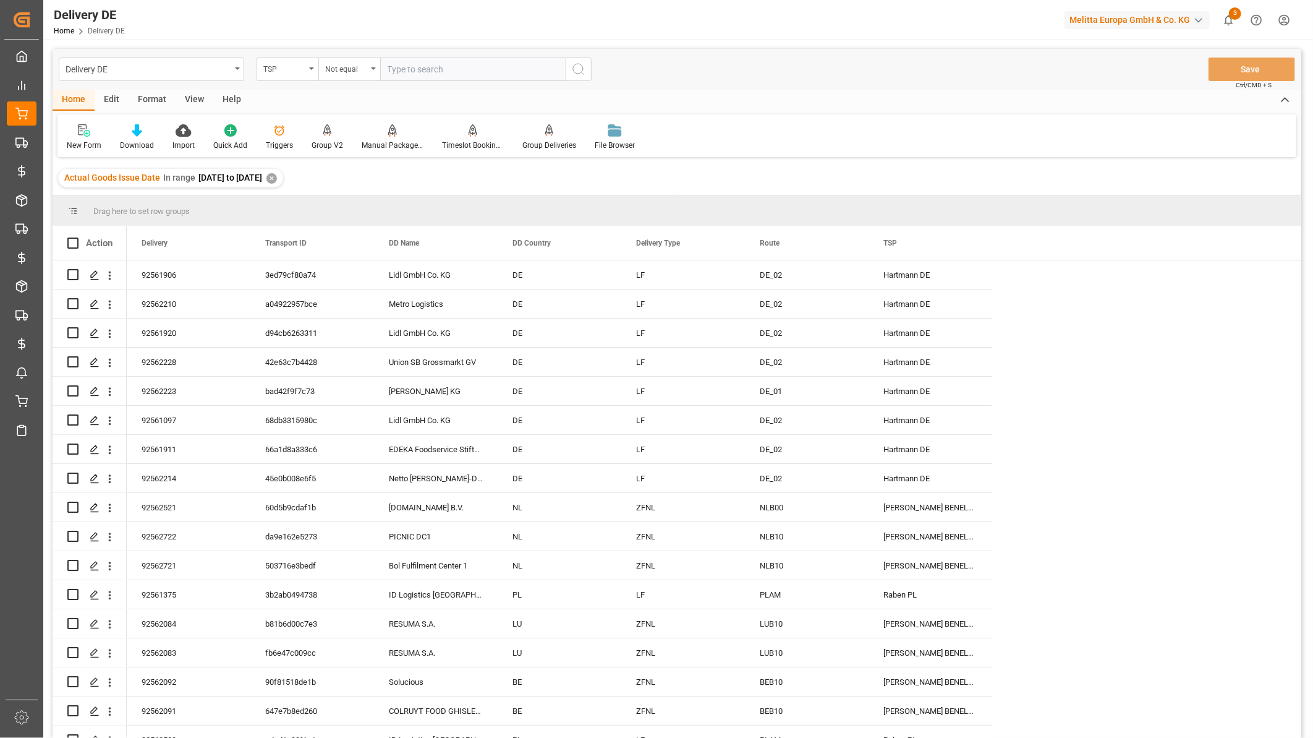
click at [410, 66] on input "text" at bounding box center [472, 68] width 185 height 23
type input "DHL DE"
click at [357, 69] on div "Equals" at bounding box center [346, 68] width 42 height 14
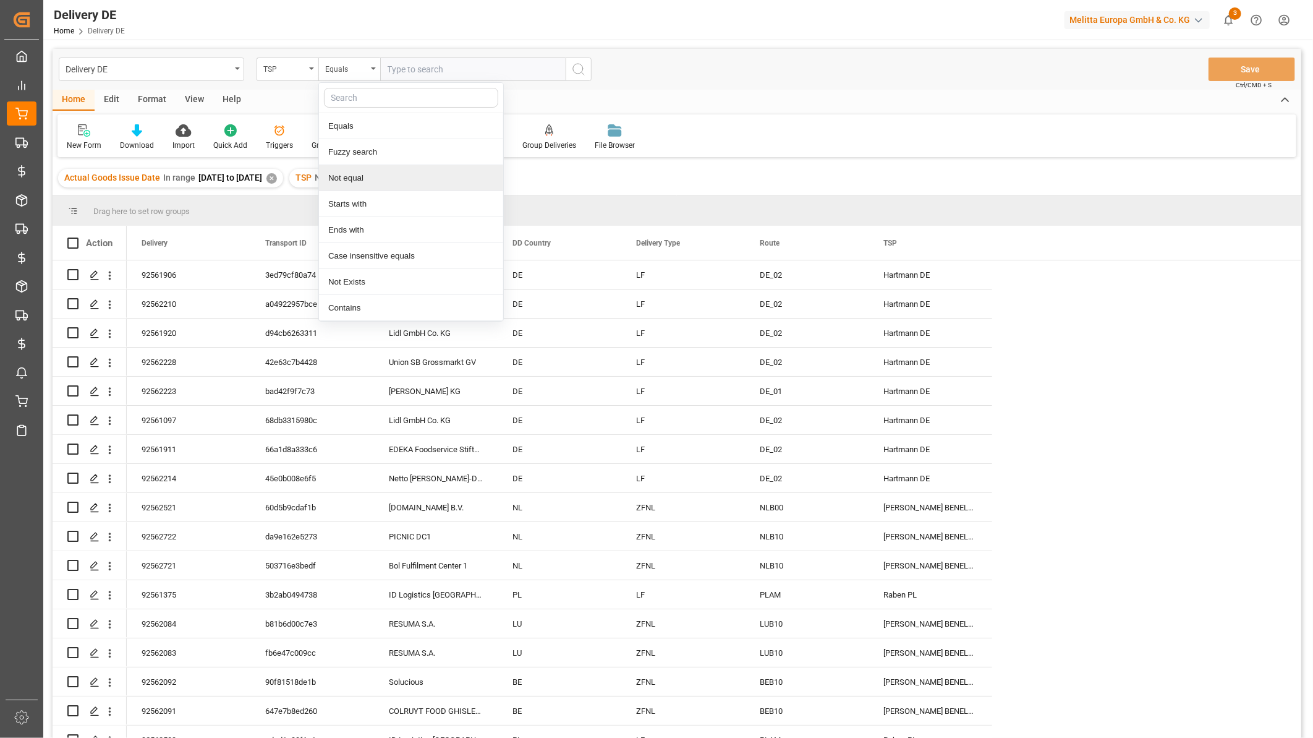
click at [372, 179] on div "Not equal" at bounding box center [411, 178] width 184 height 26
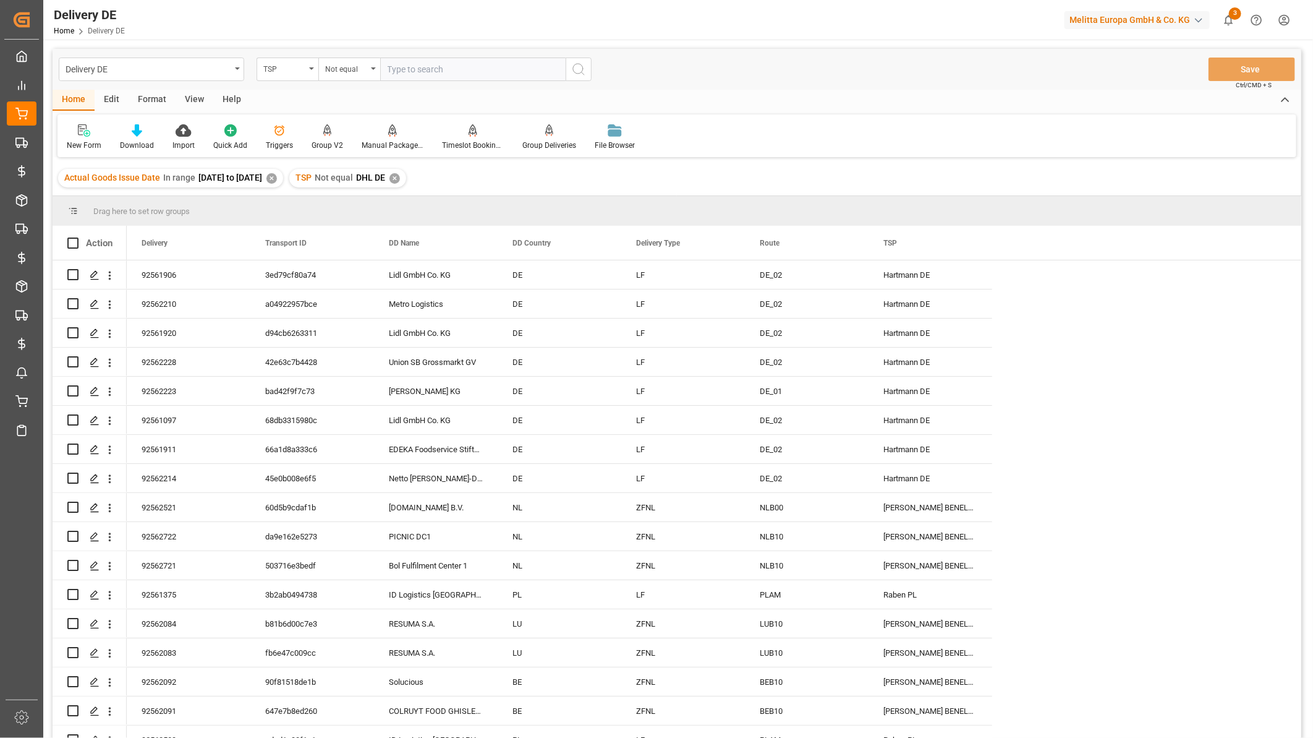
click at [418, 52] on div "Delivery DE TSP Not equal Save Ctrl/CMD + S" at bounding box center [677, 69] width 1249 height 41
click at [412, 60] on input "text" at bounding box center [472, 68] width 185 height 23
type input "DHL Europe"
click at [305, 69] on div "TSP" at bounding box center [284, 68] width 42 height 14
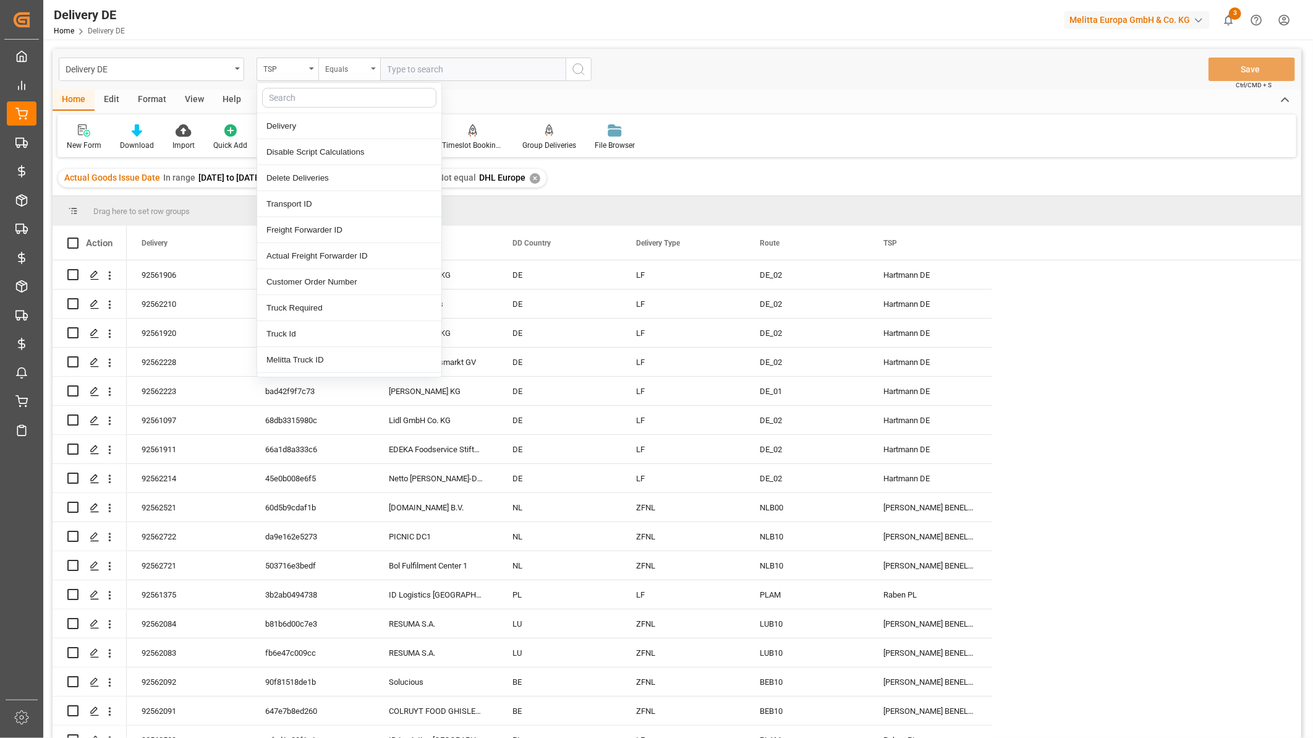
click at [353, 69] on div "Equals" at bounding box center [346, 68] width 42 height 14
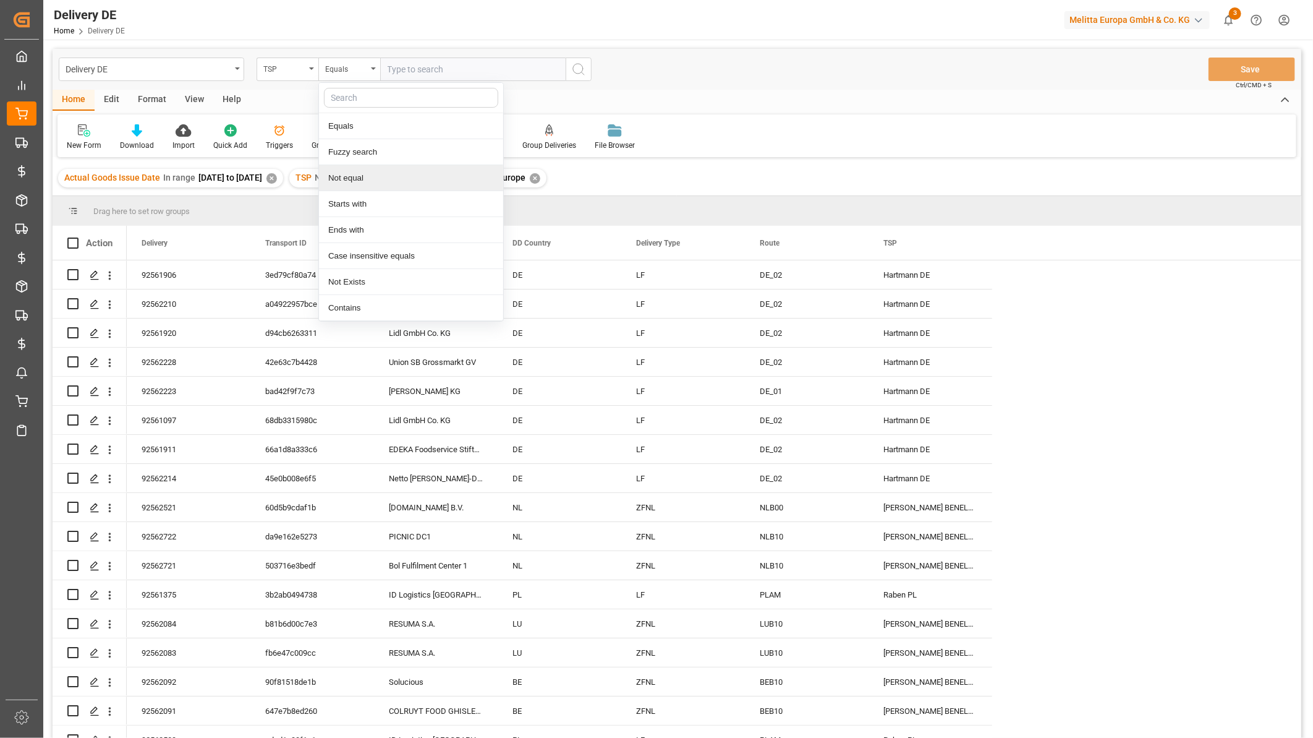
click at [362, 177] on div "Not equal" at bounding box center [411, 178] width 184 height 26
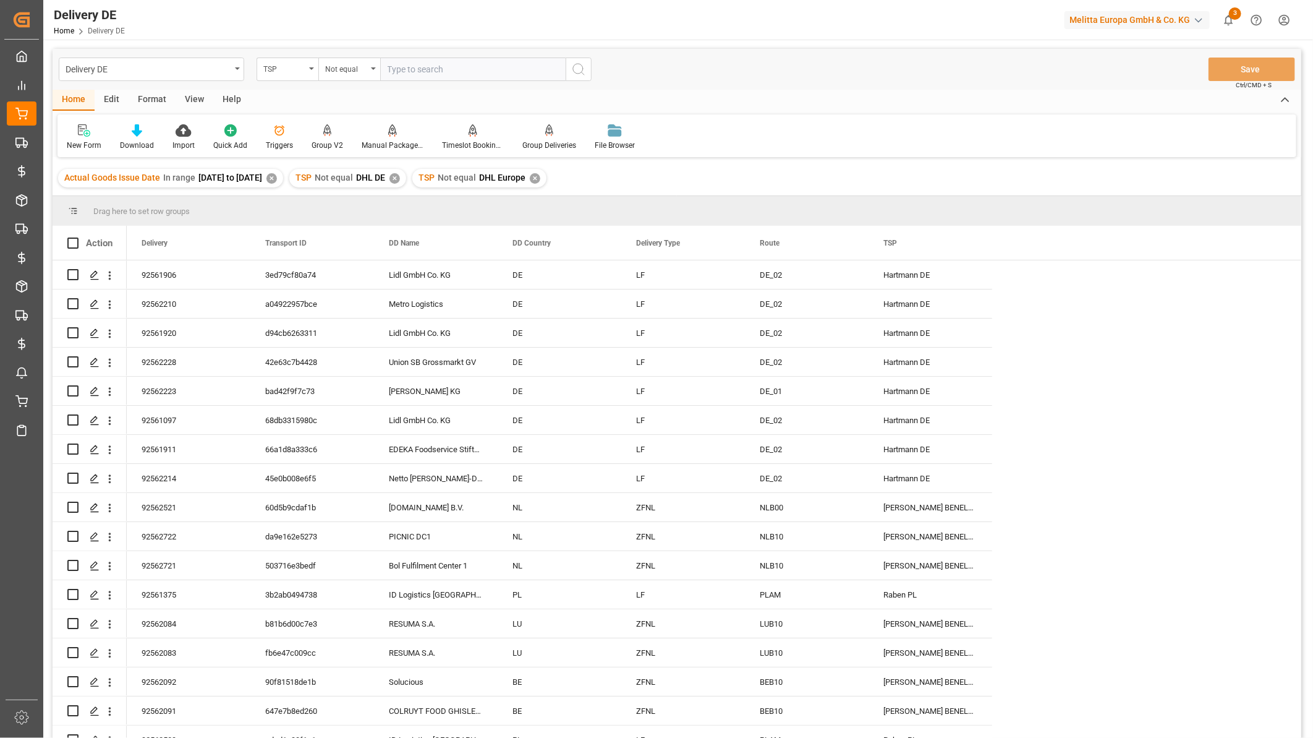
click at [411, 75] on input "text" at bounding box center [472, 68] width 185 height 23
type input "UPS DE"
click at [286, 69] on div "TSP" at bounding box center [284, 68] width 42 height 14
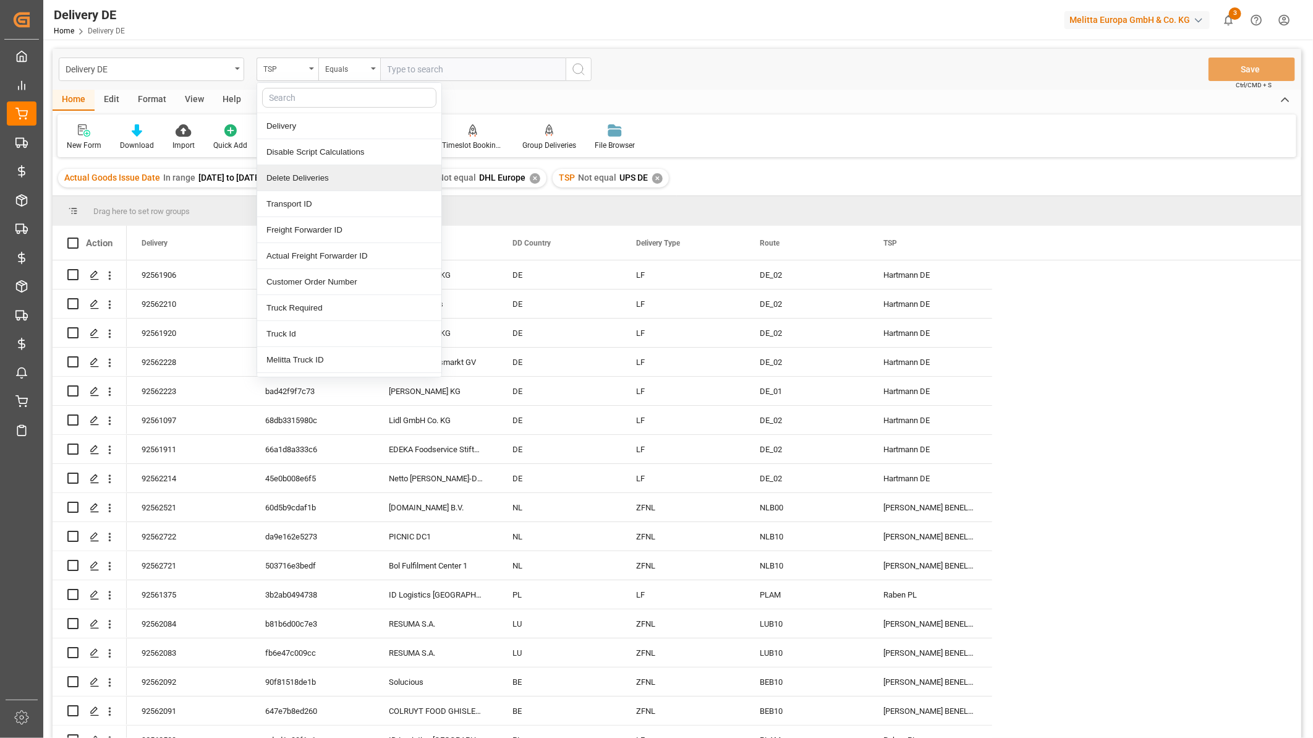
click at [318, 177] on div "Delete Deliveries" at bounding box center [349, 178] width 184 height 26
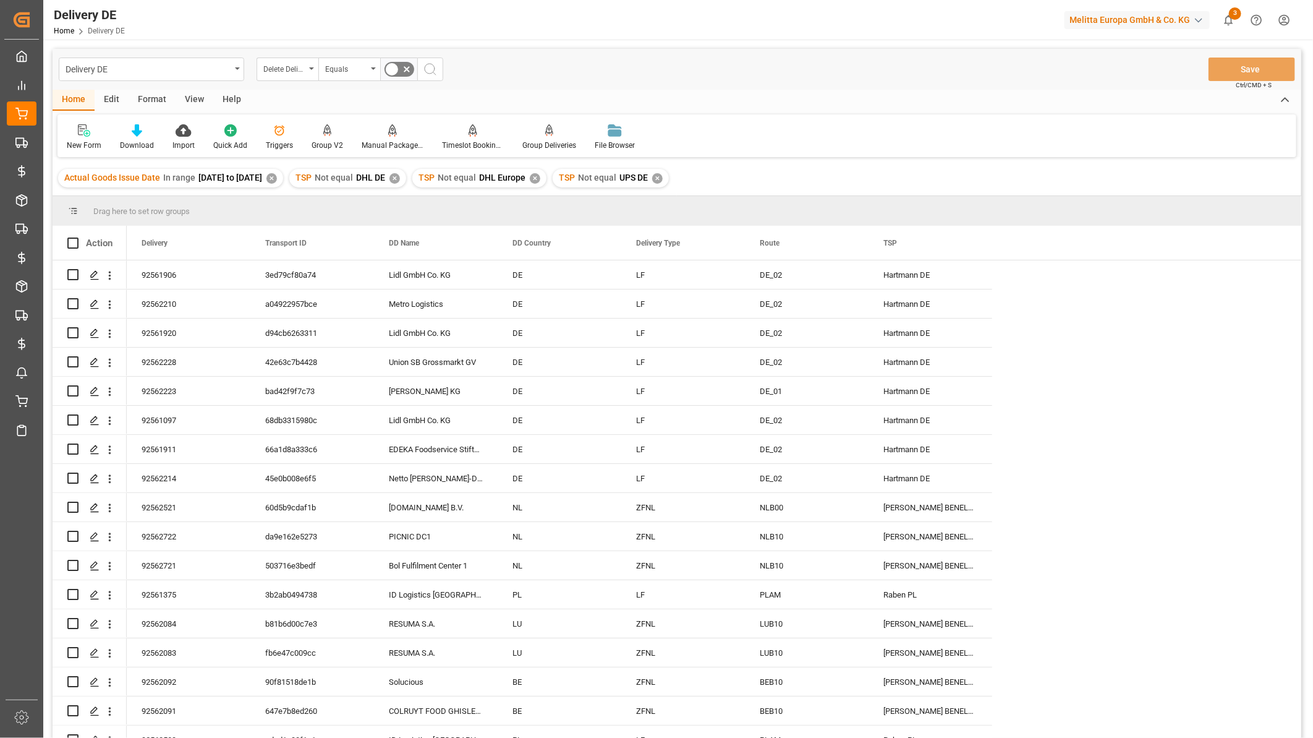
click at [398, 70] on label at bounding box center [399, 69] width 35 height 20
click at [0, 0] on input "checkbox" at bounding box center [0, 0] width 0 height 0
click at [392, 69] on icon at bounding box center [391, 69] width 7 height 6
click at [0, 0] on input "checkbox" at bounding box center [0, 0] width 0 height 0
click at [433, 71] on circle "search button" at bounding box center [430, 69] width 10 height 10
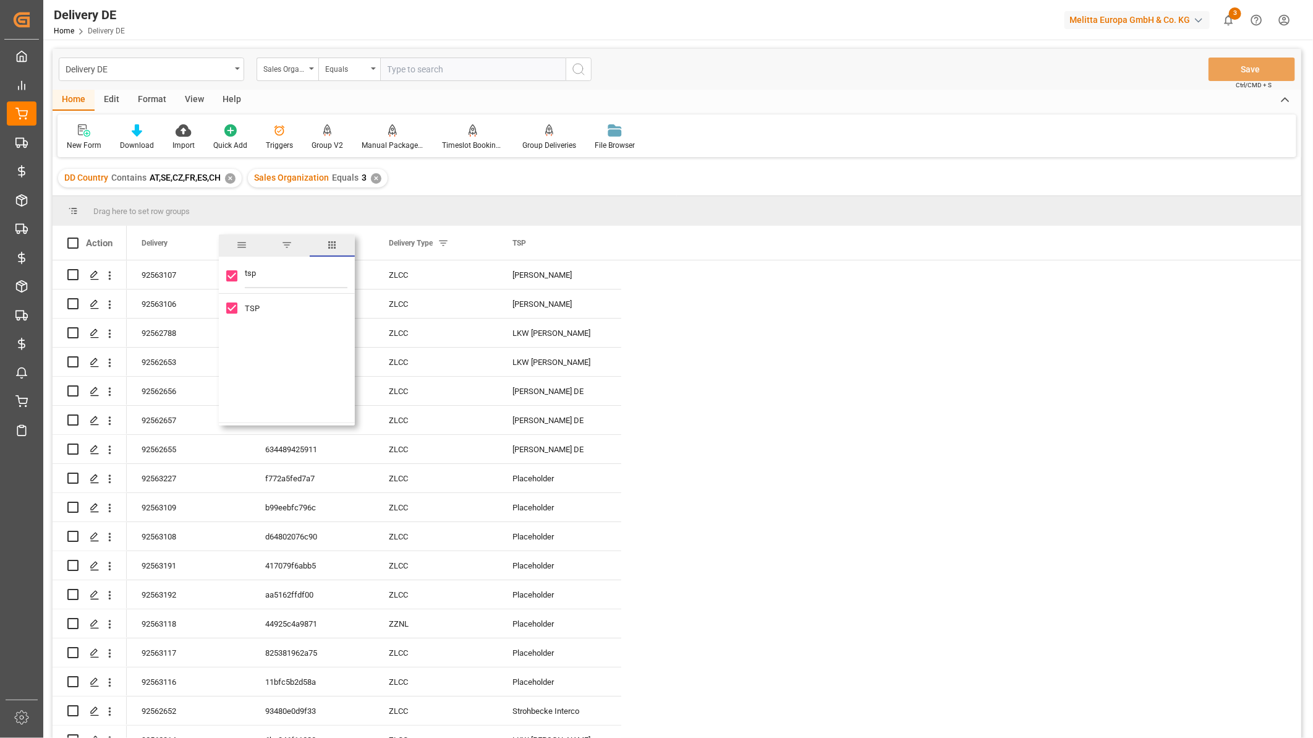
drag, startPoint x: 278, startPoint y: 274, endPoint x: 243, endPoint y: 274, distance: 35.2
click at [243, 274] on div "tsp" at bounding box center [287, 276] width 136 height 35
type input "name"
checkbox input "false"
type input "name"
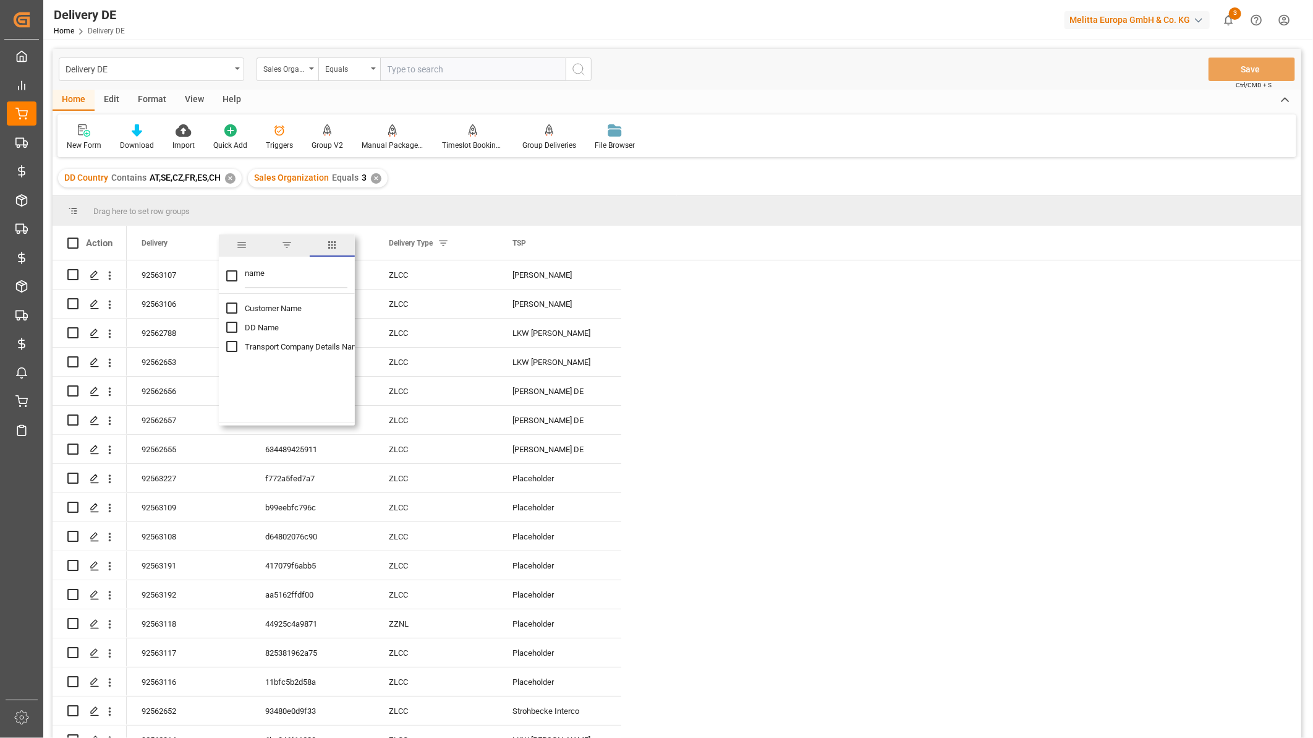
click at [236, 328] on input "DD Name column toggle visibility (hidden)" at bounding box center [231, 326] width 11 height 11
checkbox input "true"
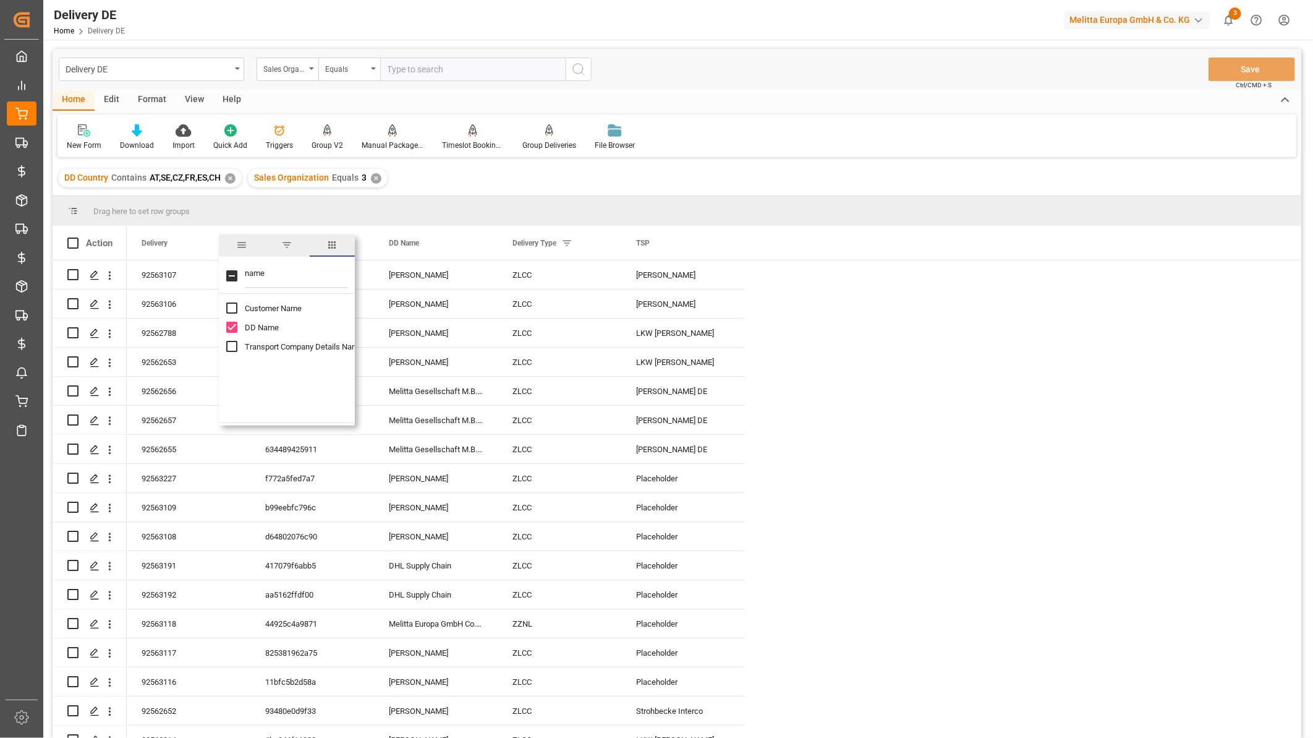
checkbox input "false"
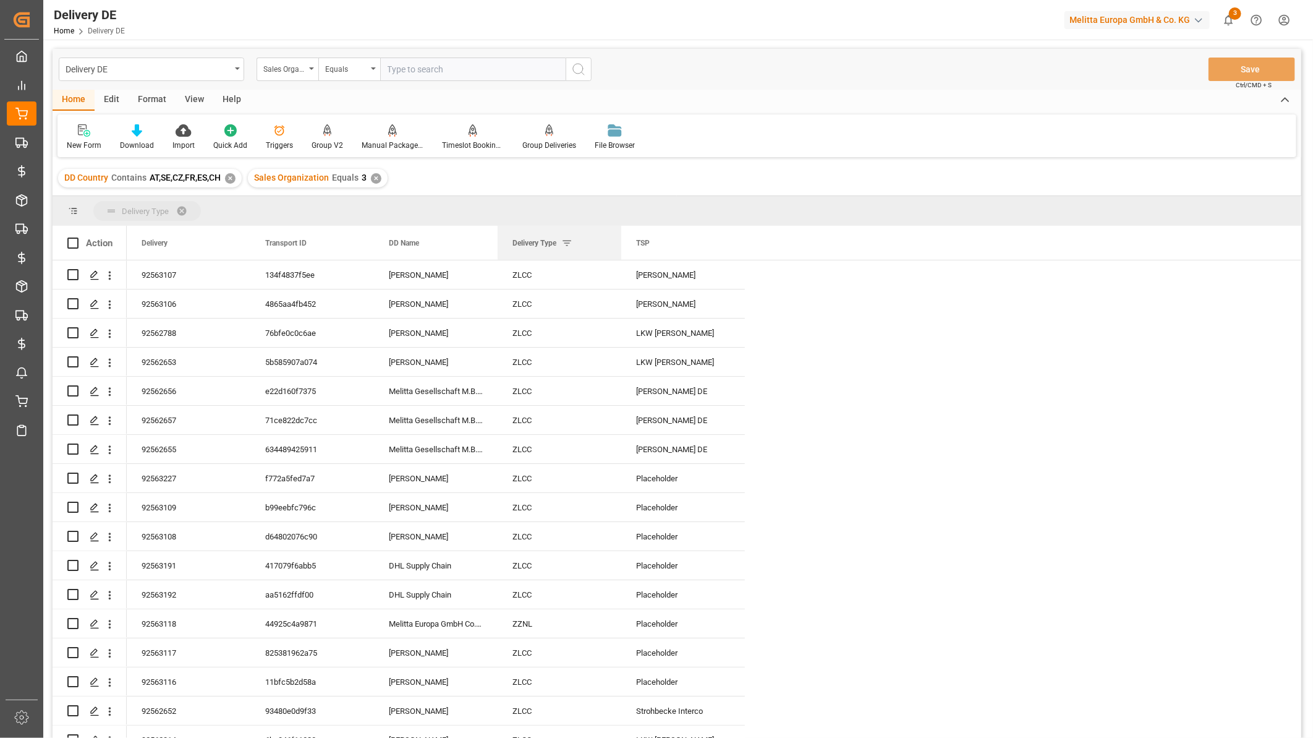
drag, startPoint x: 534, startPoint y: 245, endPoint x: 537, endPoint y: 211, distance: 34.1
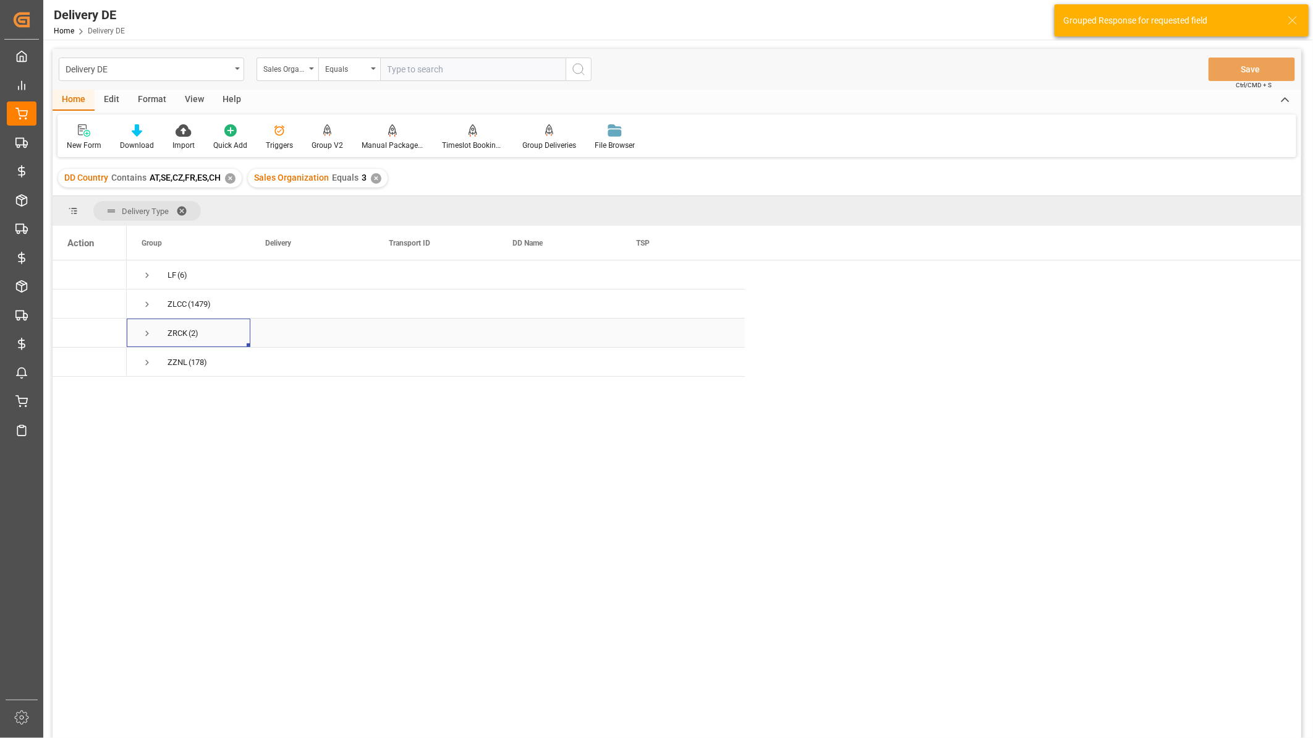
click at [145, 334] on span "Press SPACE to select this row." at bounding box center [147, 333] width 11 height 11
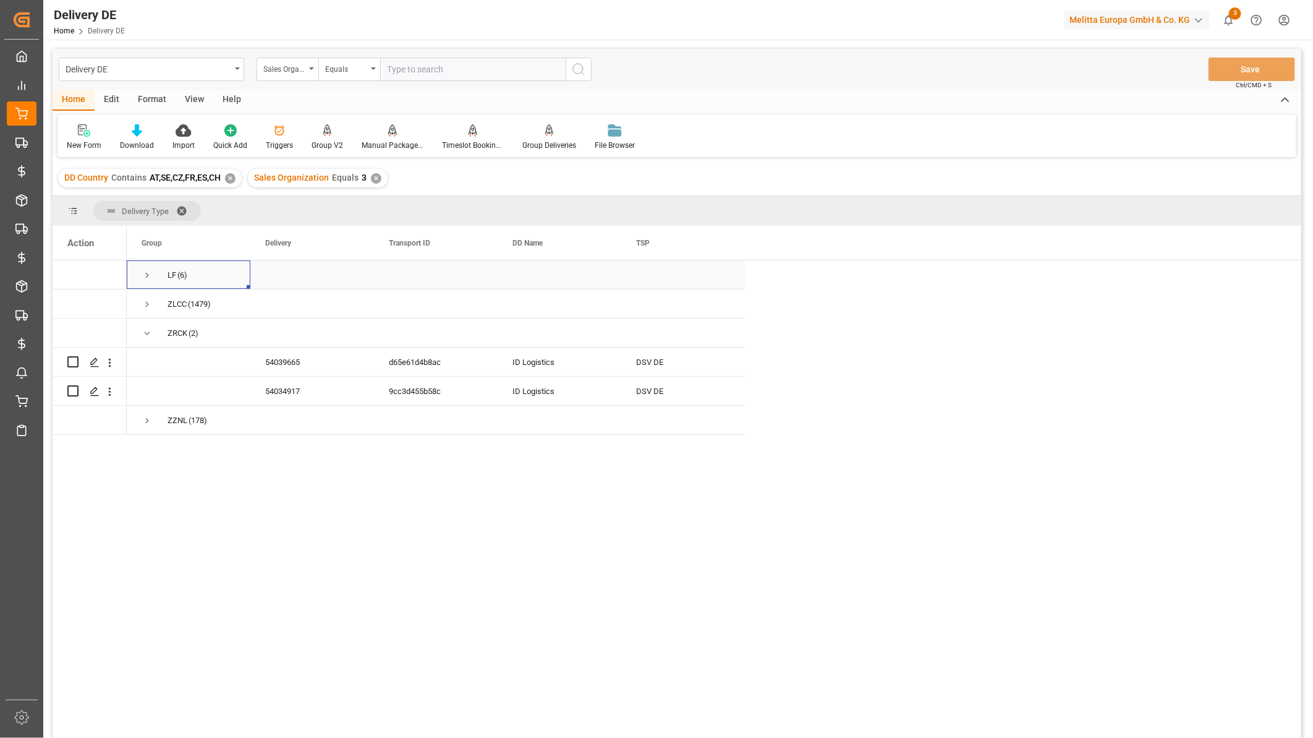
click at [145, 276] on span "Press SPACE to select this row." at bounding box center [147, 275] width 11 height 11
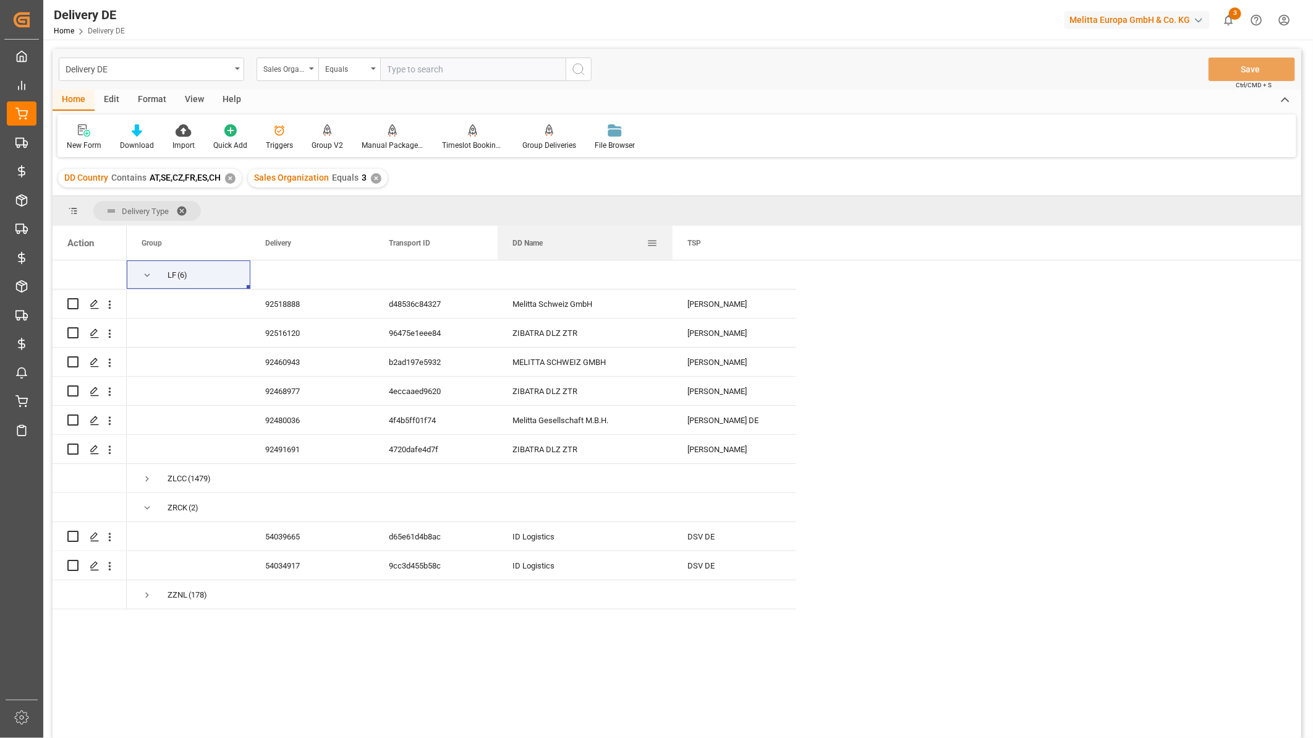
drag, startPoint x: 619, startPoint y: 245, endPoint x: 670, endPoint y: 250, distance: 50.9
click at [671, 250] on div at bounding box center [672, 243] width 5 height 34
click at [651, 238] on span at bounding box center [652, 242] width 11 height 11
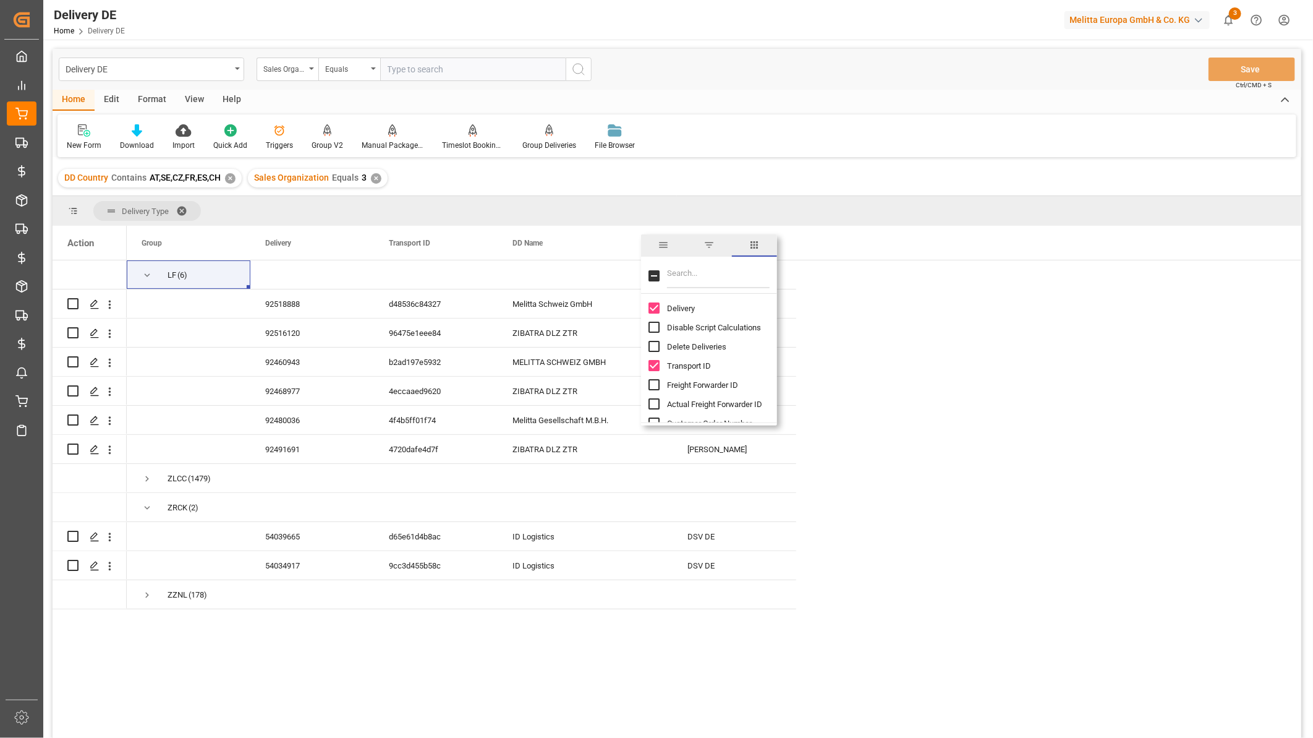
click at [678, 274] on input "Filter Columns Input" at bounding box center [718, 275] width 103 height 25
type input "dat"
click at [652, 325] on input "Req Del Dat column toggle visibility (hidden)" at bounding box center [654, 326] width 11 height 11
checkbox input "true"
checkbox input "false"
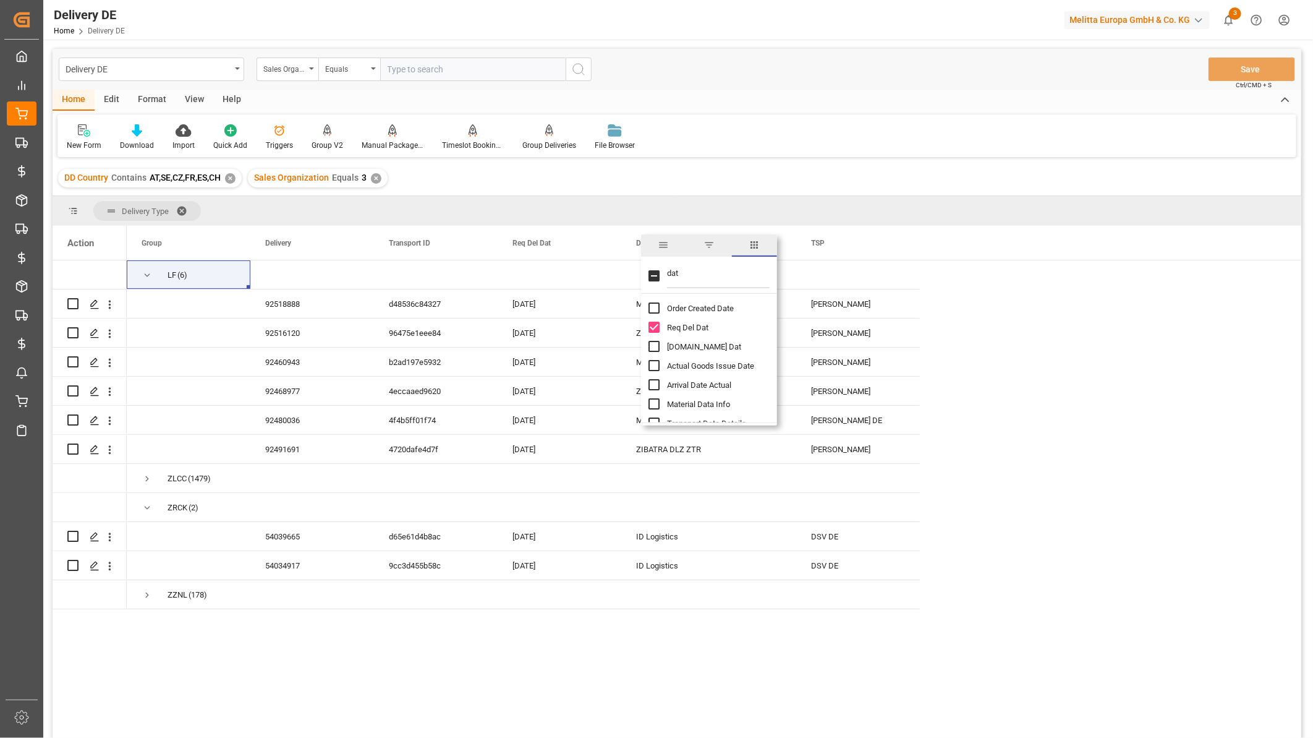
click at [799, 150] on div "New Form Download Import Quick Add Triggers Group V2 Manual Package TypeDetermi…" at bounding box center [676, 135] width 1239 height 43
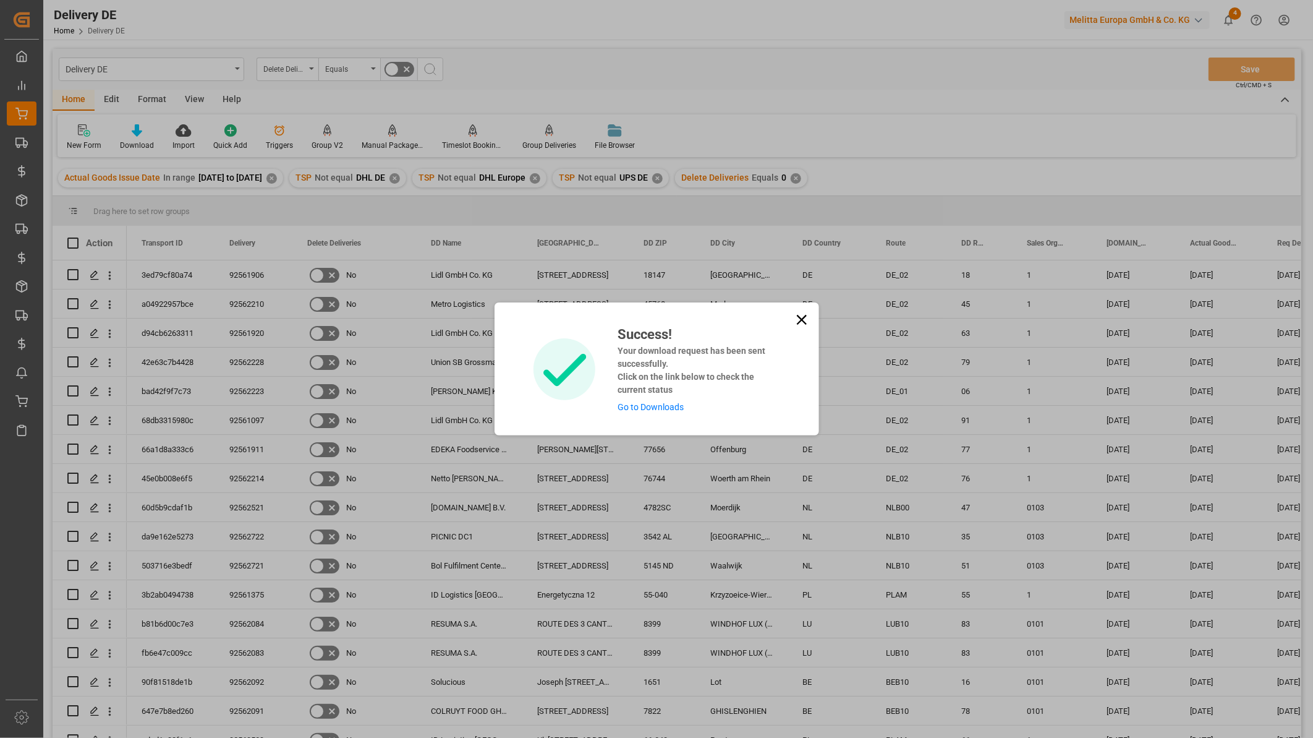
click at [805, 319] on icon at bounding box center [801, 319] width 17 height 17
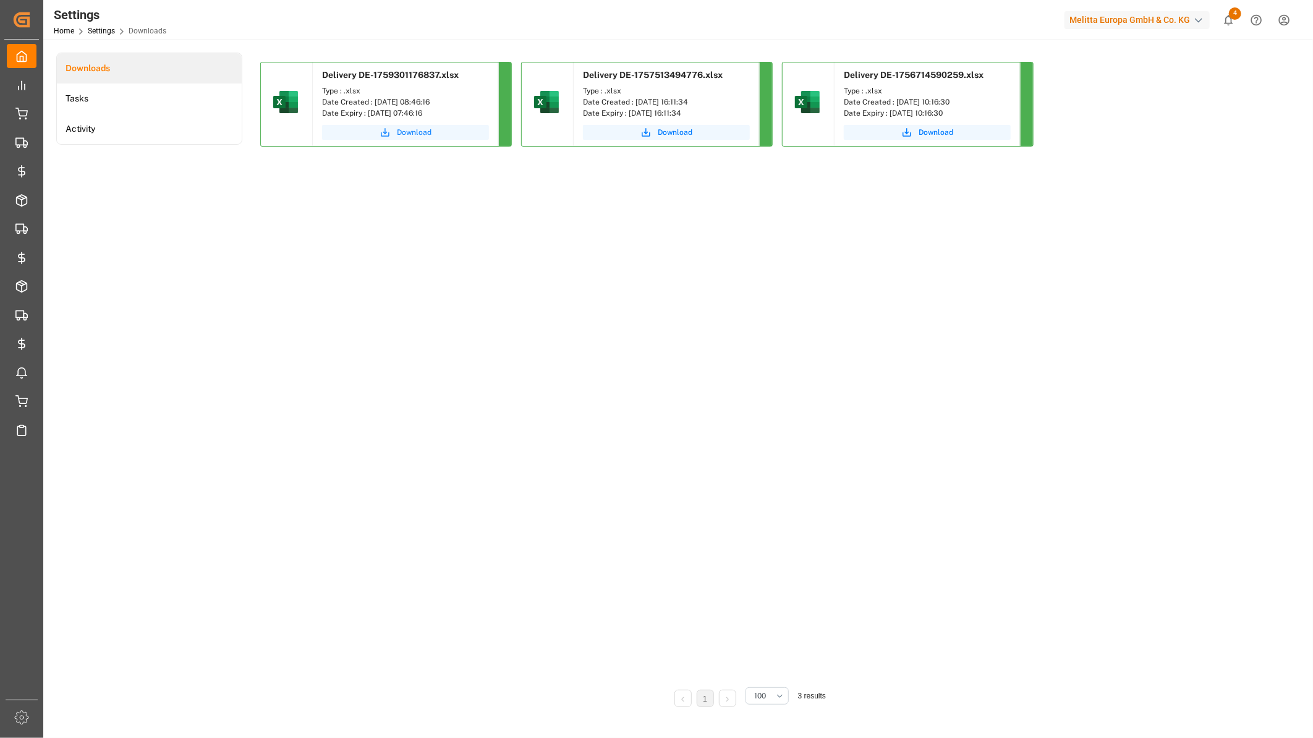
click at [398, 134] on span "Download" at bounding box center [414, 132] width 35 height 11
